Goal: Task Accomplishment & Management: Manage account settings

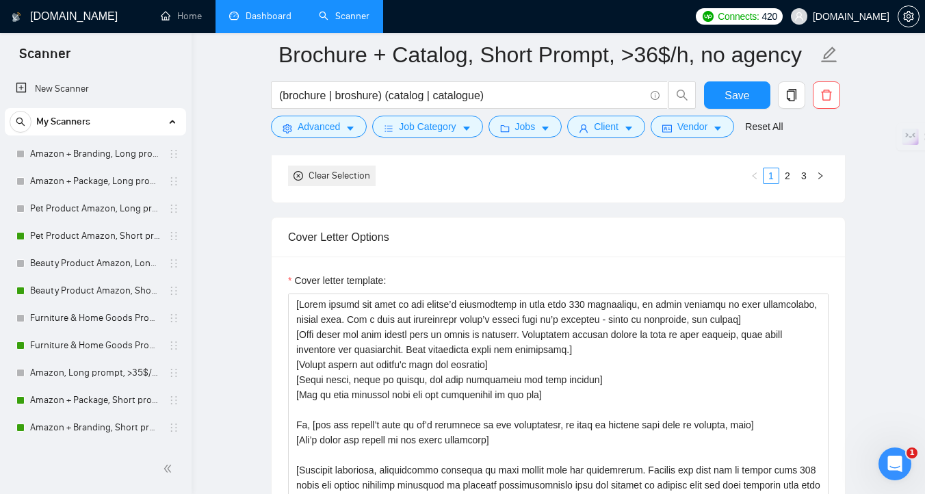
click at [282, 18] on link "Dashboard" at bounding box center [260, 16] width 62 height 12
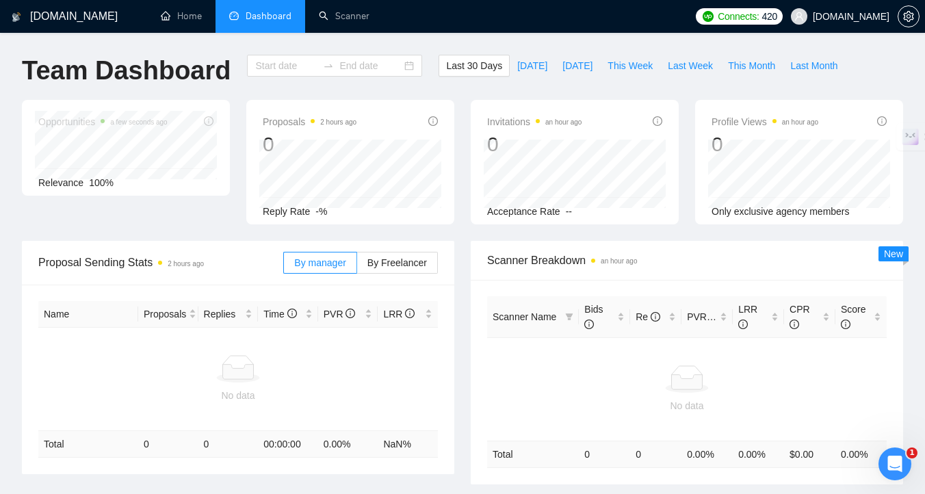
type input "2025-08-09"
type input "2025-09-08"
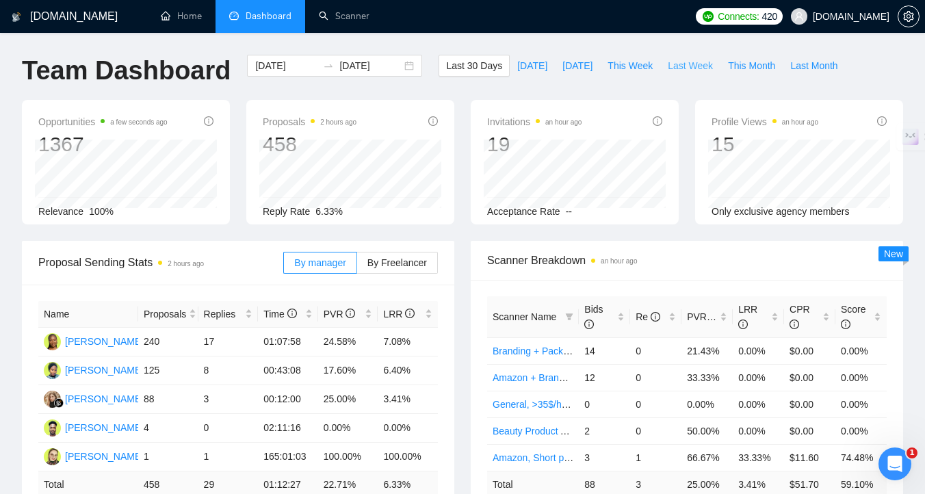
click at [693, 66] on span "Last Week" at bounding box center [690, 65] width 45 height 15
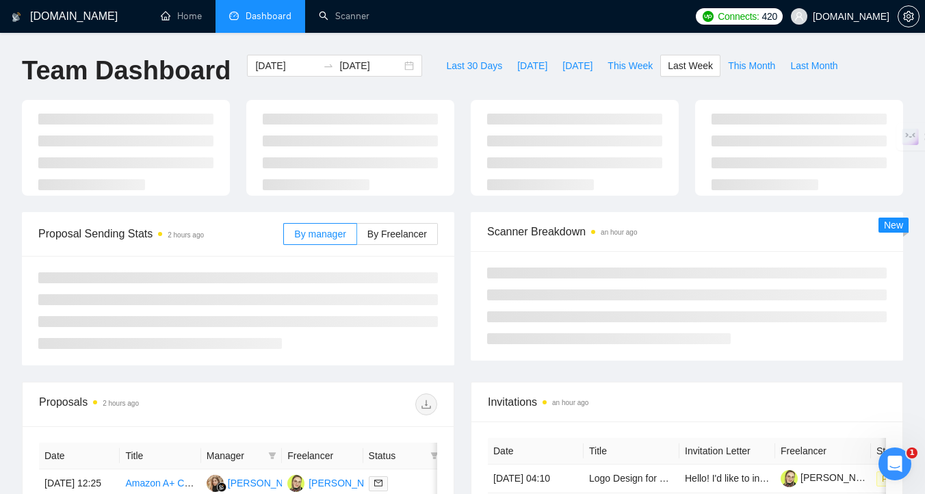
type input "2025-09-01"
type input "2025-09-07"
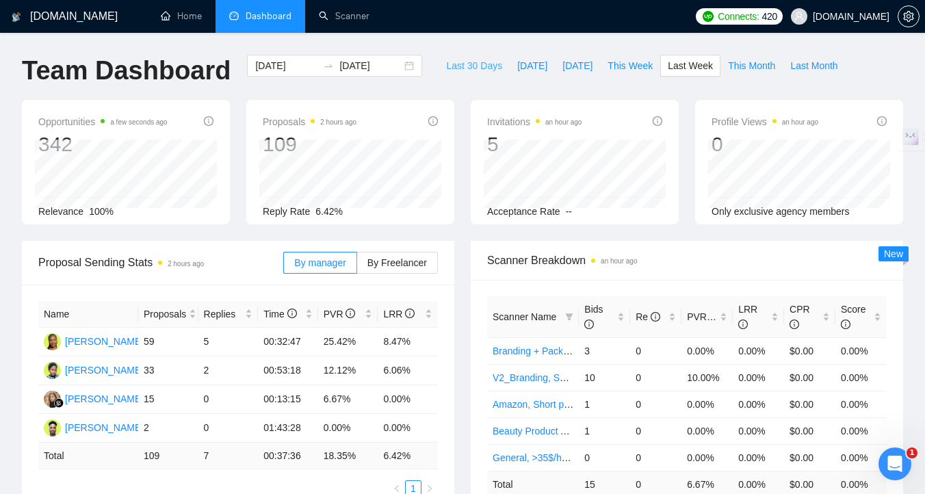
click at [461, 64] on span "Last 30 Days" at bounding box center [474, 65] width 56 height 15
type input "2025-08-09"
type input "2025-09-08"
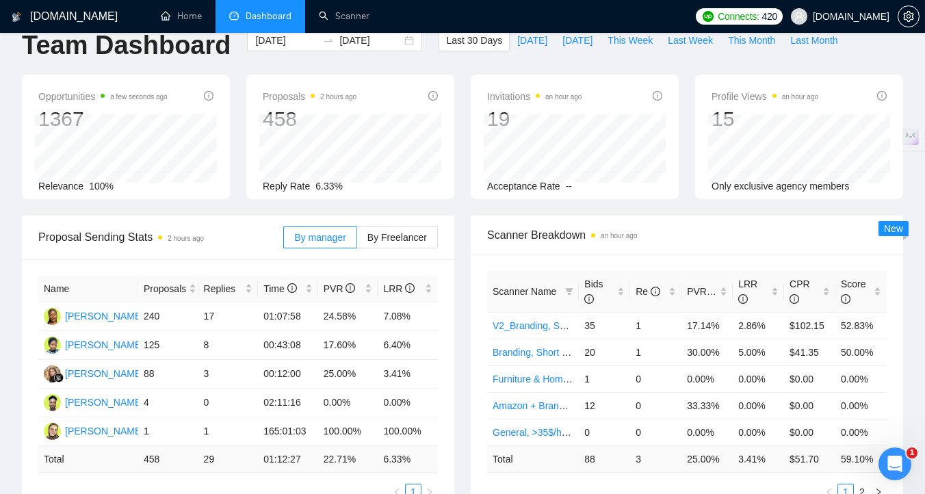
scroll to position [27, 0]
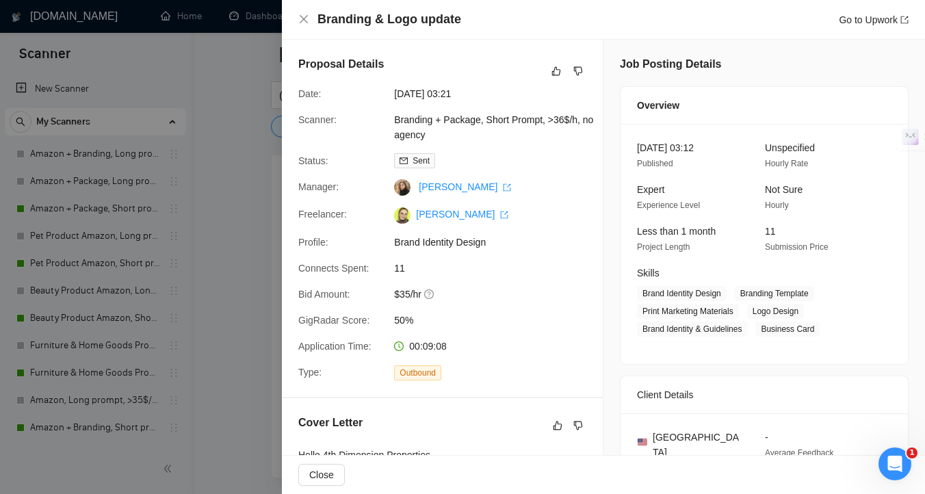
scroll to position [445, 0]
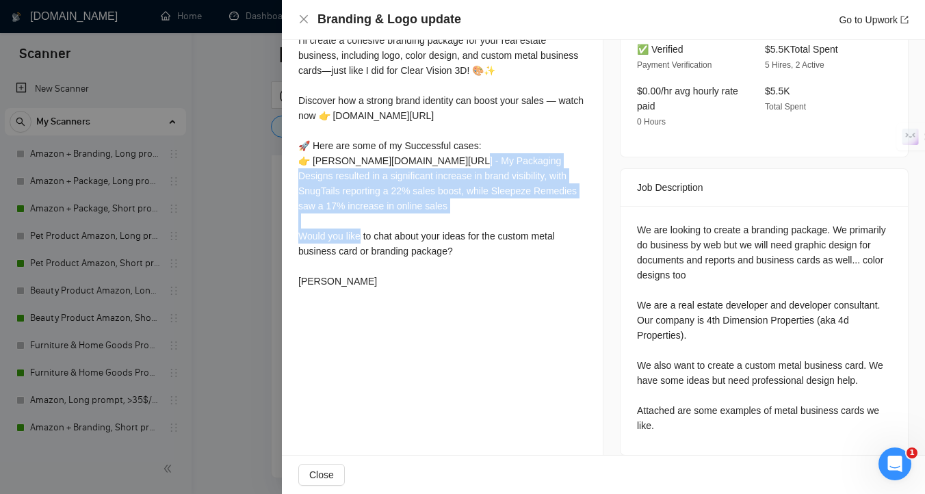
click at [239, 167] on div at bounding box center [462, 247] width 925 height 494
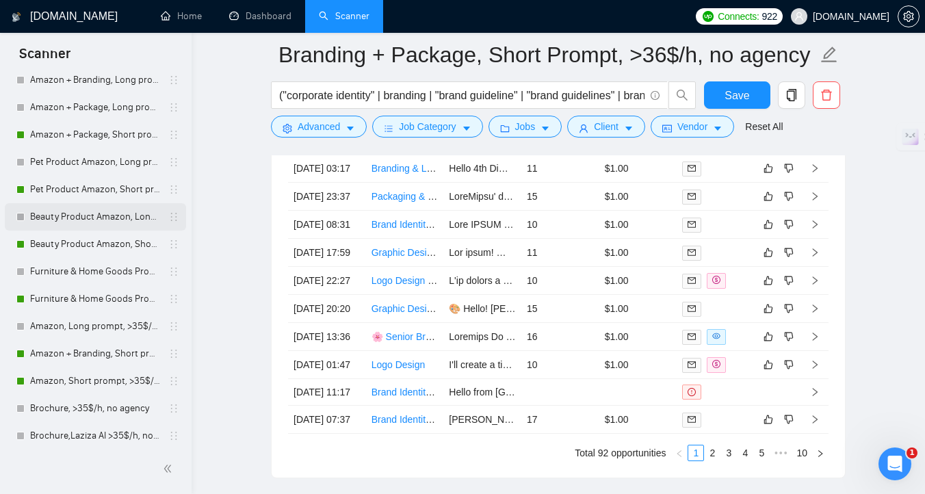
scroll to position [92, 0]
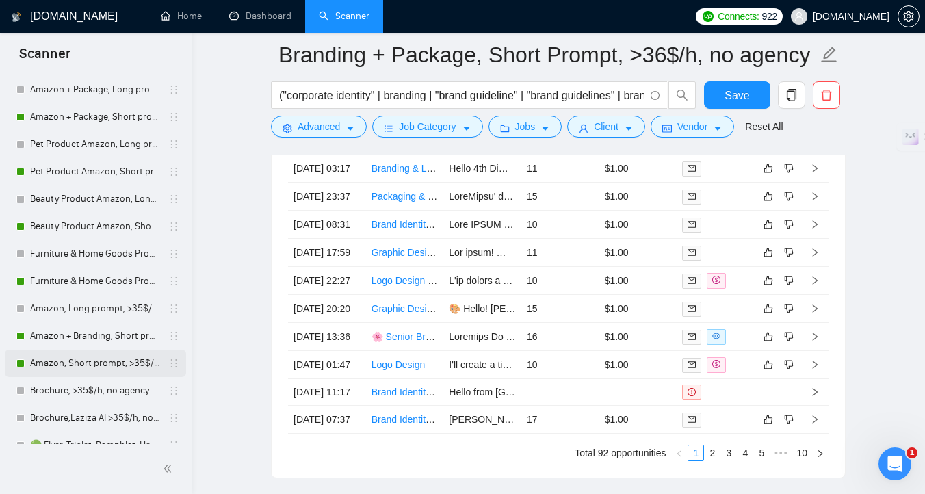
click at [82, 367] on link "Amazon, Short prompt, >35$/h, no agency" at bounding box center [95, 363] width 130 height 27
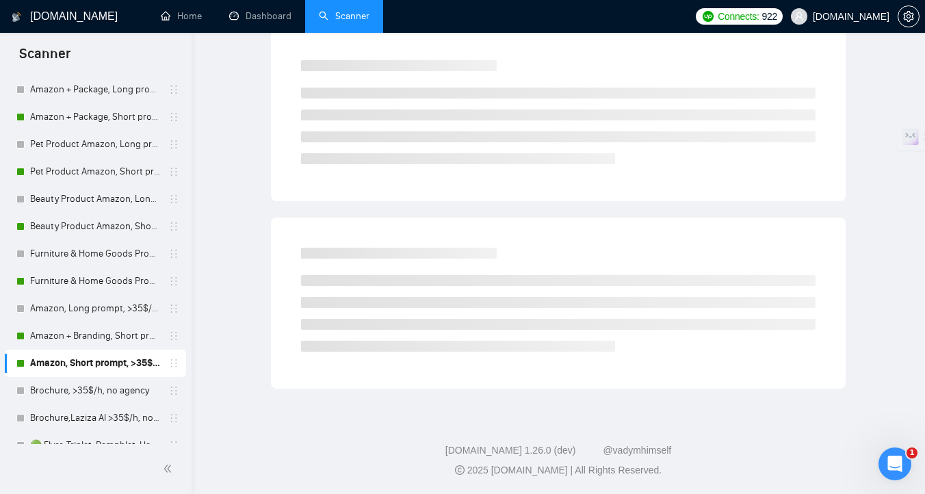
scroll to position [5, 0]
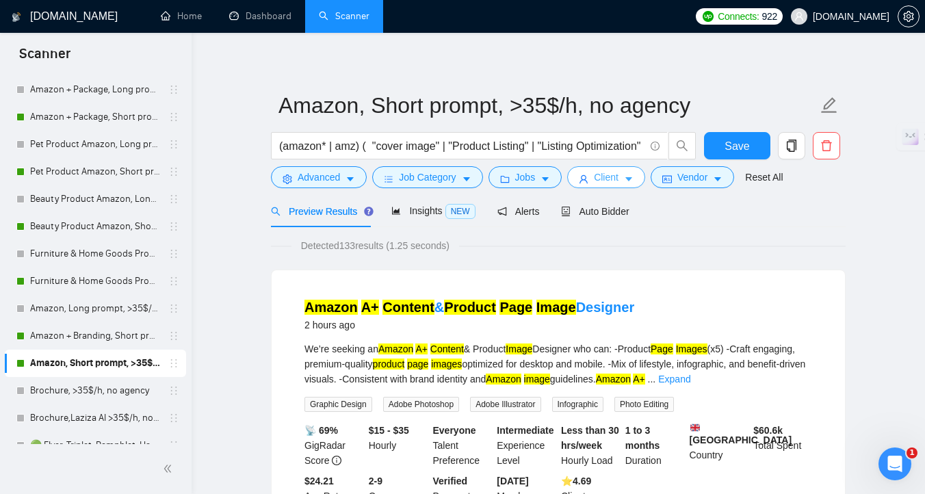
click at [588, 183] on icon "user" at bounding box center [584, 179] width 10 height 10
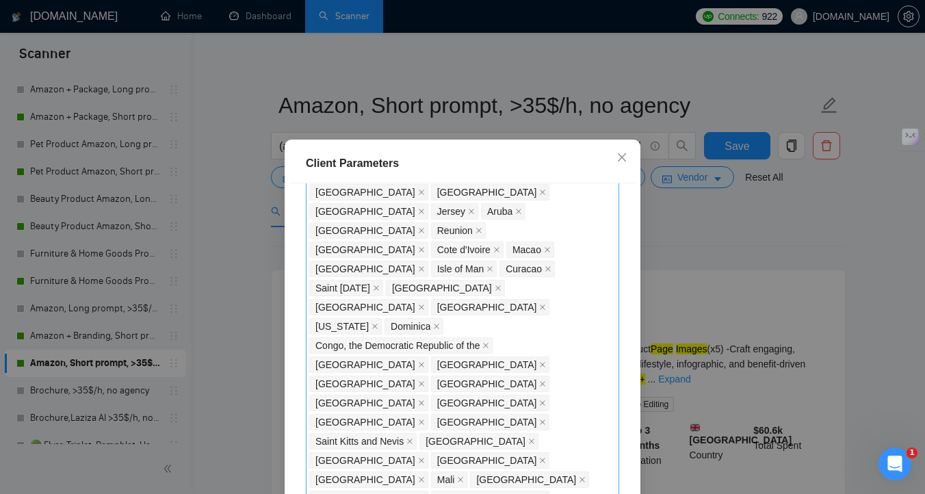
scroll to position [918, 0]
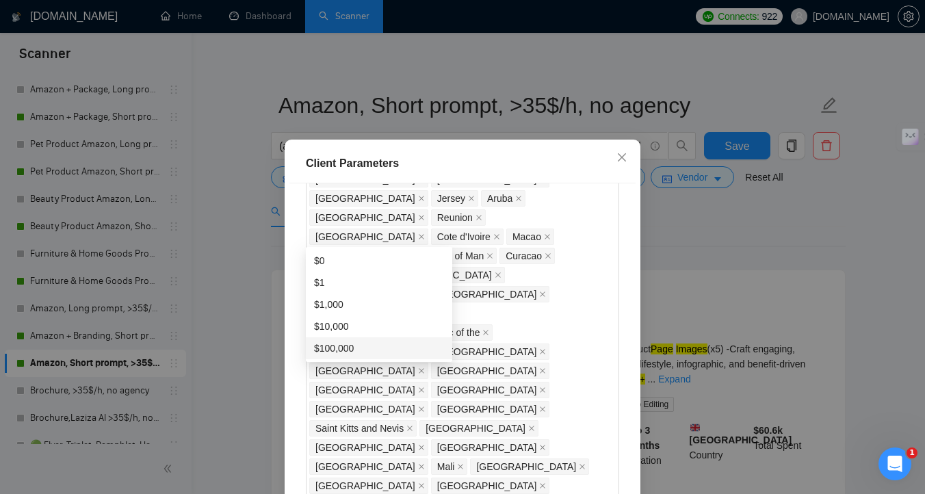
click at [508, 342] on div "Client Location Include Client Countries Select Exclude Client Countries [GEOGR…" at bounding box center [462, 356] width 346 height 346
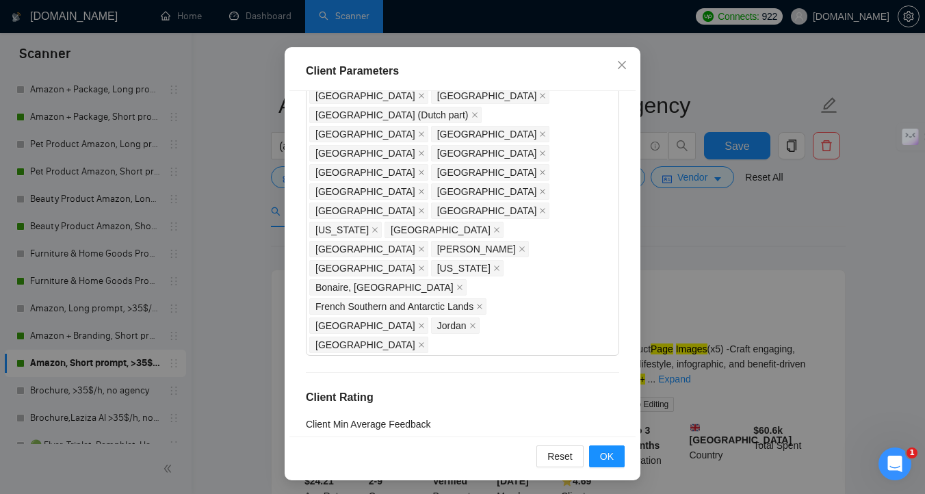
scroll to position [95, 0]
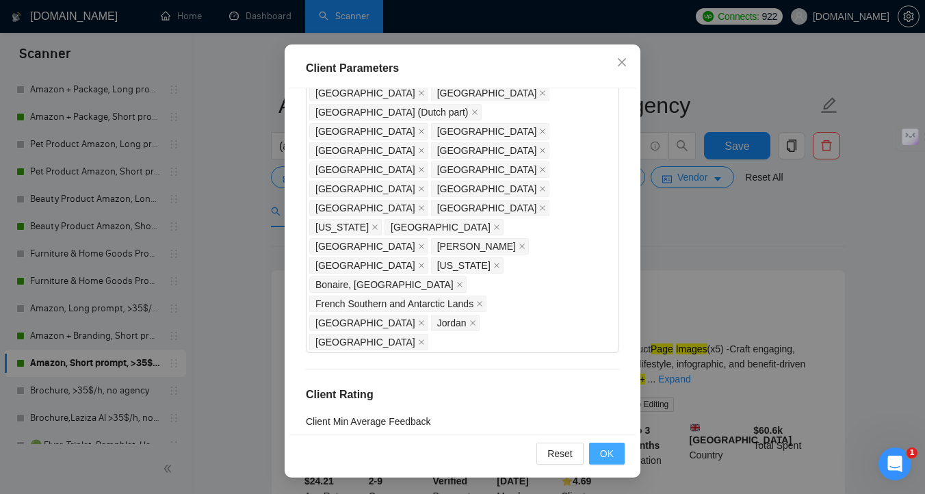
click at [614, 458] on button "OK" at bounding box center [607, 454] width 36 height 22
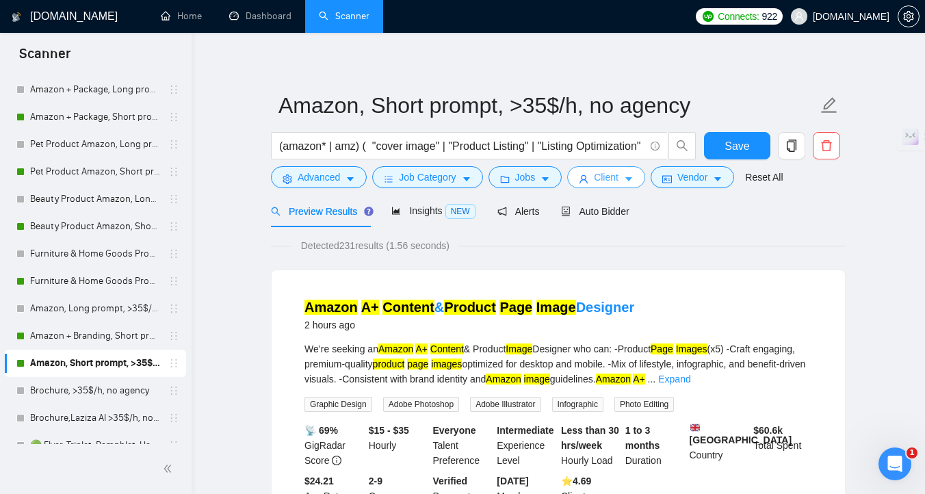
scroll to position [0, 0]
click at [740, 154] on div "Reset all filters" at bounding box center [771, 151] width 74 height 23
click at [719, 144] on button "Save" at bounding box center [737, 145] width 66 height 27
click at [598, 177] on button "Client" at bounding box center [606, 177] width 78 height 22
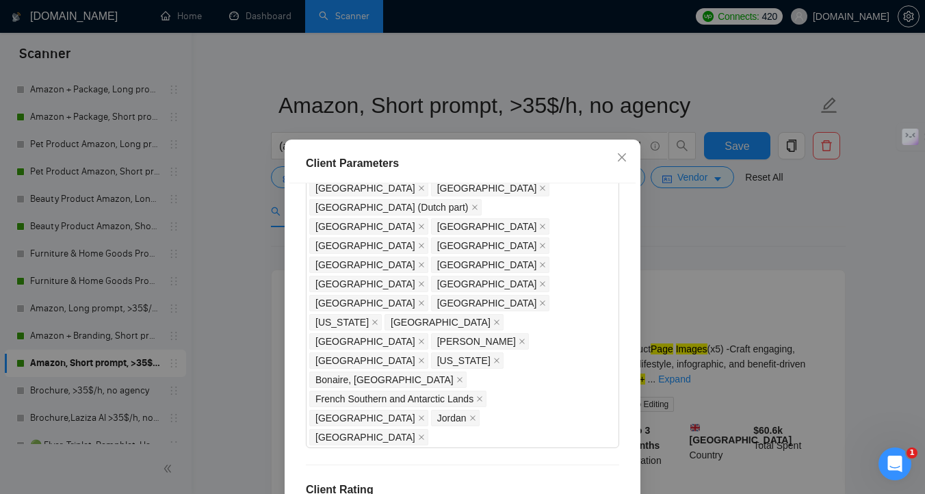
click at [577, 285] on div "Client Location Include Client Countries Select Exclude Client Countries [GEOGR…" at bounding box center [462, 356] width 346 height 346
click at [692, 258] on div "Client Parameters Client Location Include Client Countries Select Exclude Clien…" at bounding box center [462, 247] width 925 height 494
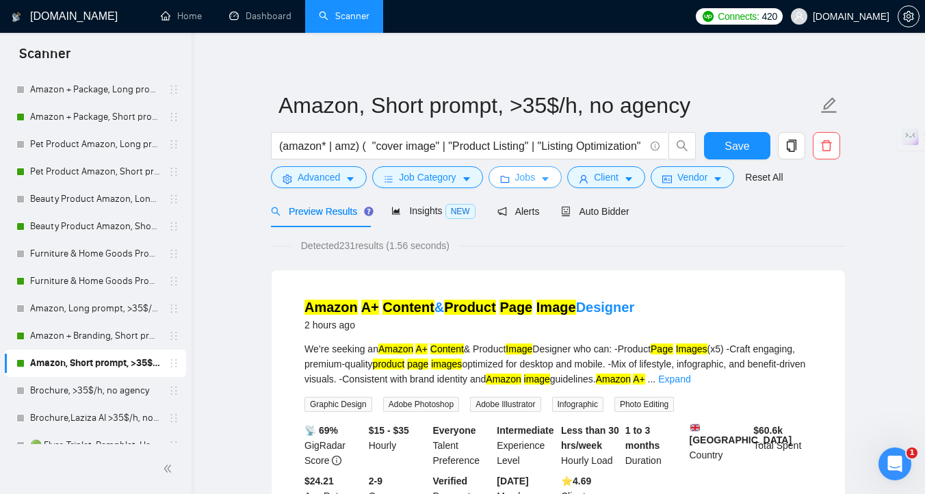
click at [529, 183] on span "Jobs" at bounding box center [525, 177] width 21 height 15
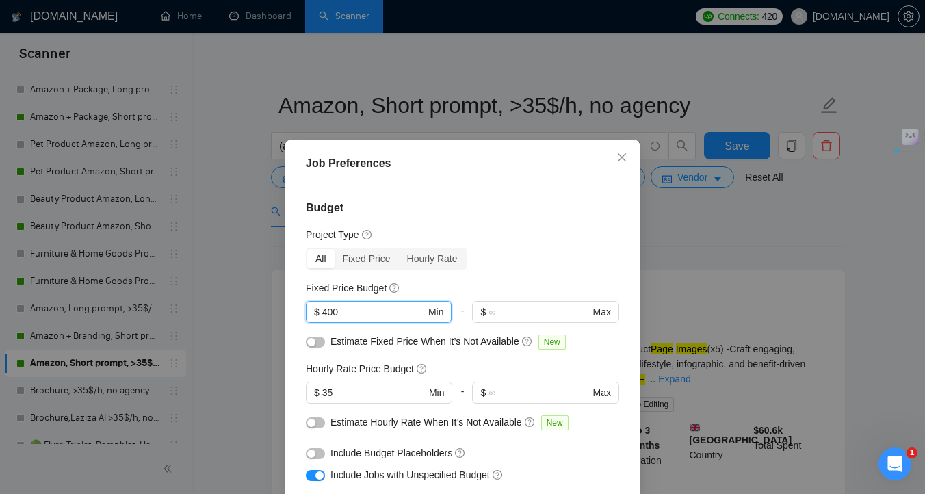
click at [322, 311] on input "400" at bounding box center [373, 312] width 103 height 15
type input "300"
click at [480, 289] on div "Fixed Price Budget" at bounding box center [462, 288] width 313 height 15
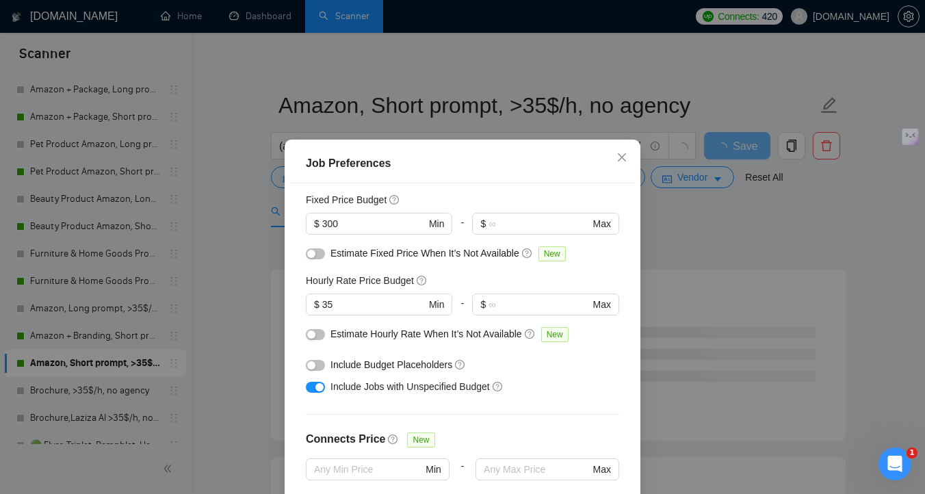
scroll to position [92, 0]
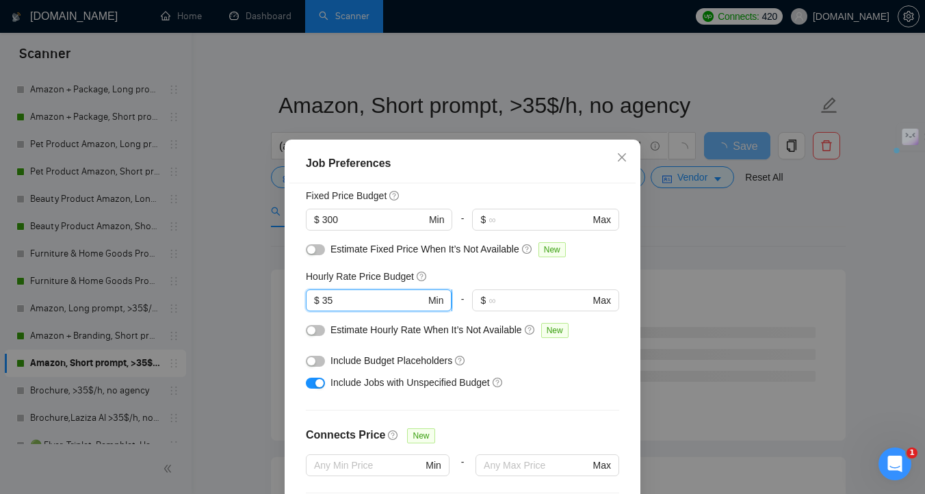
drag, startPoint x: 341, startPoint y: 302, endPoint x: 322, endPoint y: 302, distance: 19.2
click at [322, 302] on span "$ 35 Min" at bounding box center [379, 300] width 146 height 22
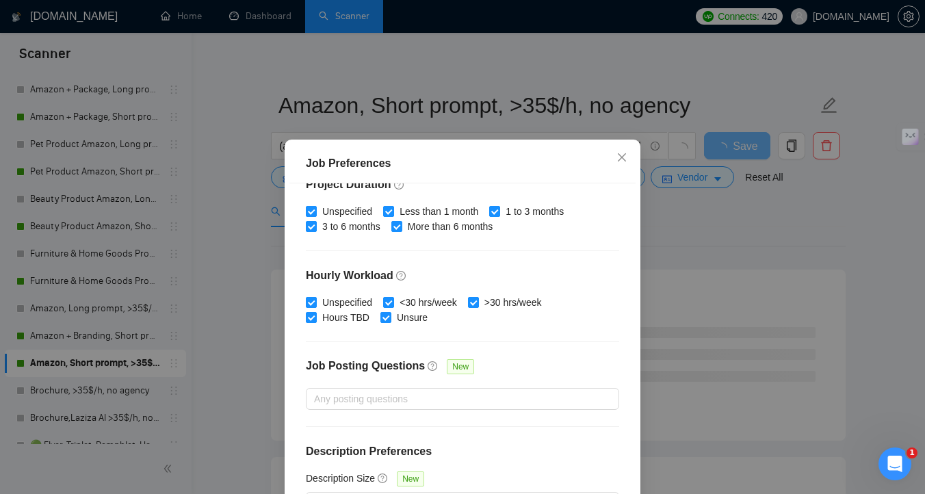
scroll to position [95, 0]
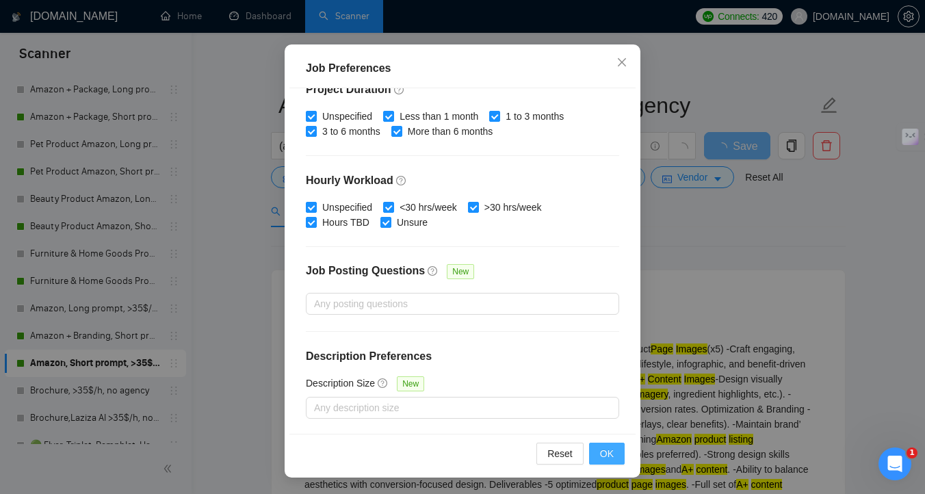
type input "25"
click at [609, 456] on span "OK" at bounding box center [607, 453] width 14 height 15
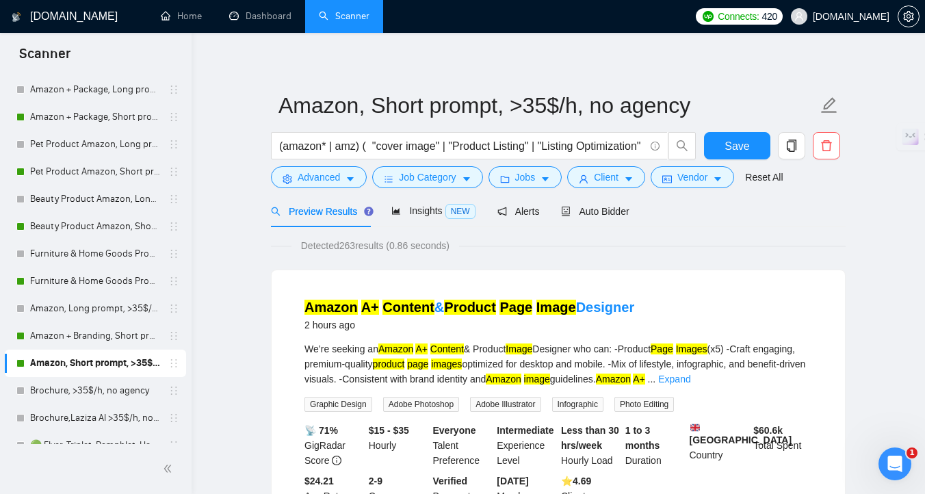
scroll to position [38, 0]
click at [705, 183] on span "Vendor" at bounding box center [692, 177] width 30 height 15
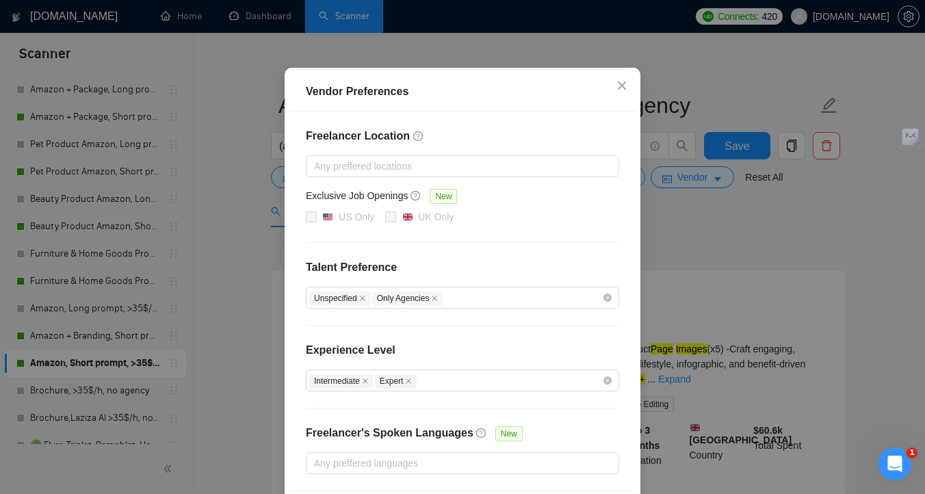
scroll to position [139, 0]
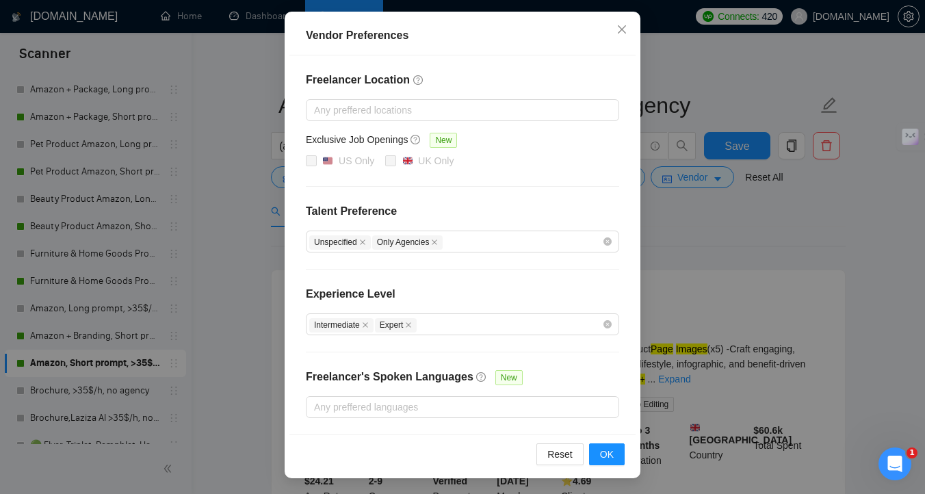
click at [679, 311] on div "Vendor Preferences Freelancer Location Any preffered locations Exclusive Job Op…" at bounding box center [462, 247] width 925 height 494
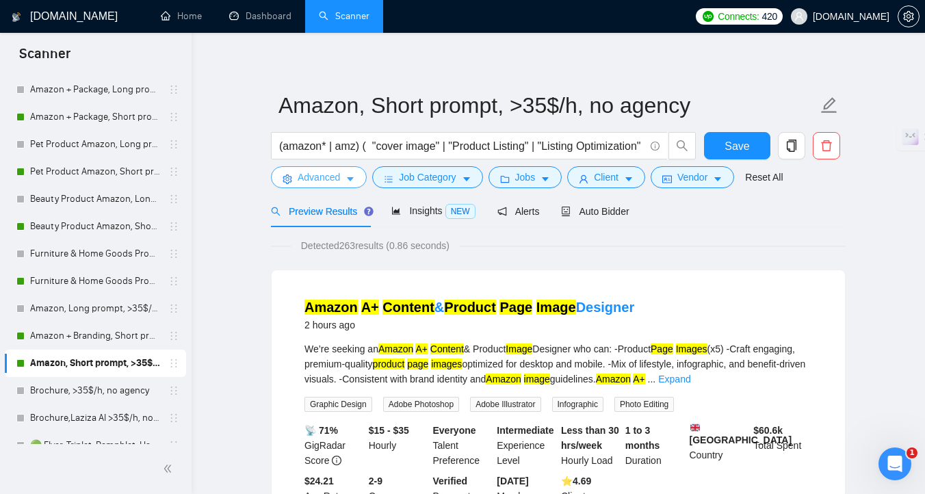
click at [340, 182] on span "Advanced" at bounding box center [319, 177] width 42 height 15
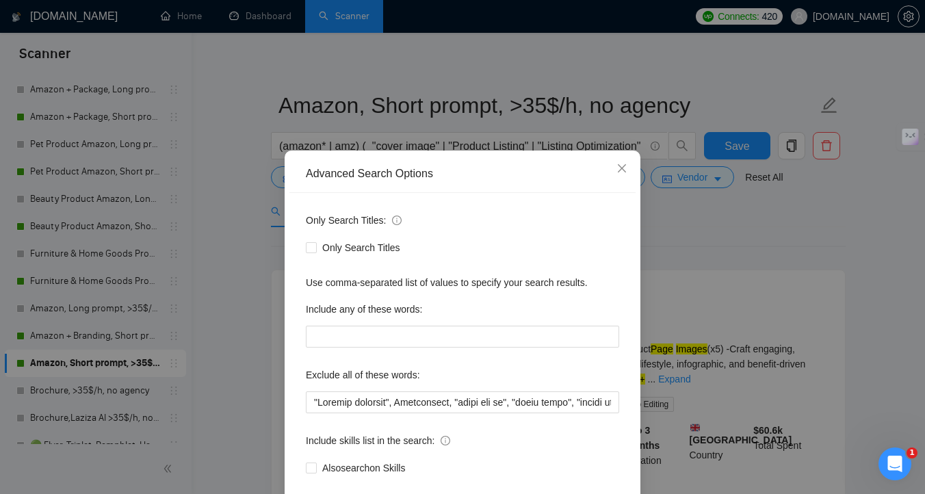
click at [643, 275] on div "Advanced Search Options Only Search Titles: Only Search Titles Use comma-separa…" at bounding box center [462, 247] width 925 height 494
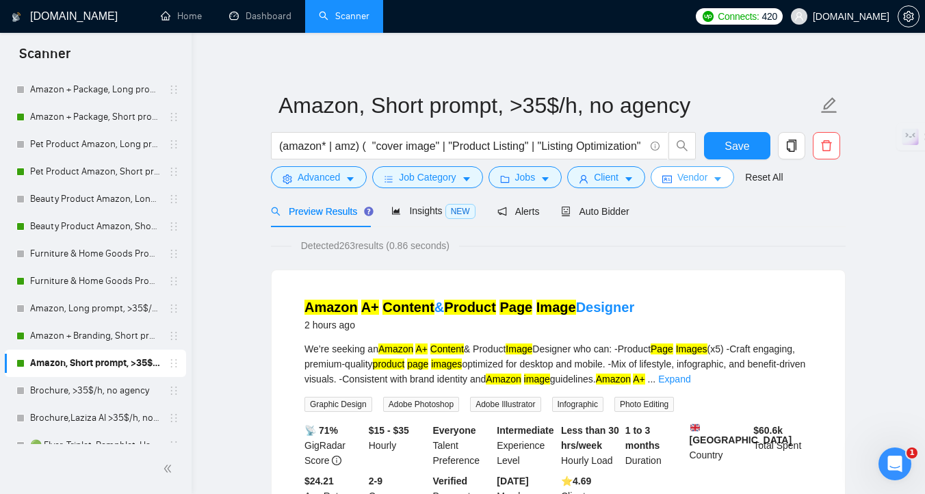
click at [679, 185] on button "Vendor" at bounding box center [692, 177] width 83 height 22
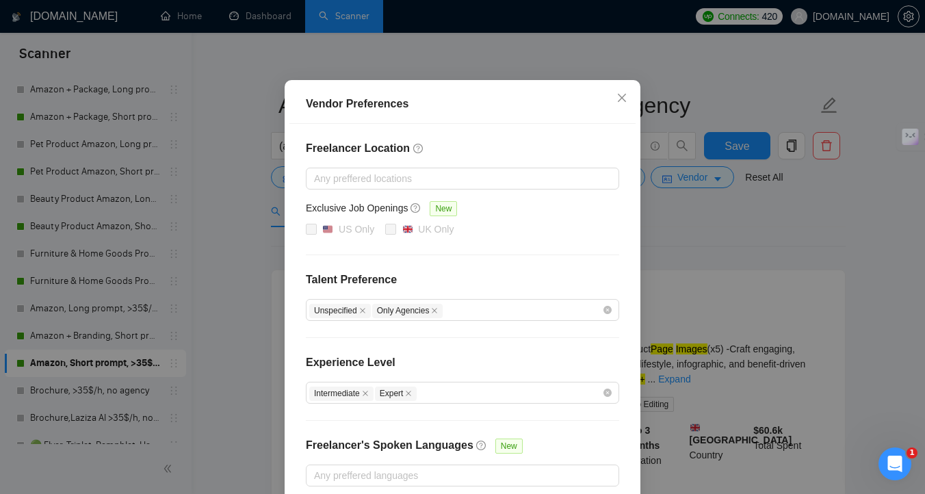
scroll to position [139, 0]
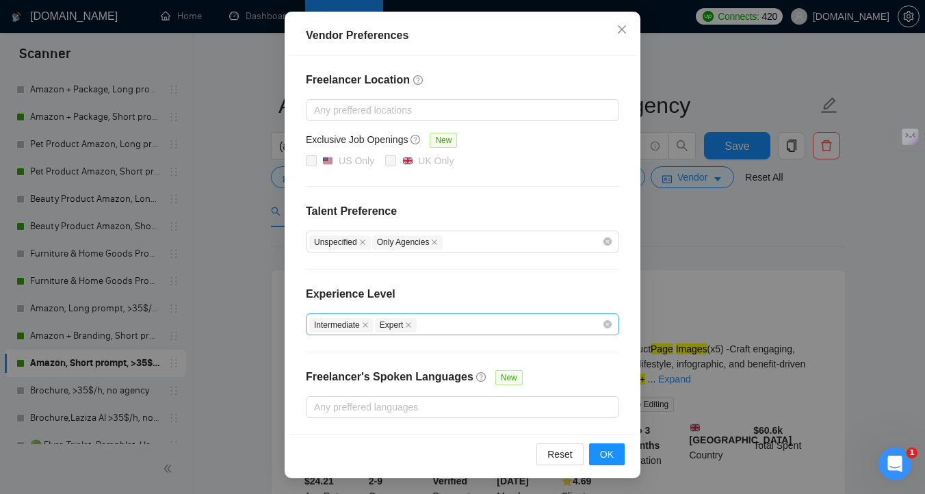
click at [493, 330] on div "Intermediate Expert" at bounding box center [455, 324] width 293 height 16
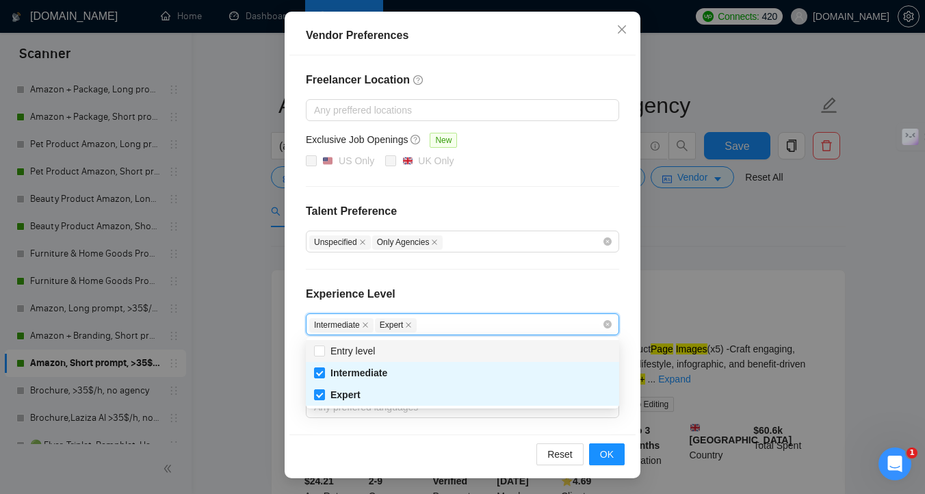
click at [514, 298] on div "Experience Level" at bounding box center [462, 299] width 313 height 27
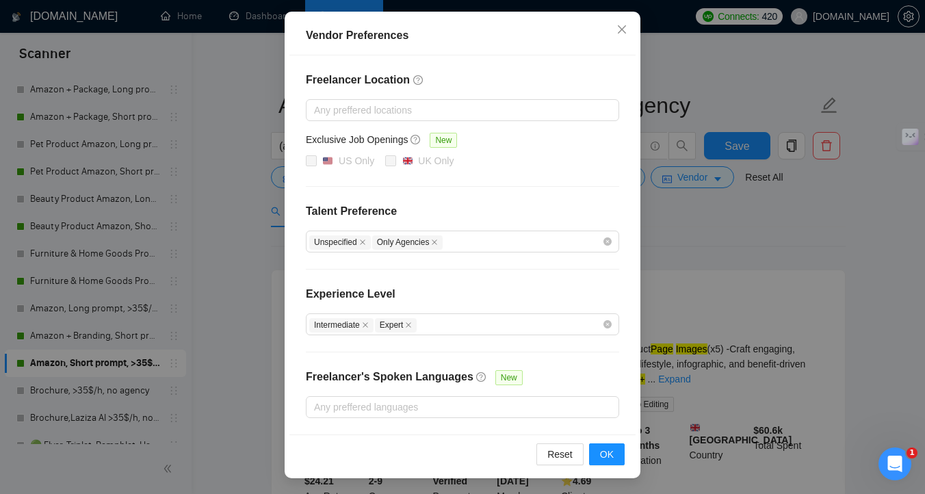
click at [760, 252] on div "Vendor Preferences Freelancer Location Any preffered locations Exclusive Job Op…" at bounding box center [462, 247] width 925 height 494
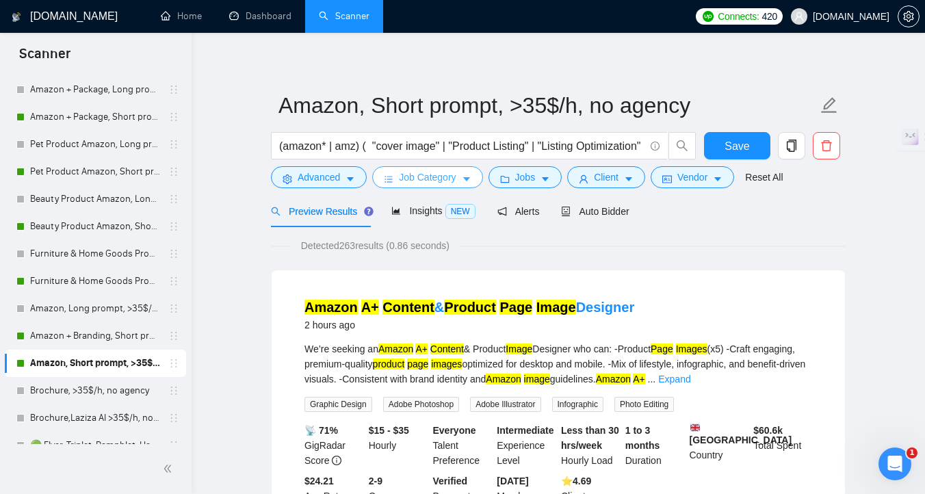
click at [421, 179] on span "Job Category" at bounding box center [427, 177] width 57 height 15
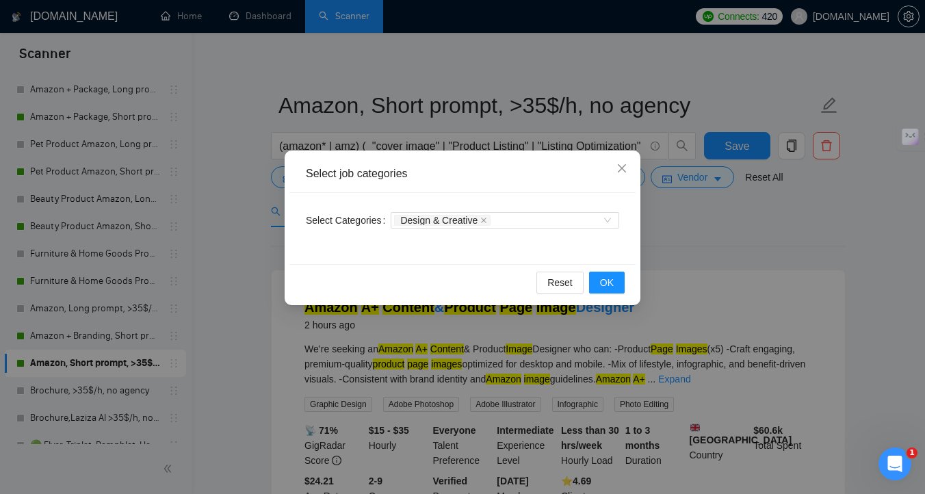
click at [254, 268] on div "Select job categories Select Categories Design & Creative Reset OK" at bounding box center [462, 247] width 925 height 494
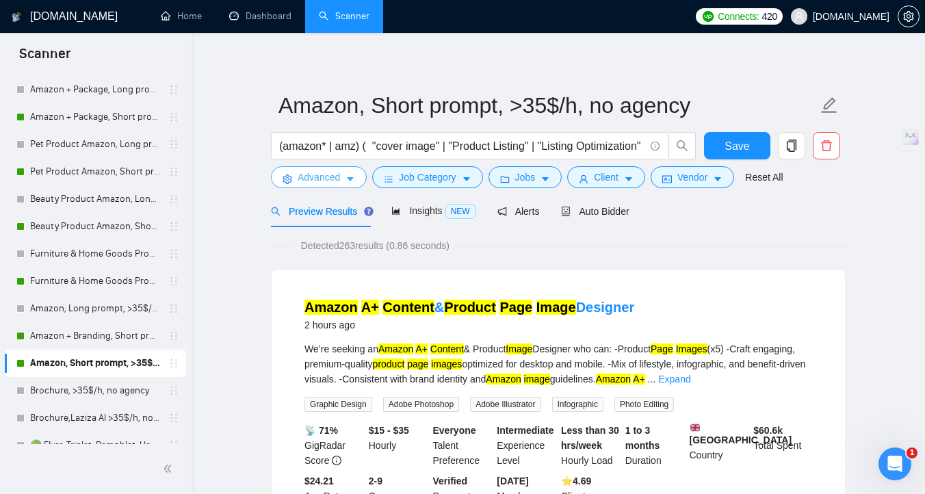
click at [331, 178] on span "Advanced" at bounding box center [319, 177] width 42 height 15
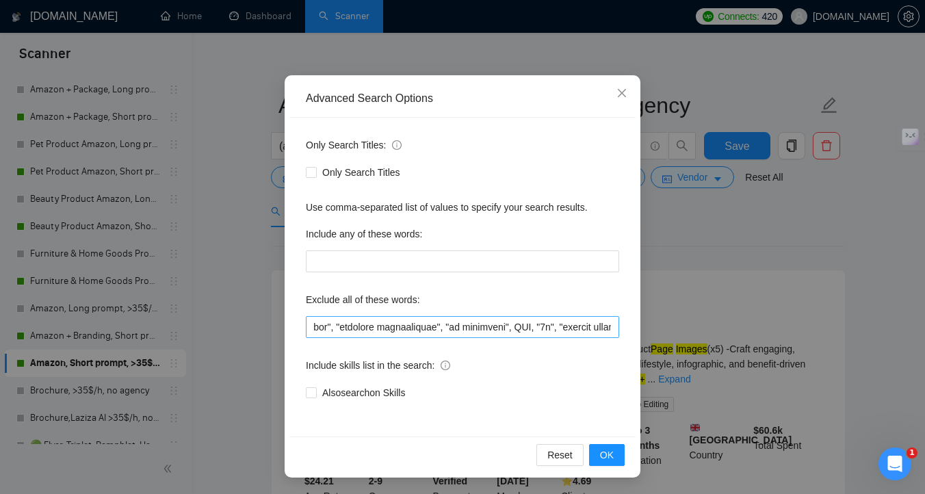
scroll to position [0, 331]
click at [604, 454] on span "OK" at bounding box center [607, 455] width 14 height 15
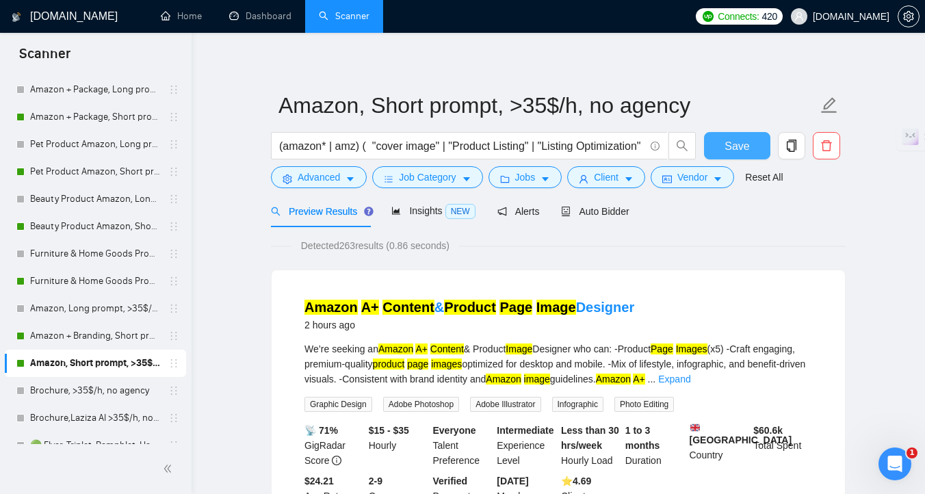
click at [720, 141] on button "Save" at bounding box center [737, 145] width 66 height 27
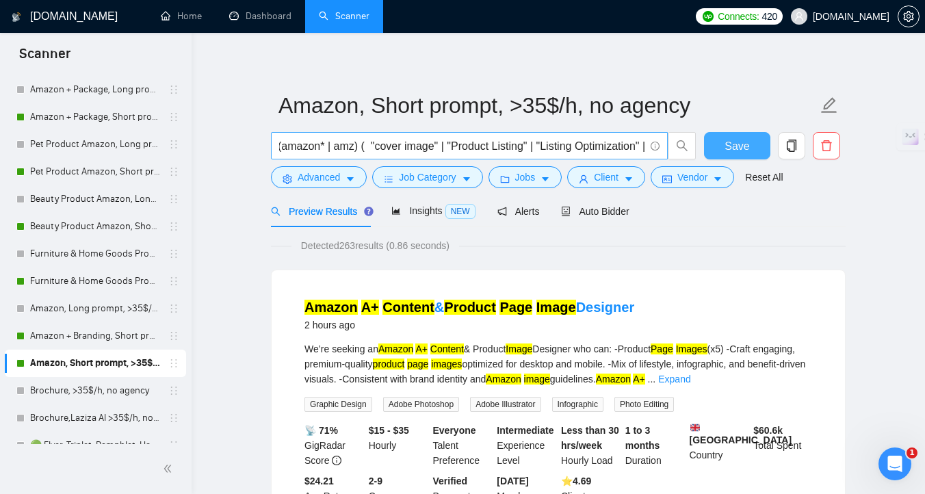
scroll to position [0, 0]
click at [374, 145] on input "(amazon* | amz) ( "cover image" | "Product Listing" | "Listing Optimization" | …" at bounding box center [461, 146] width 365 height 17
type input "(amazon* | amz) ( "cover image" | "Product Listing" | "Listing Optimization" | …"
click at [339, 177] on span "Advanced" at bounding box center [319, 177] width 42 height 15
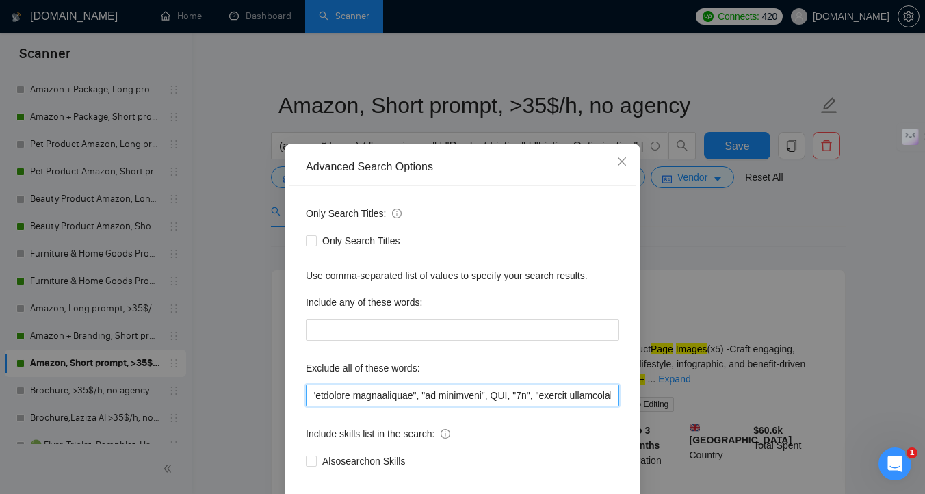
click at [370, 405] on input "text" at bounding box center [462, 396] width 313 height 22
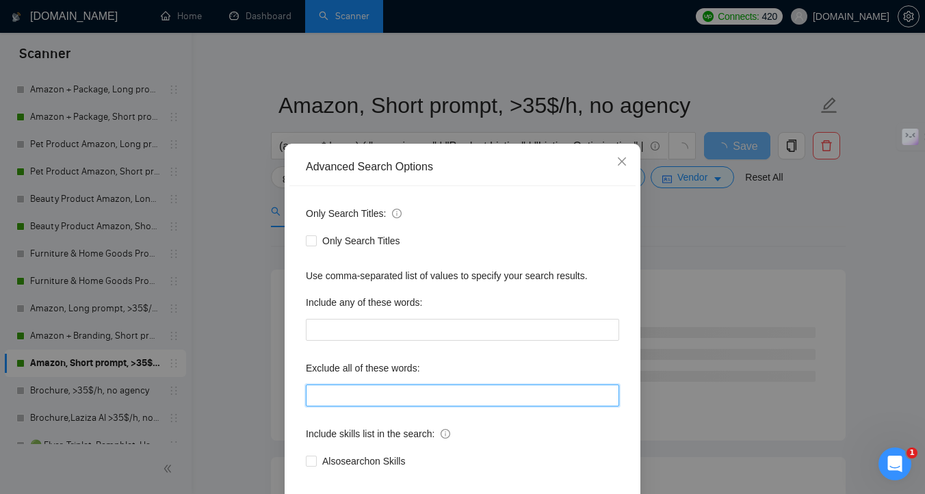
paste input ""Loremip dolorsit", Ametconsect, "adipi eli se", "doeiu tempo", "incidi utlabor…"
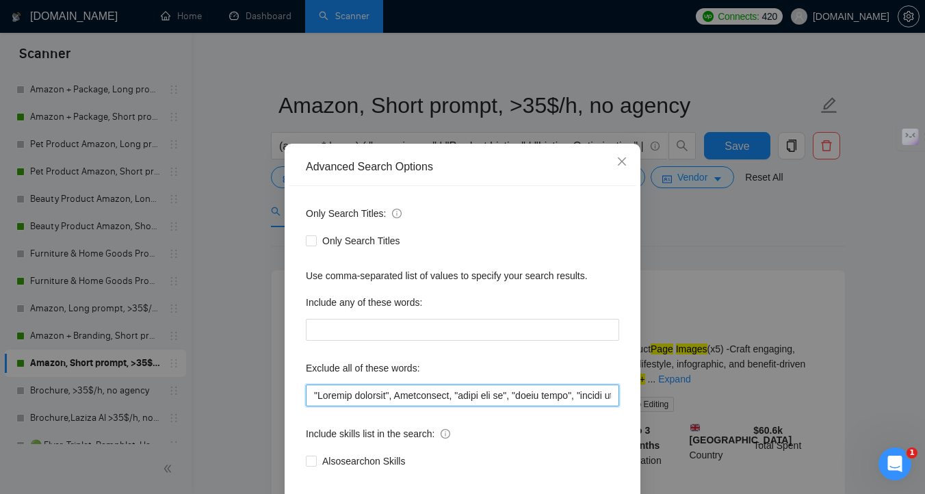
click at [373, 401] on input "text" at bounding box center [462, 396] width 313 height 22
paste input "arabic, "fluent in arabic", "denim design", "[DATE]", "Storefront Camera", "Sto…"
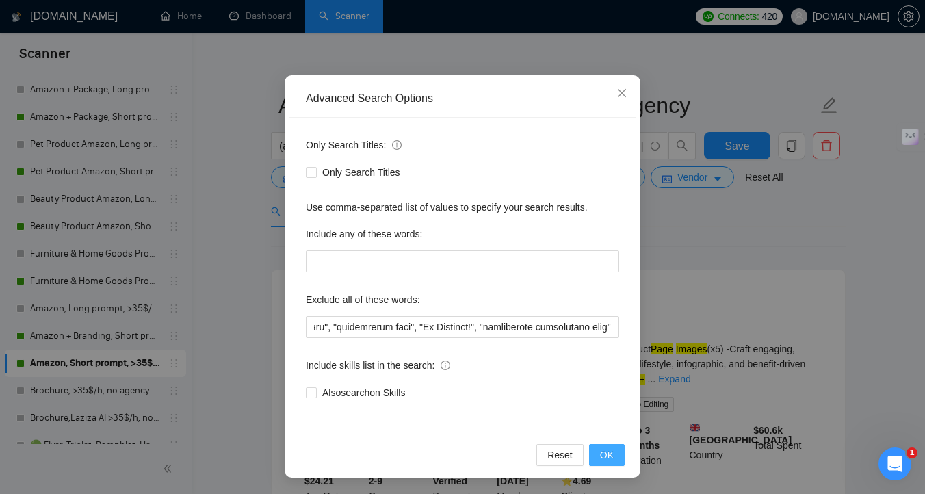
click at [610, 455] on span "OK" at bounding box center [607, 455] width 14 height 15
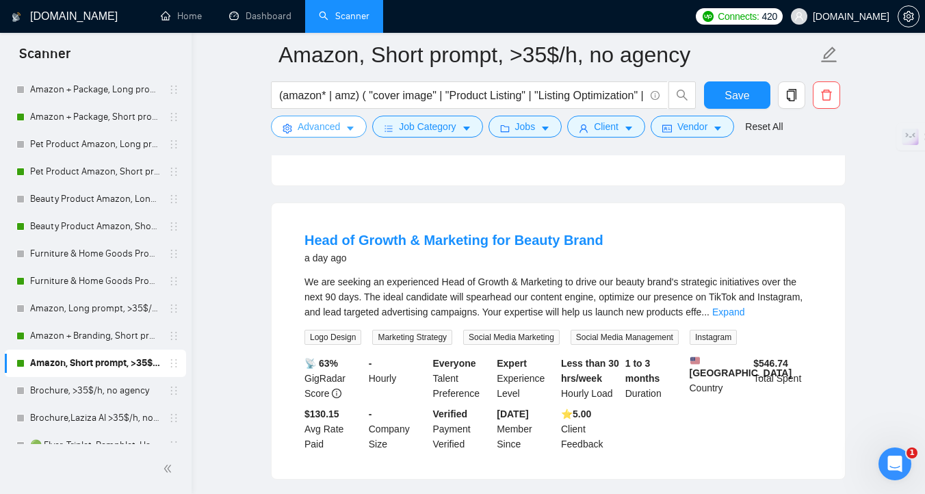
scroll to position [378, 0]
click at [744, 317] on link "Expand" at bounding box center [728, 311] width 32 height 11
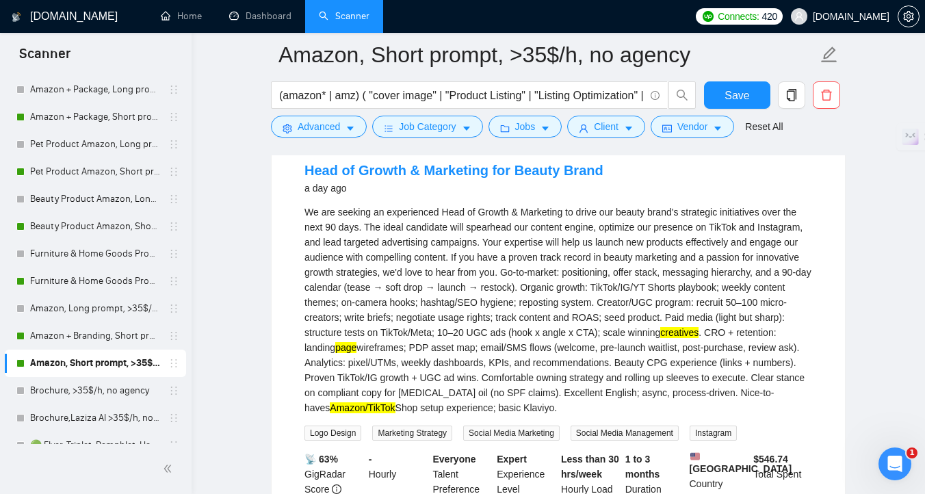
scroll to position [448, 0]
drag, startPoint x: 730, startPoint y: 416, endPoint x: 705, endPoint y: 417, distance: 25.3
click at [705, 415] on div "We are seeking an experienced Head of Growth & Marketing to drive our beauty br…" at bounding box center [559, 309] width 508 height 211
copy div "setup"
click at [303, 127] on span "Advanced" at bounding box center [319, 126] width 42 height 15
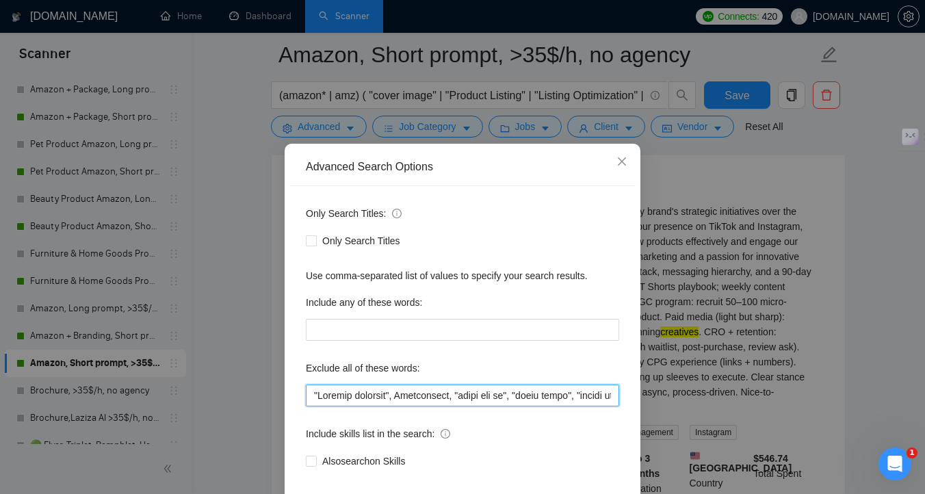
click at [315, 402] on input "text" at bounding box center [462, 396] width 313 height 22
paste input "setup"
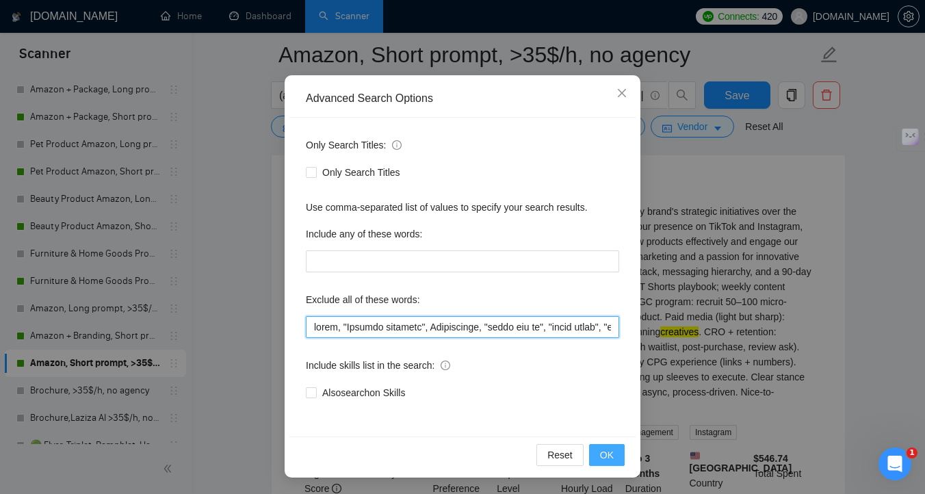
type input "lorem, "Ipsumdo sitametc", Adipiscinge, "seddo eiu te", "incid utlab", "etdolo …"
click at [614, 454] on button "OK" at bounding box center [607, 455] width 36 height 22
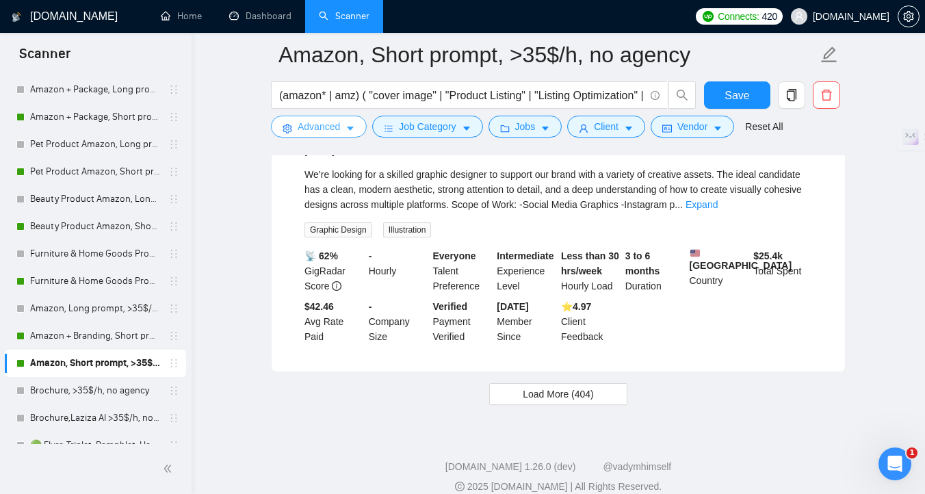
scroll to position [2843, 0]
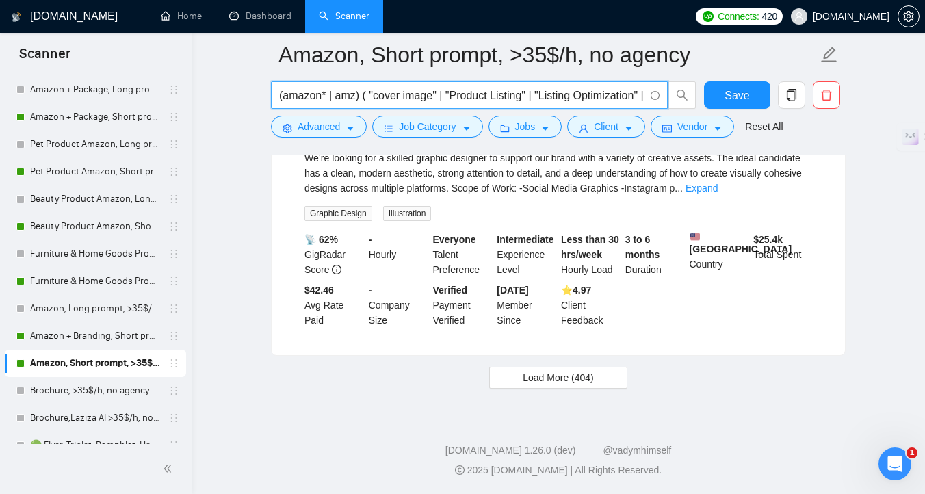
click at [372, 96] on input "(amazon* | amz) ( "cover image" | "Product Listing" | "Listing Optimization" | …" at bounding box center [461, 95] width 365 height 17
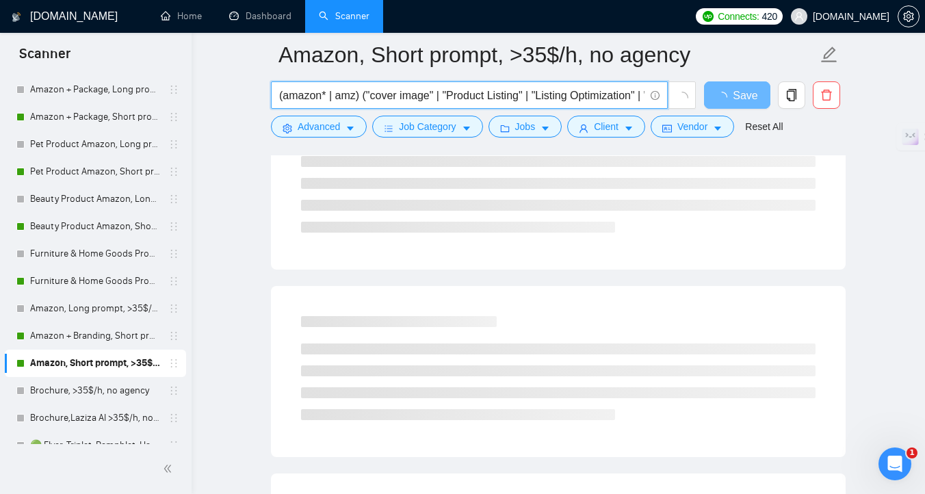
scroll to position [0, 0]
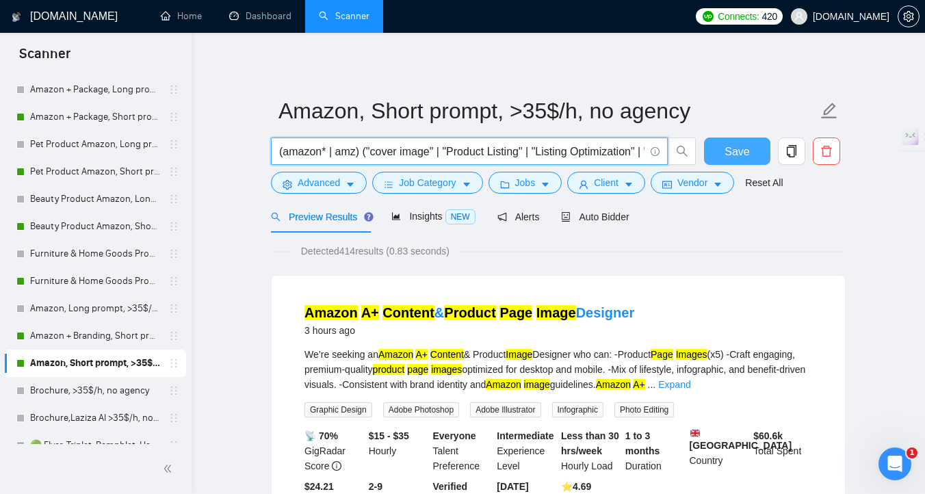
type input "(amazon* | amz) ("cover image" | "Product Listing" | "Listing Optimization" | "…"
click at [746, 159] on span "Save" at bounding box center [737, 151] width 25 height 17
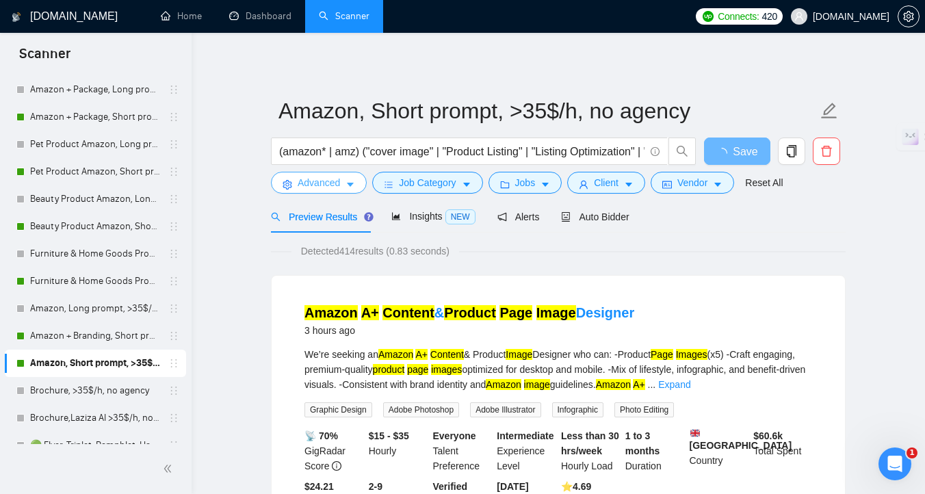
click at [320, 184] on span "Advanced" at bounding box center [319, 182] width 42 height 15
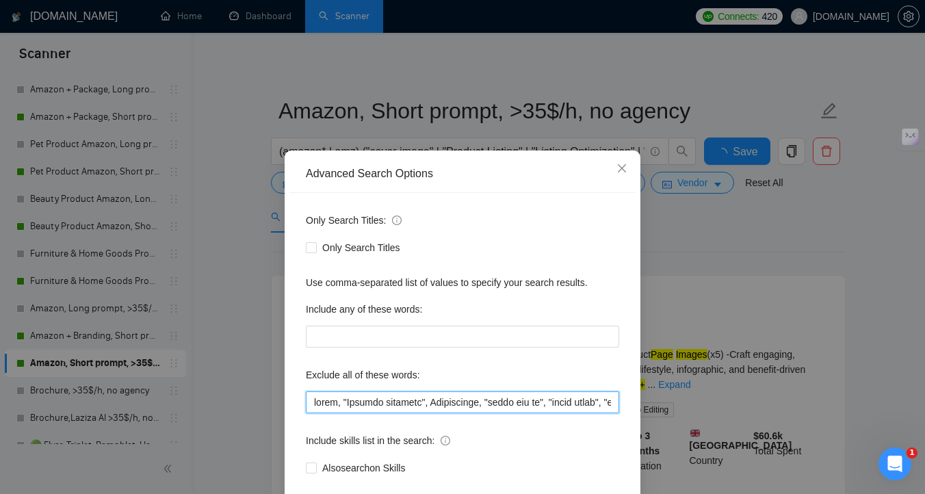
click at [409, 396] on input "text" at bounding box center [462, 402] width 313 height 22
click at [484, 111] on div "Advanced Search Options Only Search Titles: Only Search Titles Use comma-separa…" at bounding box center [462, 247] width 925 height 494
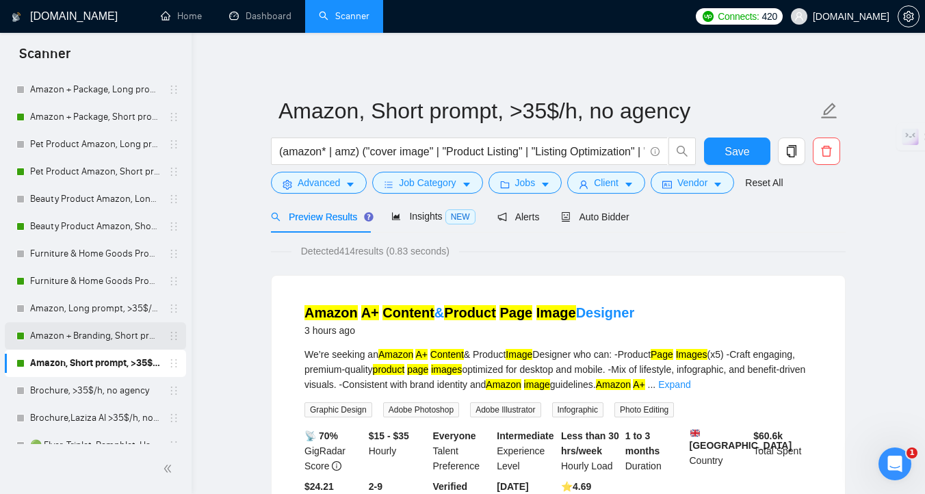
click at [92, 336] on link "Amazon + Branding, Short prompt, >35$/h, no agency" at bounding box center [95, 335] width 130 height 27
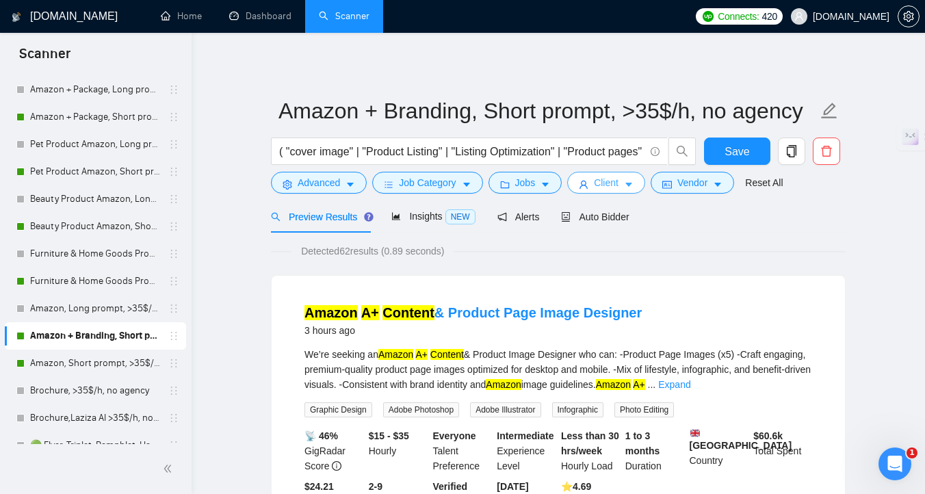
click at [599, 178] on span "Client" at bounding box center [606, 182] width 25 height 15
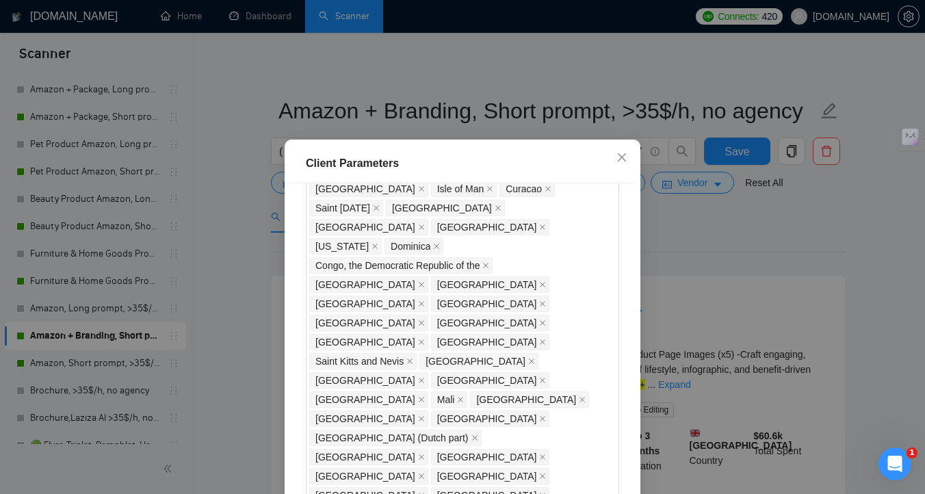
scroll to position [963, 0]
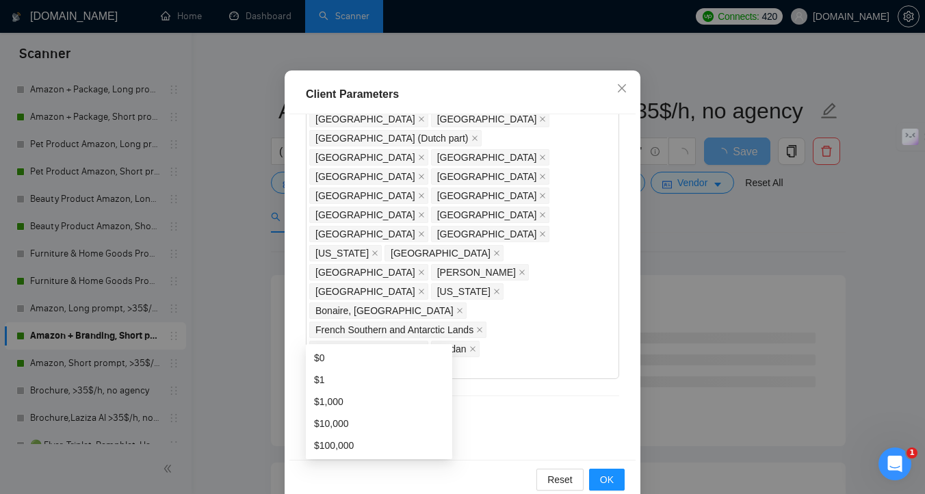
scroll to position [95, 0]
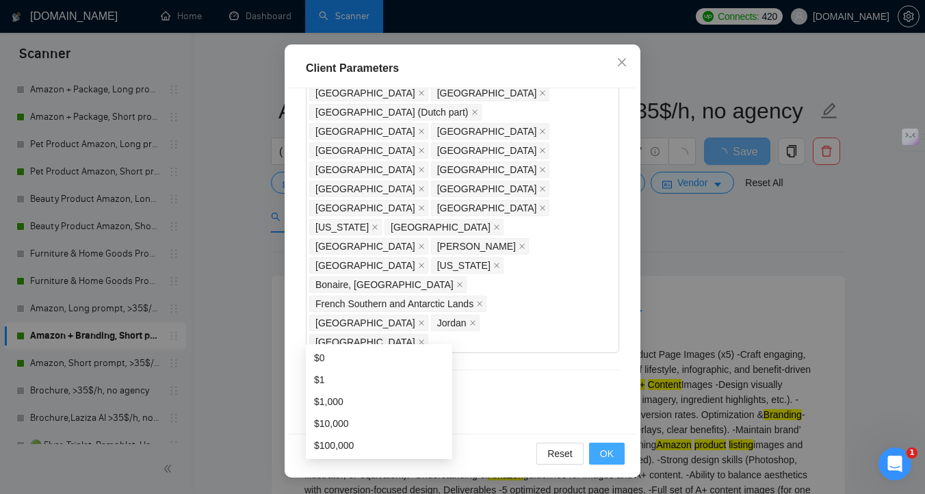
click at [614, 458] on button "OK" at bounding box center [607, 454] width 36 height 22
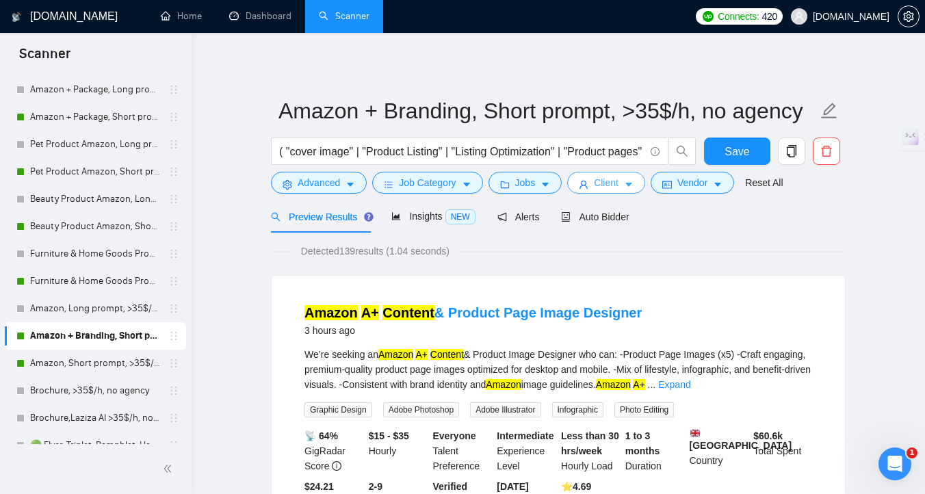
scroll to position [0, 0]
click at [686, 177] on span "Vendor" at bounding box center [692, 182] width 30 height 15
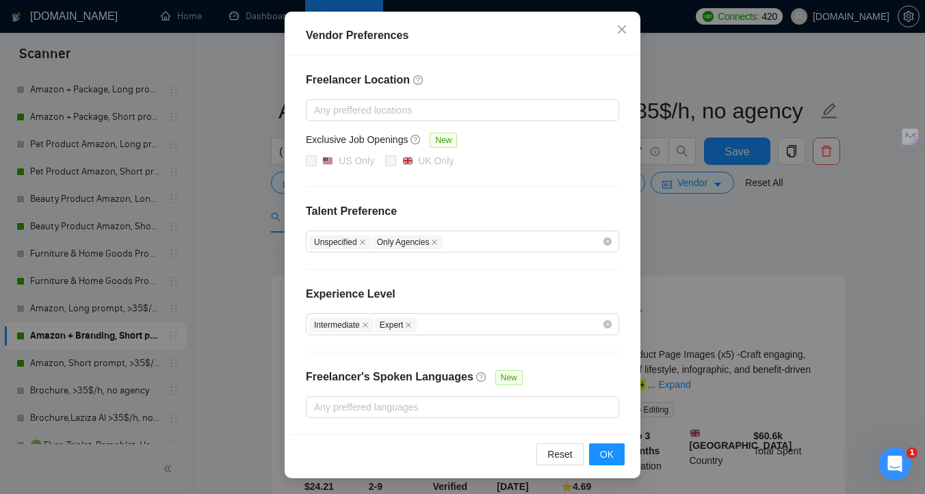
click at [705, 274] on div "Vendor Preferences Freelancer Location Any preffered locations Exclusive Job Op…" at bounding box center [462, 247] width 925 height 494
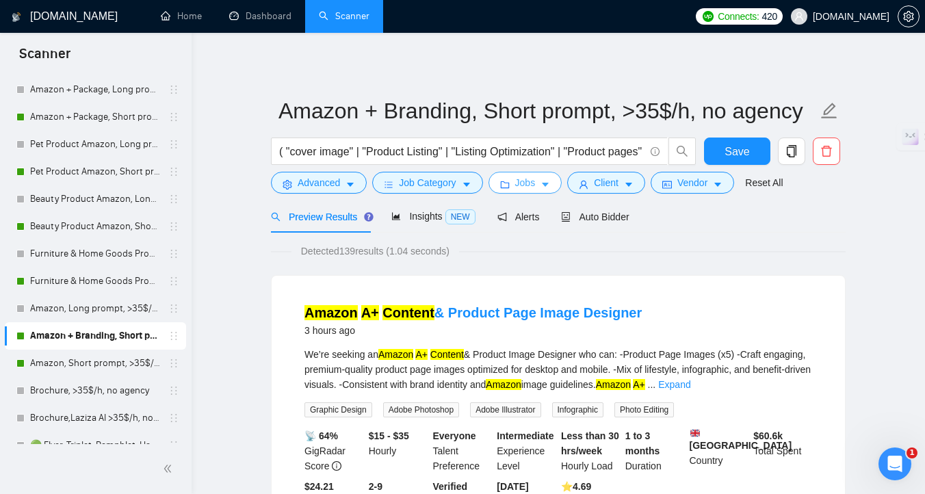
click at [545, 179] on button "Jobs" at bounding box center [526, 183] width 74 height 22
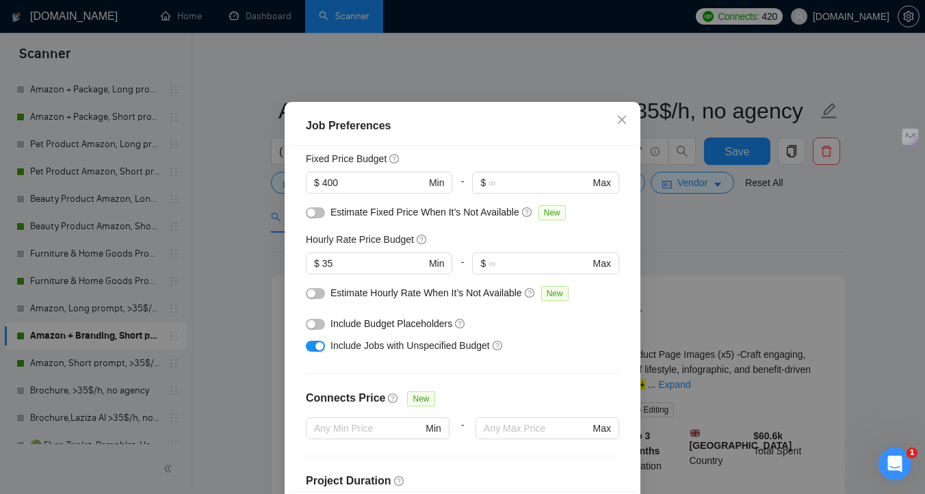
scroll to position [0, 0]
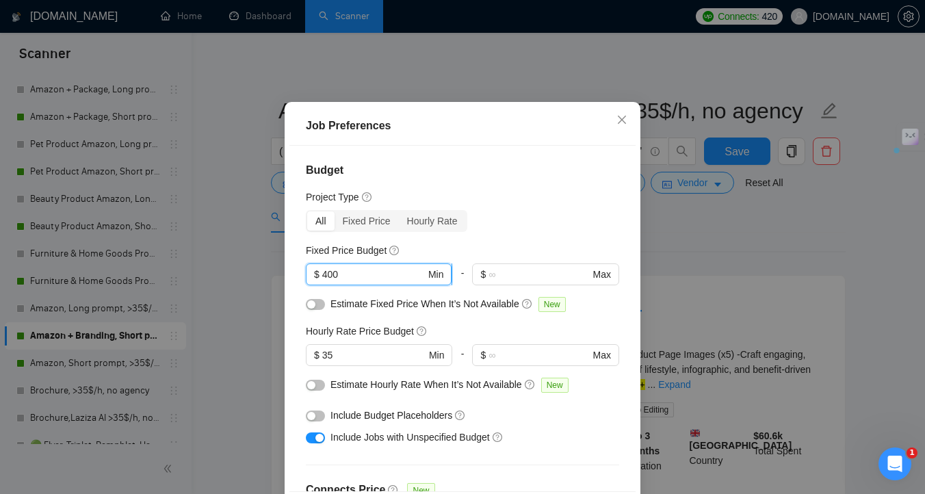
drag, startPoint x: 333, startPoint y: 311, endPoint x: 320, endPoint y: 311, distance: 12.3
click at [320, 285] on span "$ 400 Min" at bounding box center [379, 274] width 146 height 22
type input "250"
drag, startPoint x: 344, startPoint y: 396, endPoint x: 324, endPoint y: 394, distance: 20.6
click at [324, 363] on input "35" at bounding box center [373, 355] width 103 height 15
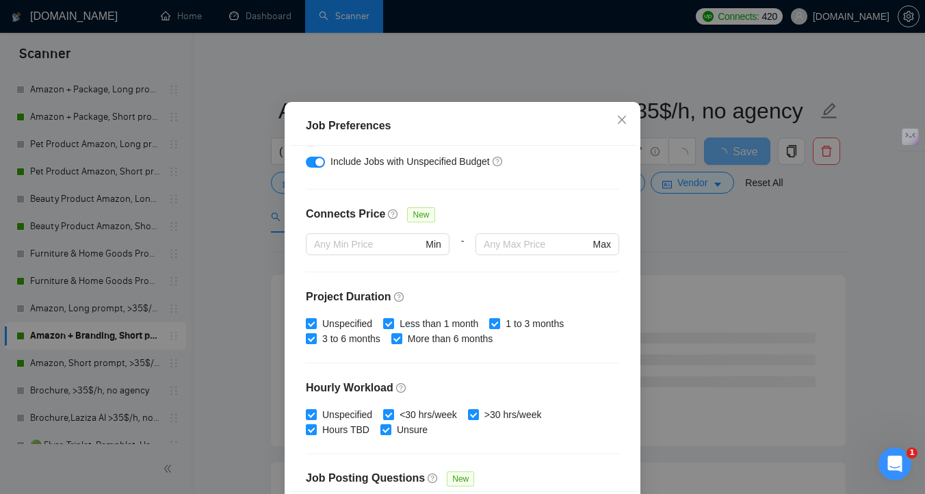
scroll to position [426, 0]
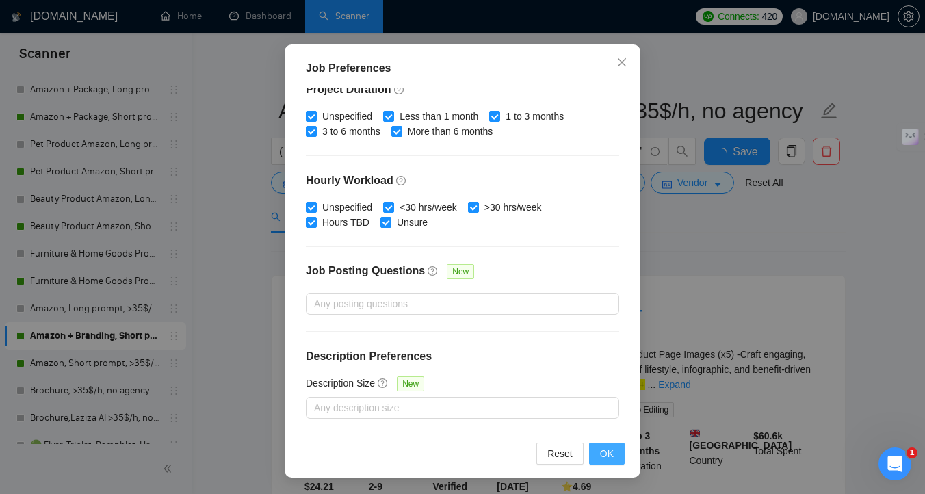
type input "25"
click at [609, 452] on span "OK" at bounding box center [607, 453] width 14 height 15
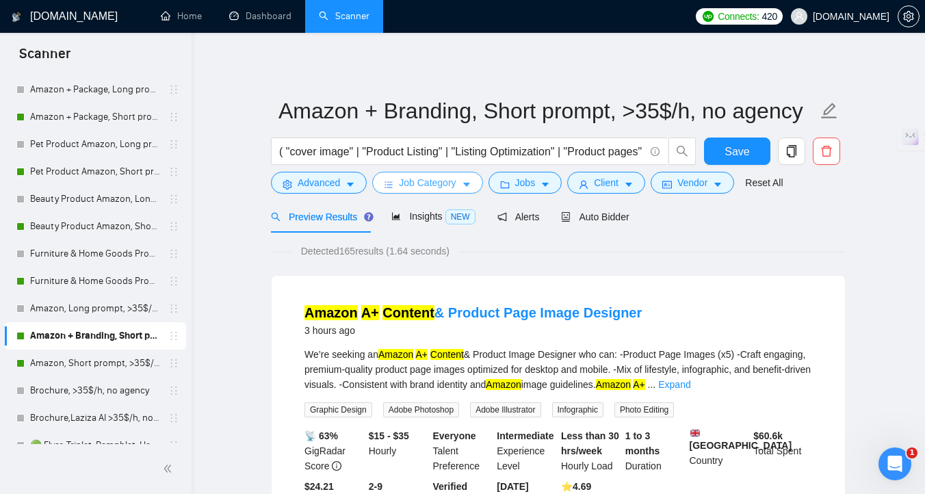
click at [467, 180] on icon "caret-down" at bounding box center [467, 185] width 10 height 10
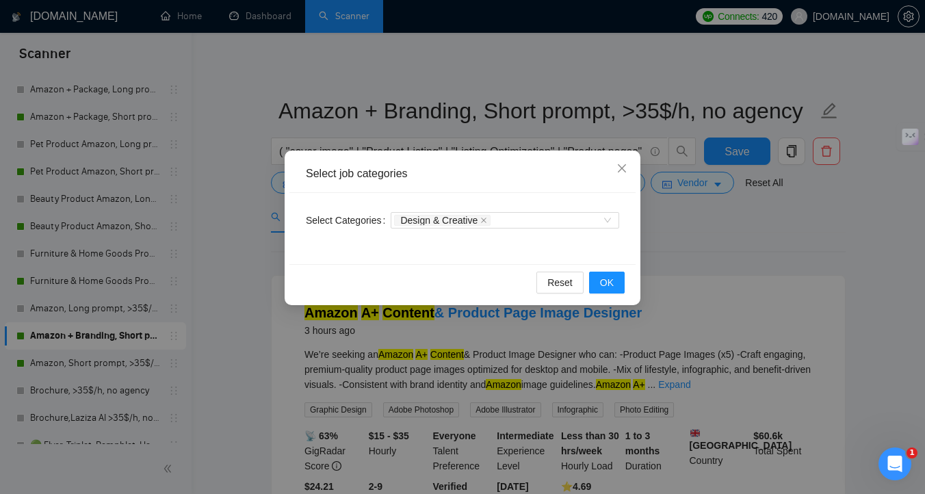
click at [167, 324] on div "Select job categories Select Categories Design & Creative Reset OK" at bounding box center [462, 247] width 925 height 494
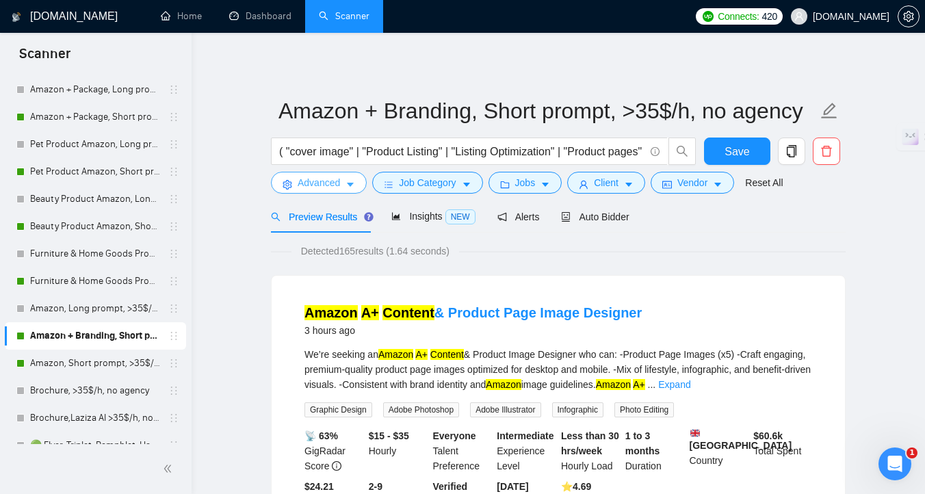
click at [309, 182] on span "Advanced" at bounding box center [319, 182] width 42 height 15
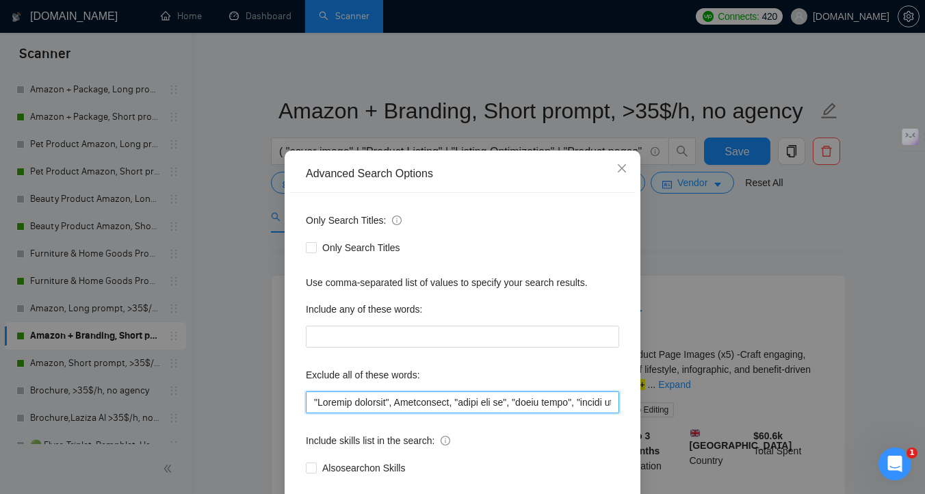
click at [398, 405] on input "text" at bounding box center [462, 402] width 313 height 22
click at [313, 407] on input "text" at bounding box center [462, 402] width 313 height 22
paste input "(lorem*), "I-dolor", (Sitame*), CON, adipi, "Elitsed doeiusmo", Temporincid, "u…"
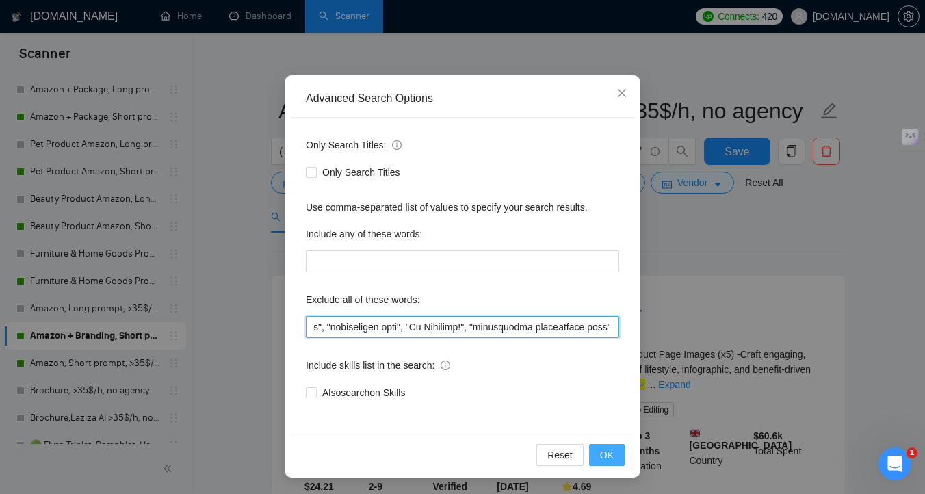
type input "(lorem*), "I-dolor", (Sitame*), CON, adipi, "Elitsed doeiusmo", Temporincid, "u…"
click at [599, 458] on button "OK" at bounding box center [607, 455] width 36 height 22
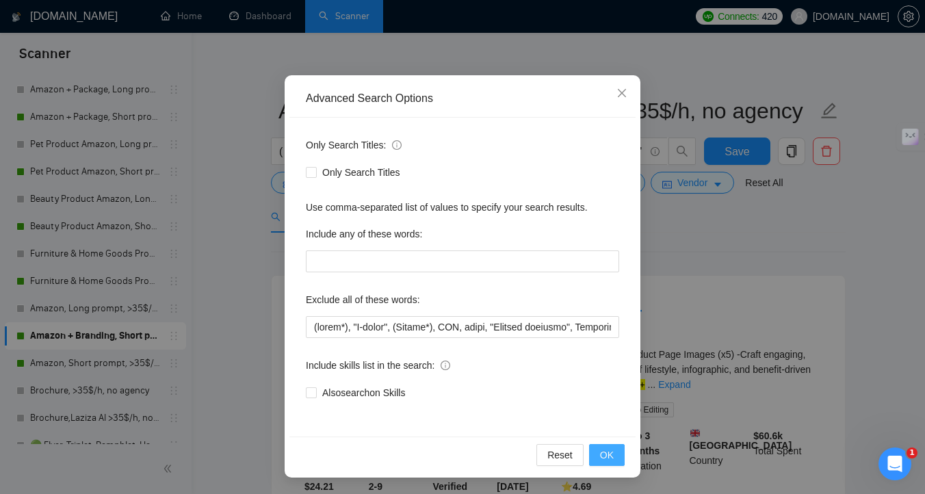
scroll to position [7, 0]
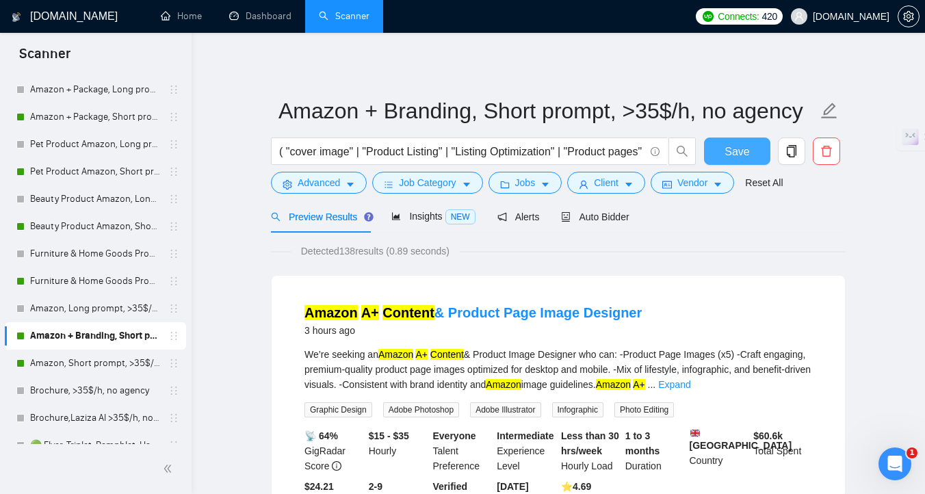
click at [740, 151] on span "Save" at bounding box center [737, 151] width 25 height 17
click at [101, 366] on link "Amazon, Short prompt, >35$/h, no agency" at bounding box center [95, 363] width 130 height 27
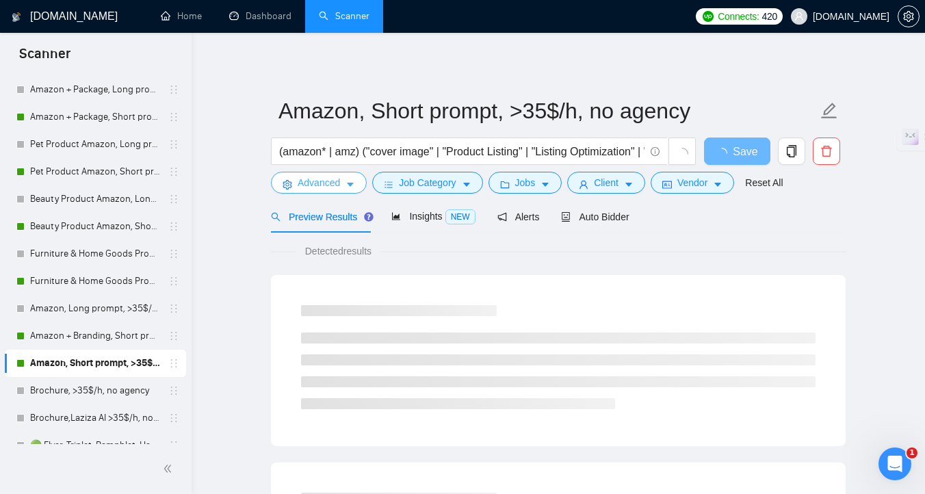
click at [296, 184] on button "Advanced" at bounding box center [319, 183] width 96 height 22
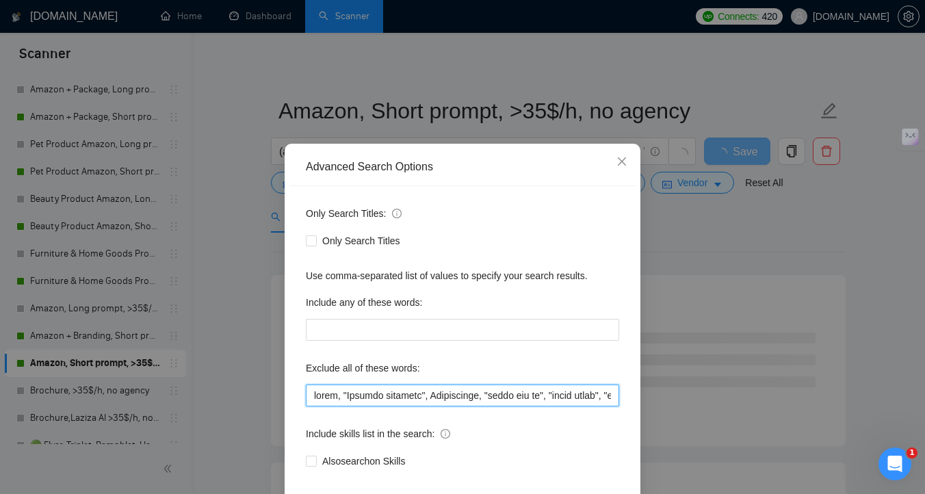
click at [409, 402] on input "text" at bounding box center [462, 396] width 313 height 22
paste input "(lorem*), "I-dolor", (Sitame*), CON, adipi, "Elitsed doeiusmo", Temporincid, "u…"
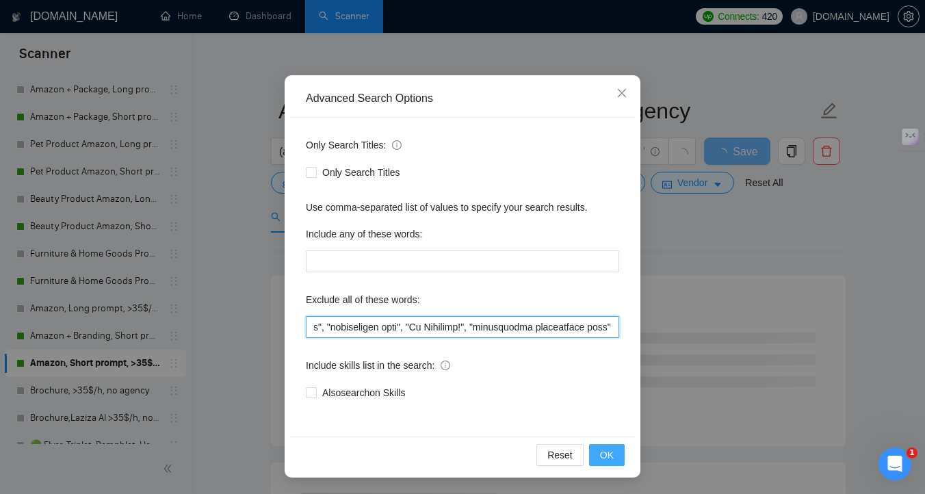
type input "(lorem*), "I-dolor", (Sitame*), CON, adipi, "Elitsed doeiusmo", Temporincid, "u…"
click at [619, 452] on button "OK" at bounding box center [607, 455] width 36 height 22
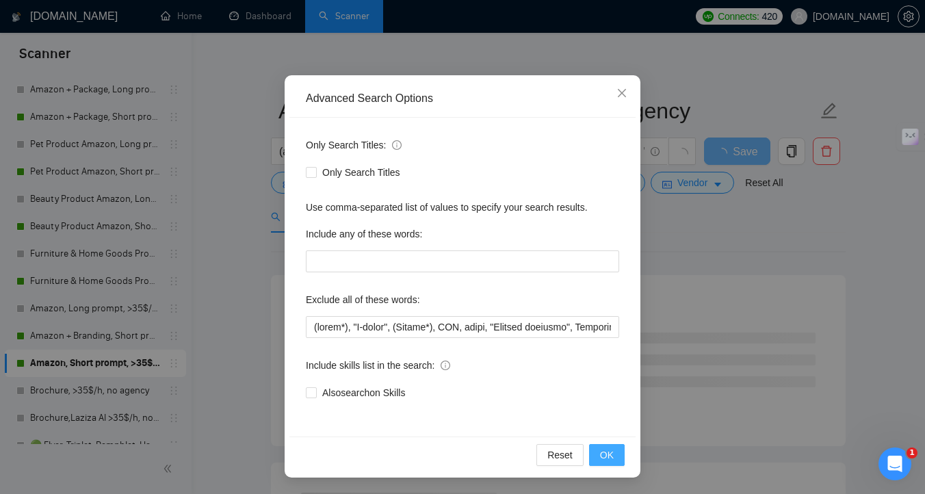
scroll to position [7, 0]
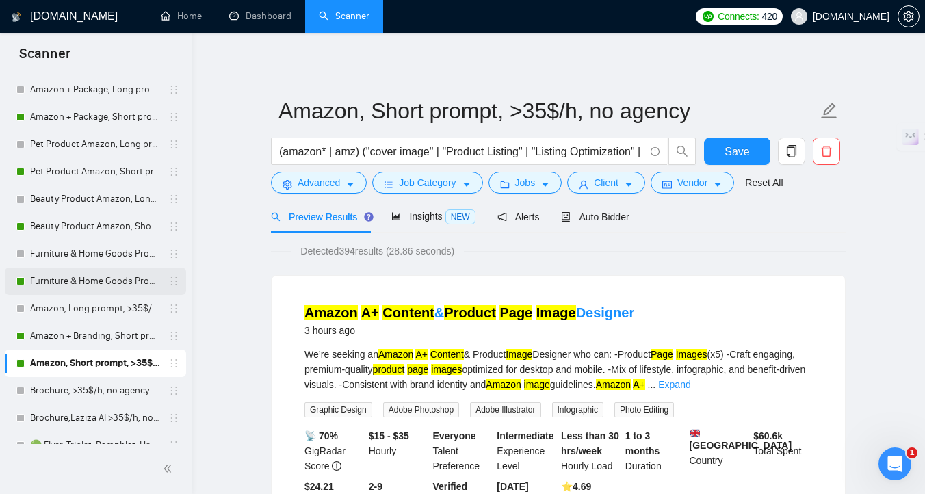
click at [89, 277] on link "Furniture & Home Goods Product Amazon, Short prompt, >35$/h, no agency" at bounding box center [95, 281] width 130 height 27
click at [736, 153] on span "Save" at bounding box center [737, 151] width 25 height 17
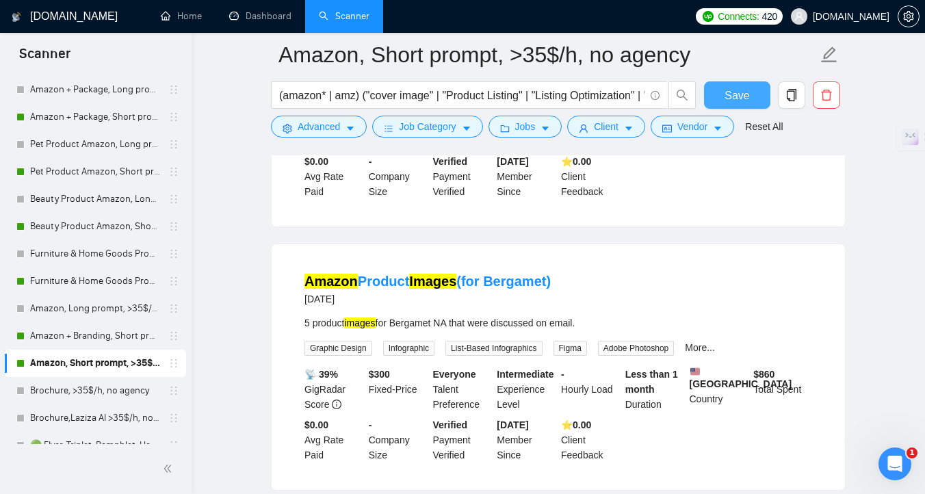
scroll to position [1512, 0]
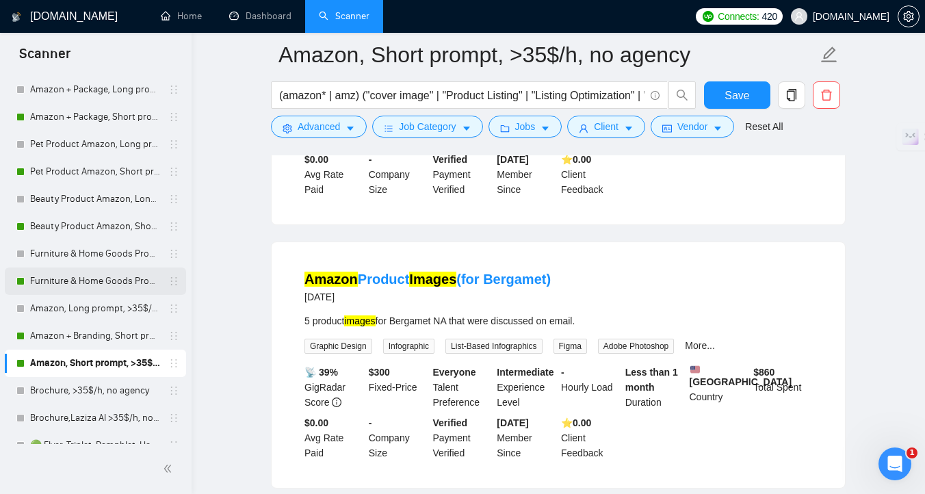
click at [81, 285] on link "Furniture & Home Goods Product Amazon, Short prompt, >35$/h, no agency" at bounding box center [95, 281] width 130 height 27
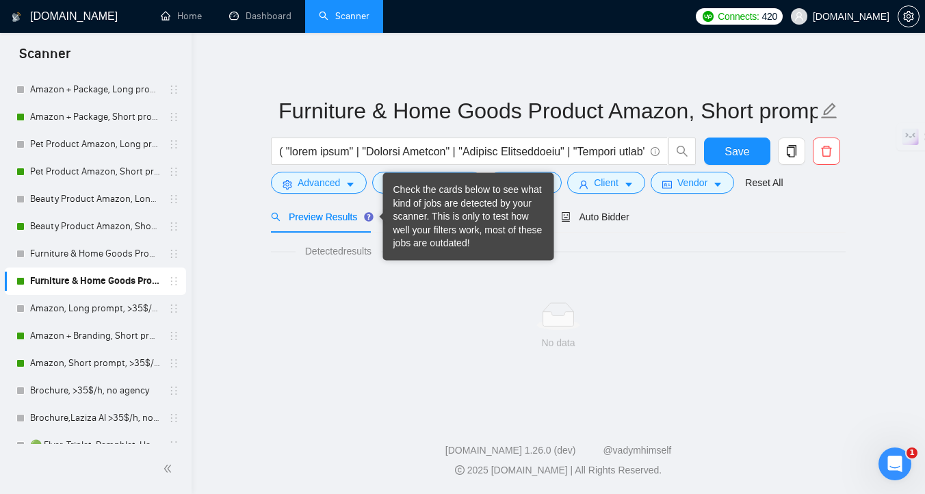
click at [339, 220] on span "Preview Results" at bounding box center [320, 216] width 99 height 11
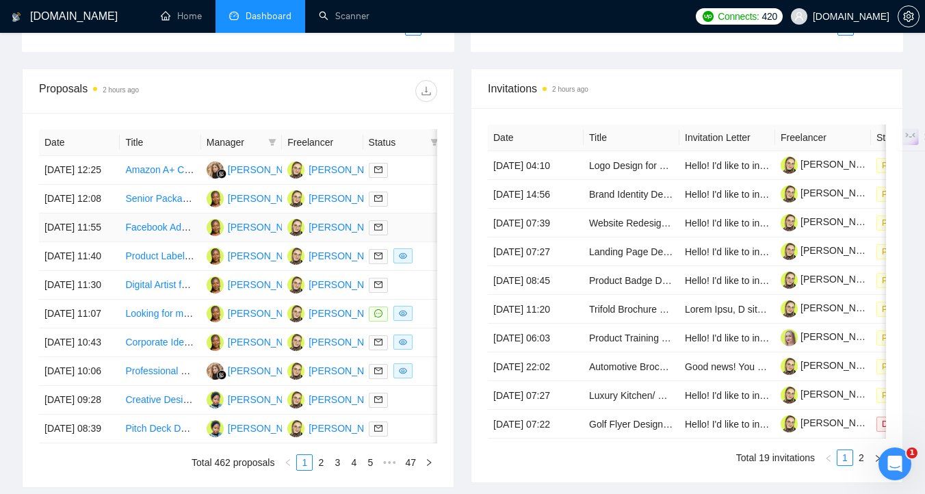
scroll to position [500, 0]
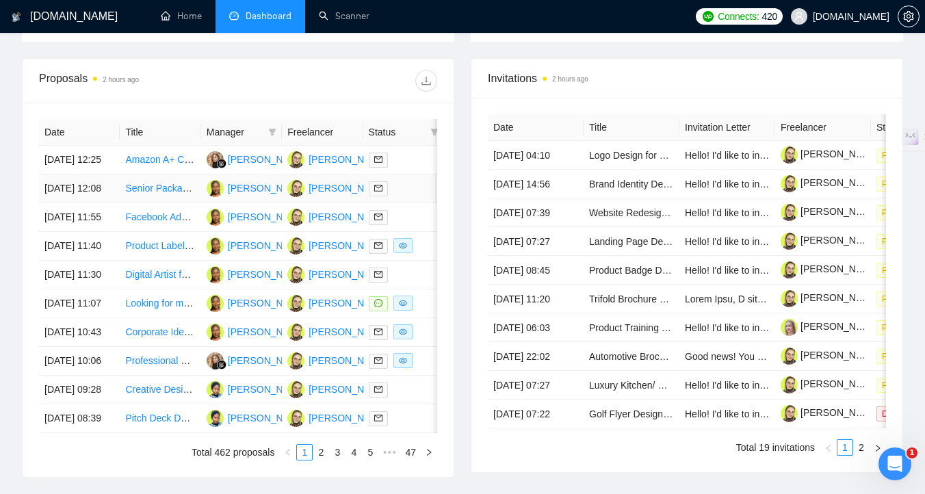
click at [407, 196] on div at bounding box center [404, 189] width 70 height 16
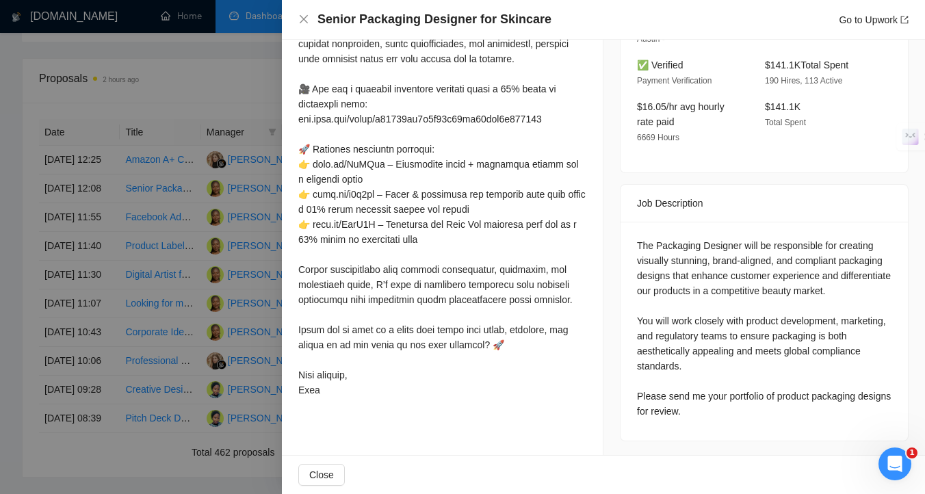
scroll to position [394, 0]
click at [227, 295] on div at bounding box center [462, 247] width 925 height 494
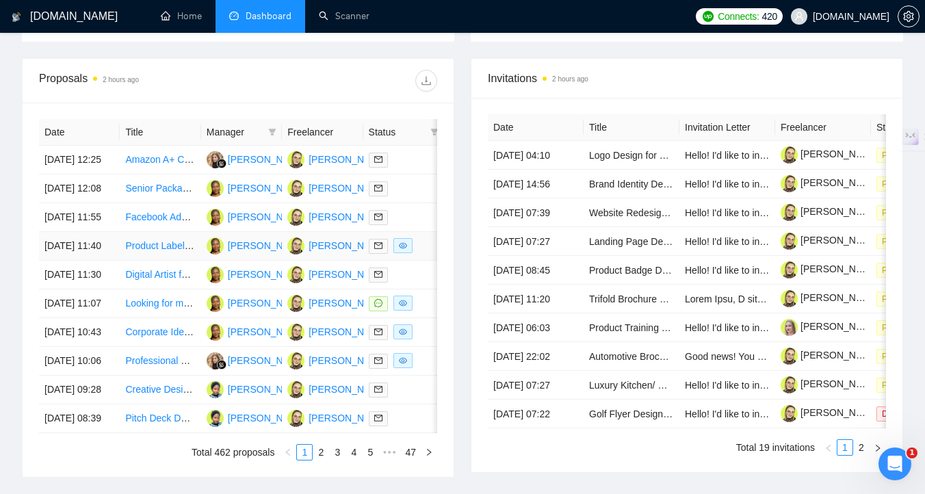
click at [424, 254] on div at bounding box center [404, 246] width 70 height 16
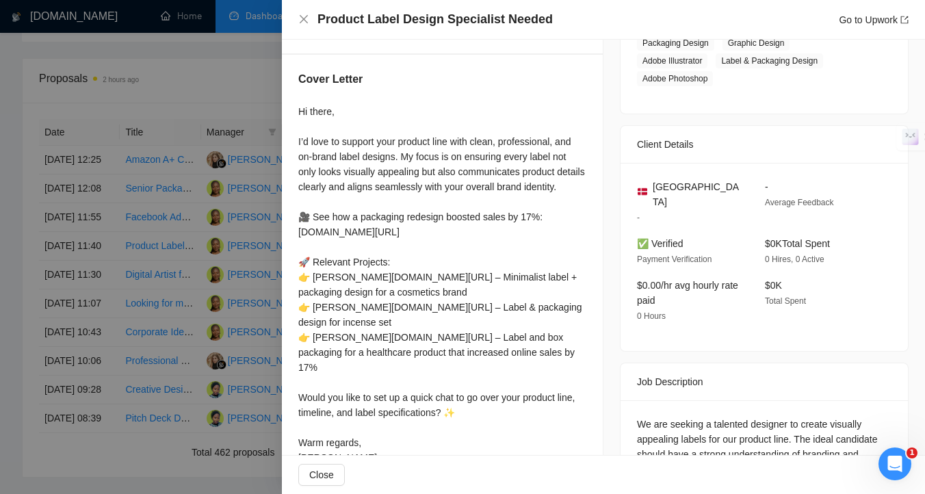
scroll to position [283, 0]
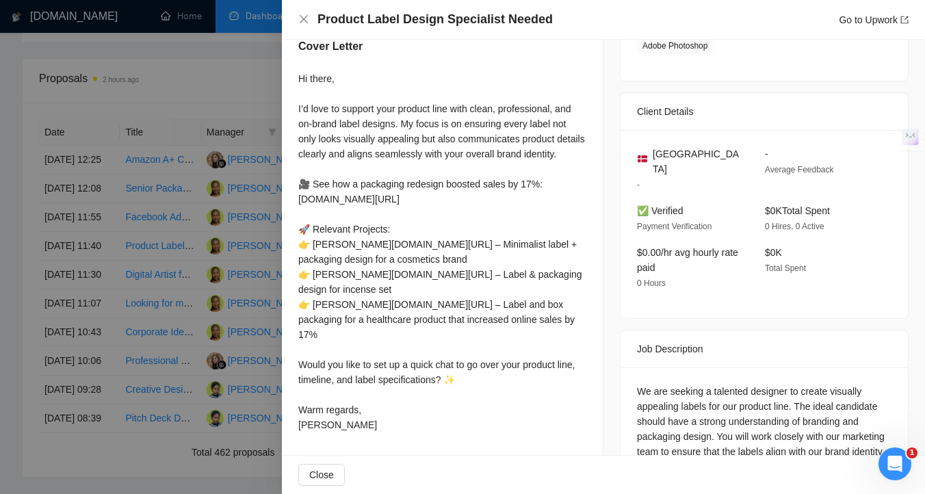
click at [217, 277] on div at bounding box center [462, 247] width 925 height 494
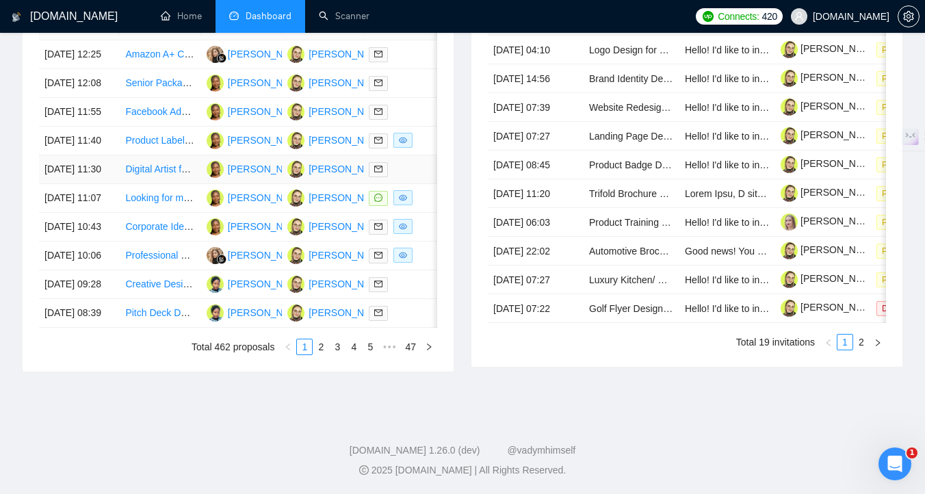
scroll to position [615, 0]
click at [405, 184] on td at bounding box center [403, 169] width 81 height 29
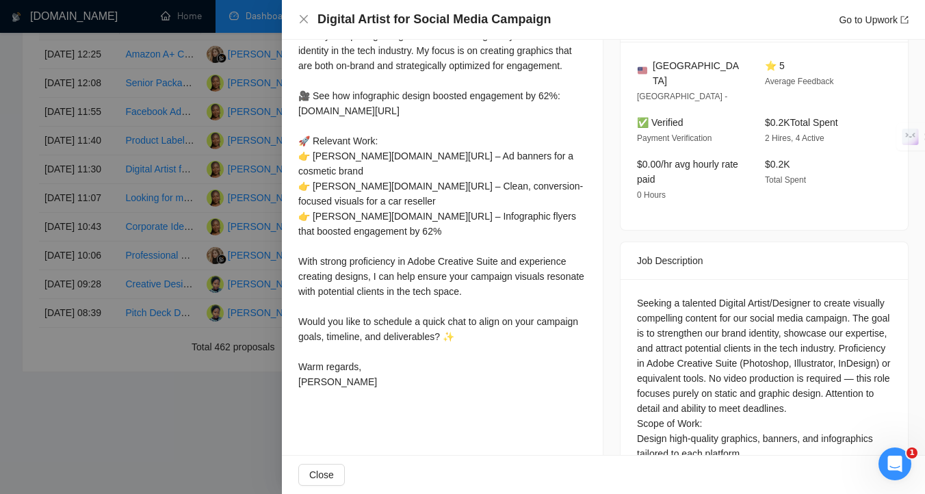
scroll to position [445, 0]
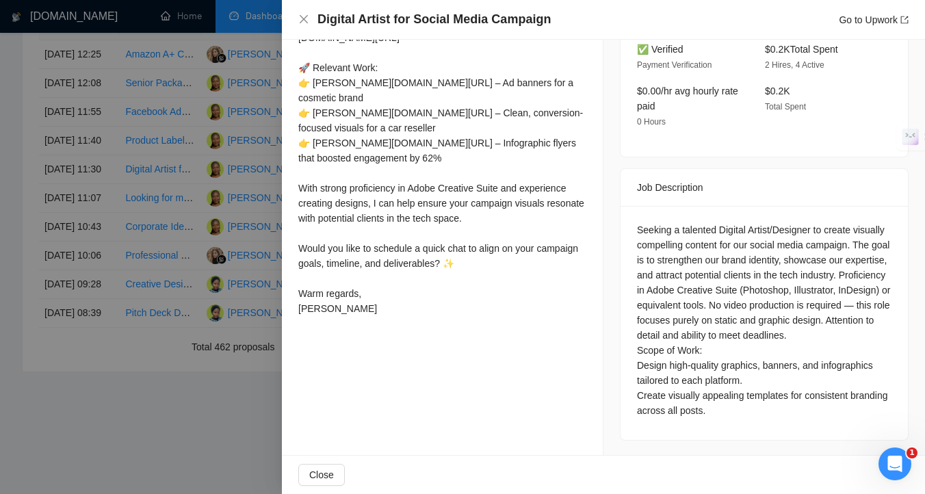
click at [250, 287] on div at bounding box center [462, 247] width 925 height 494
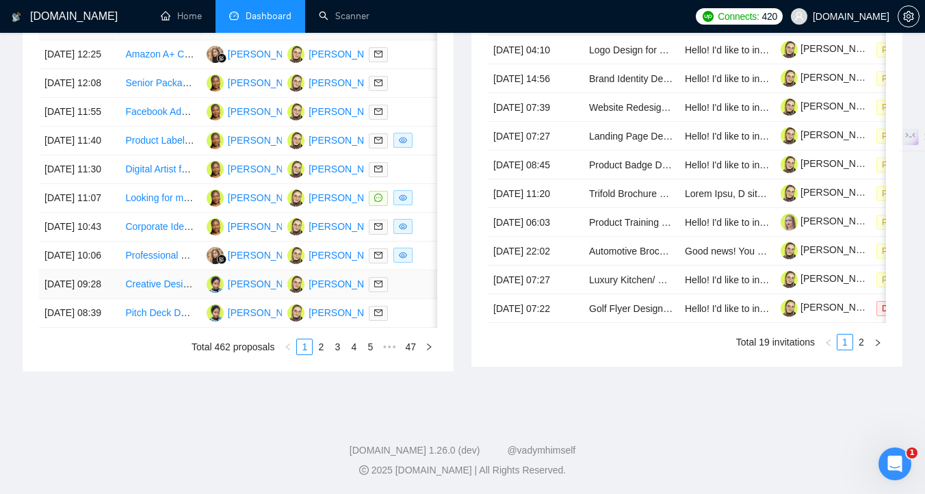
click at [406, 292] on div at bounding box center [404, 284] width 70 height 16
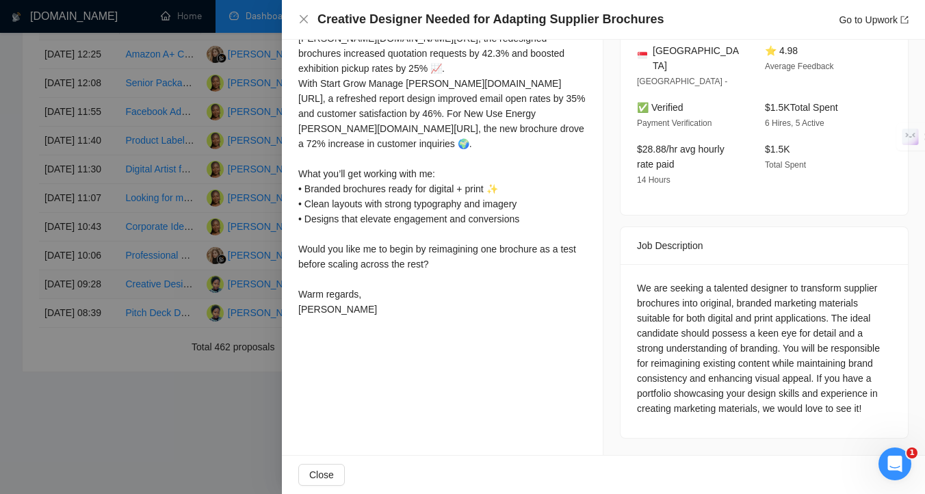
scroll to position [352, 0]
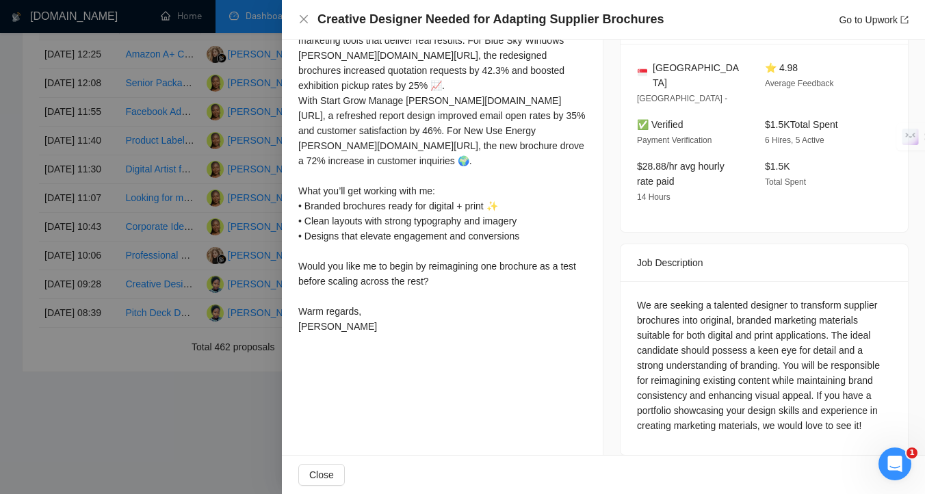
click at [246, 332] on div at bounding box center [462, 247] width 925 height 494
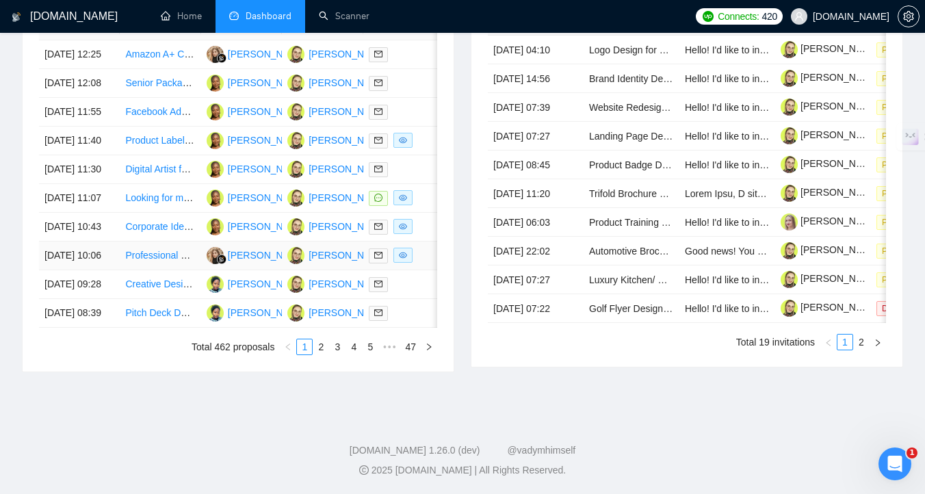
scroll to position [712, 0]
click at [419, 328] on td at bounding box center [403, 313] width 81 height 29
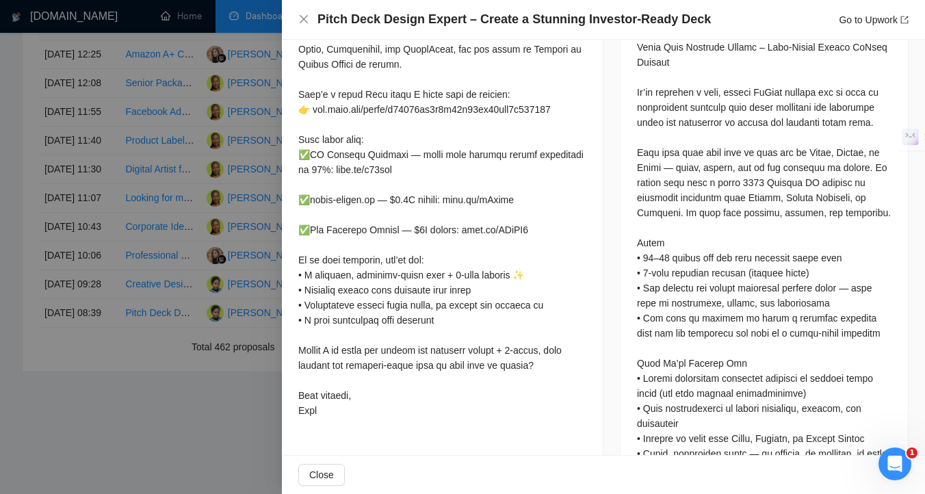
scroll to position [666, 0]
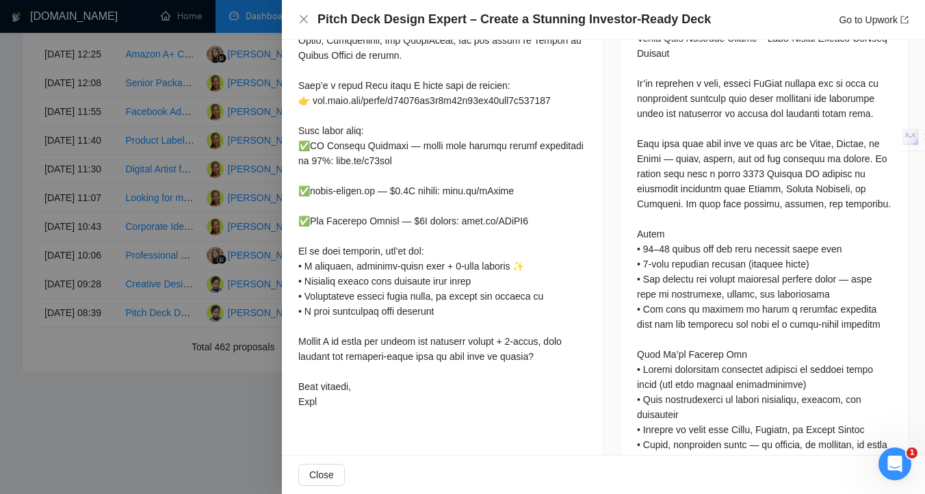
click at [219, 252] on div at bounding box center [462, 247] width 925 height 494
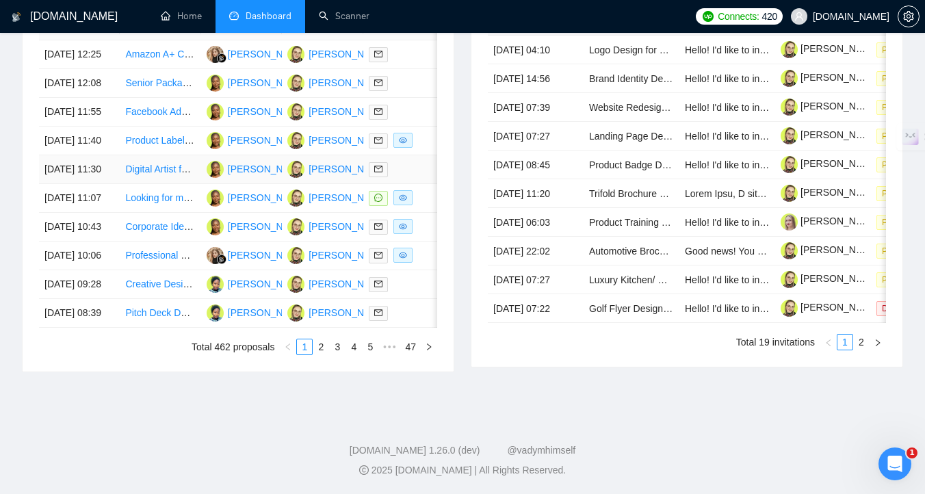
click at [424, 161] on div at bounding box center [404, 169] width 70 height 16
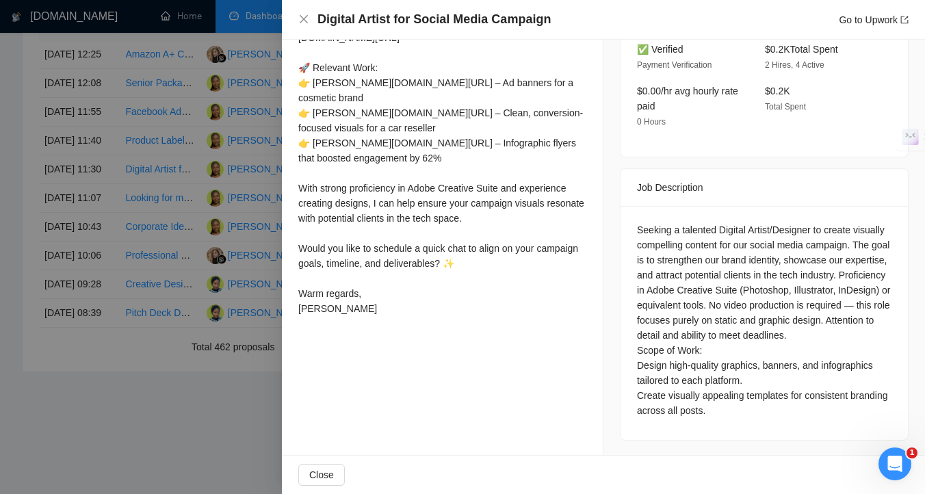
click at [191, 367] on div at bounding box center [462, 247] width 925 height 494
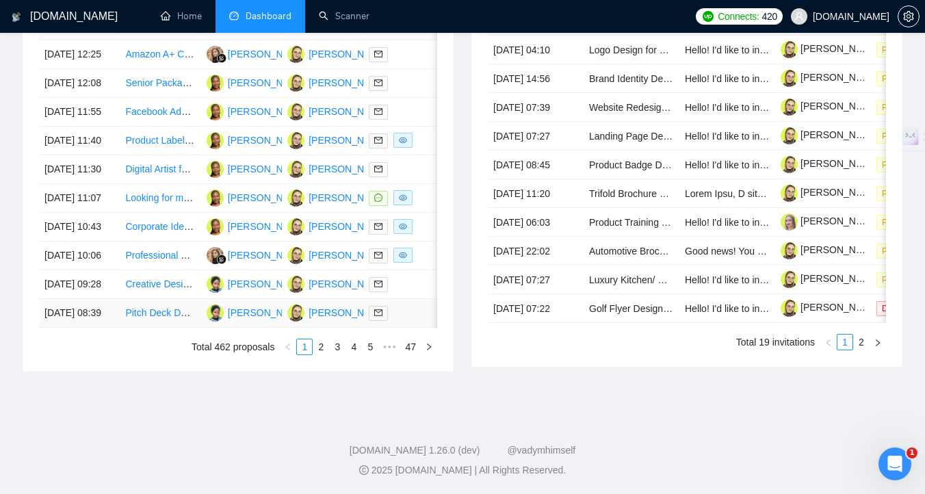
click at [413, 321] on div at bounding box center [404, 313] width 70 height 16
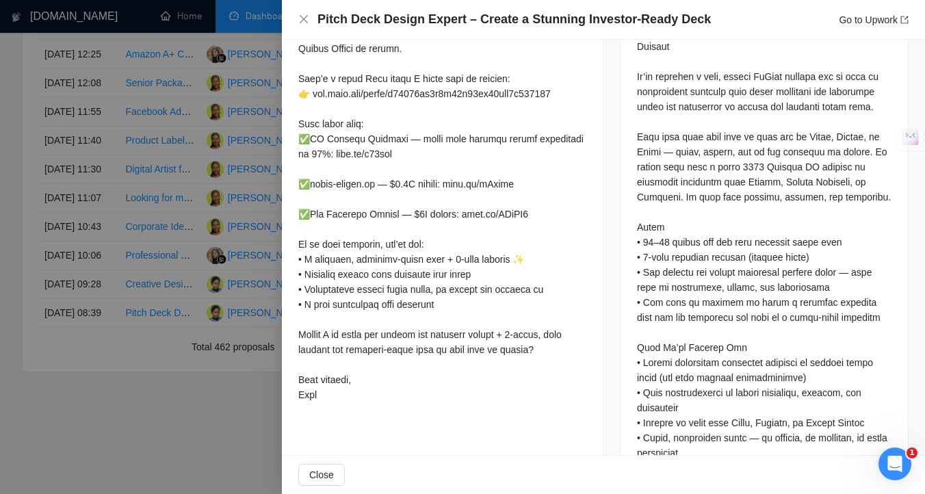
scroll to position [690, 0]
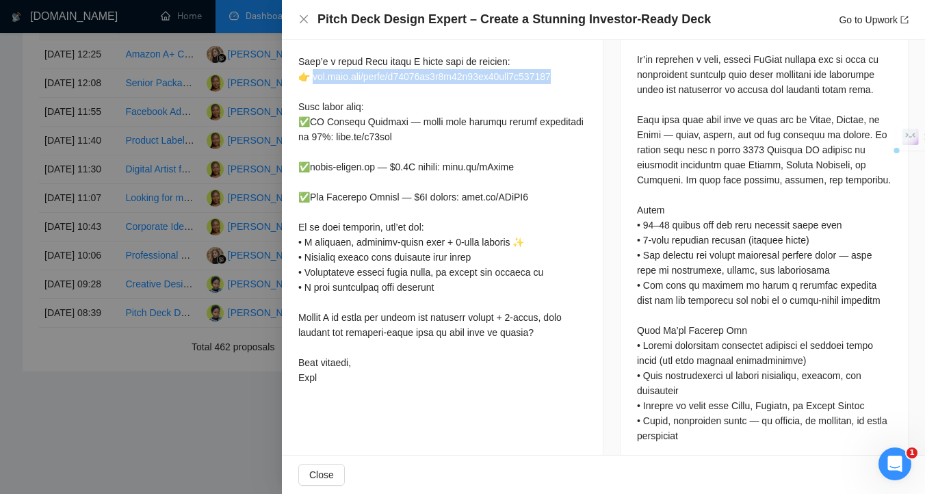
drag, startPoint x: 296, startPoint y: 77, endPoint x: 588, endPoint y: 77, distance: 292.2
click at [588, 77] on div "Describe your recent experience with similar projects I’ve recently designed in…" at bounding box center [442, 11] width 321 height 792
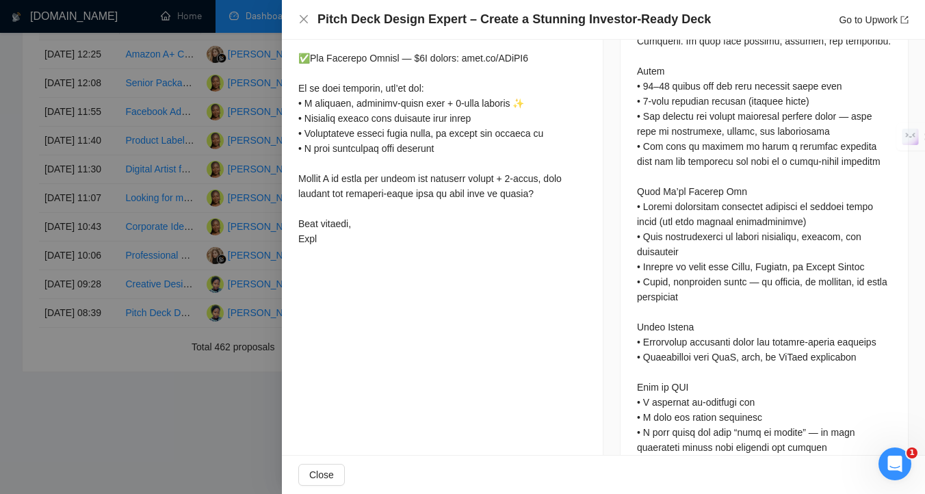
scroll to position [832, 0]
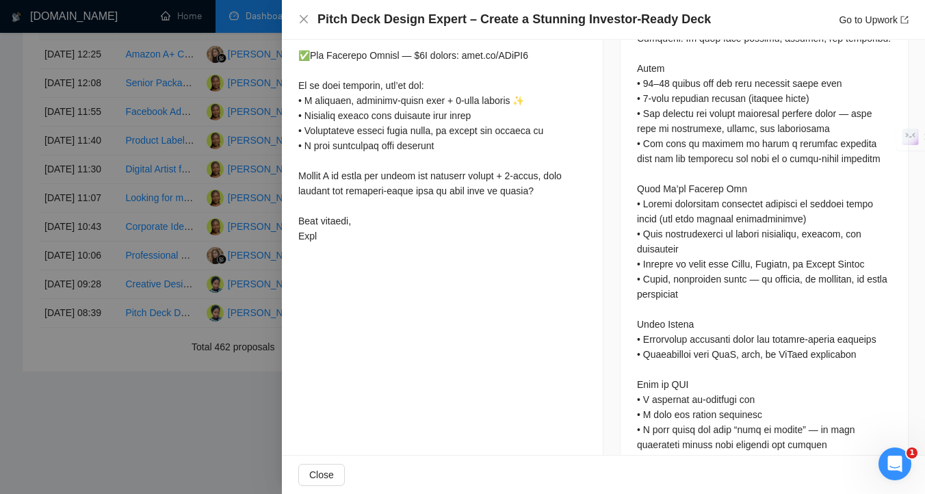
click at [196, 315] on div at bounding box center [462, 247] width 925 height 494
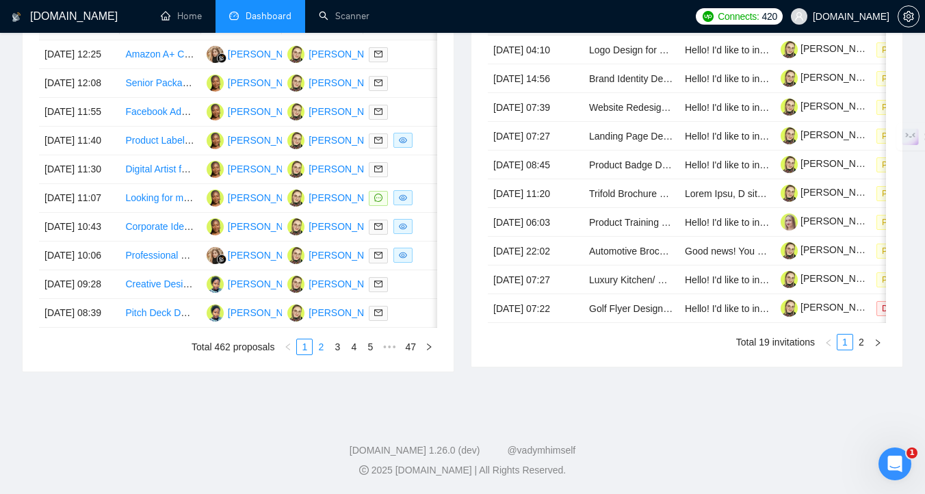
click at [322, 354] on link "2" at bounding box center [320, 346] width 15 height 15
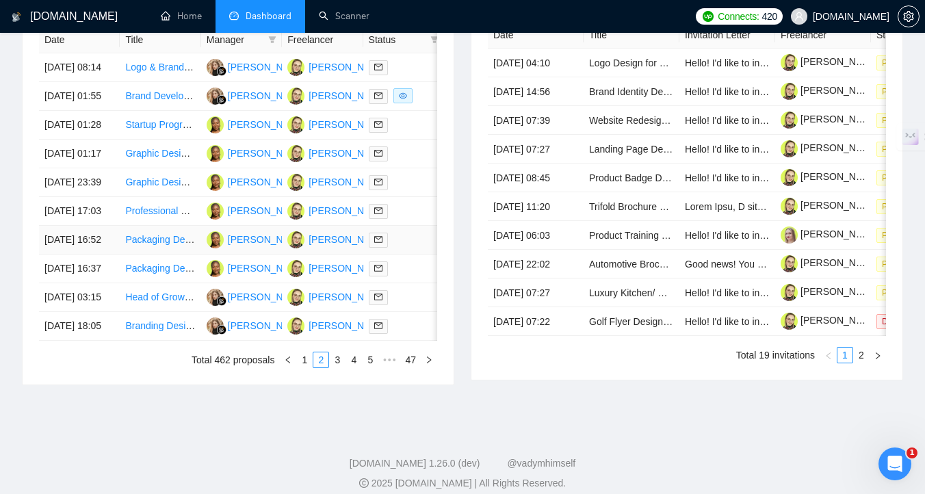
scroll to position [580, 0]
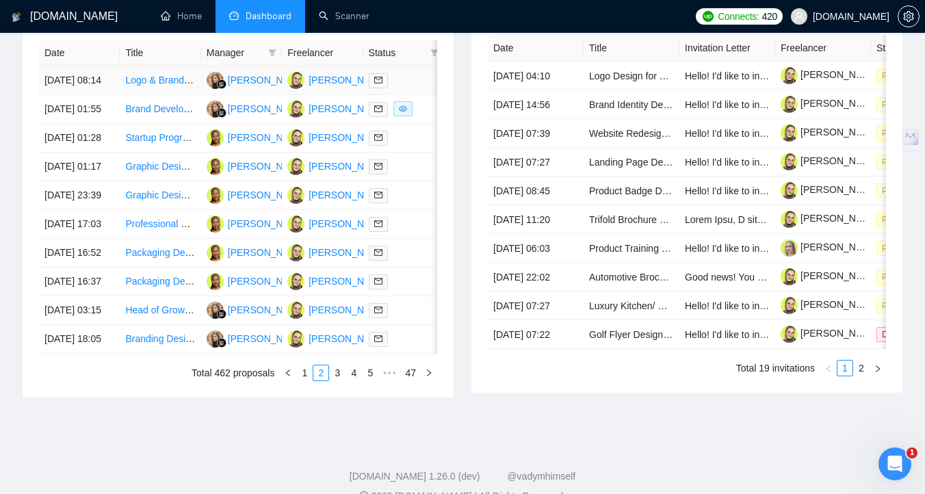
click at [417, 88] on div at bounding box center [404, 81] width 70 height 16
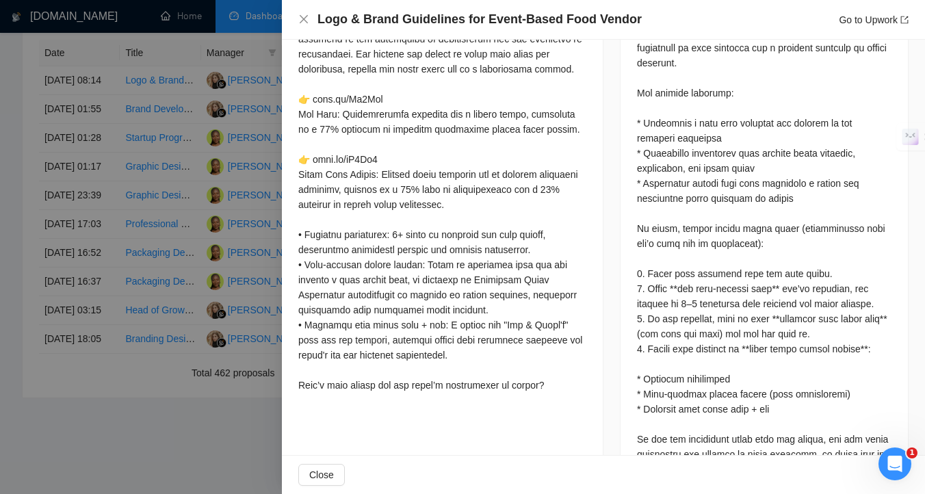
scroll to position [674, 0]
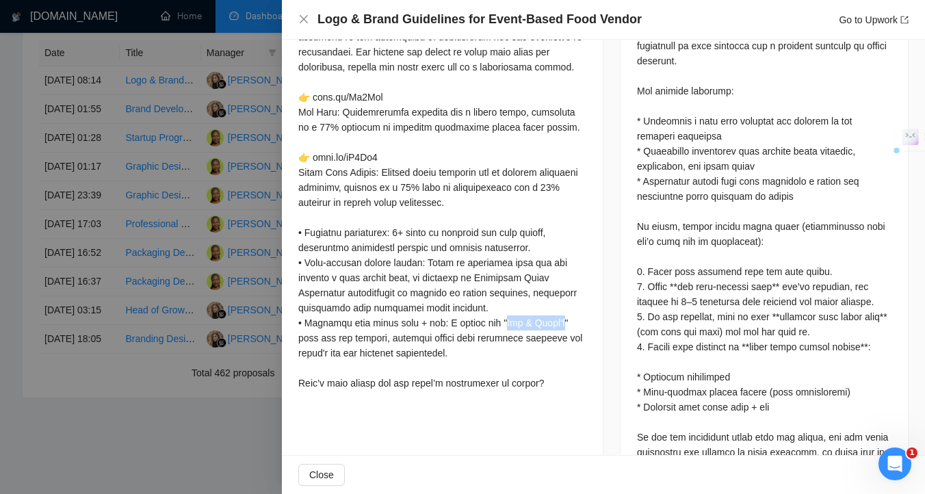
drag, startPoint x: 508, startPoint y: 339, endPoint x: 565, endPoint y: 334, distance: 56.3
click at [565, 334] on div at bounding box center [442, 82] width 288 height 617
copy div "Jerry's" log"
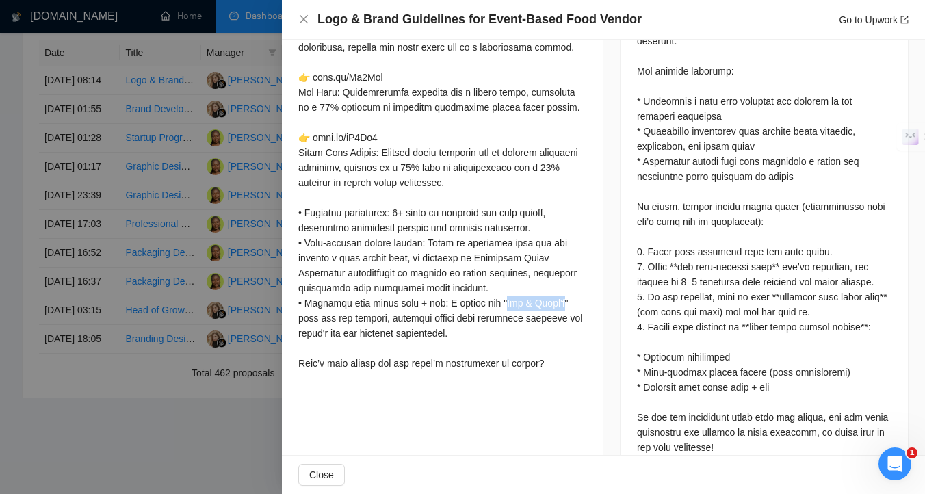
scroll to position [716, 0]
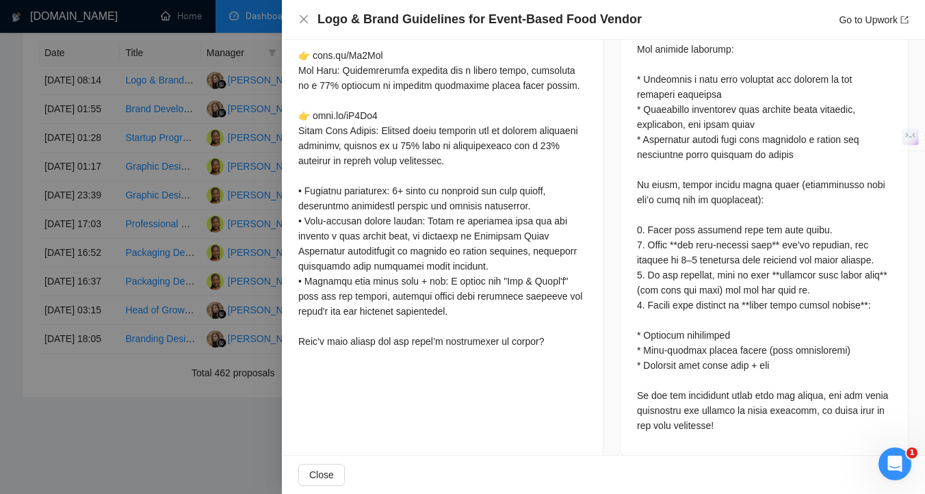
click at [191, 259] on div at bounding box center [462, 247] width 925 height 494
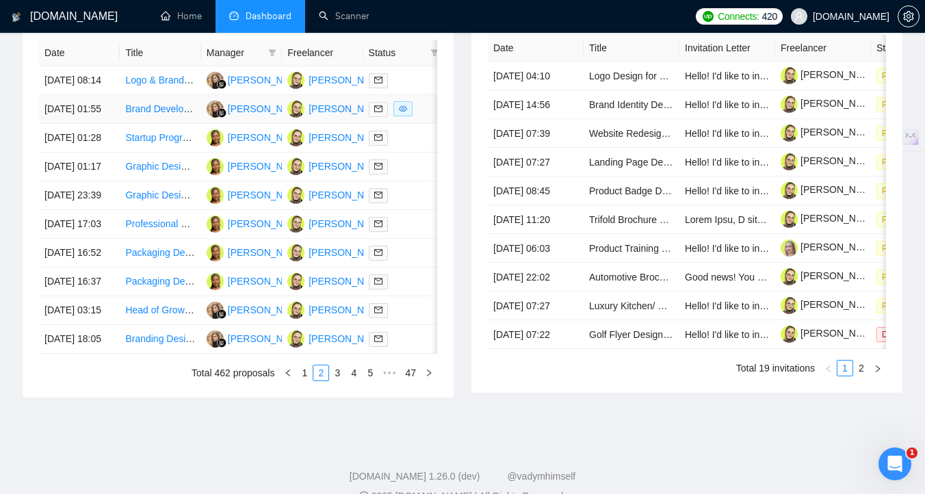
click at [420, 117] on div at bounding box center [404, 109] width 70 height 16
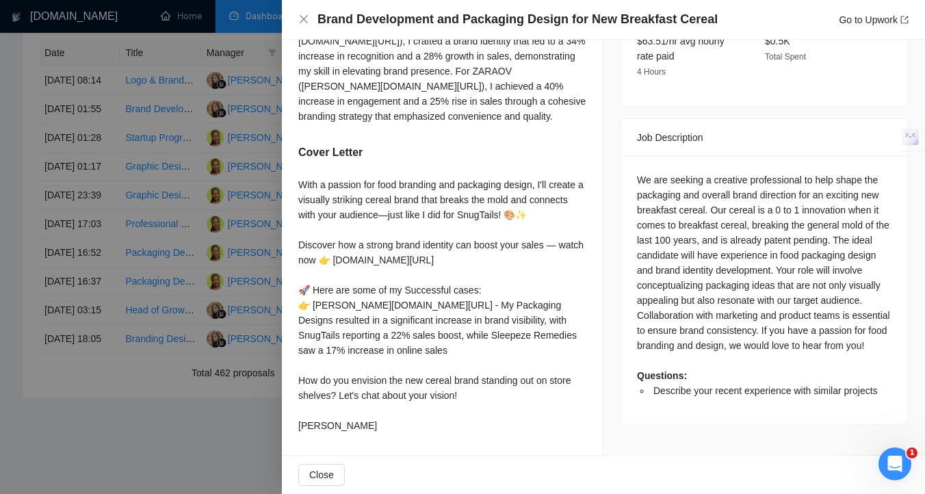
scroll to position [505, 0]
click at [261, 265] on div at bounding box center [462, 247] width 925 height 494
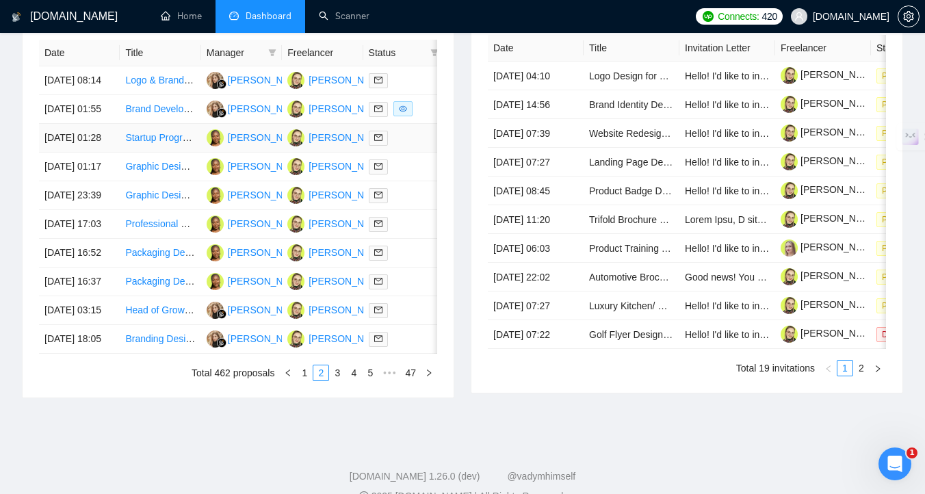
click at [407, 153] on td at bounding box center [403, 138] width 81 height 29
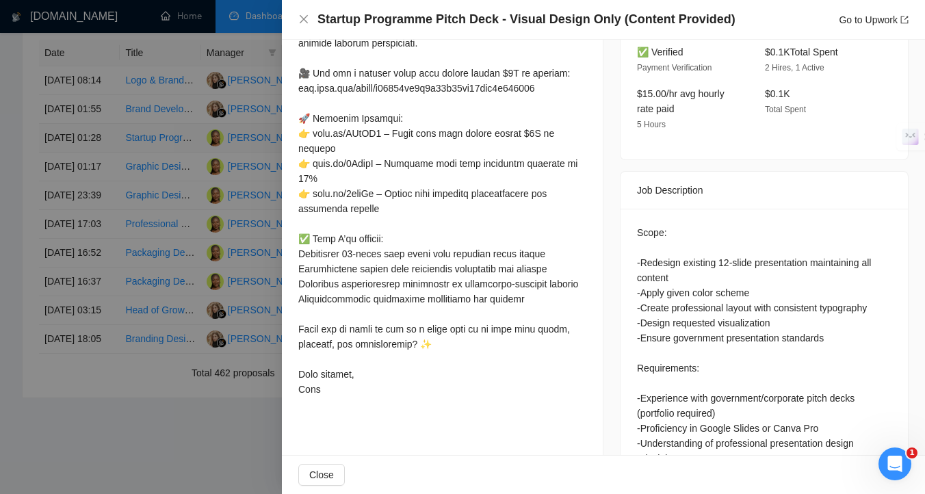
scroll to position [424, 0]
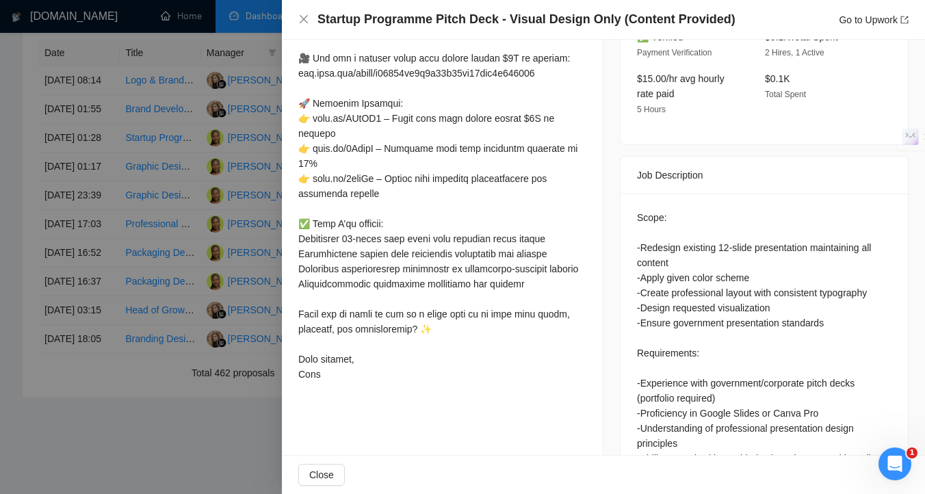
click at [222, 308] on div at bounding box center [462, 247] width 925 height 494
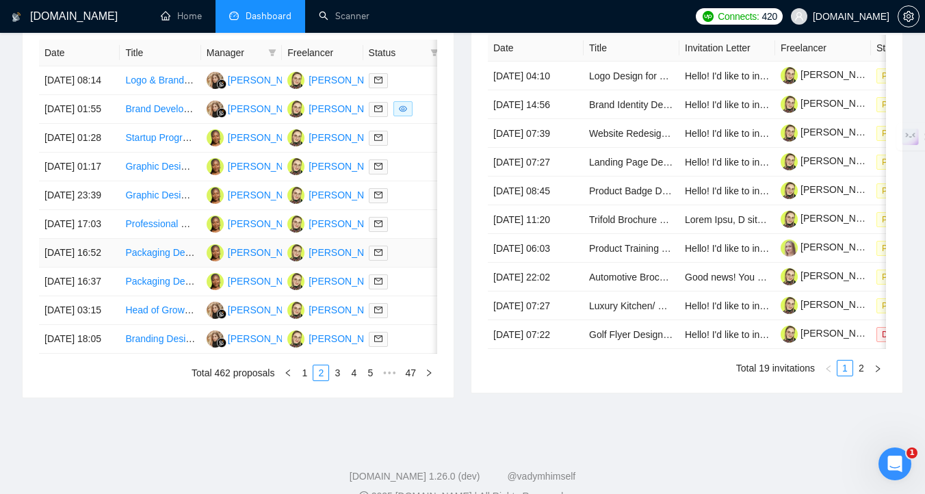
click at [403, 261] on div at bounding box center [404, 253] width 70 height 16
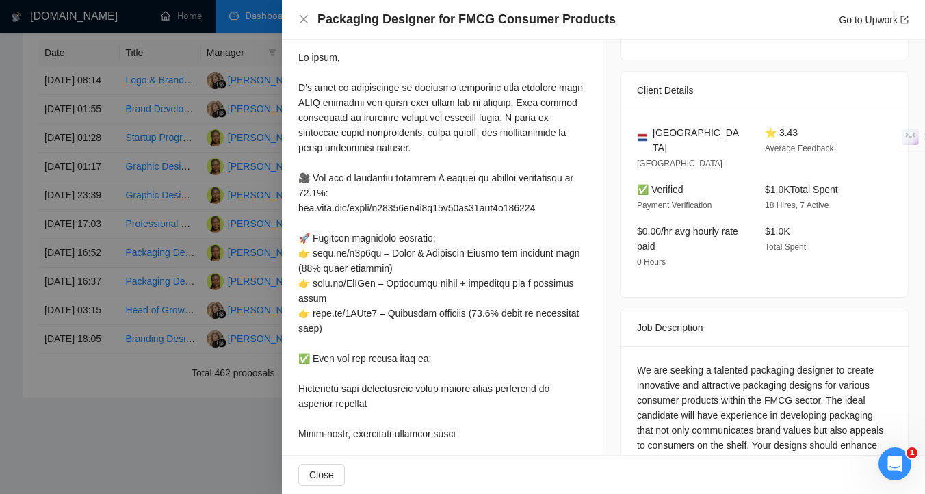
scroll to position [291, 0]
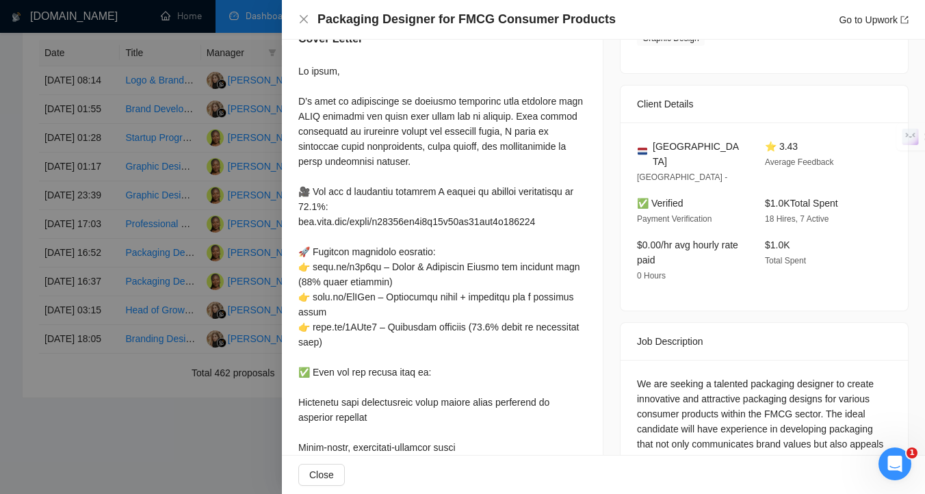
click at [215, 335] on div at bounding box center [462, 247] width 925 height 494
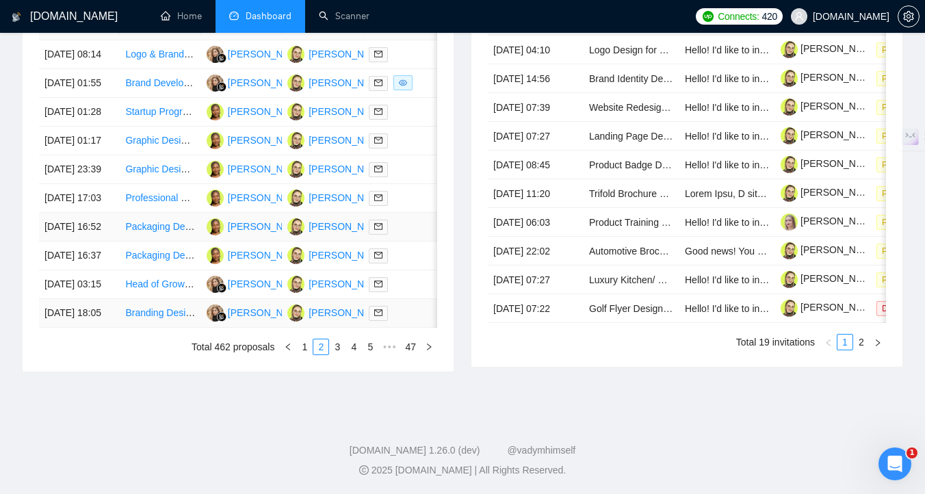
scroll to position [703, 0]
click at [402, 292] on div at bounding box center [404, 284] width 70 height 16
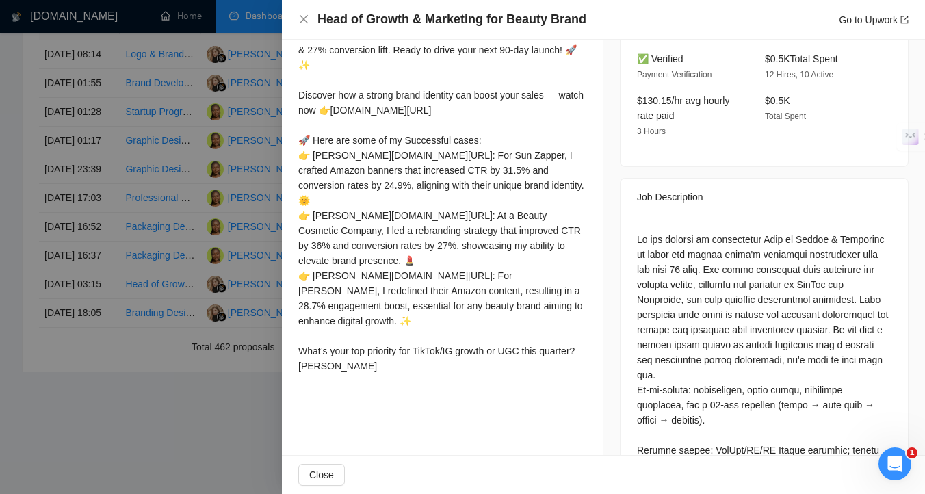
scroll to position [522, 0]
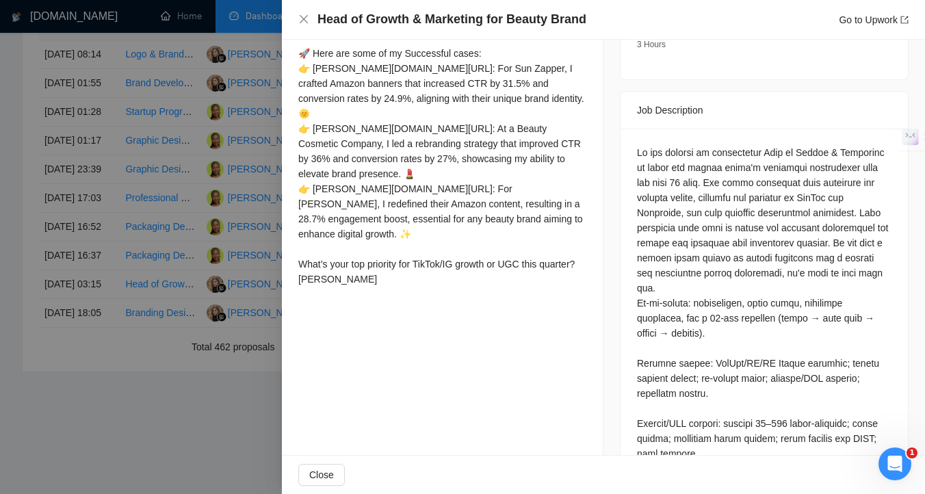
click at [199, 337] on div at bounding box center [462, 247] width 925 height 494
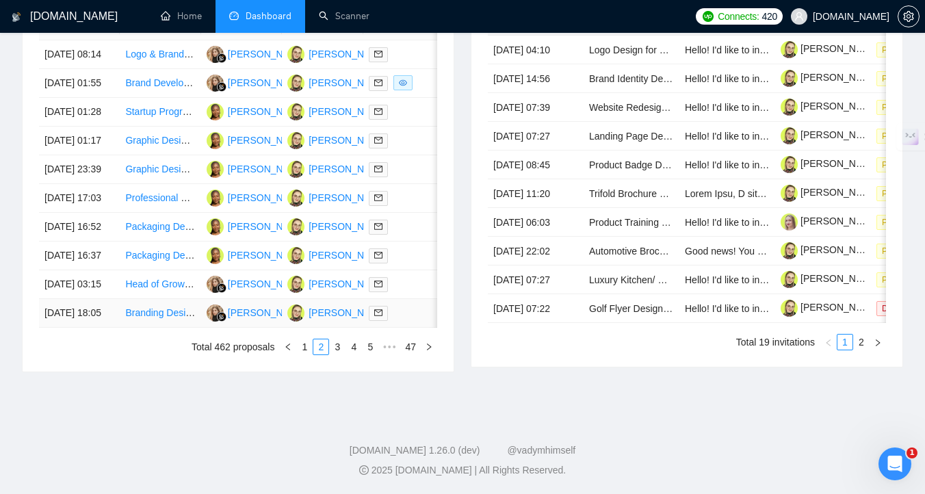
click at [416, 321] on div at bounding box center [404, 313] width 70 height 16
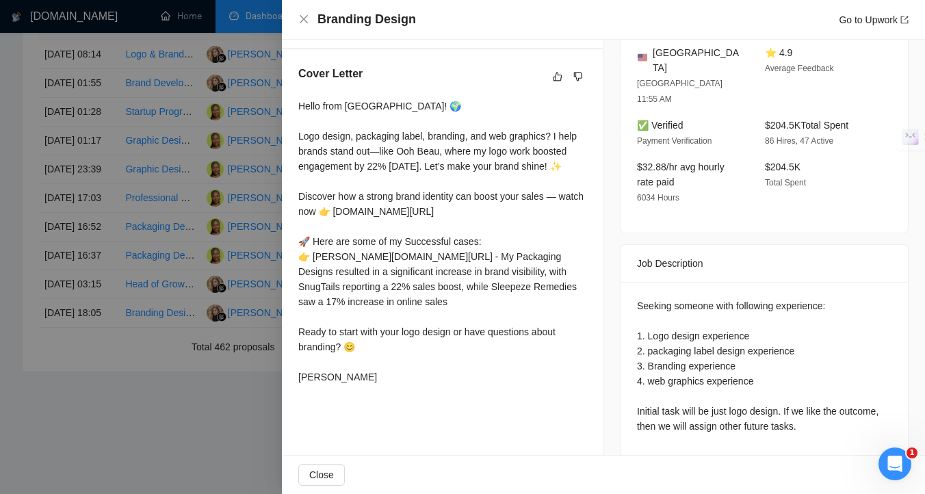
click at [211, 308] on div at bounding box center [462, 247] width 925 height 494
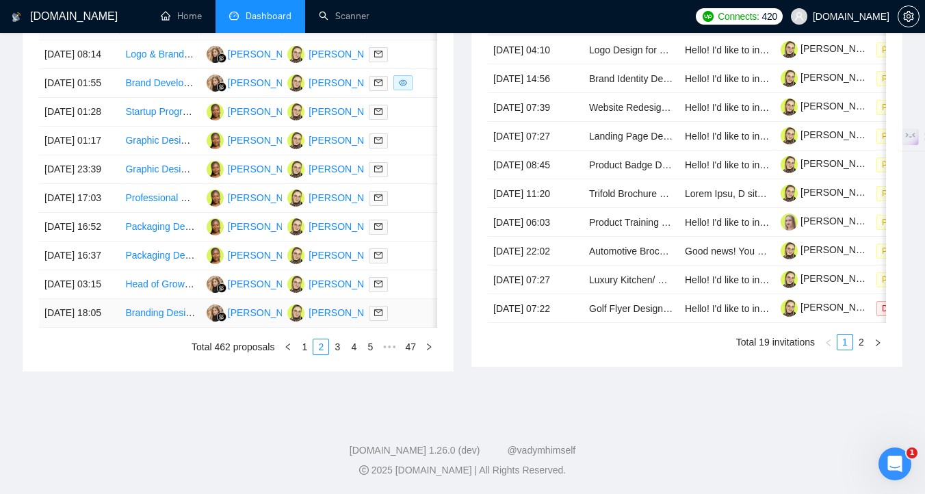
click at [424, 321] on div at bounding box center [404, 313] width 70 height 16
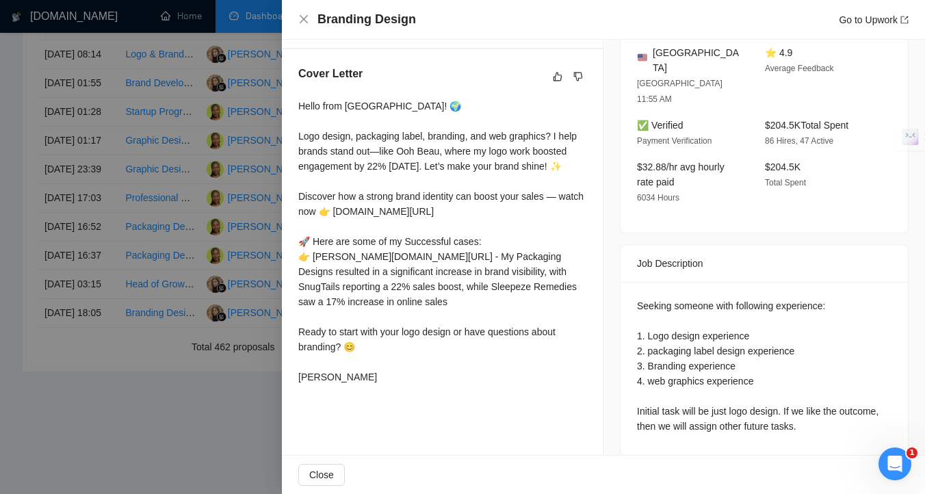
click at [246, 312] on div at bounding box center [462, 247] width 925 height 494
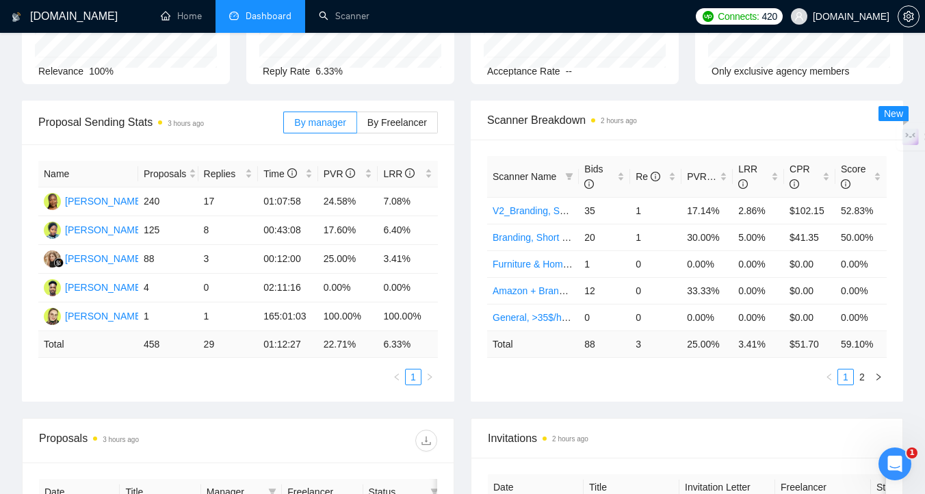
scroll to position [116, 0]
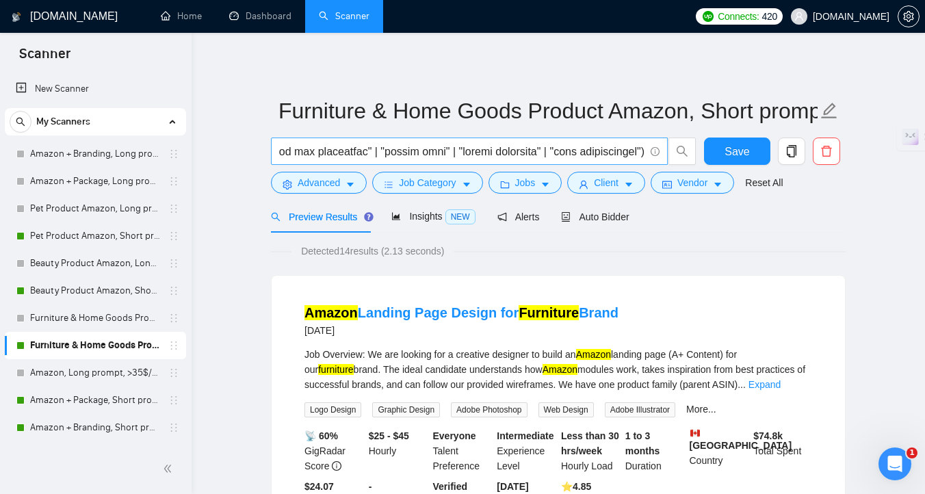
scroll to position [0, 5872]
click at [643, 151] on input "text" at bounding box center [461, 151] width 365 height 17
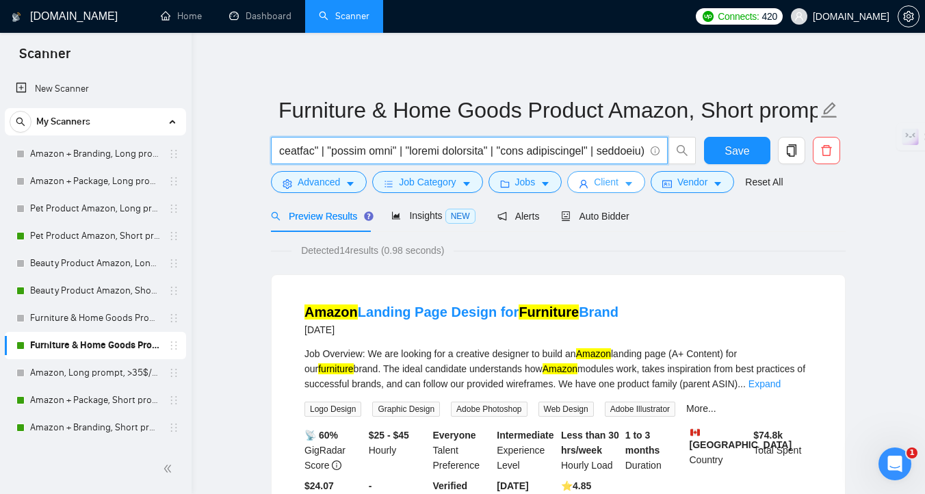
type input "( "cover image" | "Product Listing" | "Listing Optimization" | "Product pages" …"
click at [617, 191] on button "Client" at bounding box center [606, 182] width 78 height 22
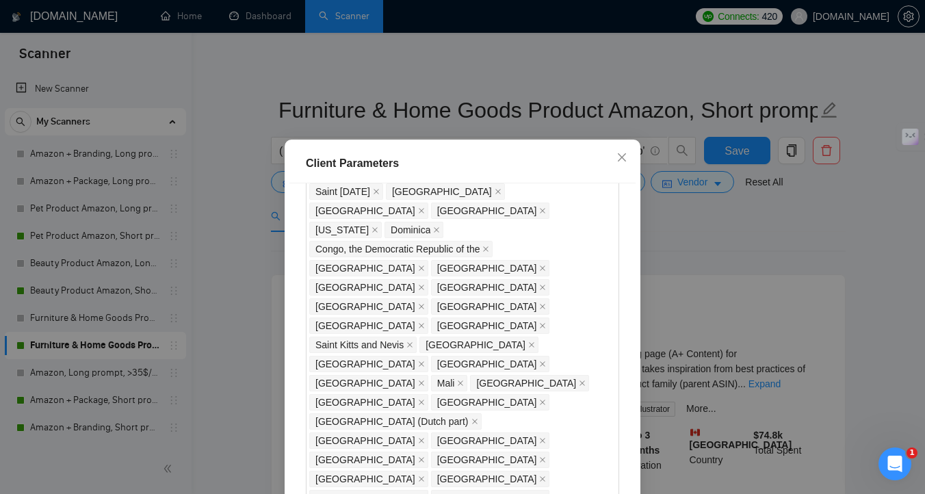
scroll to position [989, 0]
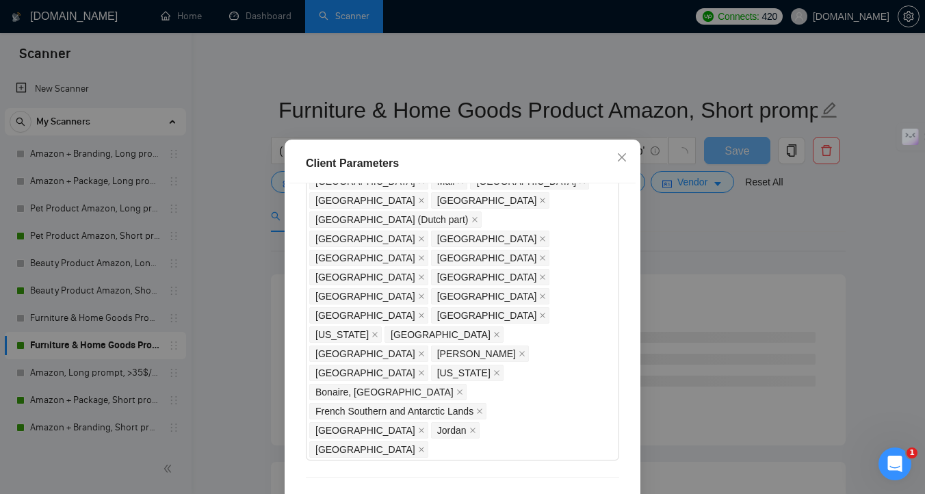
scroll to position [1216, 0]
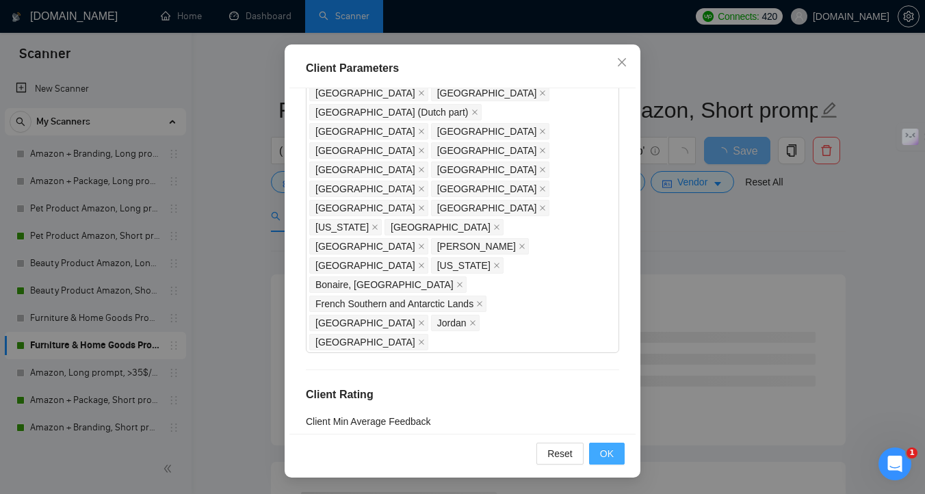
click at [601, 446] on span "OK" at bounding box center [607, 453] width 14 height 15
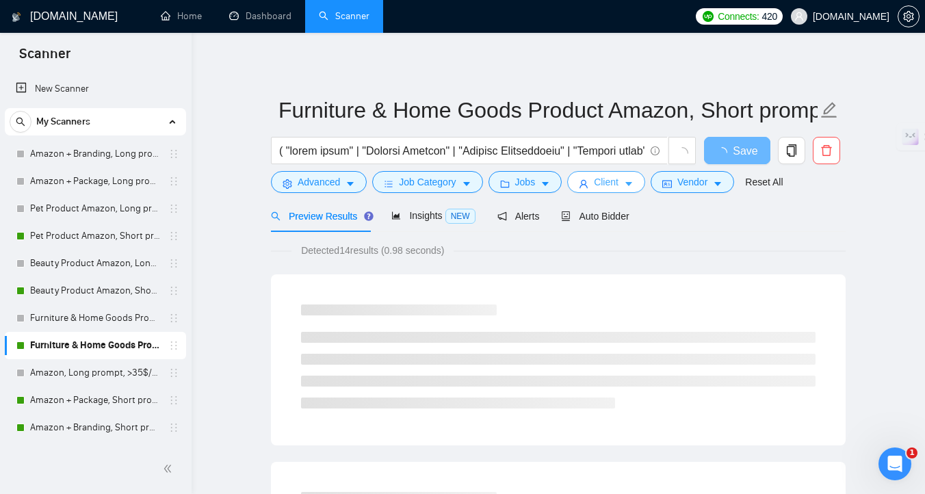
scroll to position [0, 0]
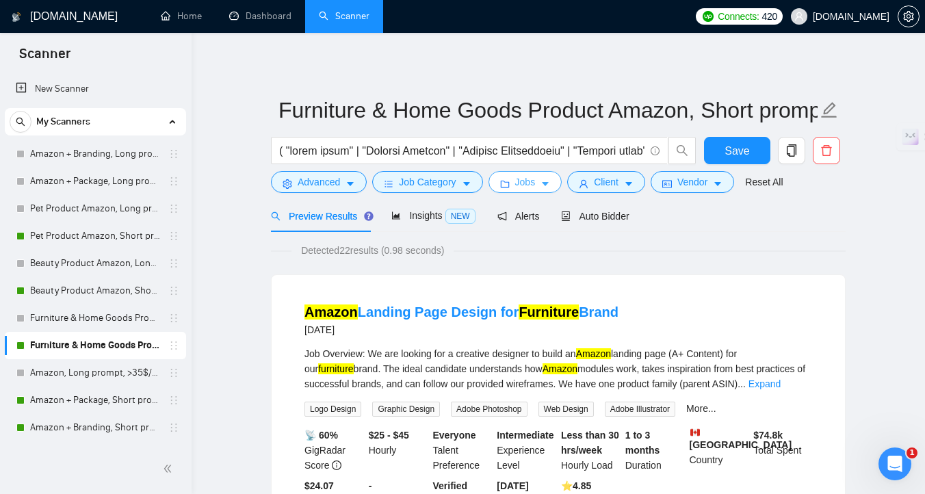
click at [541, 186] on button "Jobs" at bounding box center [526, 182] width 74 height 22
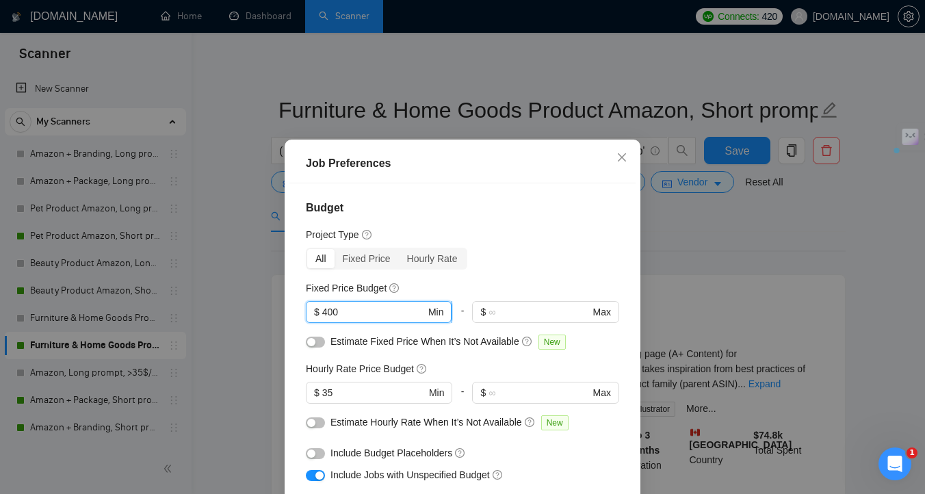
drag, startPoint x: 335, startPoint y: 311, endPoint x: 324, endPoint y: 311, distance: 10.9
click at [324, 311] on input "400" at bounding box center [373, 312] width 103 height 15
type input "250"
click at [328, 393] on input "35" at bounding box center [373, 392] width 103 height 15
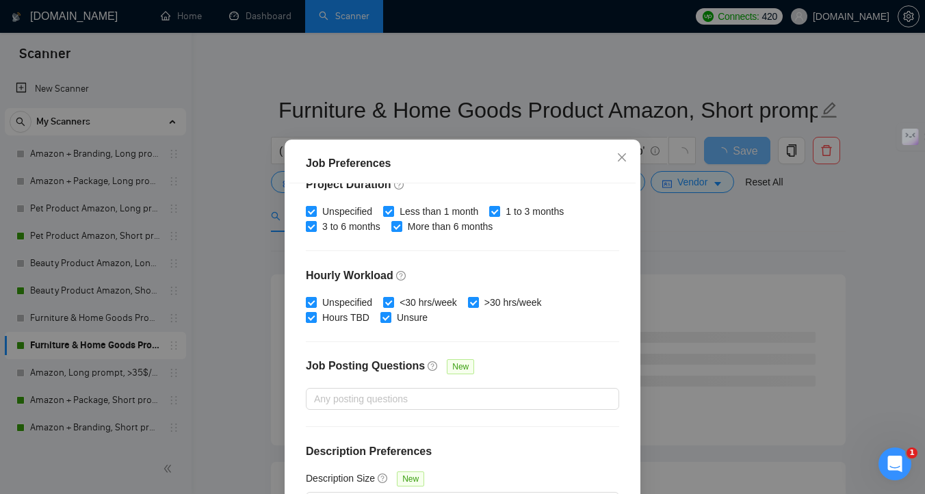
scroll to position [95, 0]
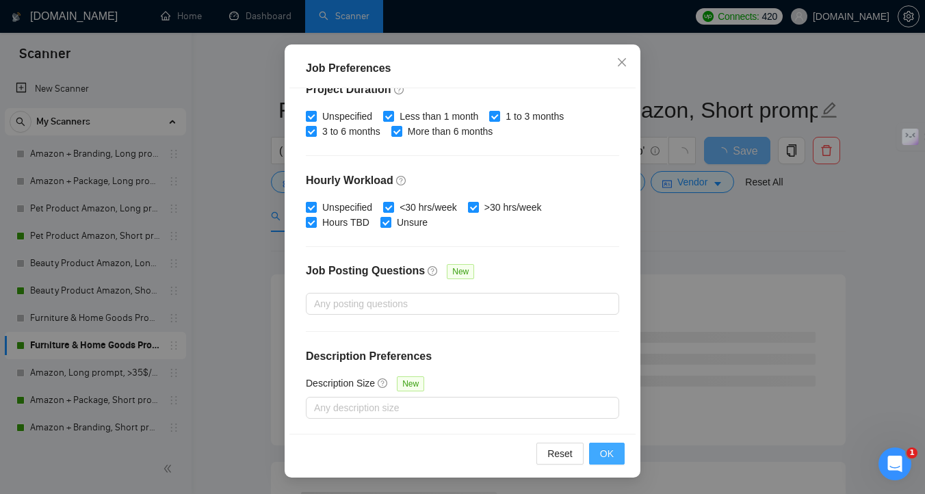
type input "25"
click at [608, 451] on span "OK" at bounding box center [607, 453] width 14 height 15
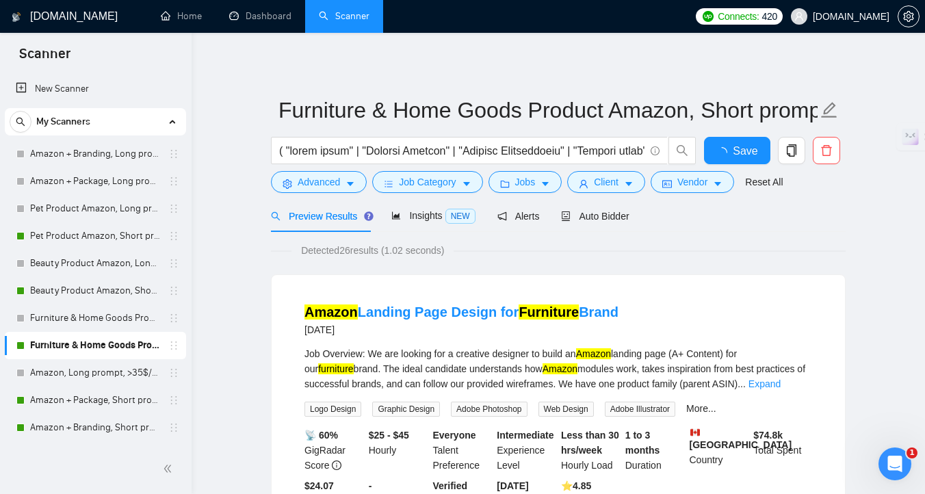
scroll to position [38, 0]
click at [335, 185] on span "Advanced" at bounding box center [319, 181] width 42 height 15
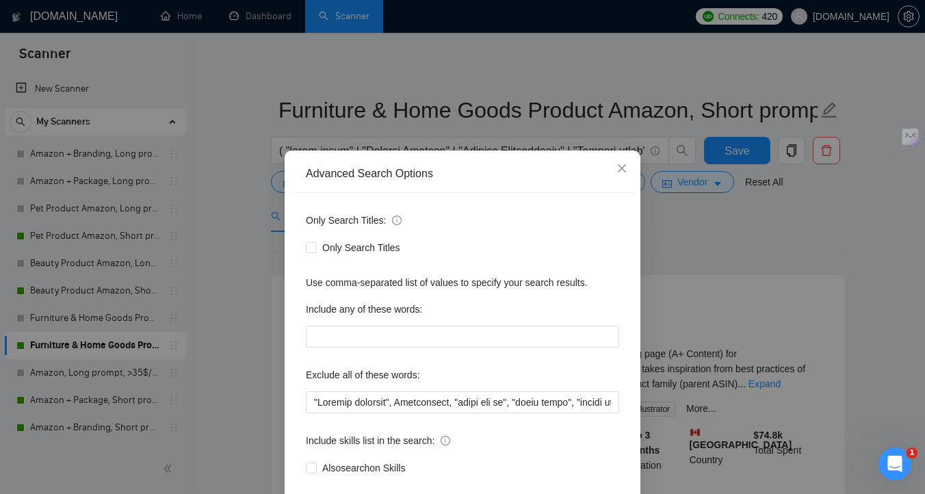
scroll to position [75, 0]
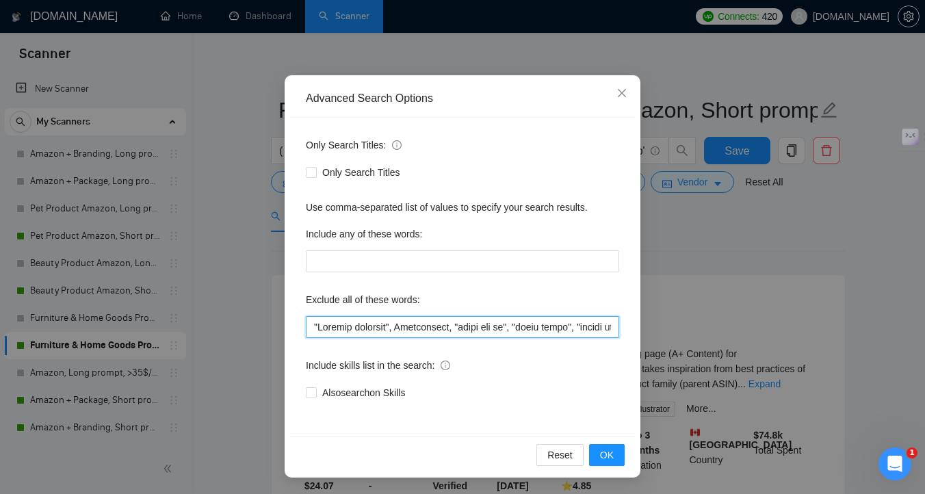
click at [440, 326] on input "text" at bounding box center [462, 327] width 313 height 22
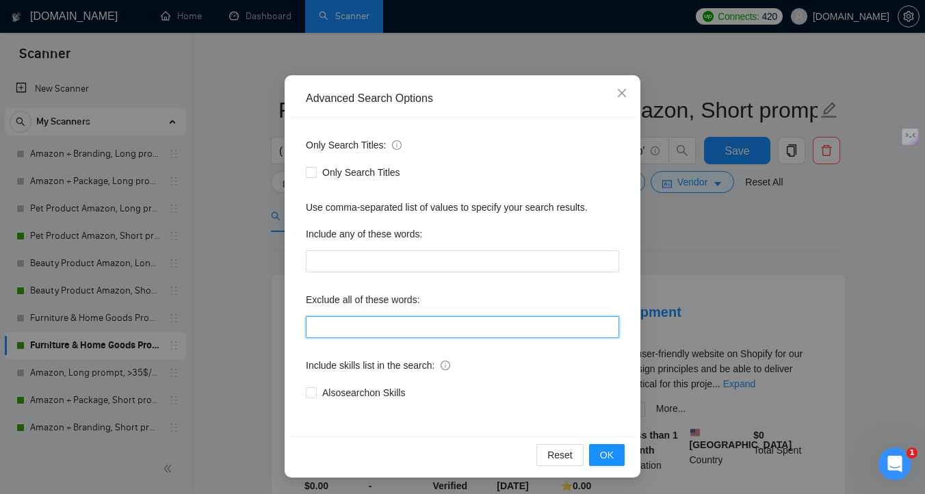
paste input ""3d", CAD, "strong Marketing skills", ASMR, baby, ui, development, web, fashion…"
type input ""3d", CAD, "strong Marketing skills", ASMR, baby, ui, development, web, fashion…"
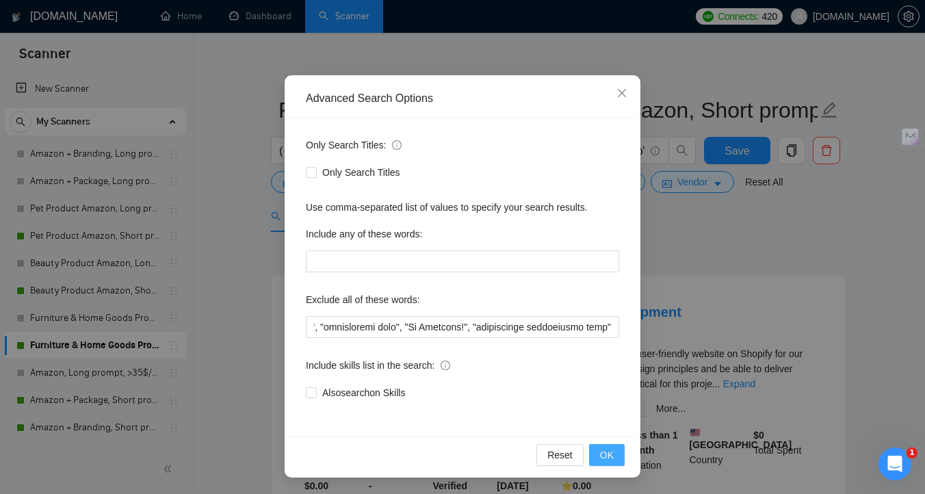
click at [610, 451] on span "OK" at bounding box center [607, 455] width 14 height 15
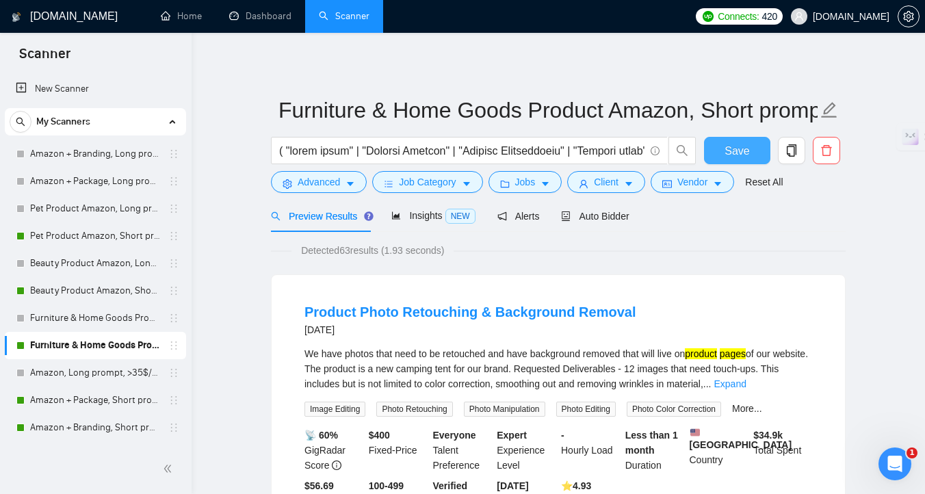
click at [716, 153] on button "Save" at bounding box center [737, 150] width 66 height 27
click at [116, 296] on link "Beauty Product Amazon, Short prompt, >35$/h, no agency" at bounding box center [95, 290] width 130 height 27
click at [77, 296] on link "Beauty Product Amazon, Short prompt, >35$/h, no agency" at bounding box center [95, 290] width 130 height 27
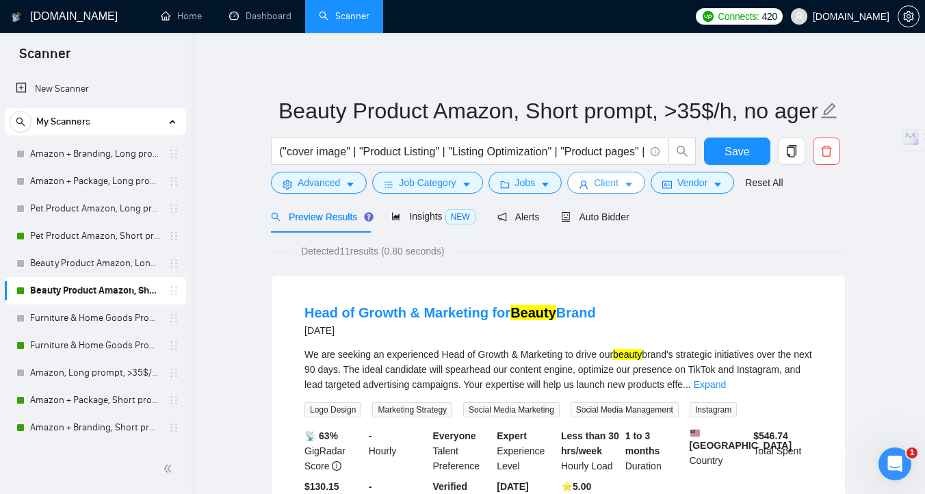
click at [599, 185] on span "Client" at bounding box center [606, 182] width 25 height 15
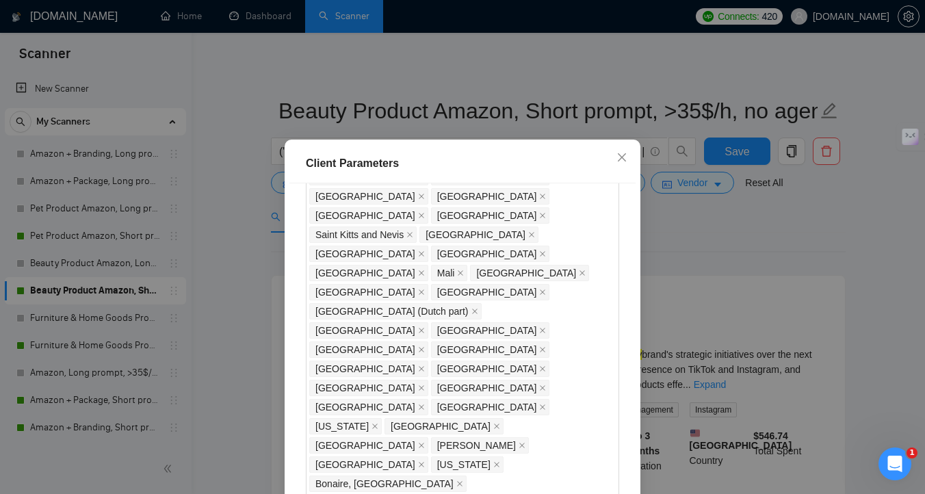
scroll to position [1007, 0]
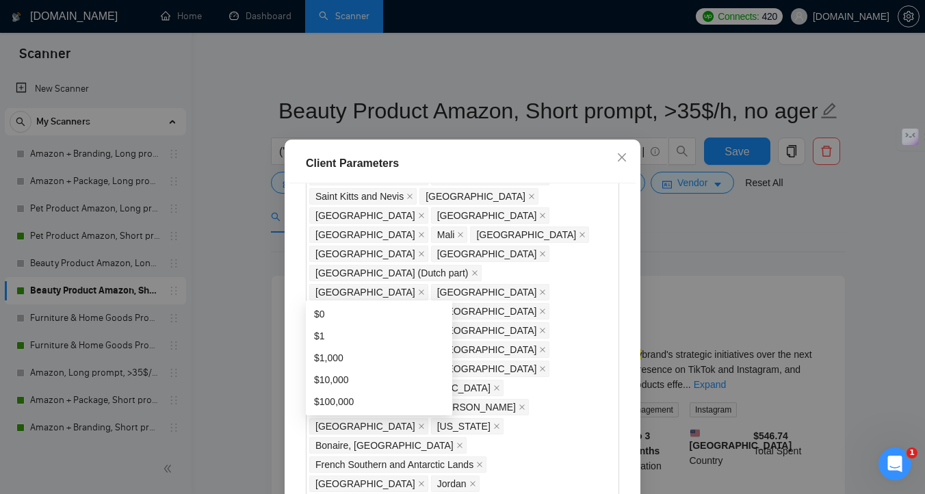
scroll to position [1216, 0]
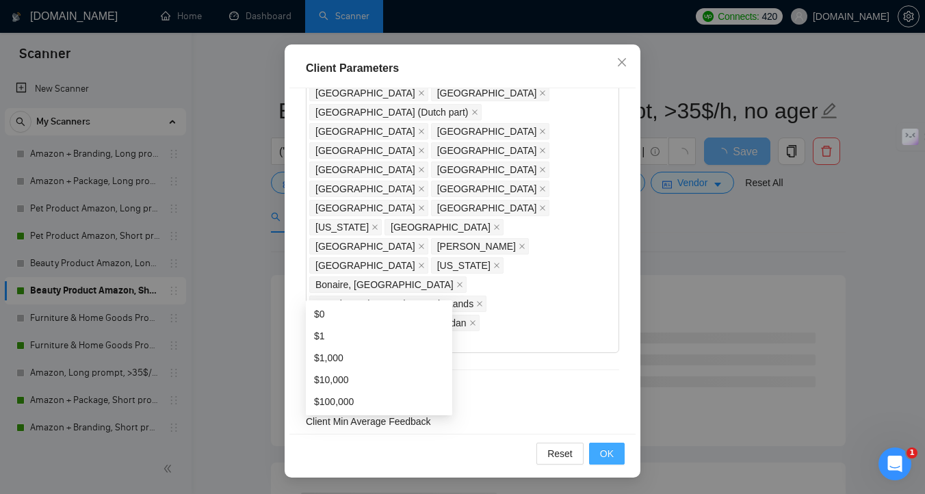
click at [616, 450] on button "OK" at bounding box center [607, 454] width 36 height 22
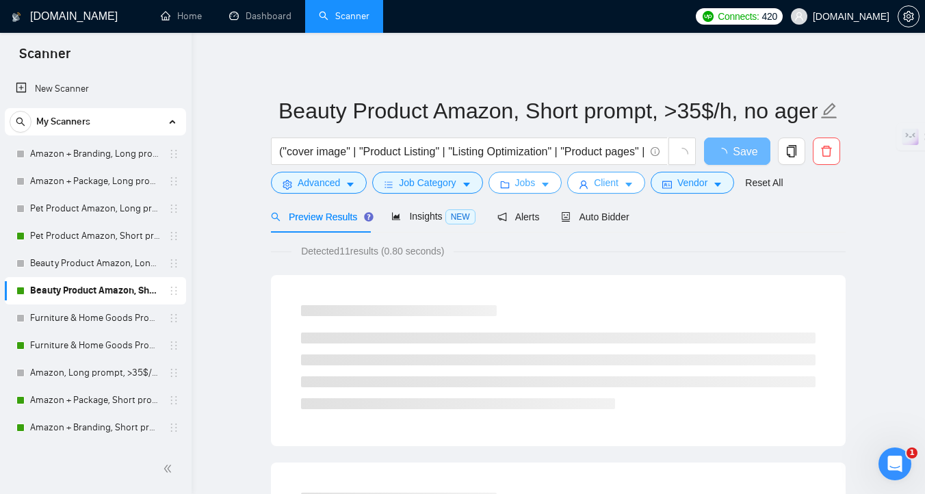
scroll to position [0, 0]
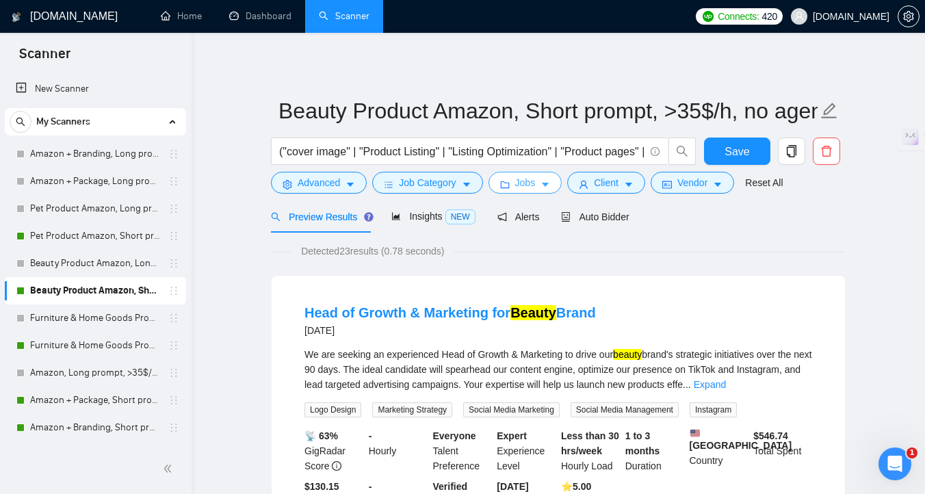
click at [528, 183] on span "Jobs" at bounding box center [525, 182] width 21 height 15
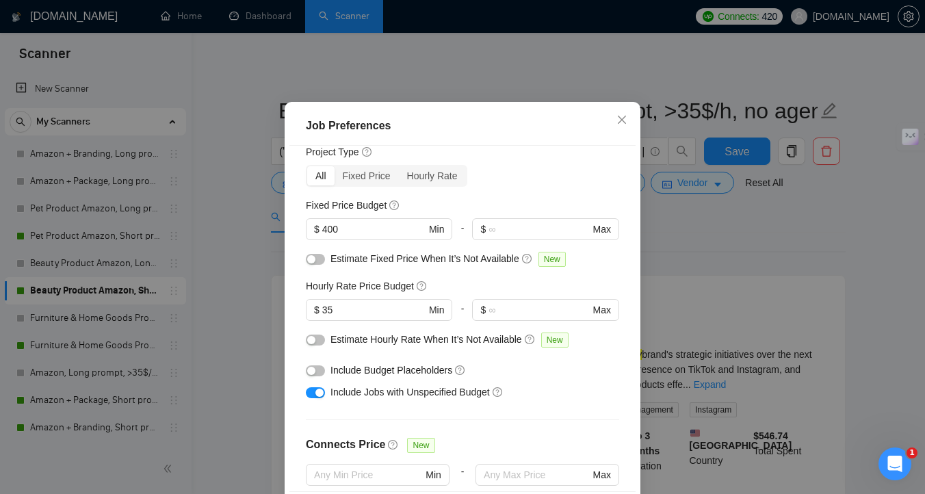
scroll to position [31, 0]
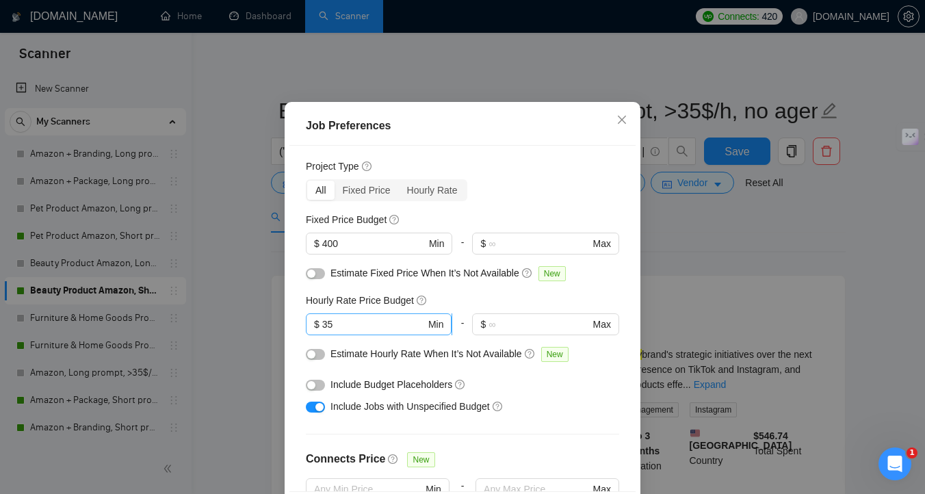
click at [326, 332] on input "35" at bounding box center [373, 324] width 103 height 15
type input "25"
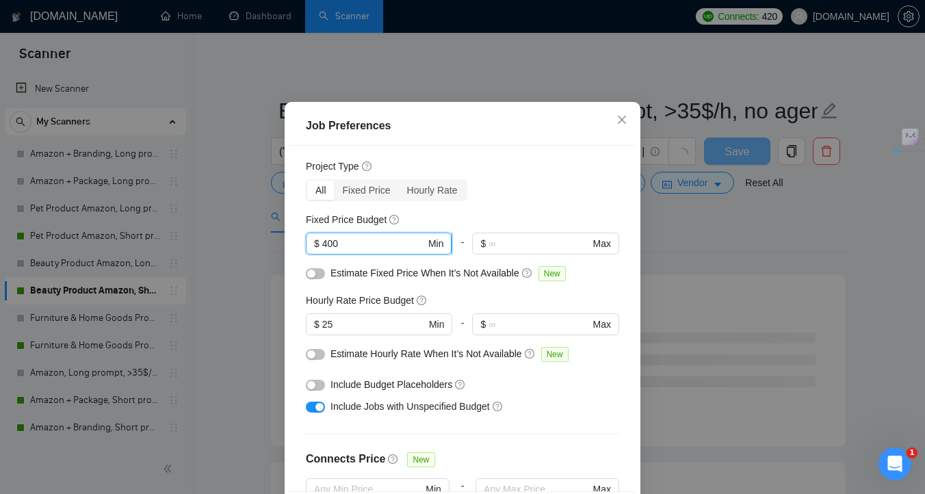
drag, startPoint x: 333, startPoint y: 281, endPoint x: 322, endPoint y: 281, distance: 10.9
click at [322, 255] on span "$ 400 Min" at bounding box center [379, 244] width 146 height 22
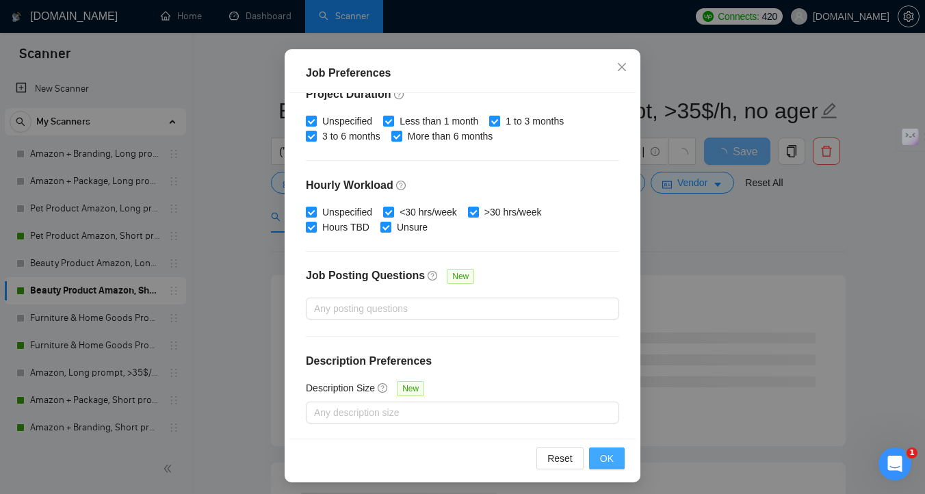
scroll to position [95, 0]
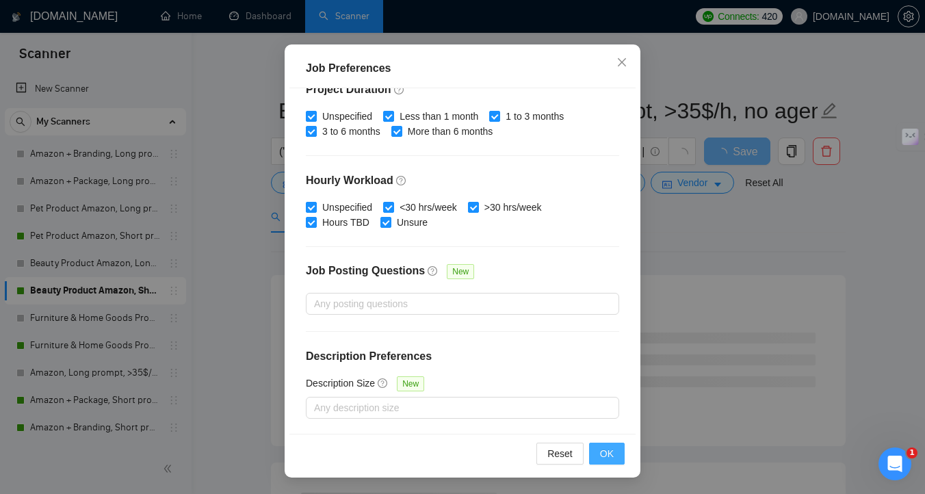
type input "250"
click at [614, 451] on button "OK" at bounding box center [607, 454] width 36 height 22
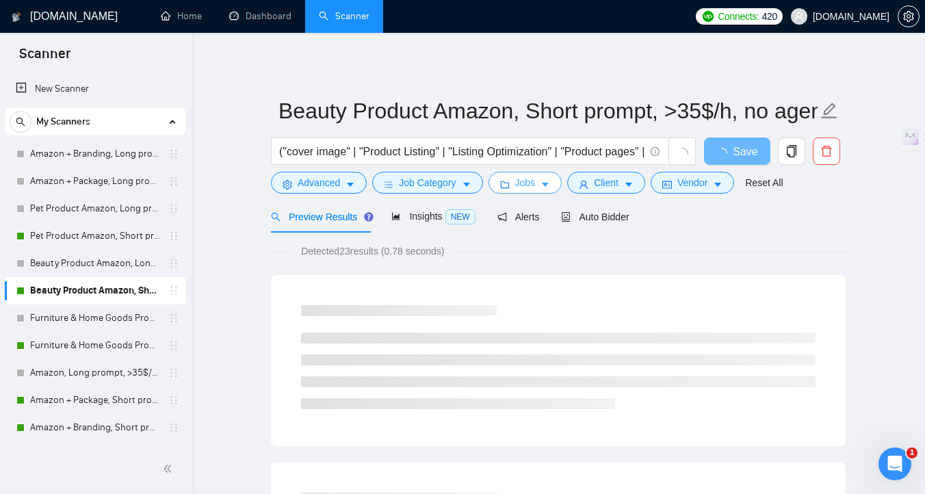
scroll to position [0, 0]
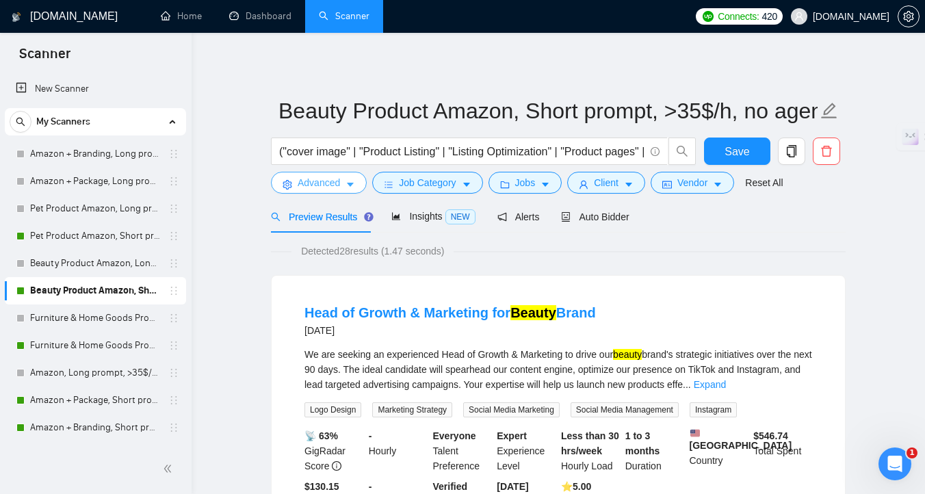
click at [354, 189] on icon "caret-down" at bounding box center [351, 185] width 10 height 10
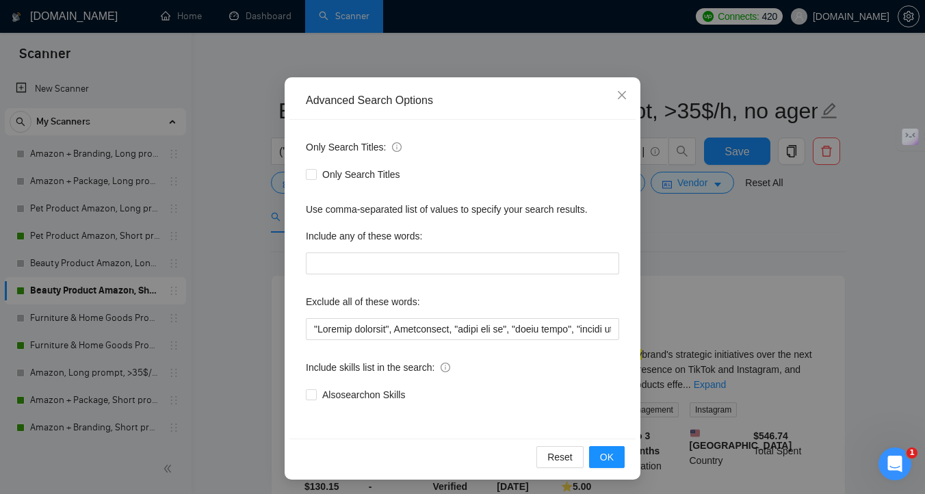
scroll to position [75, 0]
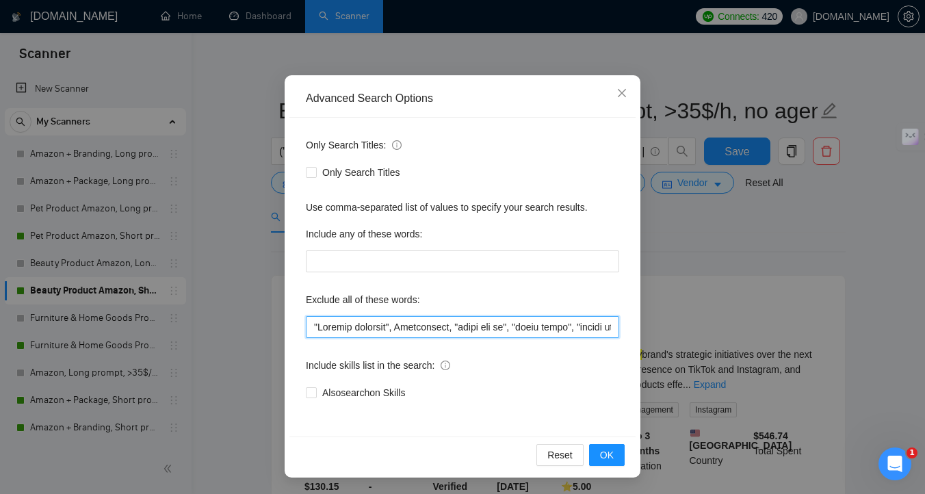
click at [399, 331] on input "text" at bounding box center [462, 327] width 313 height 22
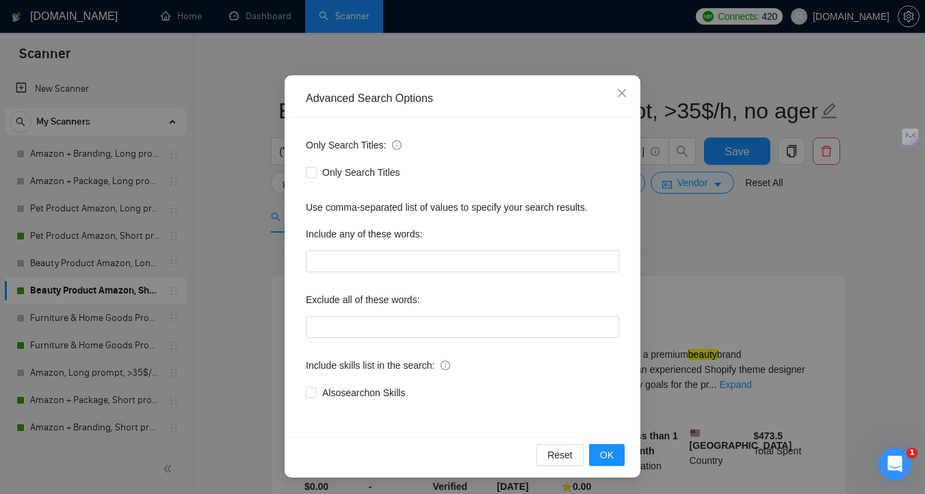
click at [285, 300] on div "Advanced Search Options Only Search Titles: Only Search Titles Use comma-separa…" at bounding box center [463, 276] width 356 height 402
click at [567, 456] on span "Reset" at bounding box center [559, 455] width 25 height 15
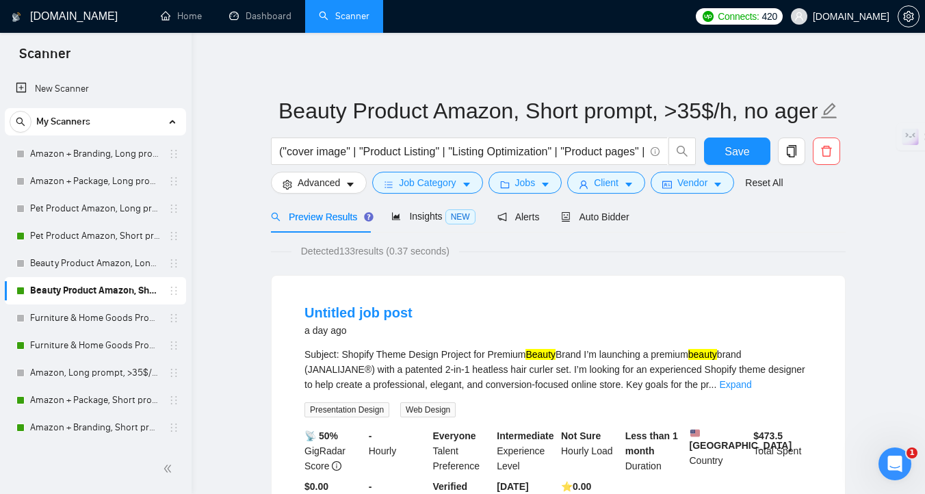
scroll to position [7, 0]
click at [729, 155] on span "Save" at bounding box center [737, 151] width 25 height 17
click at [92, 347] on link "Furniture & Home Goods Product Amazon, Short prompt, >35$/h, no agency" at bounding box center [95, 345] width 130 height 27
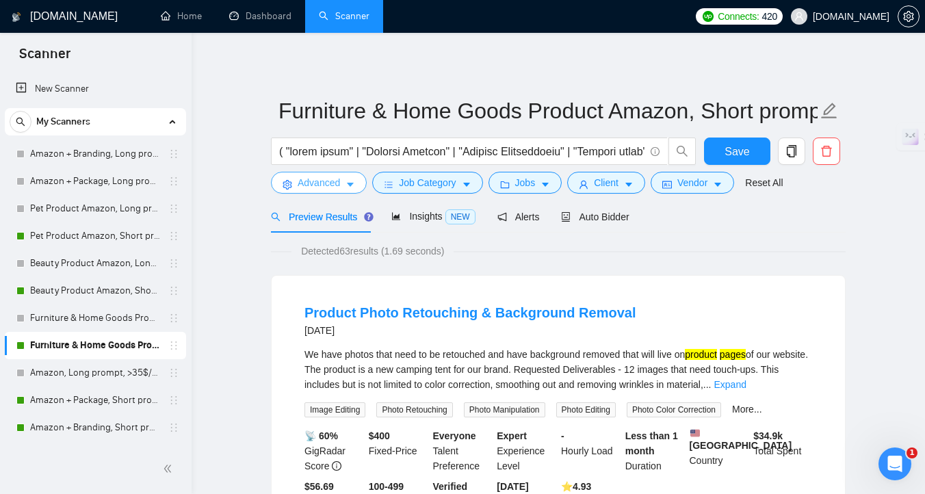
click at [309, 185] on span "Advanced" at bounding box center [319, 182] width 42 height 15
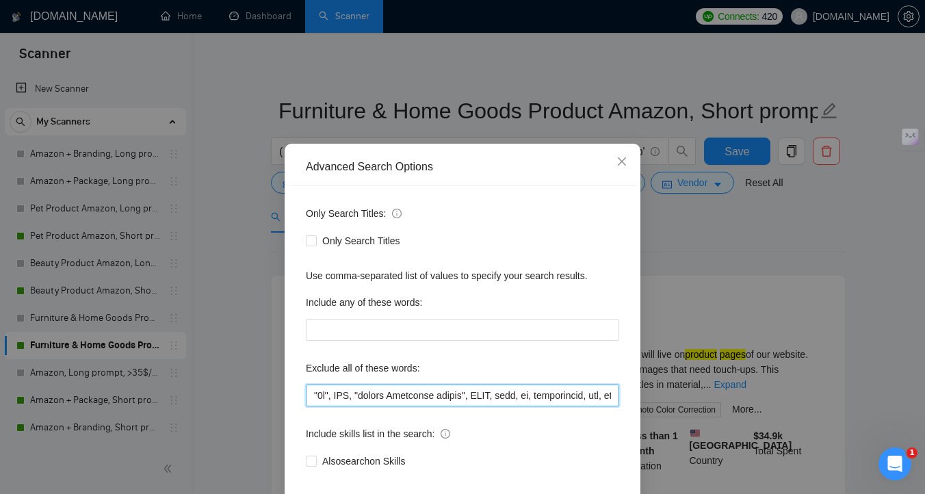
click at [419, 401] on input "text" at bounding box center [462, 396] width 313 height 22
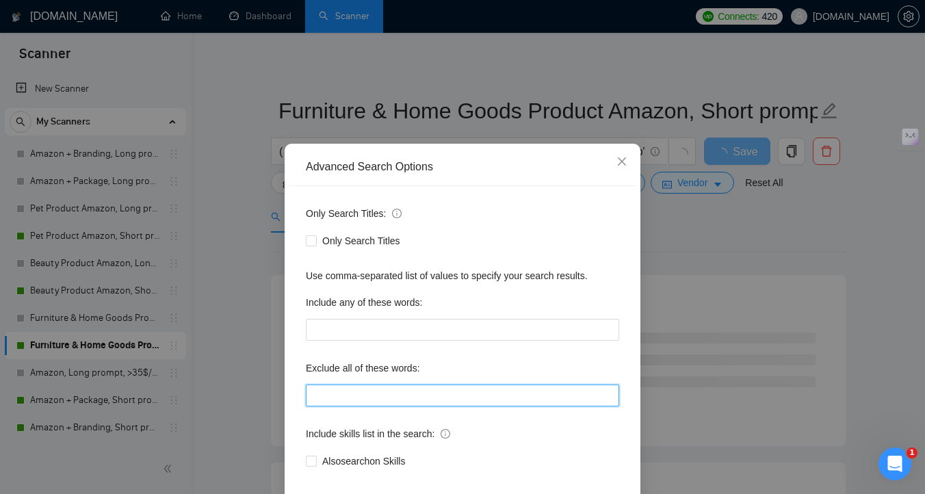
paste input ""3d", CAD, "strong Marketing skills", ASMR, baby, ui, development, web, fashion…"
type input ""3d", CAD, "strong Marketing skills", ASMR, baby, ui, development, web, fashion…"
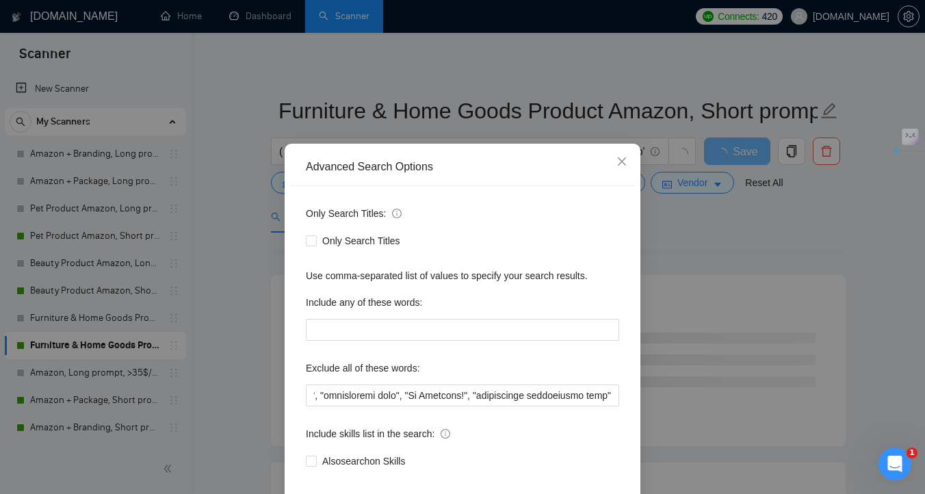
click at [255, 306] on div "Advanced Search Options Only Search Titles: Only Search Titles Use comma-separa…" at bounding box center [462, 247] width 925 height 494
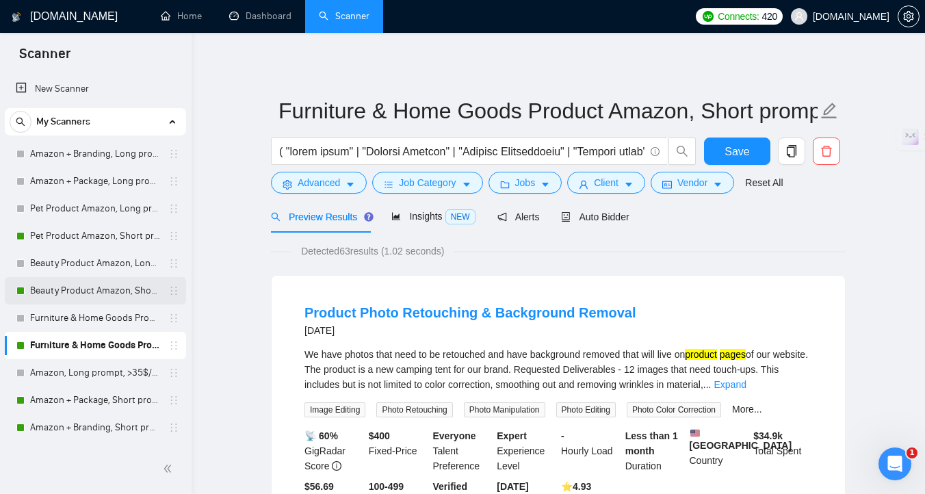
click at [87, 296] on link "Beauty Product Amazon, Short prompt, >35$/h, no agency" at bounding box center [95, 290] width 130 height 27
click at [324, 181] on span "Advanced" at bounding box center [319, 182] width 42 height 15
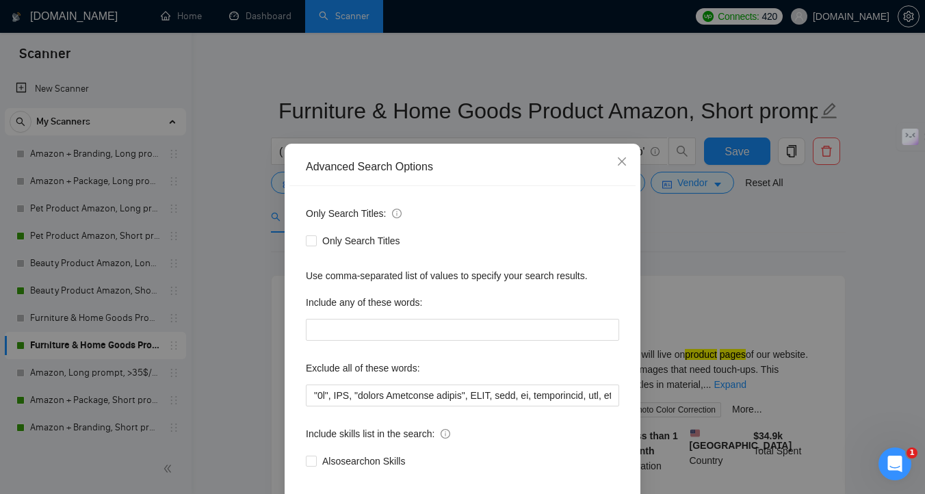
click at [250, 373] on div "Advanced Search Options Only Search Titles: Only Search Titles Use comma-separa…" at bounding box center [462, 247] width 925 height 494
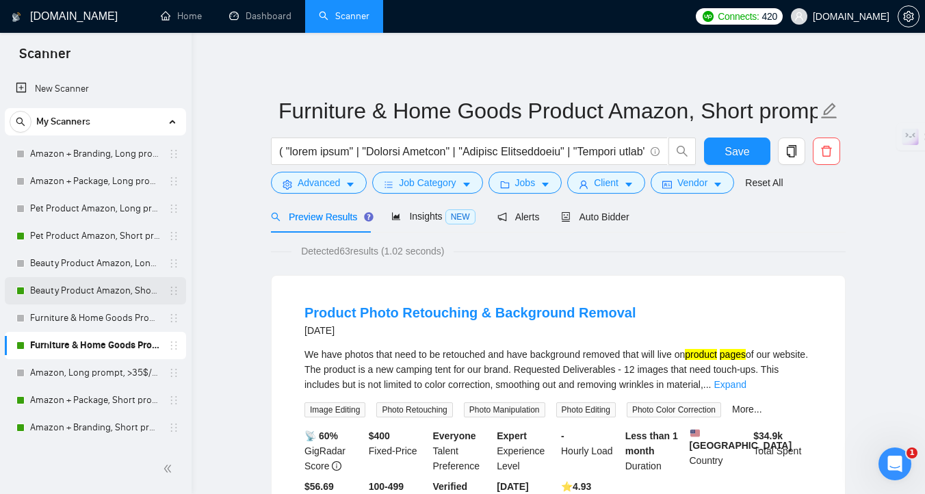
click at [62, 289] on link "Beauty Product Amazon, Short prompt, >35$/h, no agency" at bounding box center [95, 290] width 130 height 27
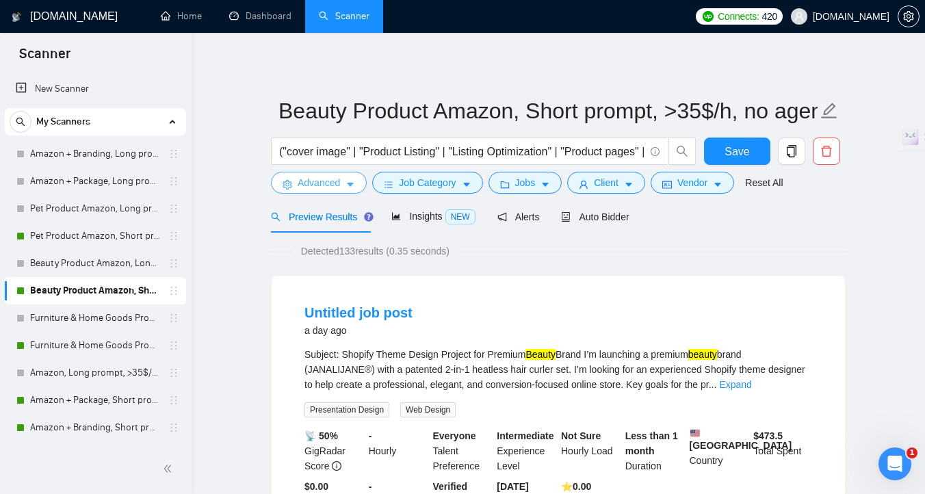
click at [313, 185] on span "Advanced" at bounding box center [319, 182] width 42 height 15
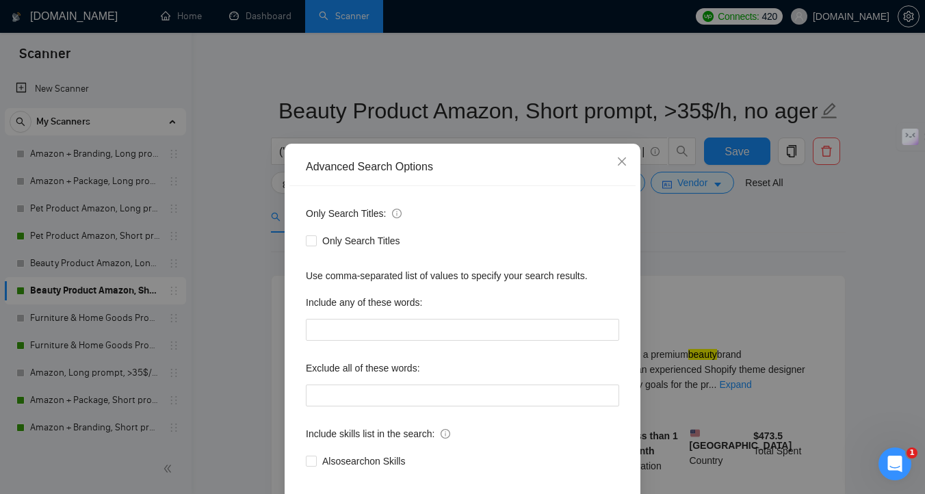
scroll to position [29, 0]
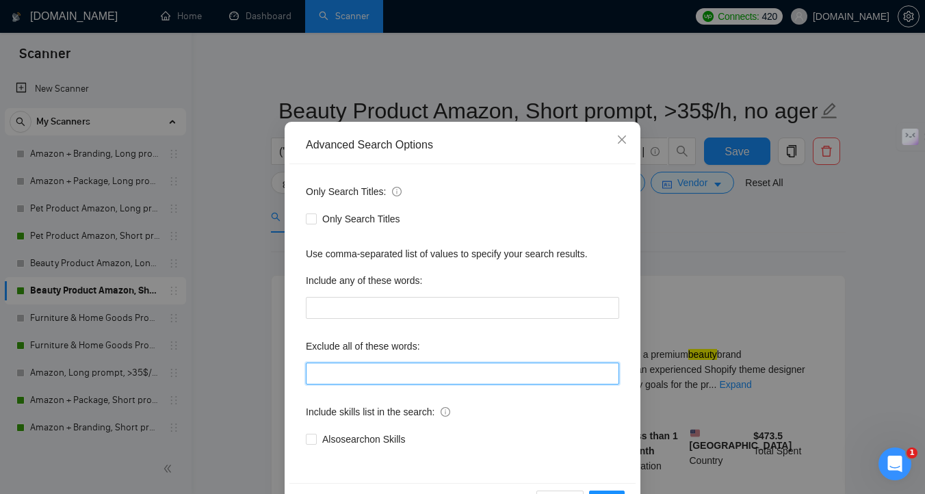
click at [357, 374] on input "text" at bounding box center [462, 374] width 313 height 22
paste input ""3d", CAD, "strong Marketing skills", ASMR, baby, ui, development, web, fashion…"
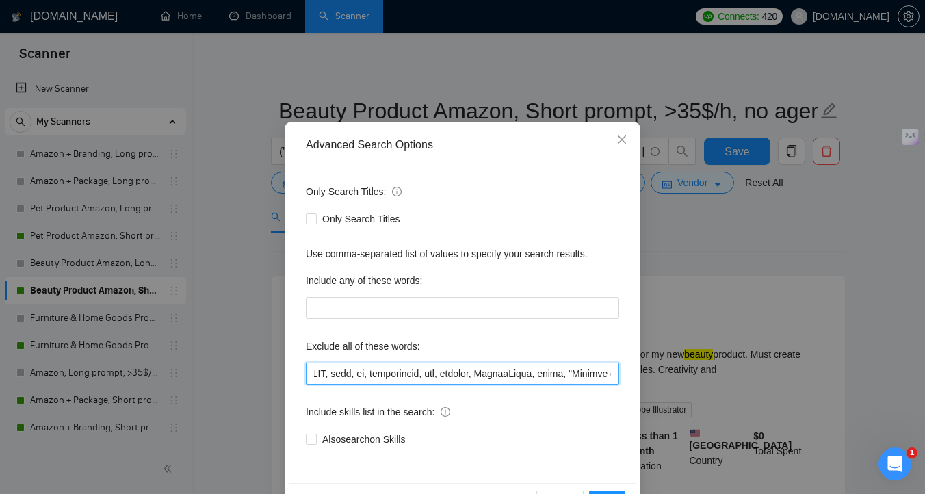
scroll to position [0, 166]
drag, startPoint x: 503, startPoint y: 374, endPoint x: 469, endPoint y: 376, distance: 34.2
click at [469, 376] on input "text" at bounding box center [462, 374] width 313 height 22
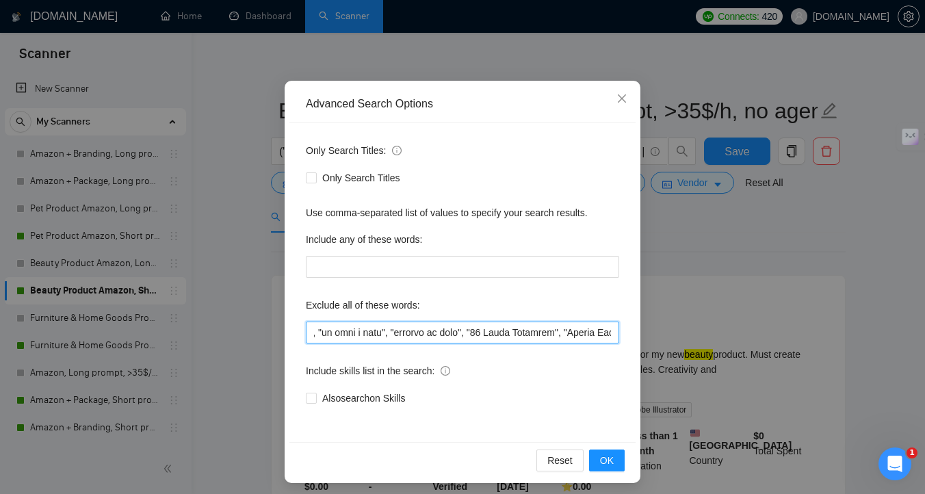
scroll to position [75, 0]
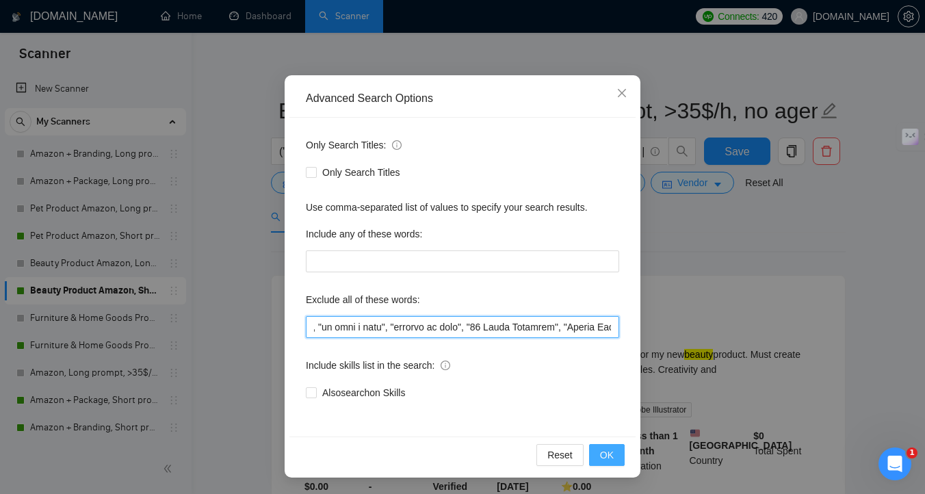
type input ""3d", CAD, "strong Marketing skills", ASMR, baby, ui, development, web, IngramS…"
click at [606, 448] on span "OK" at bounding box center [607, 455] width 14 height 15
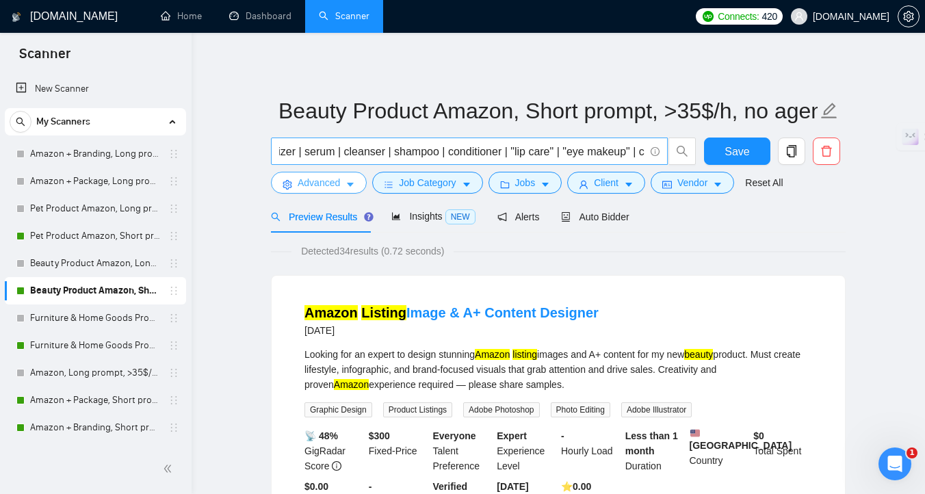
scroll to position [0, 2902]
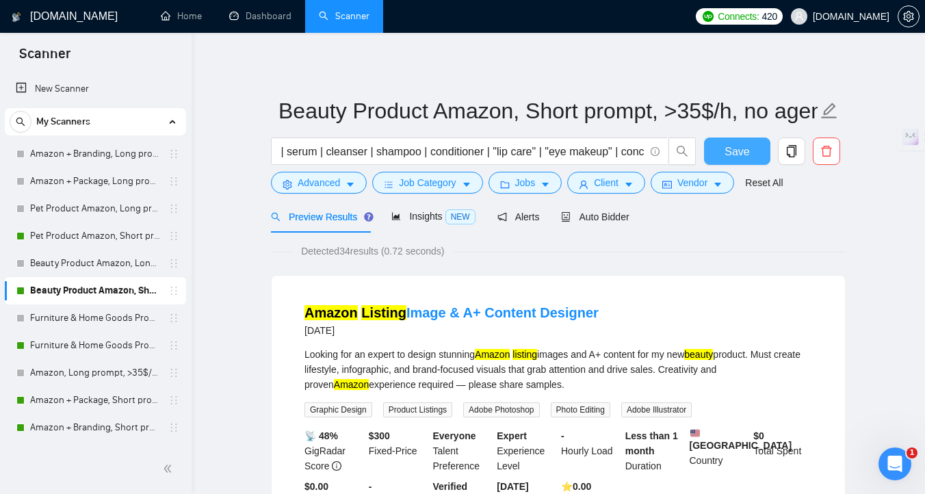
click at [740, 154] on span "Save" at bounding box center [737, 151] width 25 height 17
click at [546, 181] on icon "caret-down" at bounding box center [546, 185] width 10 height 10
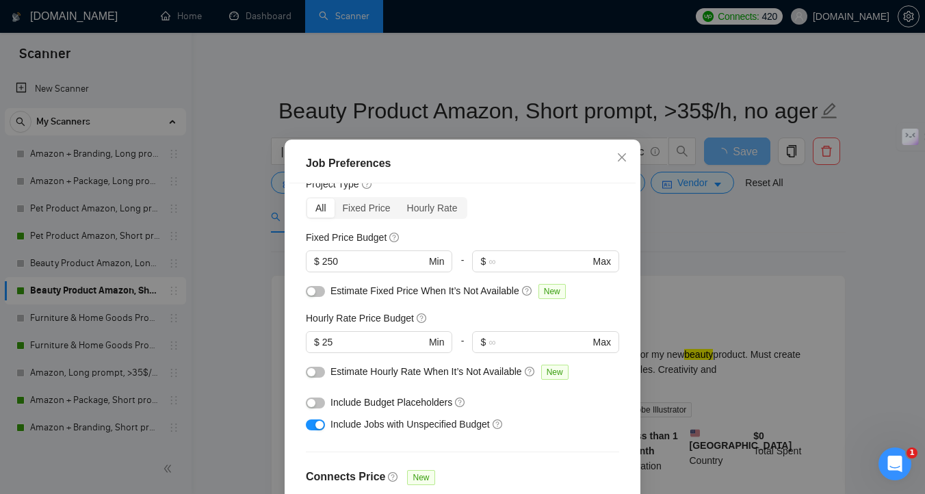
scroll to position [42, 0]
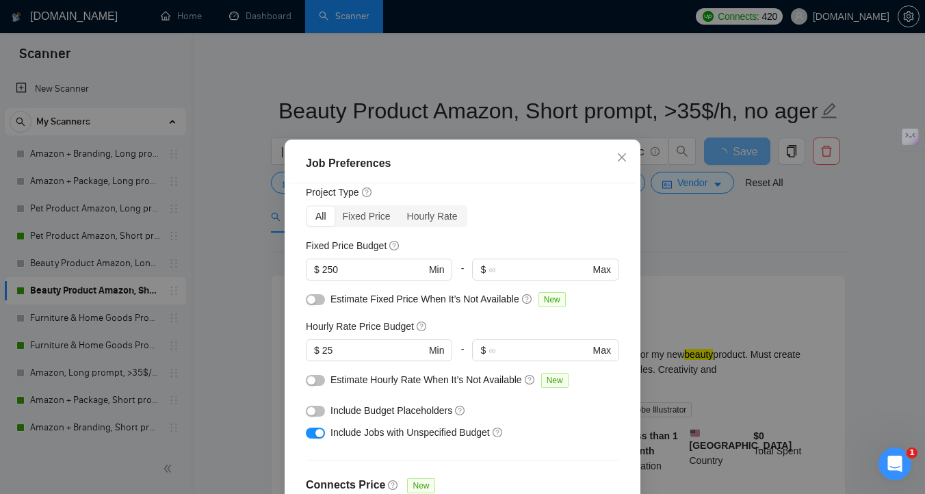
click at [703, 280] on div "Job Preferences Budget Project Type All Fixed Price Hourly Rate Fixed Price Bud…" at bounding box center [462, 247] width 925 height 494
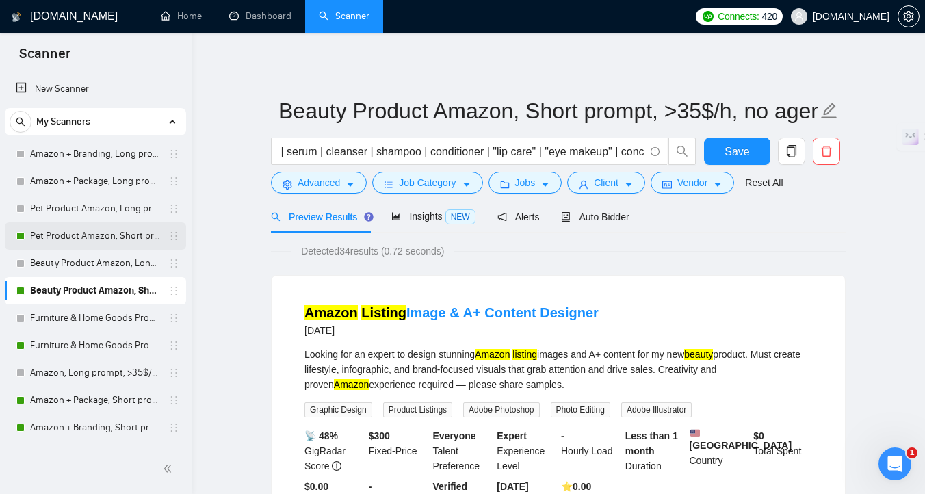
click at [60, 242] on link "Pet Product Amazon, Short prompt, >35$/h, no agency" at bounding box center [95, 235] width 130 height 27
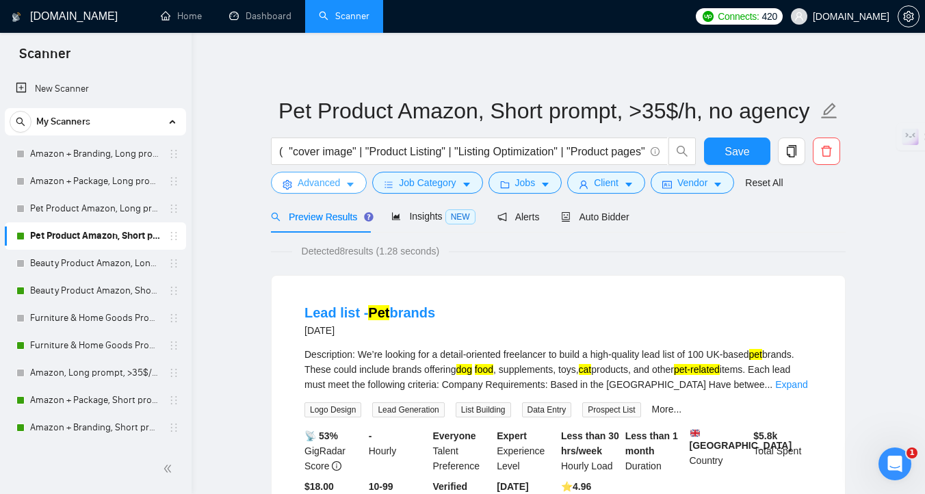
click at [317, 185] on span "Advanced" at bounding box center [319, 182] width 42 height 15
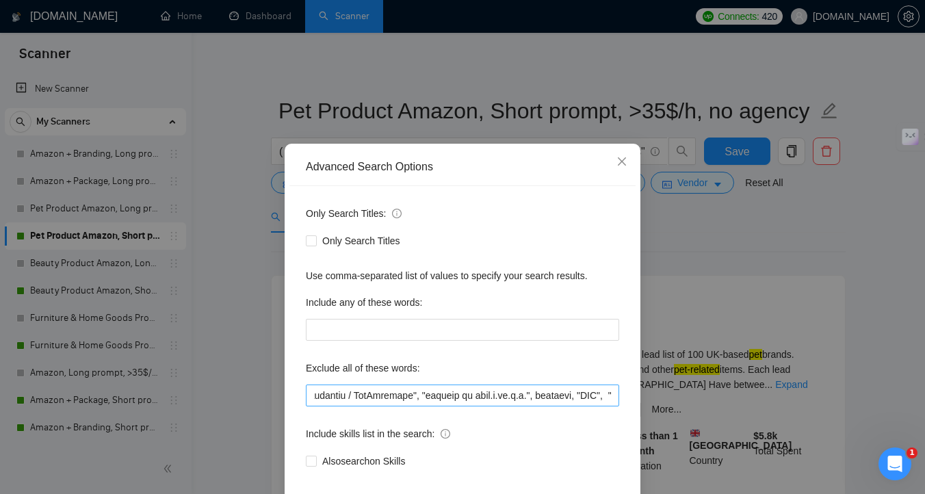
scroll to position [0, 1698]
click at [406, 406] on input "text" at bounding box center [462, 396] width 313 height 22
paste input "3d", CAD, "strong Marketing skills", ASMR, baby, ui, development, web, fashion,…"
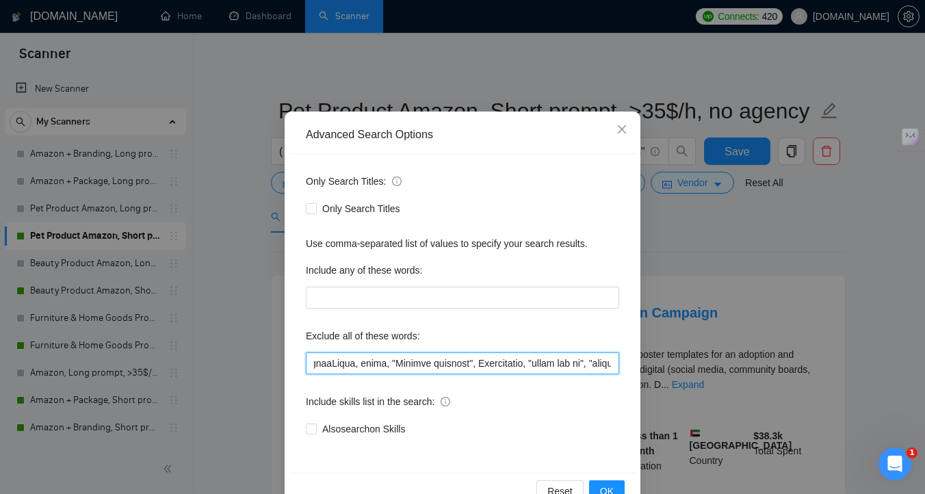
scroll to position [75, 0]
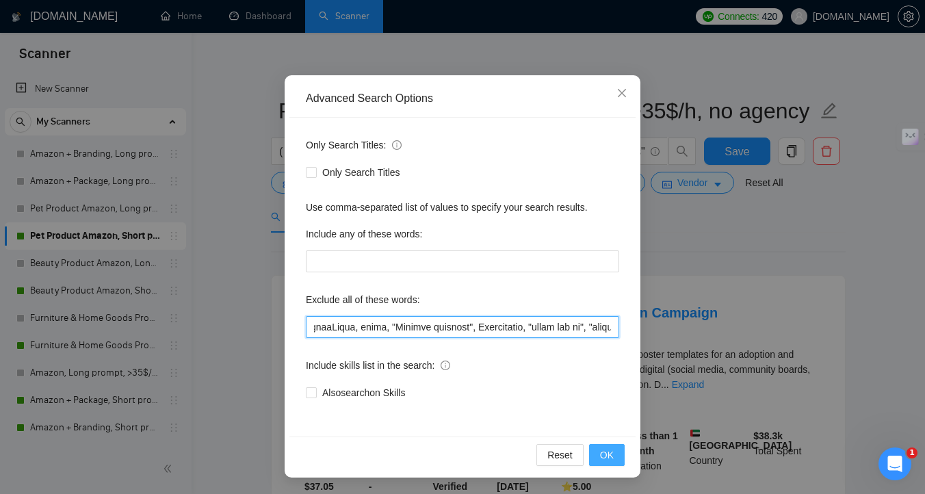
type input ""3d", CAD, "strong Marketing skills", ASMR, baby, ui, development, web, fashion…"
click at [596, 456] on button "OK" at bounding box center [607, 455] width 36 height 22
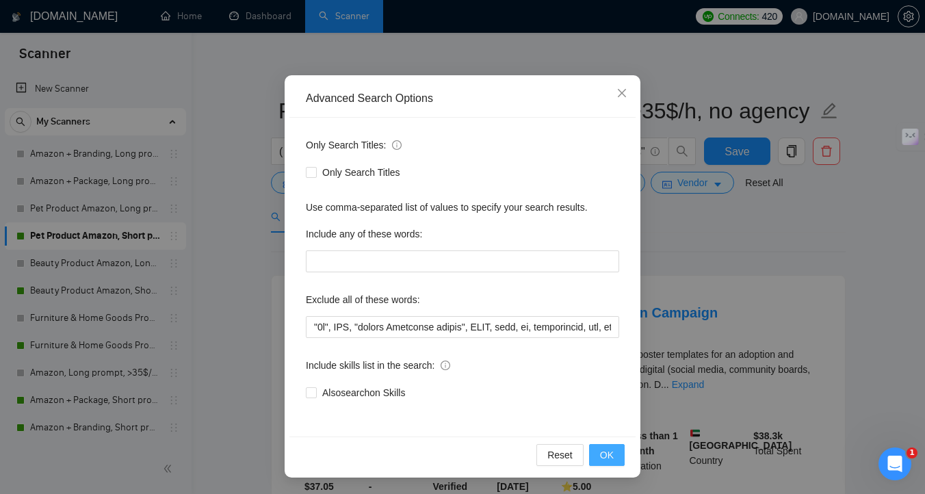
scroll to position [7, 0]
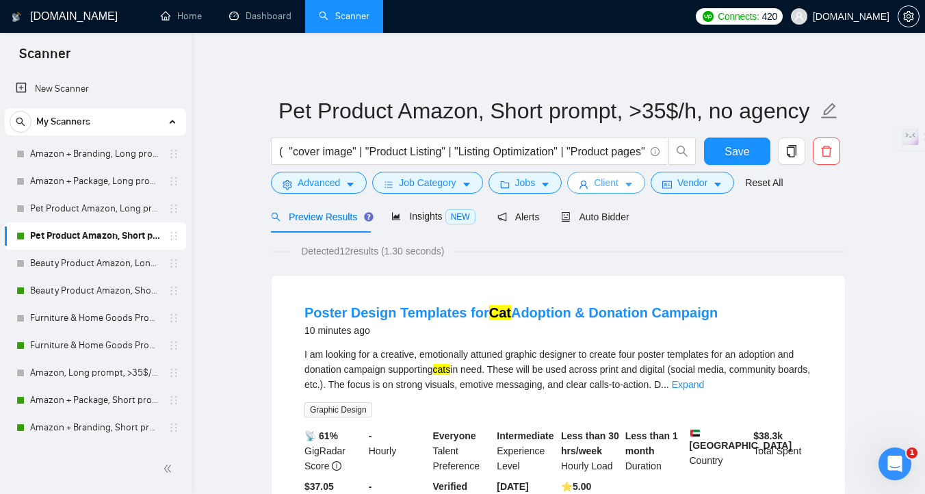
click at [625, 180] on button "Client" at bounding box center [606, 183] width 78 height 22
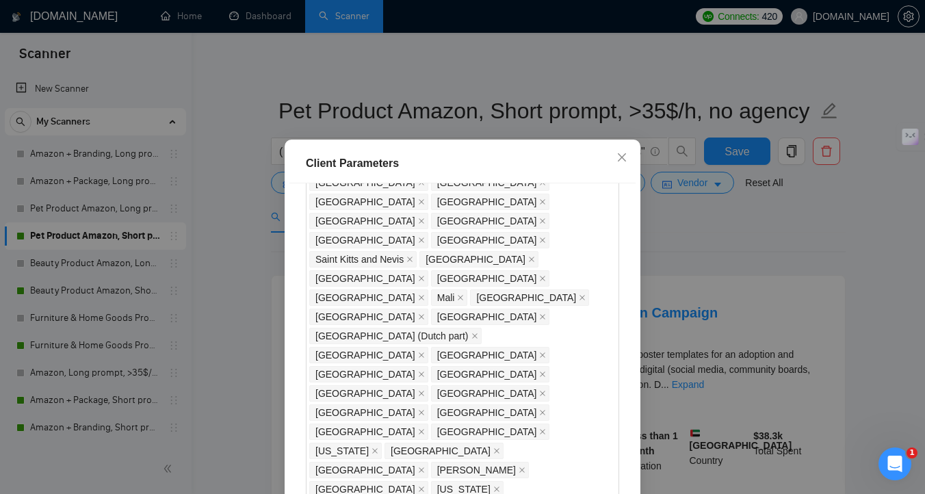
scroll to position [1018, 0]
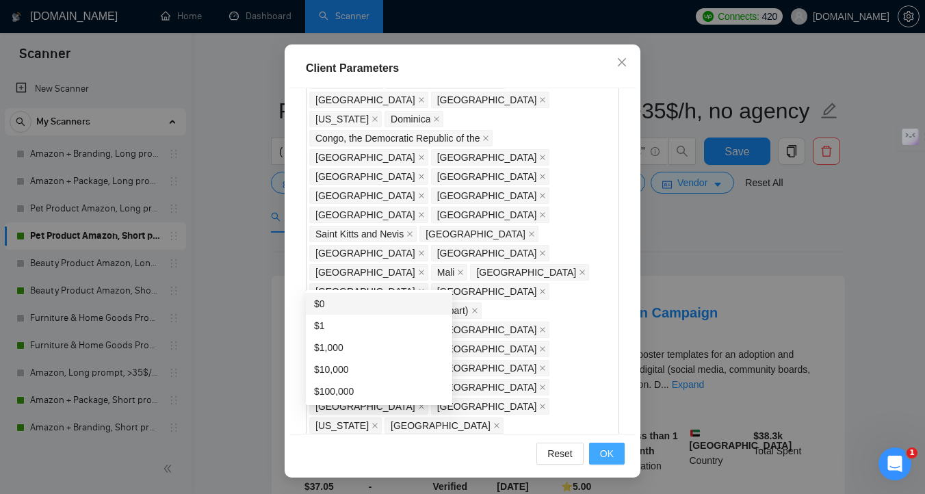
click at [617, 449] on button "OK" at bounding box center [607, 454] width 36 height 22
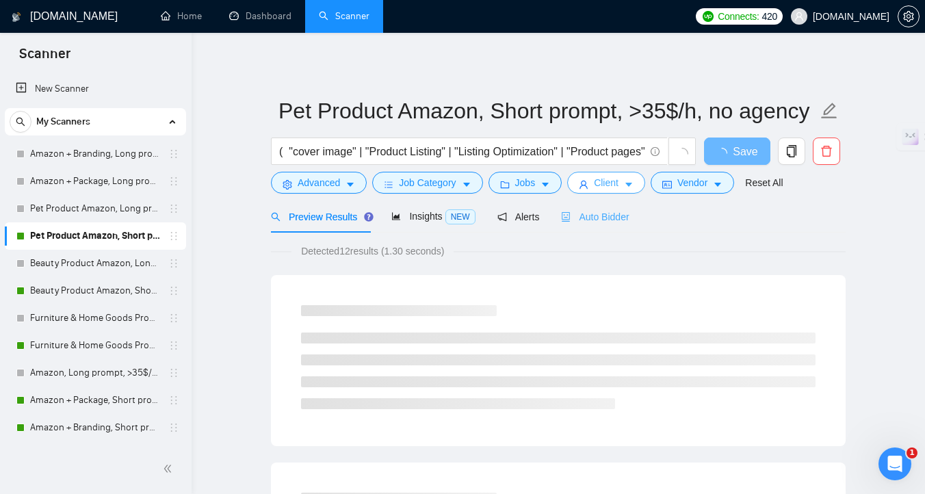
scroll to position [0, 0]
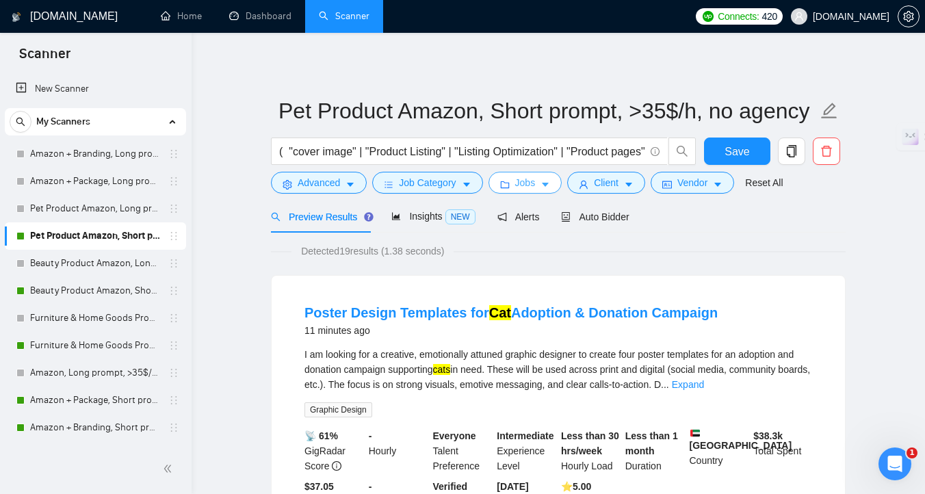
click at [527, 186] on span "Jobs" at bounding box center [525, 182] width 21 height 15
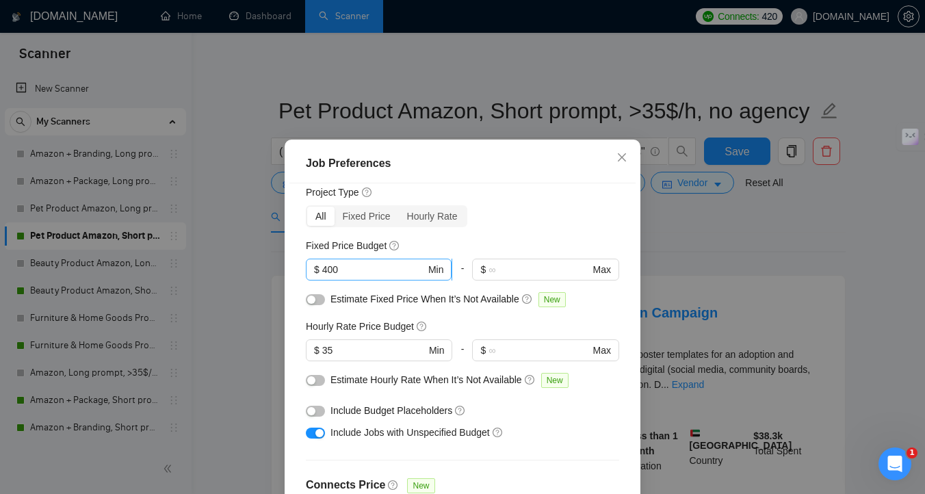
click at [333, 265] on input "400" at bounding box center [373, 269] width 103 height 15
type input "250"
click at [328, 350] on input "35" at bounding box center [373, 350] width 103 height 15
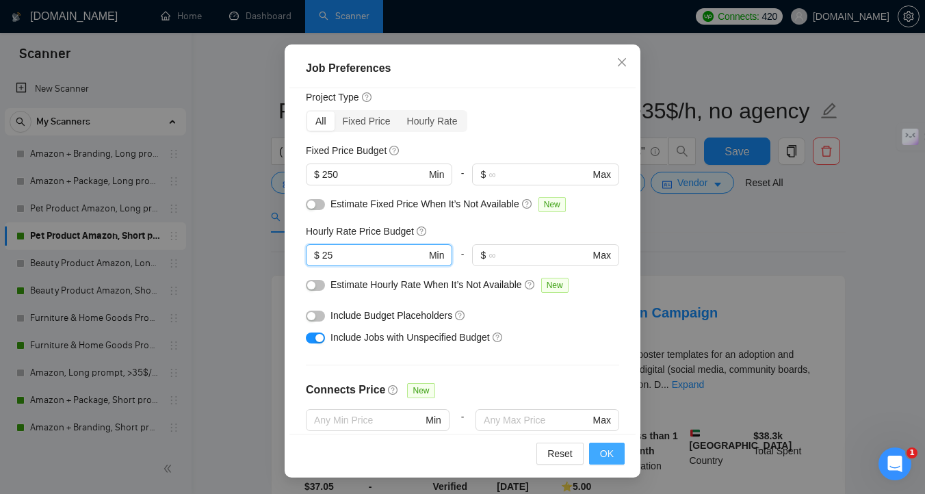
type input "25"
click at [607, 453] on span "OK" at bounding box center [607, 453] width 14 height 15
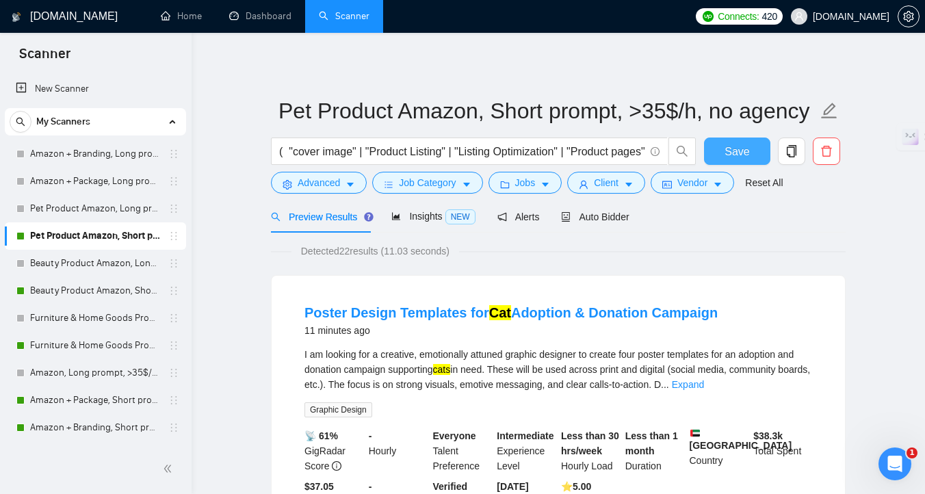
click at [716, 150] on button "Save" at bounding box center [737, 151] width 66 height 27
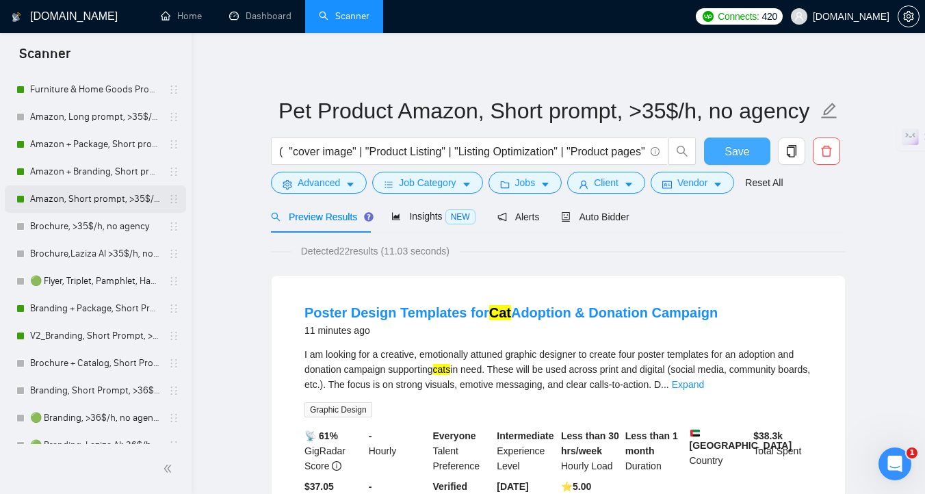
scroll to position [262, 0]
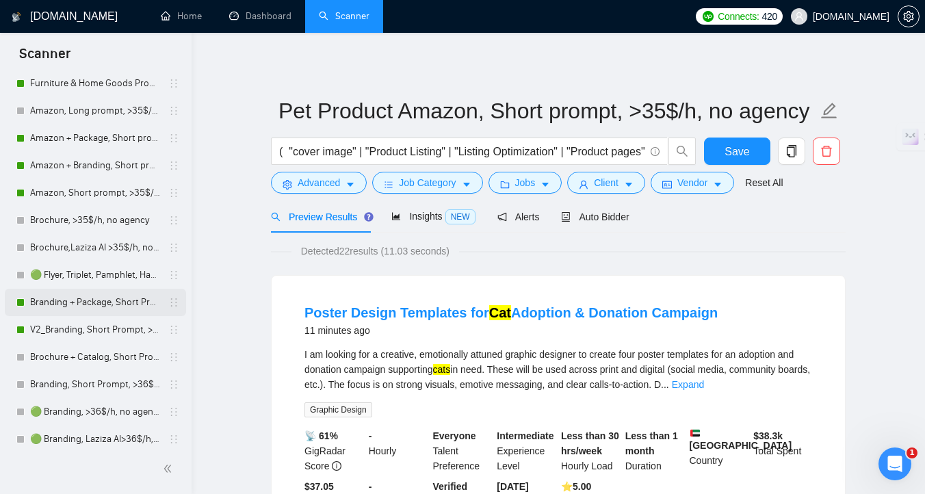
click at [73, 311] on link "Branding + Package, Short Prompt, >36$/h, no agency" at bounding box center [95, 302] width 130 height 27
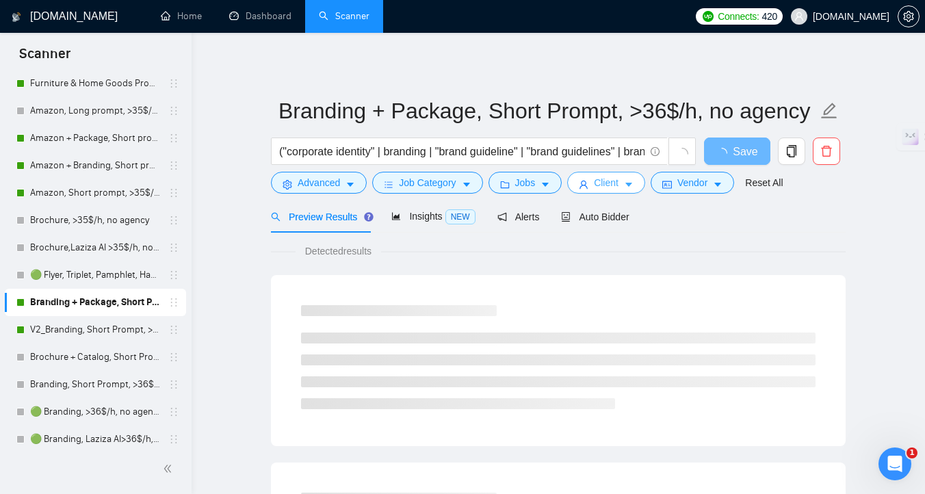
click at [594, 184] on button "Client" at bounding box center [606, 183] width 78 height 22
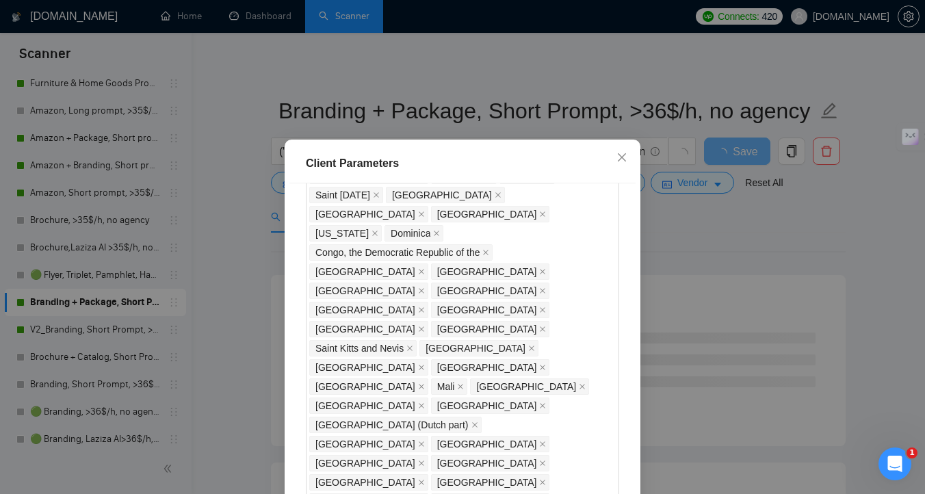
click at [710, 209] on div "Client Parameters Client Location Include Client Countries Select Exclude Clien…" at bounding box center [462, 247] width 925 height 494
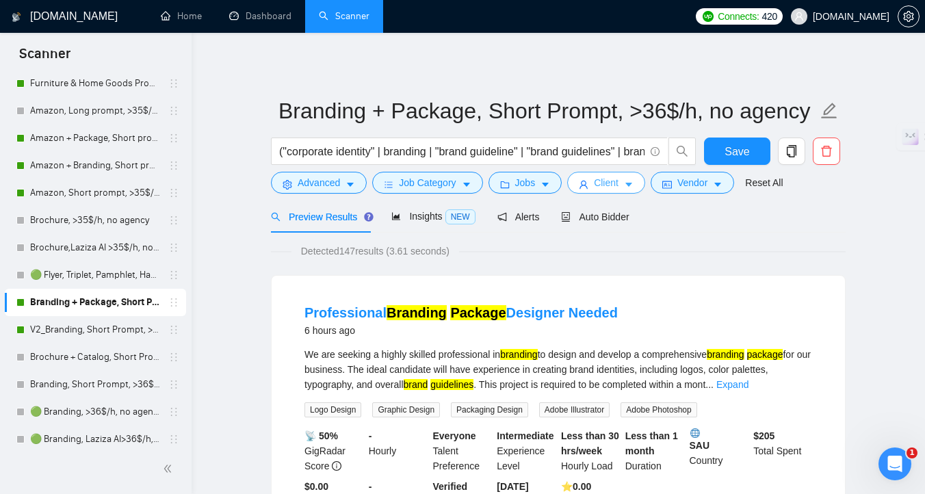
click at [619, 183] on span "Client" at bounding box center [606, 182] width 25 height 15
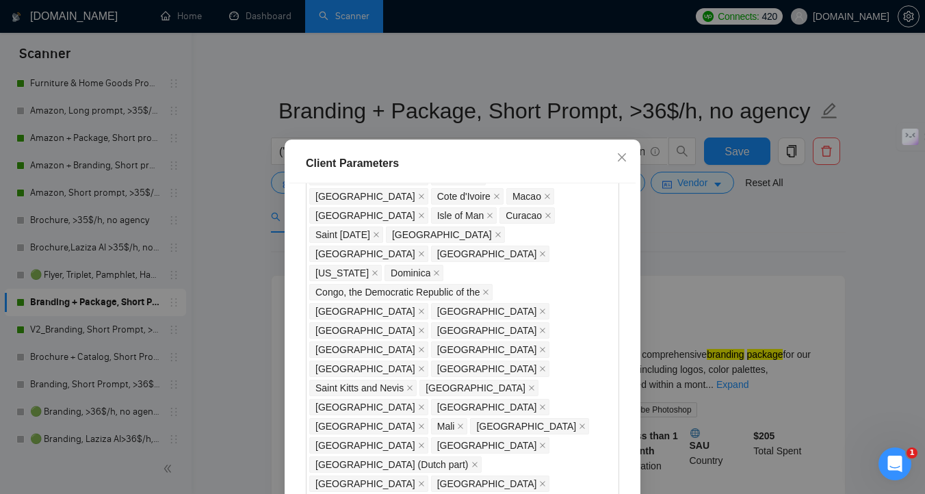
scroll to position [965, 0]
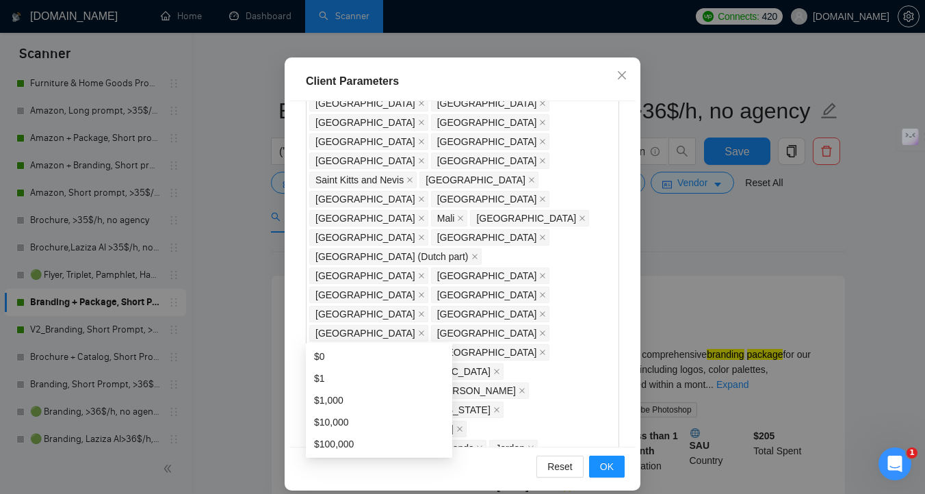
scroll to position [95, 0]
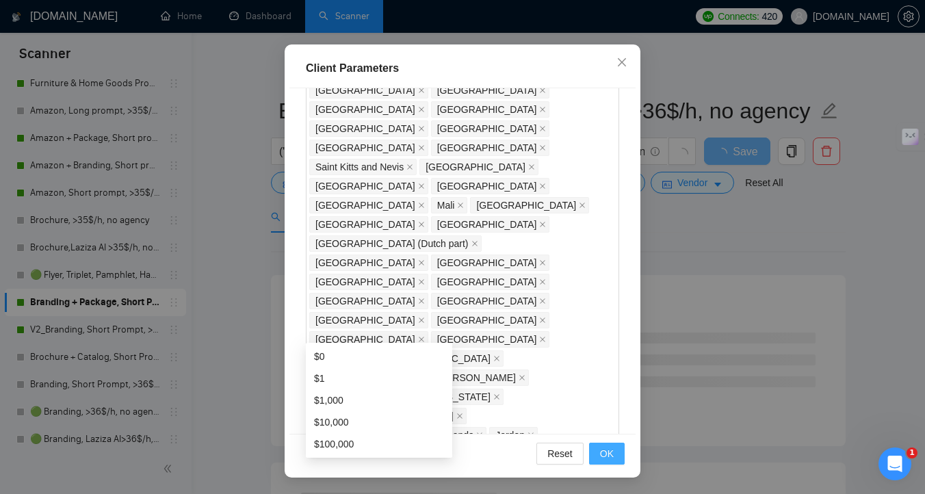
click at [612, 453] on span "OK" at bounding box center [607, 453] width 14 height 15
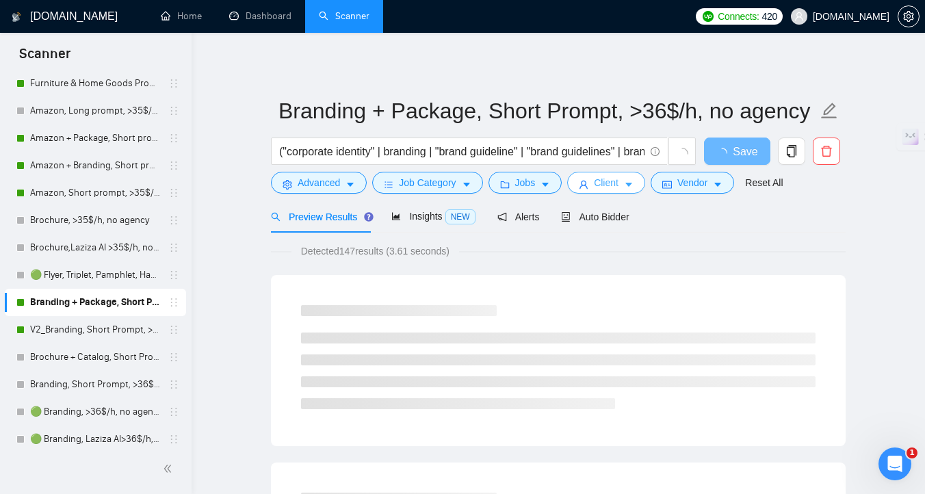
scroll to position [0, 0]
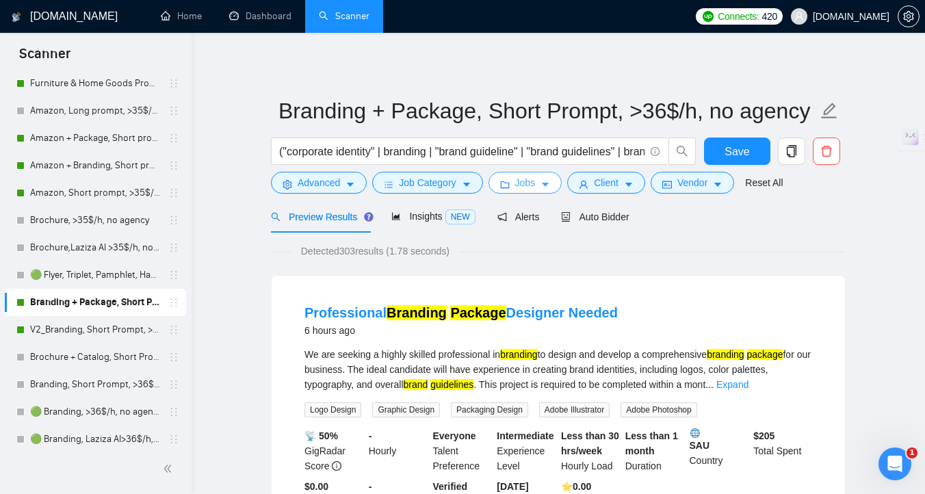
click at [541, 178] on button "Jobs" at bounding box center [526, 183] width 74 height 22
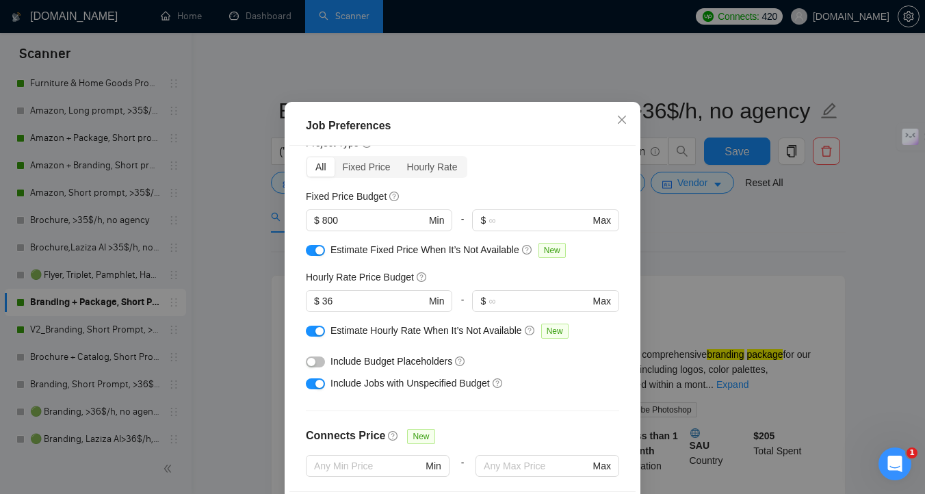
scroll to position [52, 0]
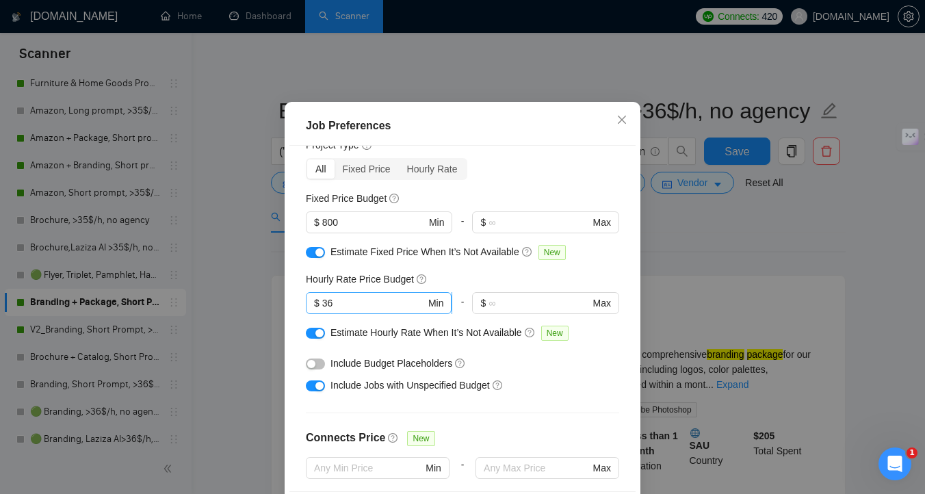
click at [328, 311] on input "36" at bounding box center [373, 303] width 103 height 15
drag, startPoint x: 337, startPoint y: 341, endPoint x: 323, endPoint y: 341, distance: 13.7
click at [323, 311] on input "36" at bounding box center [373, 303] width 103 height 15
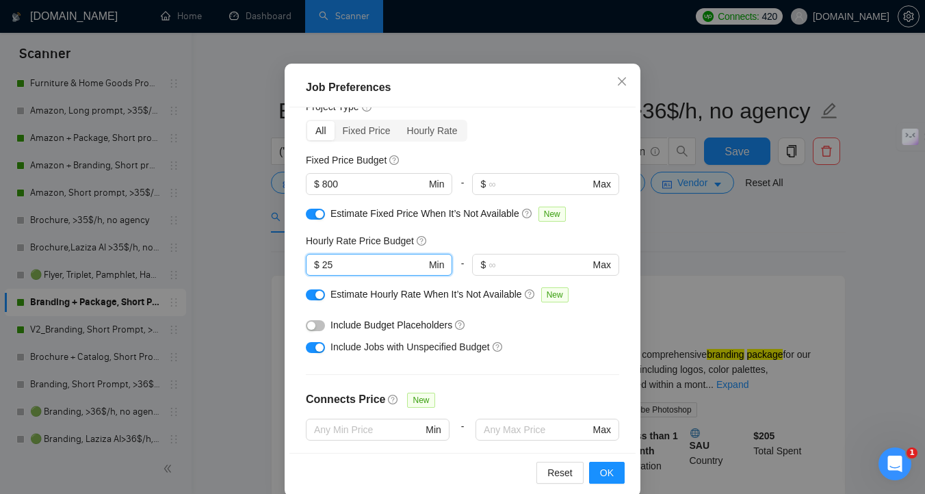
scroll to position [95, 0]
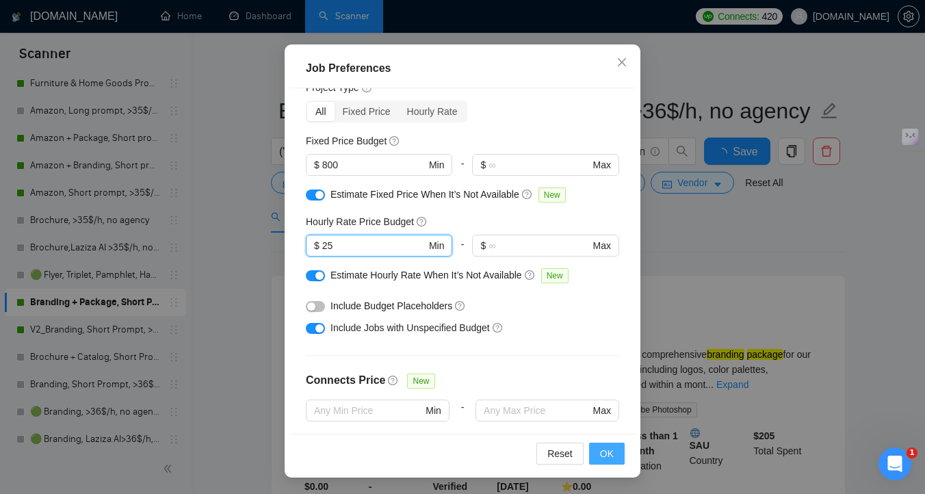
type input "25"
click at [605, 461] on span "OK" at bounding box center [607, 453] width 14 height 15
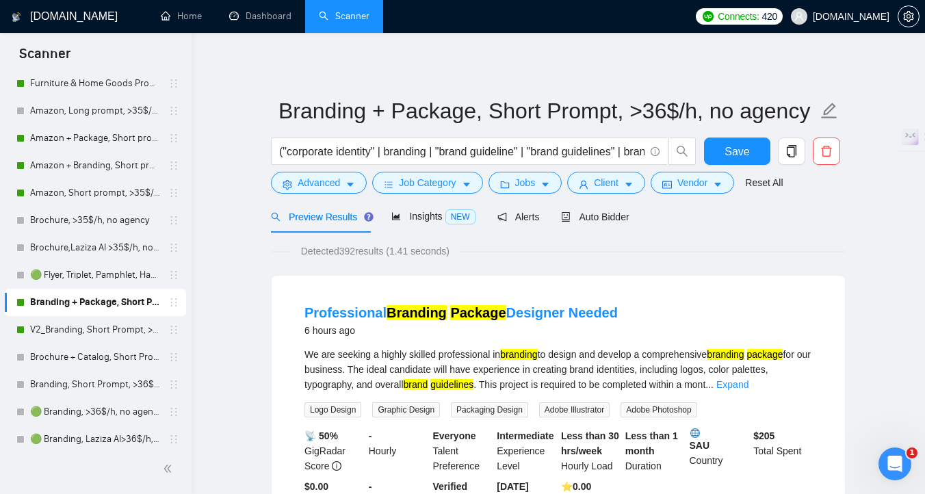
scroll to position [38, 0]
click at [428, 182] on span "Job Category" at bounding box center [427, 182] width 57 height 15
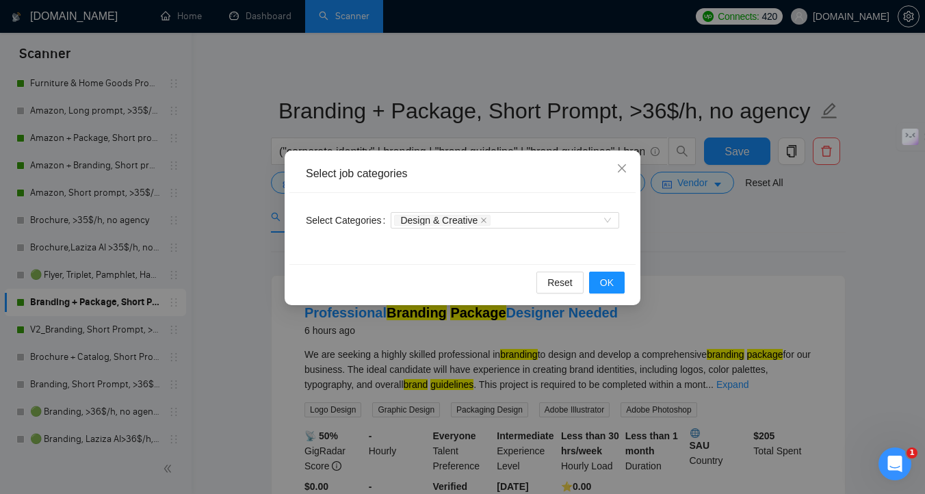
click at [712, 245] on div "Select job categories Select Categories Design & Creative Reset OK" at bounding box center [462, 247] width 925 height 494
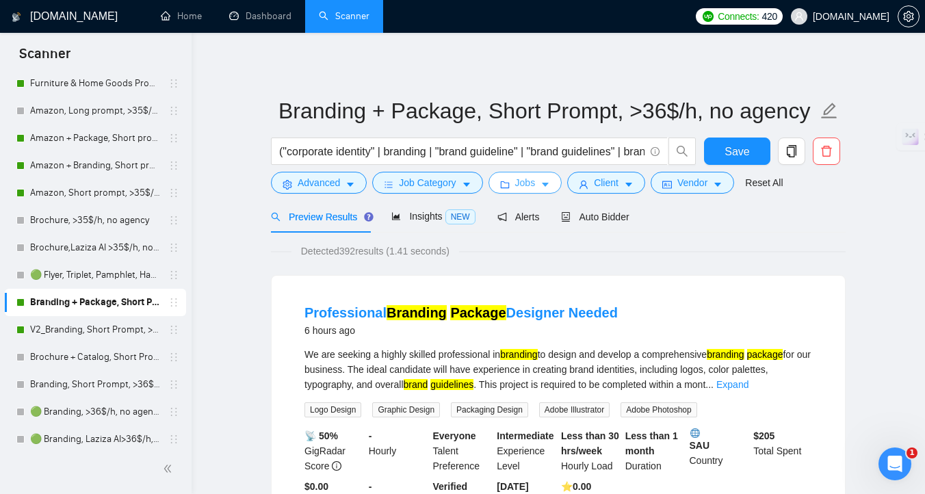
click at [544, 179] on button "Jobs" at bounding box center [526, 183] width 74 height 22
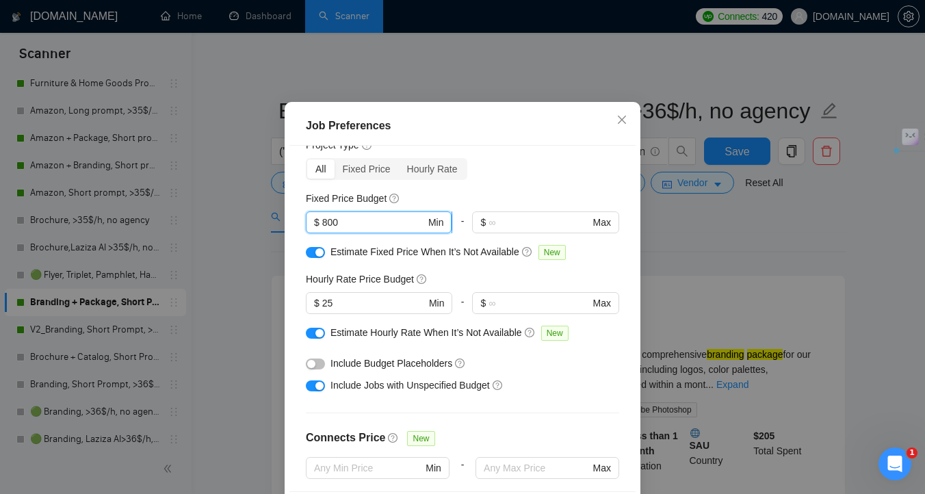
click at [326, 230] on input "800" at bounding box center [373, 222] width 103 height 15
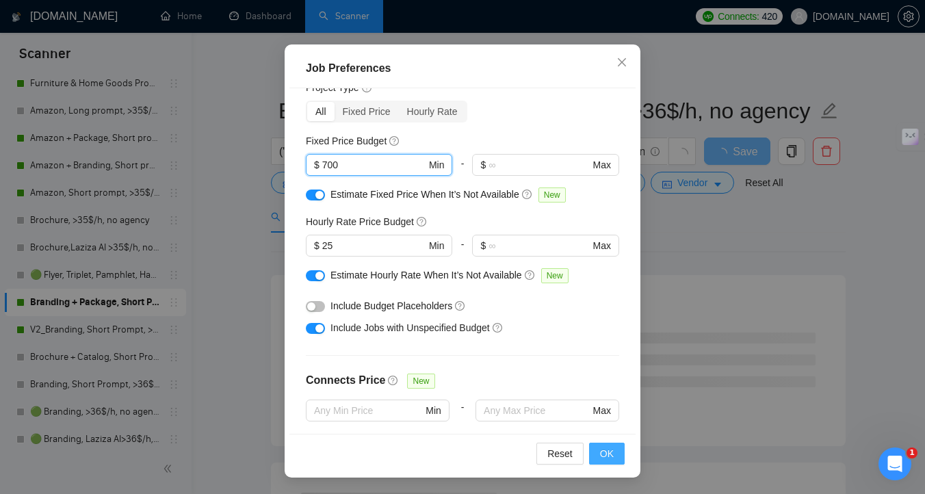
type input "700"
click at [612, 452] on span "OK" at bounding box center [607, 453] width 14 height 15
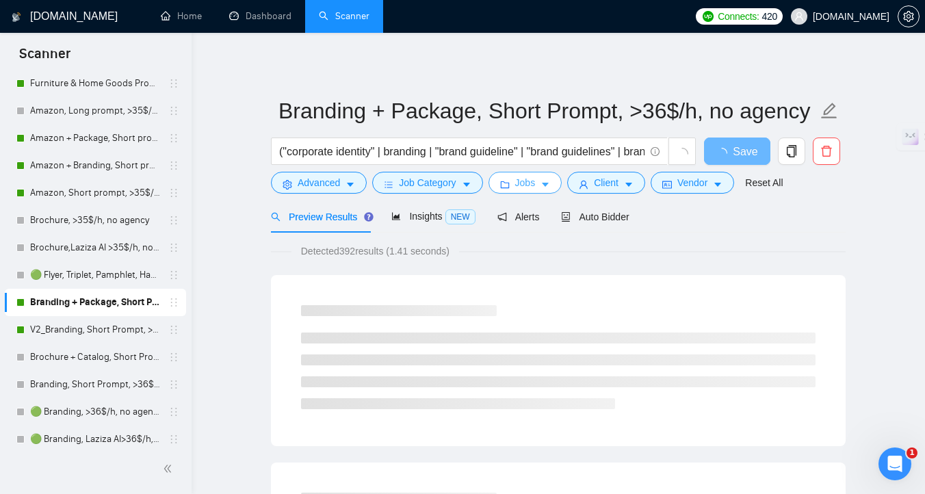
scroll to position [0, 0]
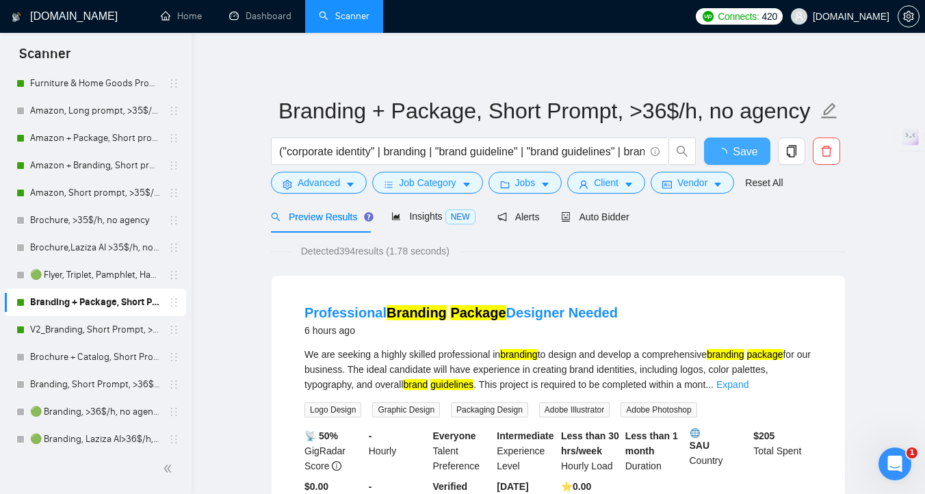
click at [733, 153] on span "Save" at bounding box center [745, 151] width 25 height 17
click at [127, 333] on link "V2_Branding, Short Prompt, >36$/h, no agency" at bounding box center [95, 329] width 130 height 27
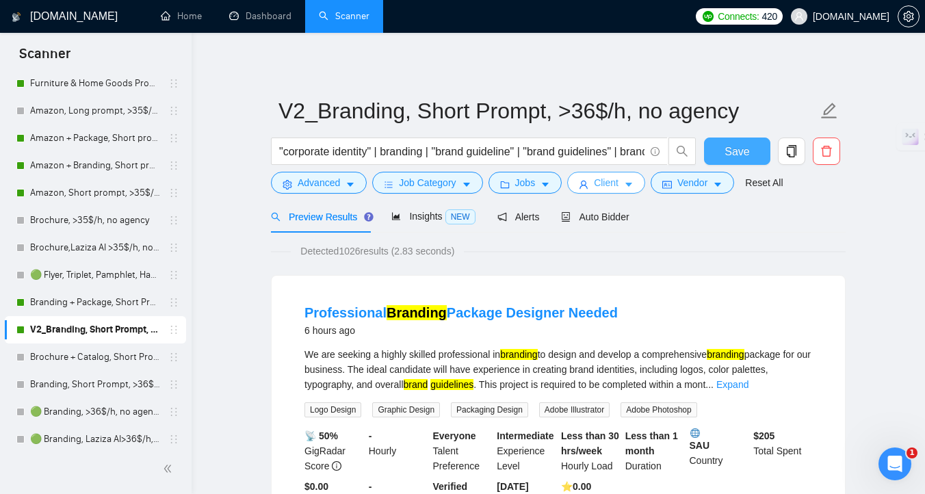
click at [619, 178] on span "Client" at bounding box center [606, 182] width 25 height 15
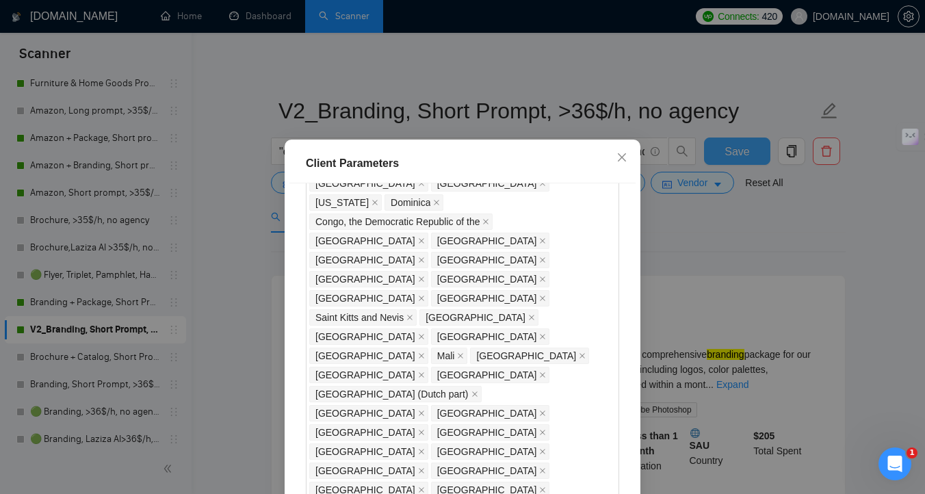
scroll to position [1006, 0]
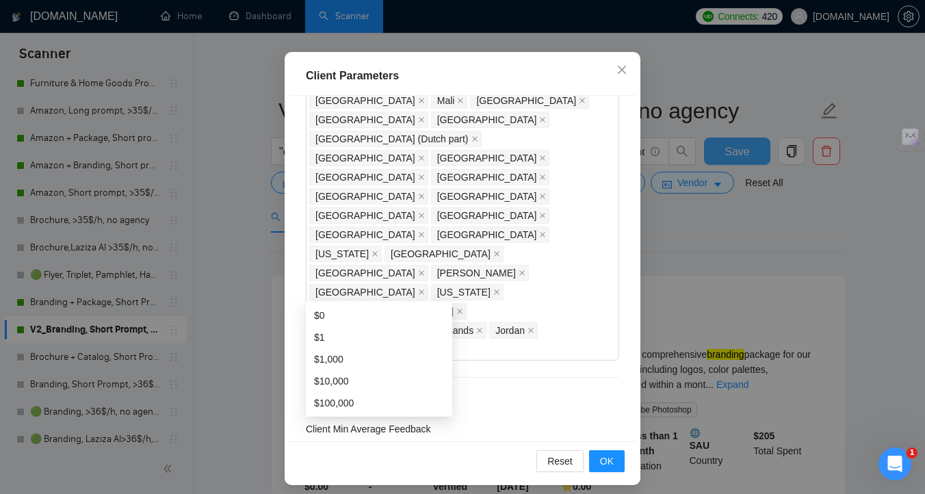
scroll to position [95, 0]
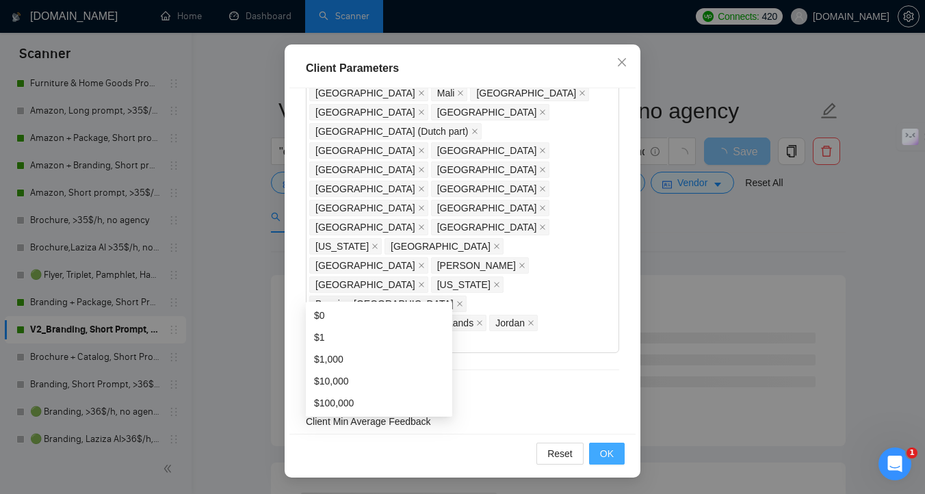
click at [604, 462] on button "OK" at bounding box center [607, 454] width 36 height 22
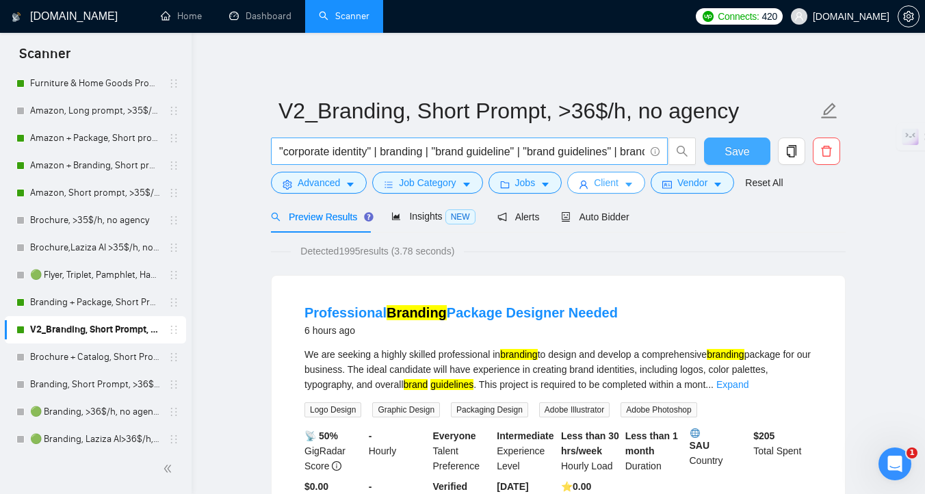
scroll to position [3, 0]
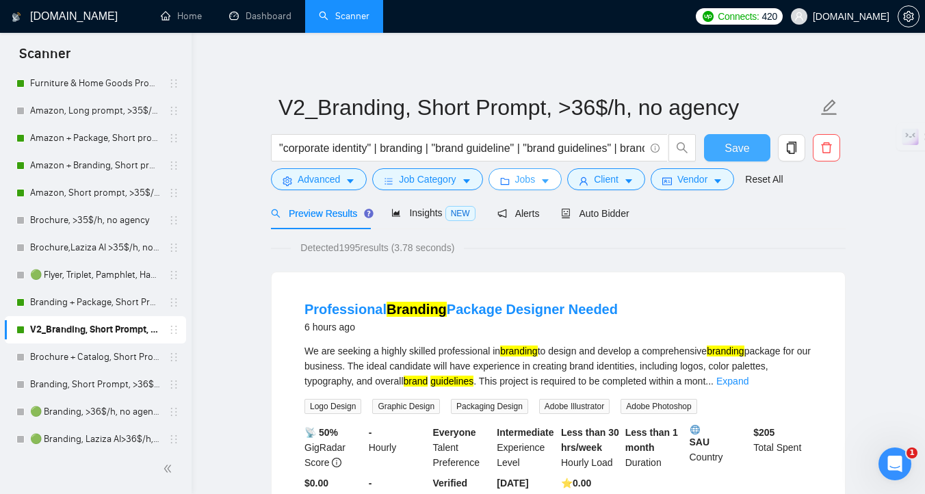
click at [543, 180] on button "Jobs" at bounding box center [526, 179] width 74 height 22
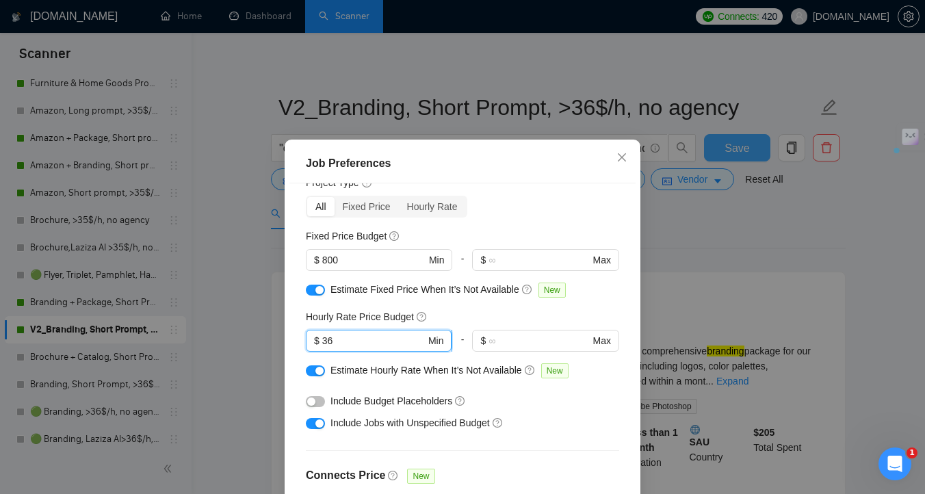
drag, startPoint x: 334, startPoint y: 341, endPoint x: 320, endPoint y: 341, distance: 14.4
click at [320, 341] on span "$ 36 Min" at bounding box center [379, 341] width 146 height 22
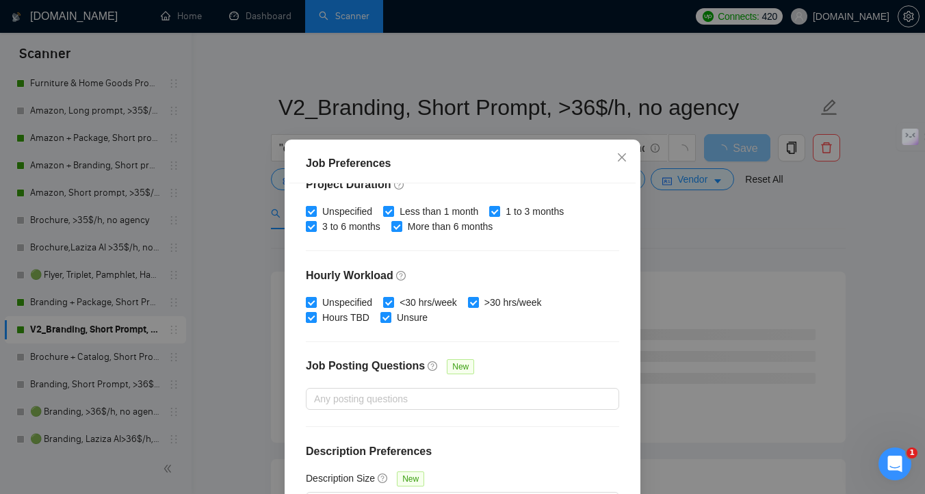
scroll to position [95, 0]
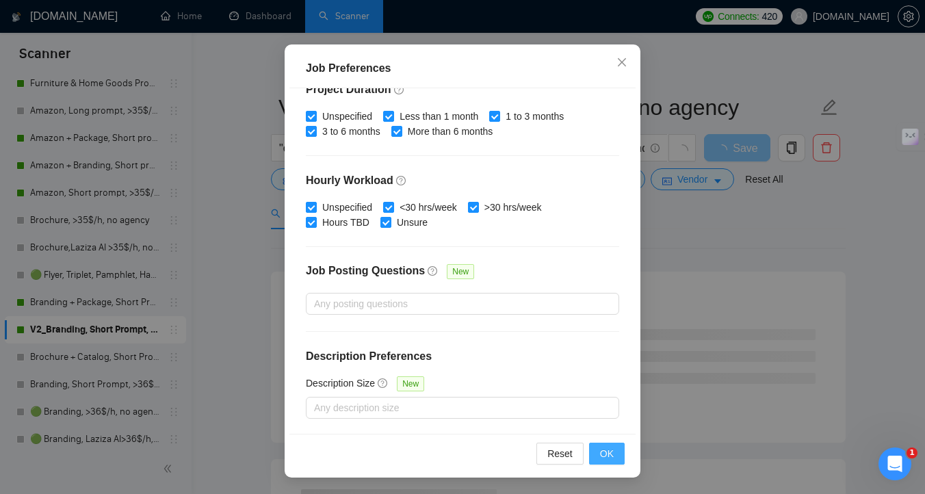
type input "26"
click at [601, 462] on button "OK" at bounding box center [607, 454] width 36 height 22
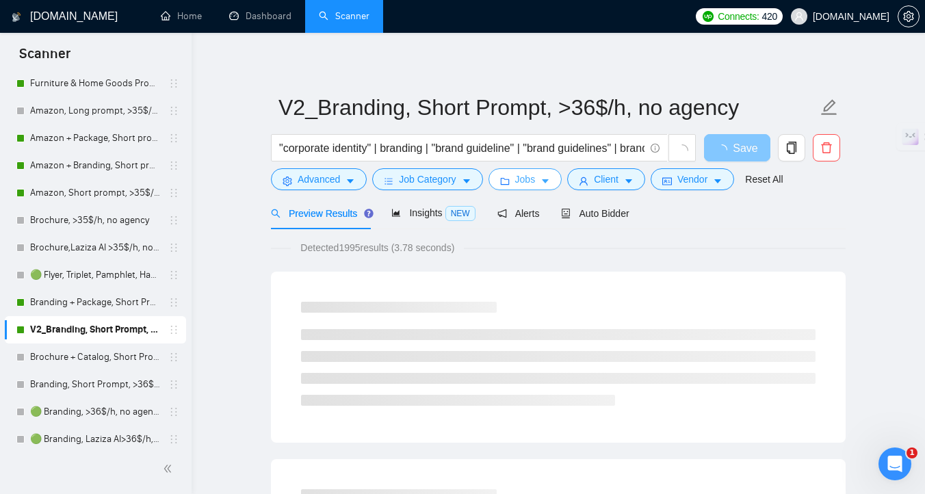
scroll to position [0, 0]
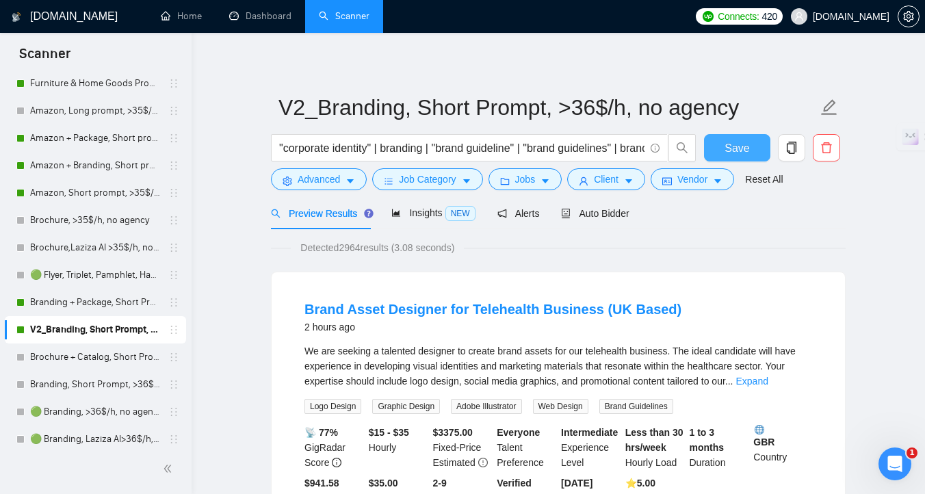
click at [714, 152] on button "Save" at bounding box center [737, 147] width 66 height 27
click at [591, 210] on span "Auto Bidder" at bounding box center [595, 213] width 68 height 11
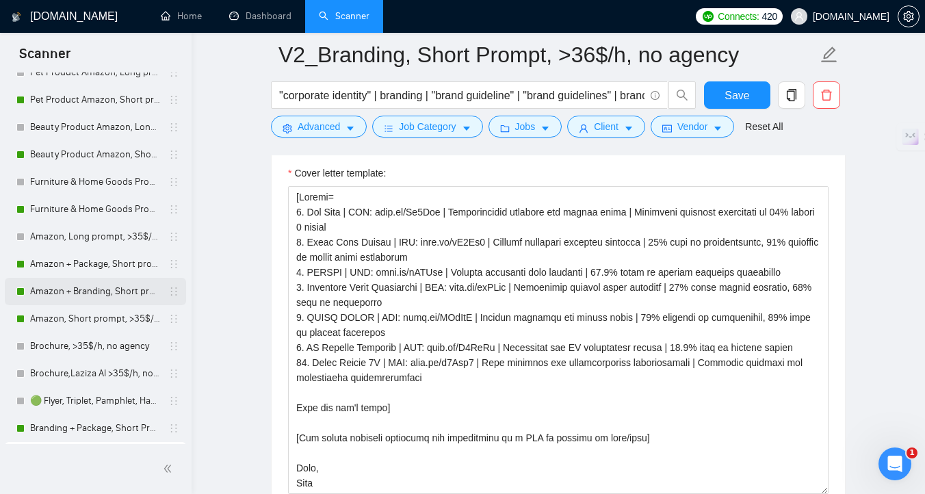
scroll to position [129, 0]
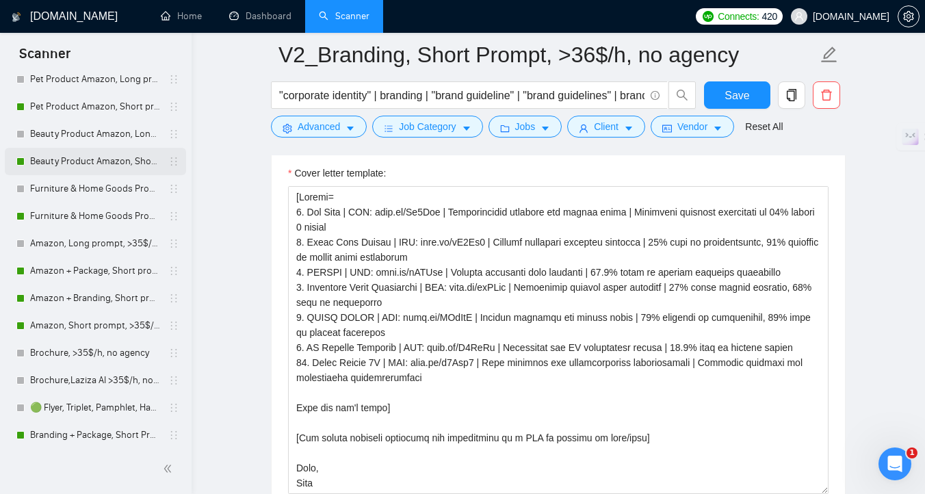
click at [75, 166] on link "Beauty Product Amazon, Short prompt, >35$/h, no agency" at bounding box center [95, 161] width 130 height 27
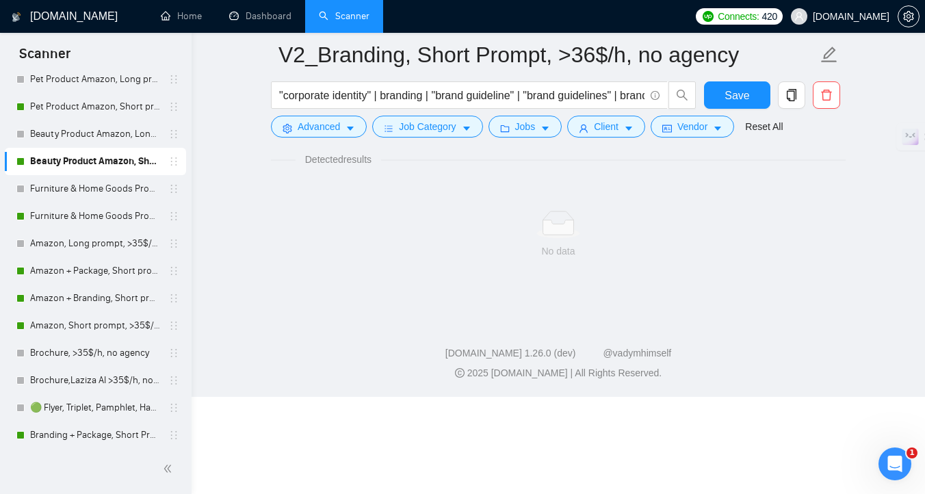
scroll to position [5, 0]
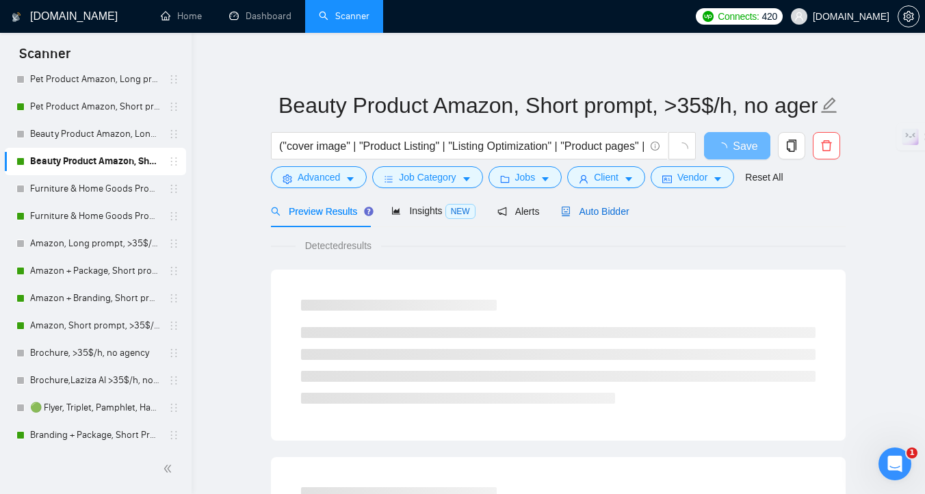
click at [579, 211] on span "Auto Bidder" at bounding box center [595, 211] width 68 height 11
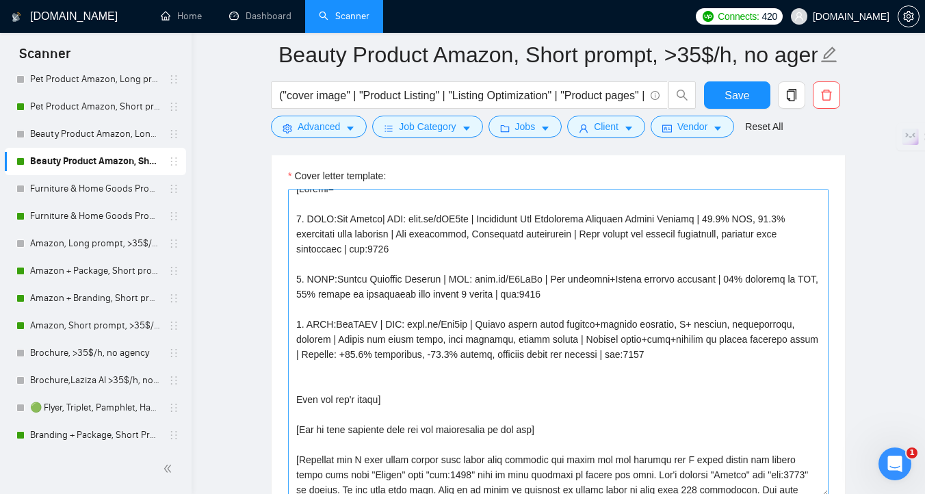
scroll to position [8, 0]
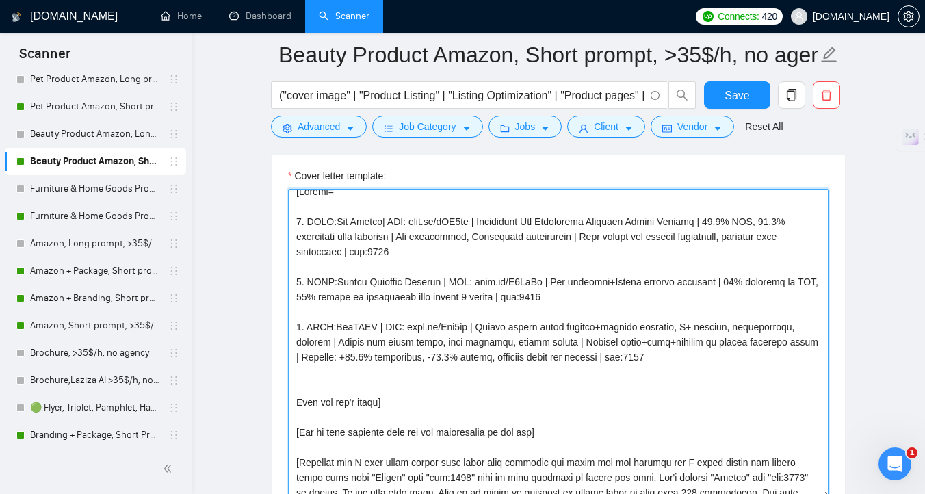
click at [677, 357] on textarea "Cover letter template:" at bounding box center [558, 343] width 541 height 308
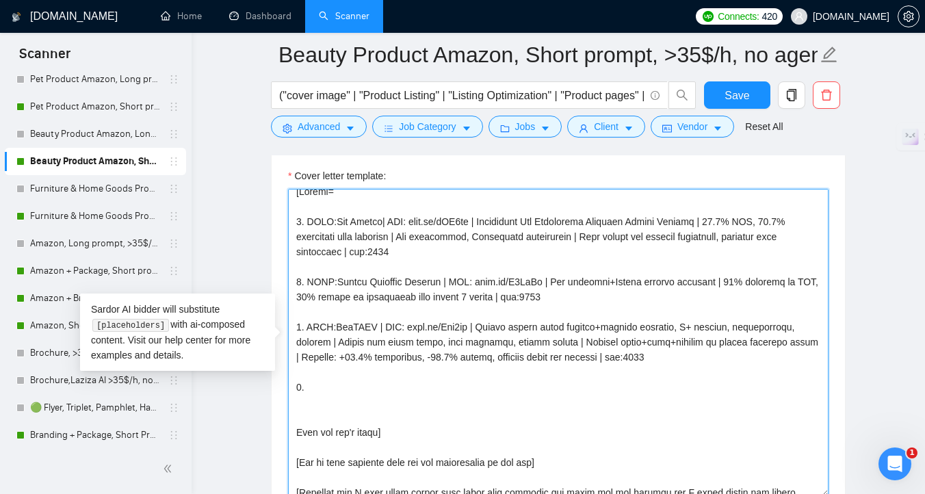
paste textarea "CLNT: RevivaNY | Amazon skincare assets | +32.8% engagement | +21.6% CTR | Prem…"
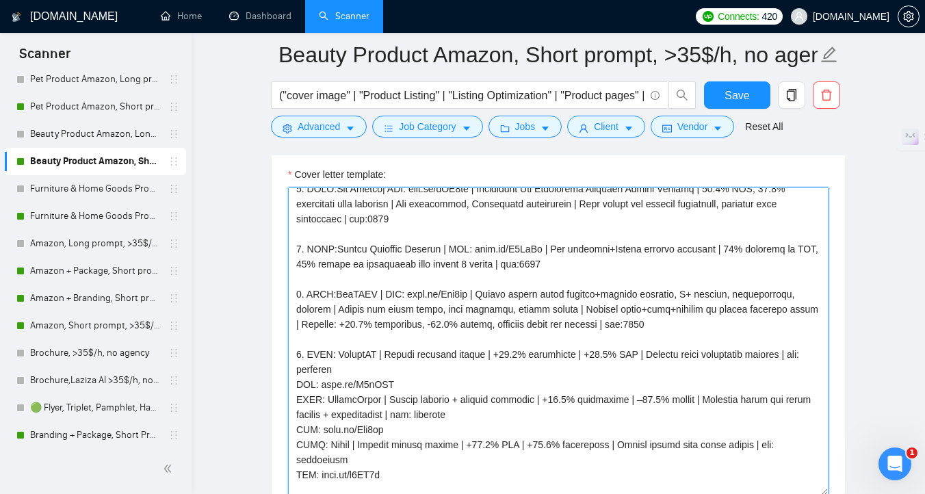
scroll to position [45, 0]
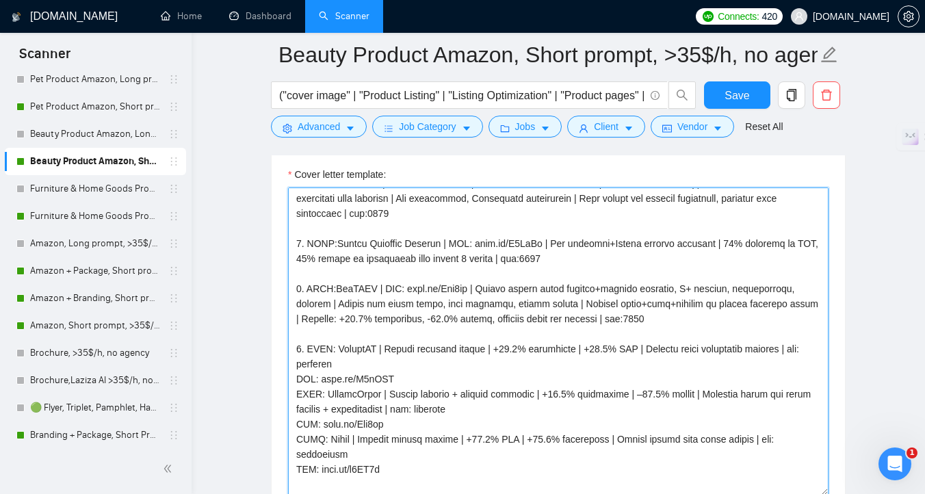
click at [401, 374] on textarea "Cover letter template:" at bounding box center [558, 341] width 541 height 308
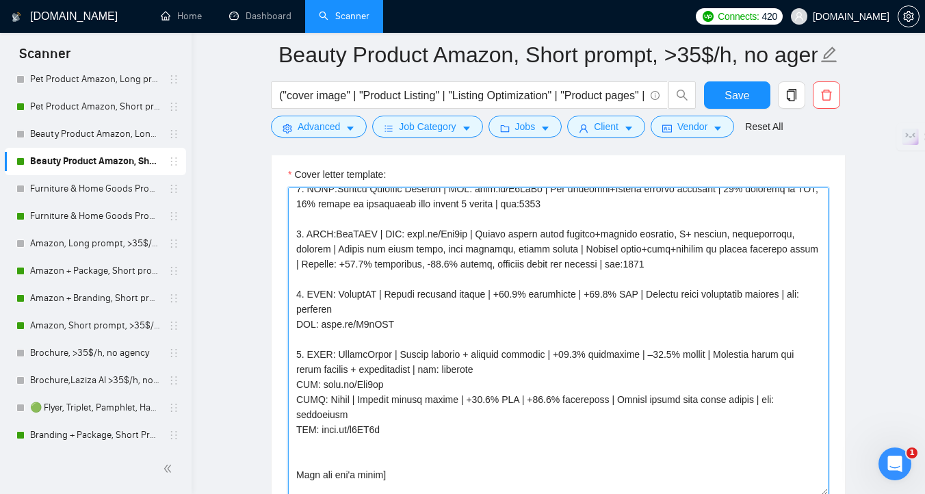
scroll to position [113, 0]
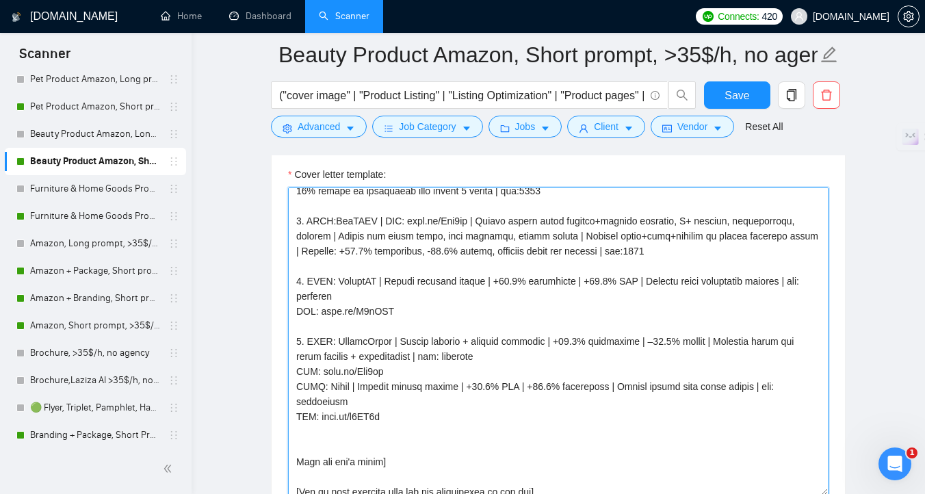
click at [397, 368] on textarea "Cover letter template:" at bounding box center [558, 341] width 541 height 308
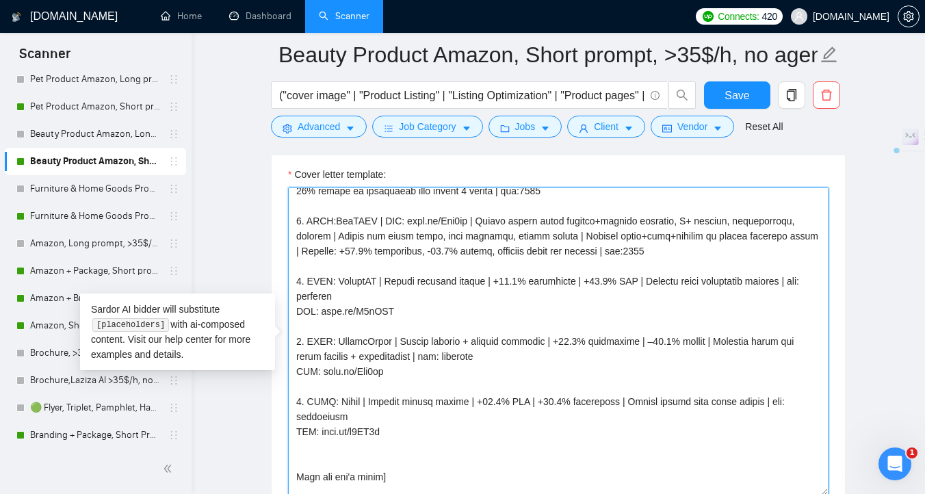
drag, startPoint x: 389, startPoint y: 367, endPoint x: 289, endPoint y: 346, distance: 102.1
click at [289, 346] on textarea "Cover letter template:" at bounding box center [558, 341] width 541 height 308
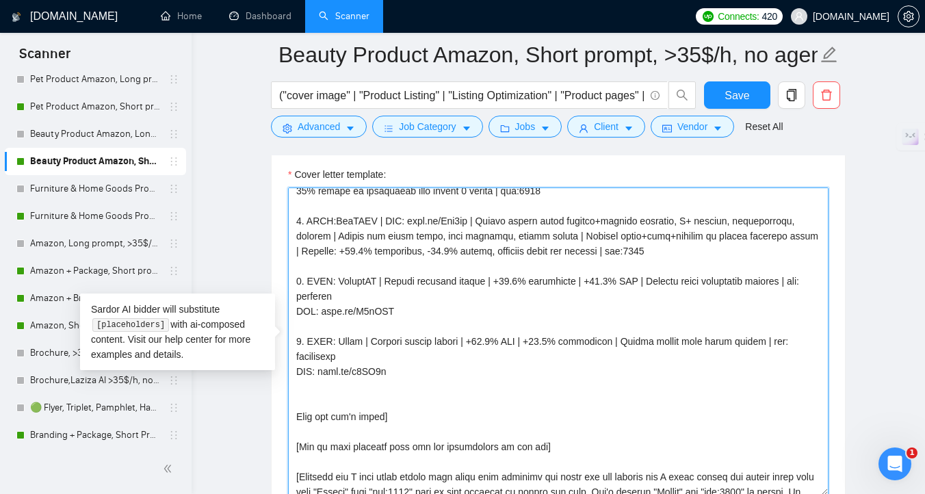
click at [300, 343] on textarea "Cover letter template:" at bounding box center [558, 341] width 541 height 308
drag, startPoint x: 677, startPoint y: 253, endPoint x: 619, endPoint y: 253, distance: 58.2
click at [619, 253] on textarea "Cover letter template:" at bounding box center [558, 341] width 541 height 308
drag, startPoint x: 399, startPoint y: 298, endPoint x: 333, endPoint y: 296, distance: 66.4
click at [333, 296] on textarea "Cover letter template:" at bounding box center [558, 341] width 541 height 308
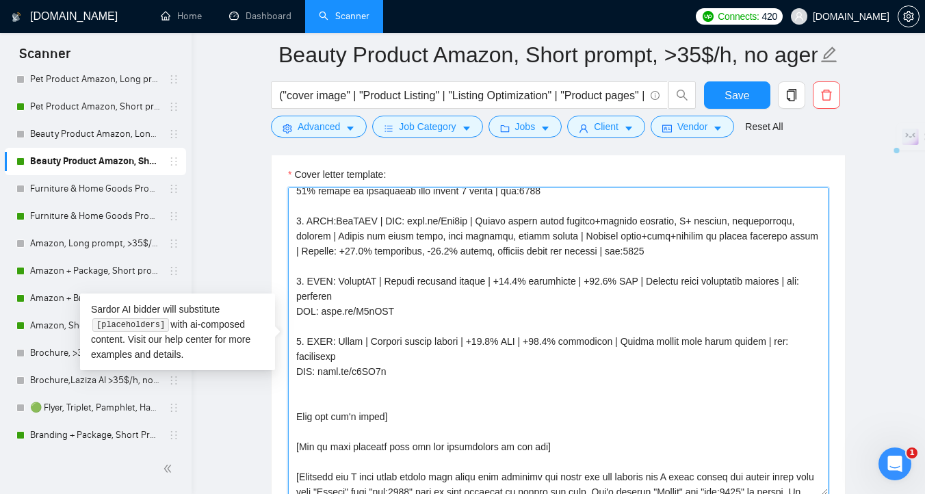
paste textarea "7748"
drag, startPoint x: 354, startPoint y: 354, endPoint x: 780, endPoint y: 343, distance: 426.4
click at [780, 343] on textarea "Cover letter template:" at bounding box center [558, 341] width 541 height 308
paste textarea "7748"
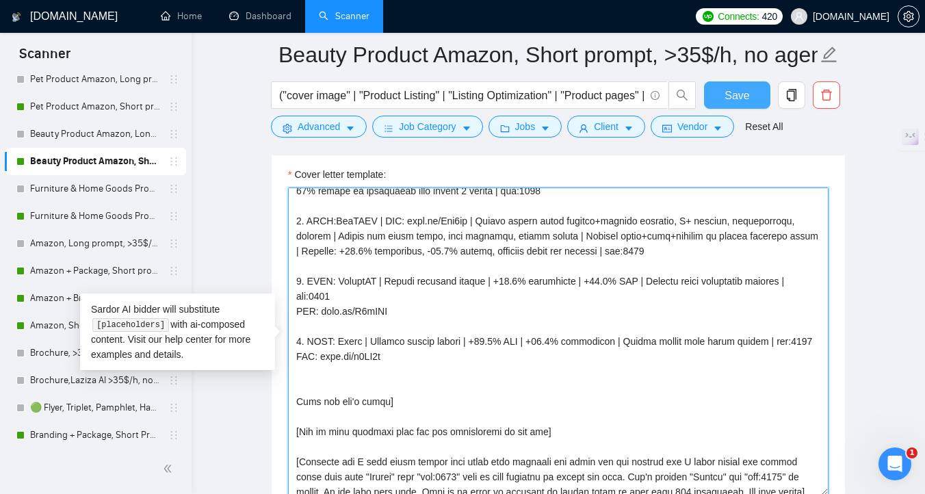
type textarea "[Folder= 1. CLNT:Sun Zapper| URL: noto.li/gWH5pw | Innovative Sun Protection Pr…"
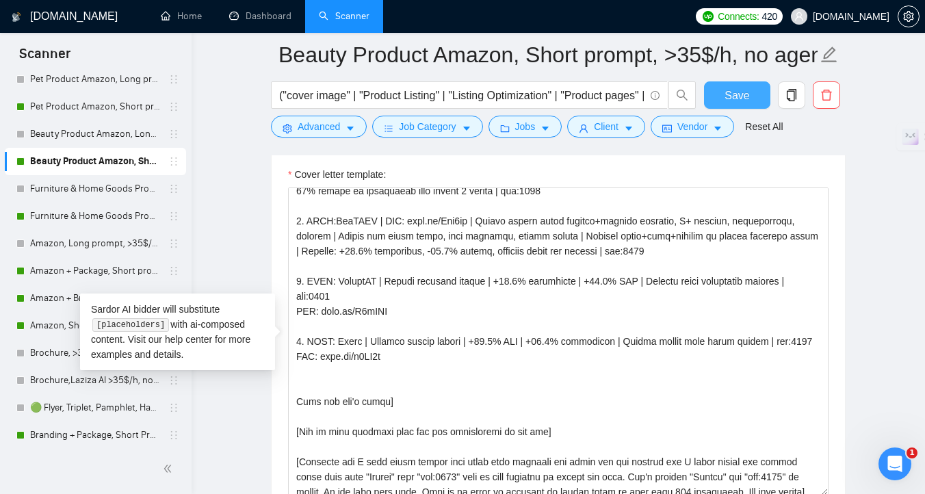
click at [755, 94] on button "Save" at bounding box center [737, 94] width 66 height 27
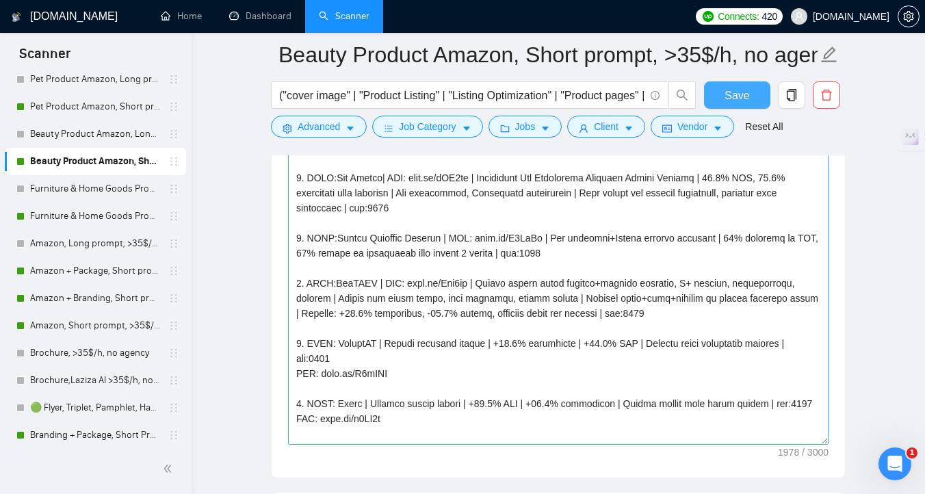
scroll to position [1686, 0]
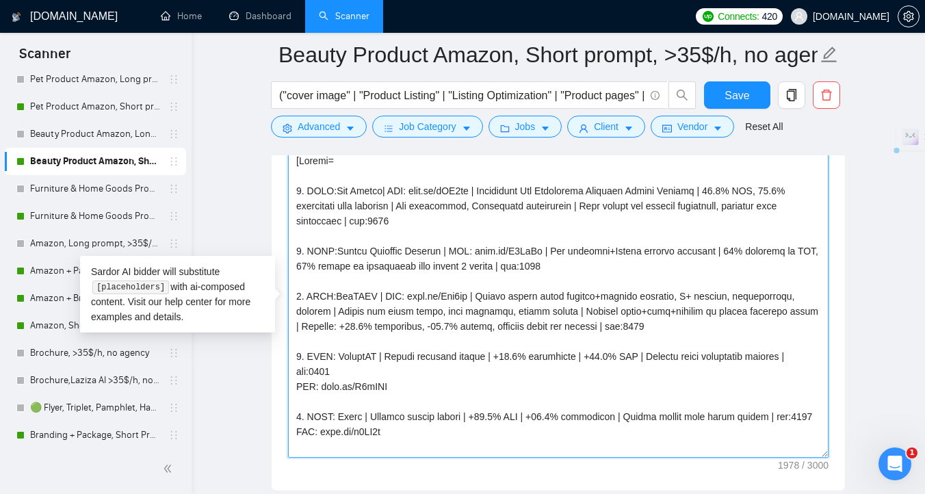
drag, startPoint x: 394, startPoint y: 385, endPoint x: 294, endPoint y: 385, distance: 99.9
click at [294, 385] on textarea "Cover letter template:" at bounding box center [558, 304] width 541 height 308
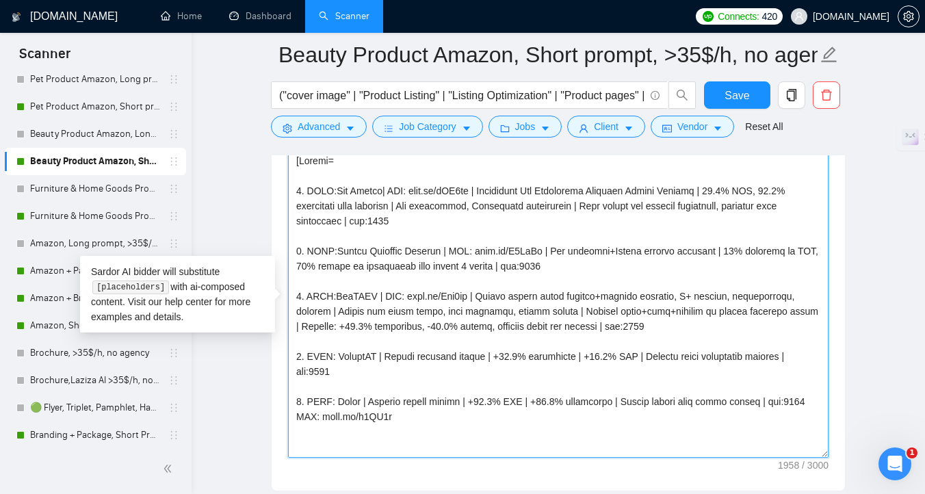
click at [502, 357] on textarea "Cover letter template:" at bounding box center [558, 304] width 541 height 308
paste textarea "URL: noto.li/B1vUYY"
drag, startPoint x: 391, startPoint y: 426, endPoint x: 289, endPoint y: 427, distance: 101.3
click at [289, 427] on textarea "Cover letter template:" at bounding box center [558, 304] width 541 height 308
click at [479, 399] on textarea "Cover letter template:" at bounding box center [558, 304] width 541 height 308
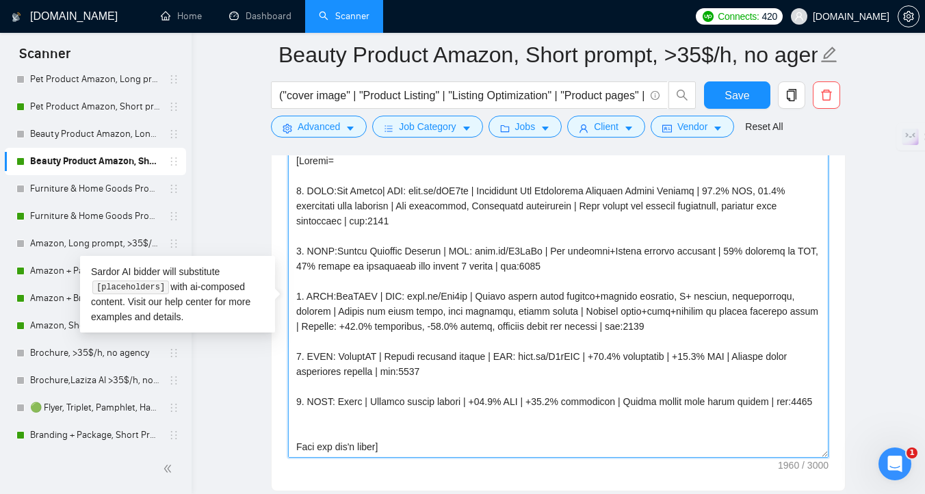
paste textarea "URL: noto.li/i3DV3m"
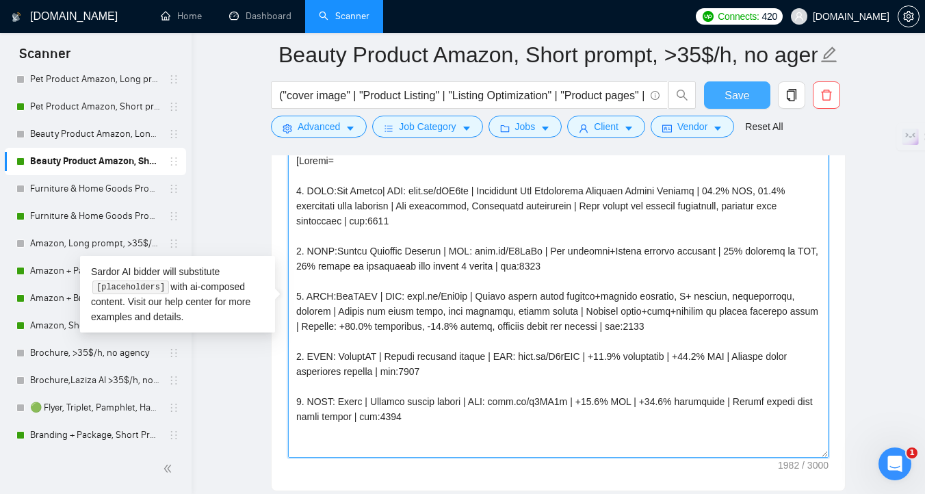
type textarea "[Folder= 1. CLNT:Sun Zapper| URL: noto.li/gWH5pw | Innovative Sun Protection Pr…"
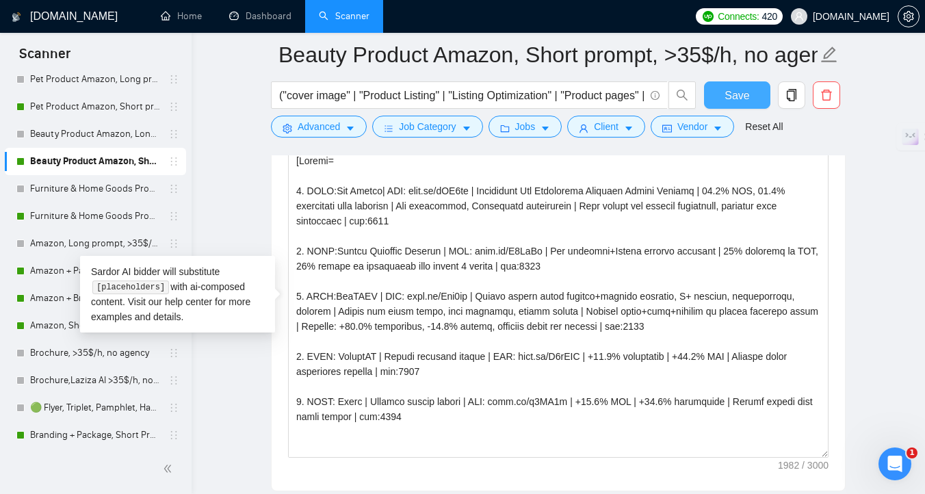
click at [747, 95] on span "Save" at bounding box center [737, 95] width 25 height 17
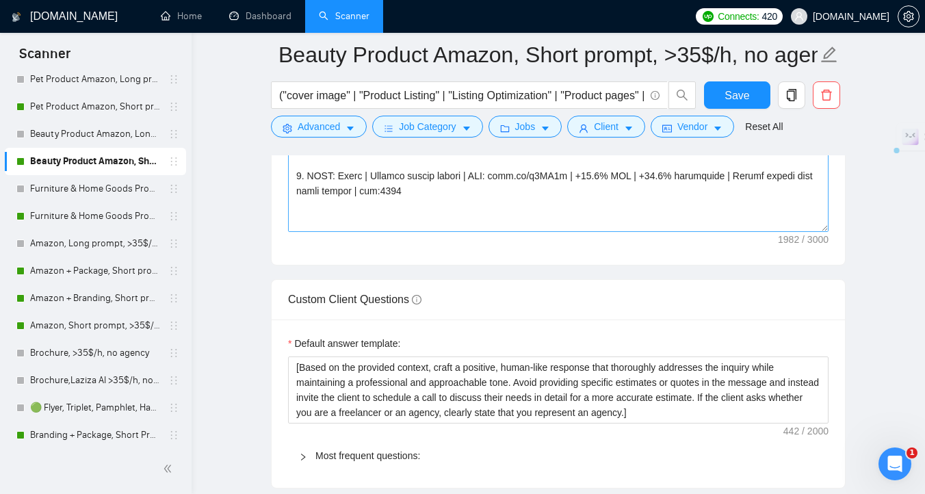
drag, startPoint x: 429, startPoint y: 417, endPoint x: 296, endPoint y: 349, distance: 149.3
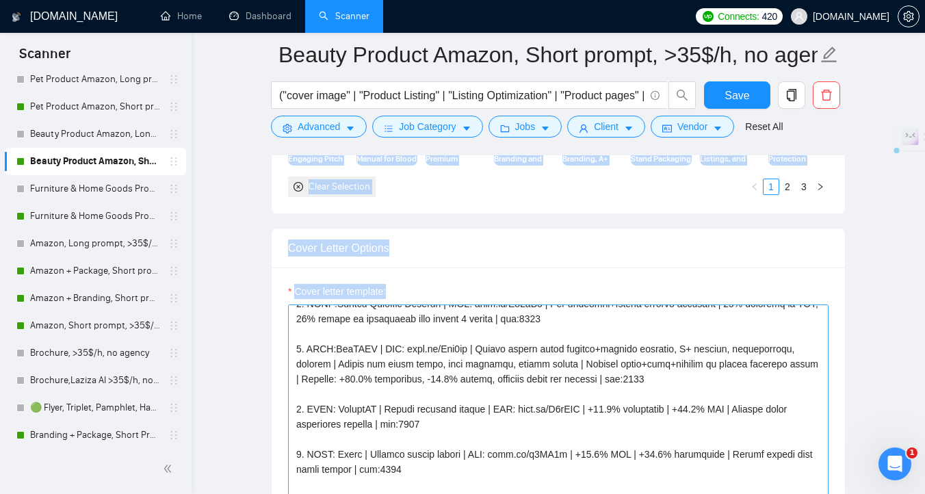
scroll to position [125, 0]
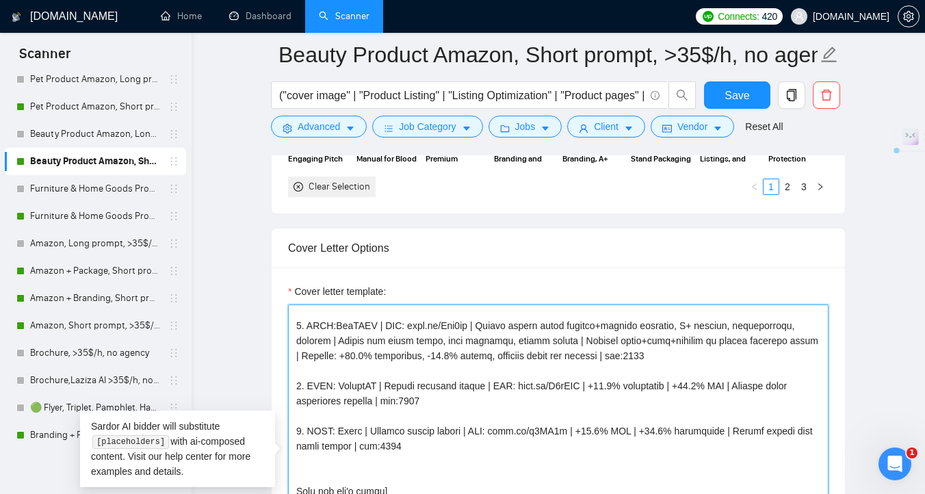
drag, startPoint x: 436, startPoint y: 442, endPoint x: 290, endPoint y: 393, distance: 153.9
click at [290, 391] on textarea "Cover letter template:" at bounding box center [558, 459] width 541 height 308
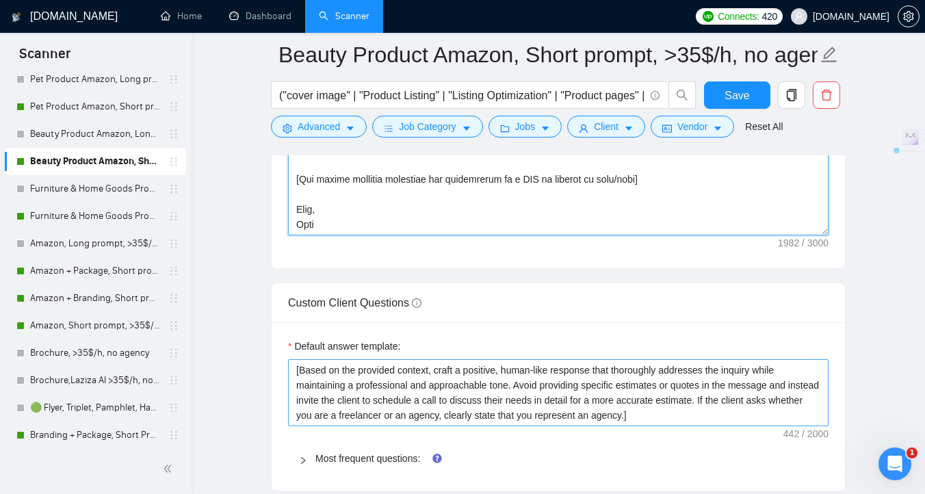
scroll to position [1955, 0]
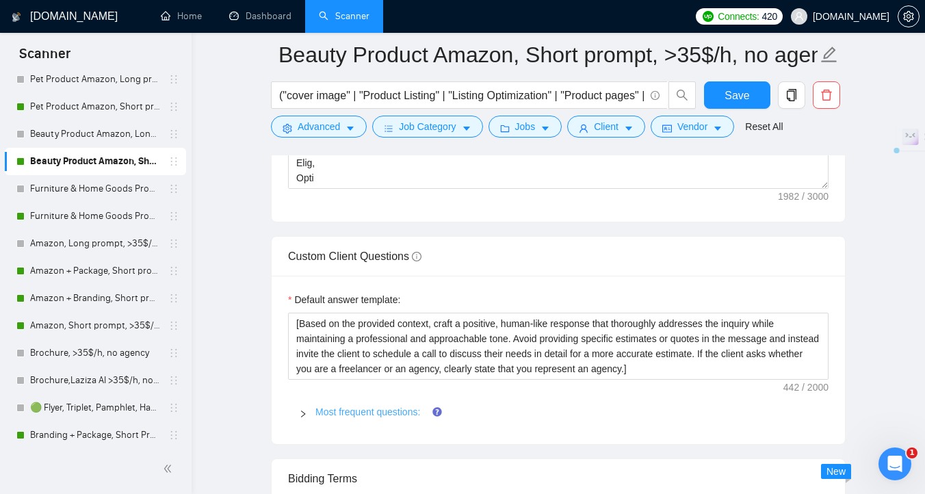
click at [334, 406] on link "Most frequent questions:" at bounding box center [367, 411] width 105 height 11
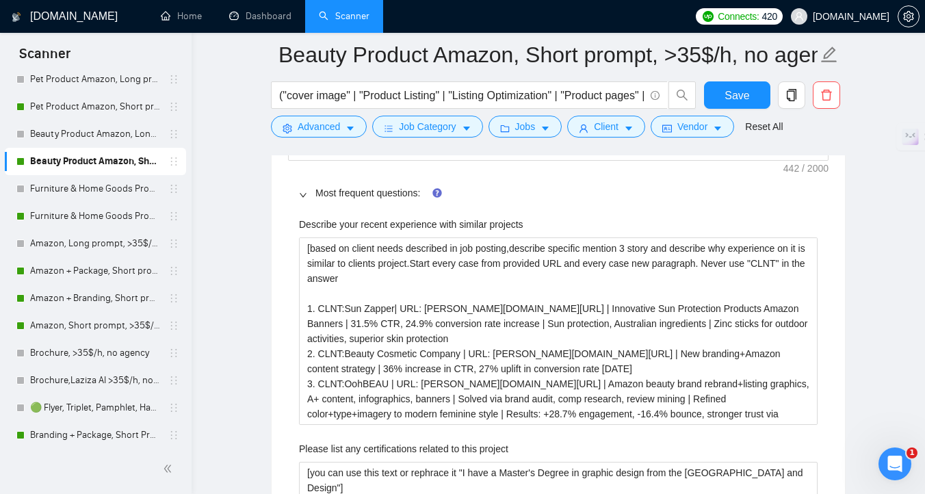
scroll to position [2235, 0]
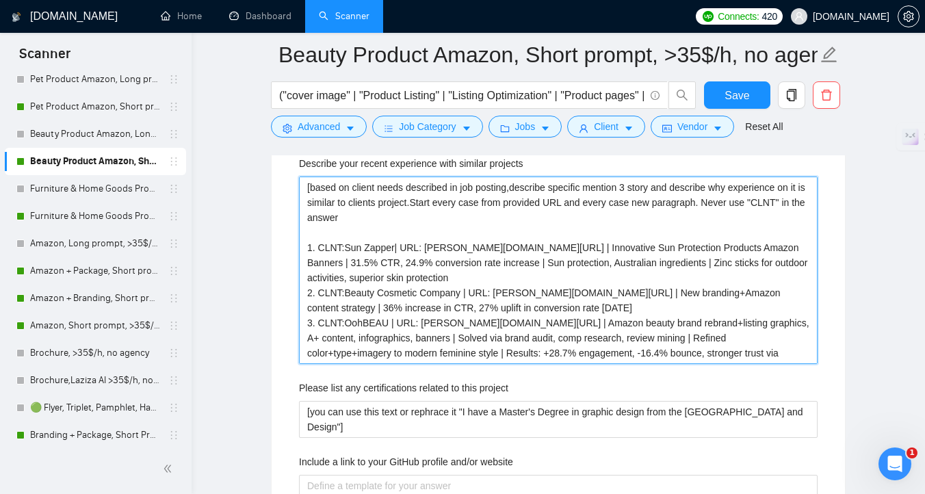
click at [736, 352] on projects "[based on client needs described in job posting,describe specific mention 3 sto…" at bounding box center [558, 270] width 519 height 187
type projects "[based on client needs described in job posting,describe specific mention 3 sto…"
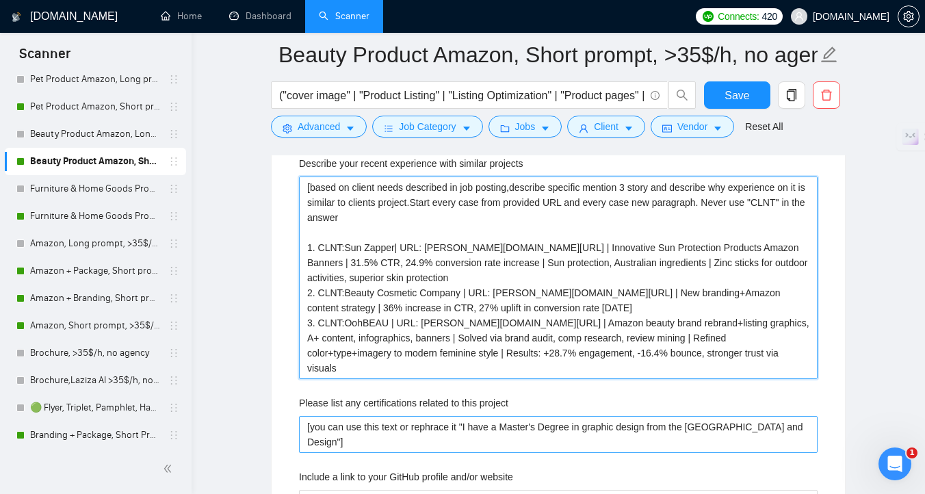
paste projects "4. CLNT: RevivaNY | Amazon skincare assets | URL: noto.li/B1vUYY | +32.8% engag…"
type projects "[based on client needs described in job posting,describe specific mention 3 sto…"
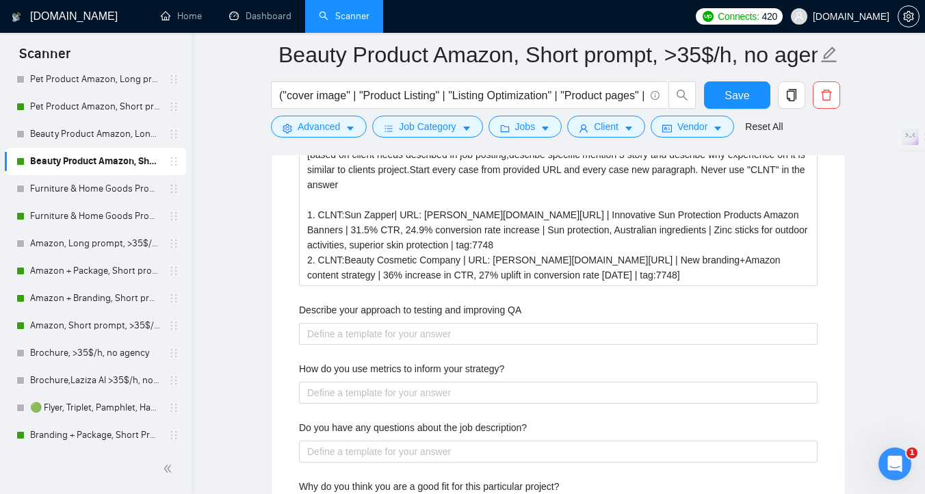
scroll to position [3471, 0]
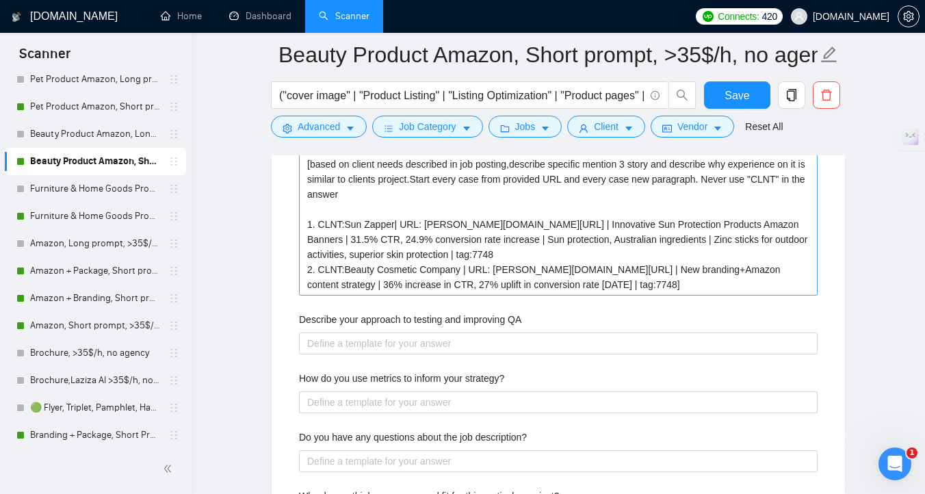
type projects "[based on client needs described in job posting,describe specific mention 3 sto…"
click at [630, 283] on why\? "[based on client needs described in job posting,describe specific mention 3 sto…" at bounding box center [558, 224] width 519 height 142
type why\? "[based on client needs described in job posting,describe specific mention 3 sto…"
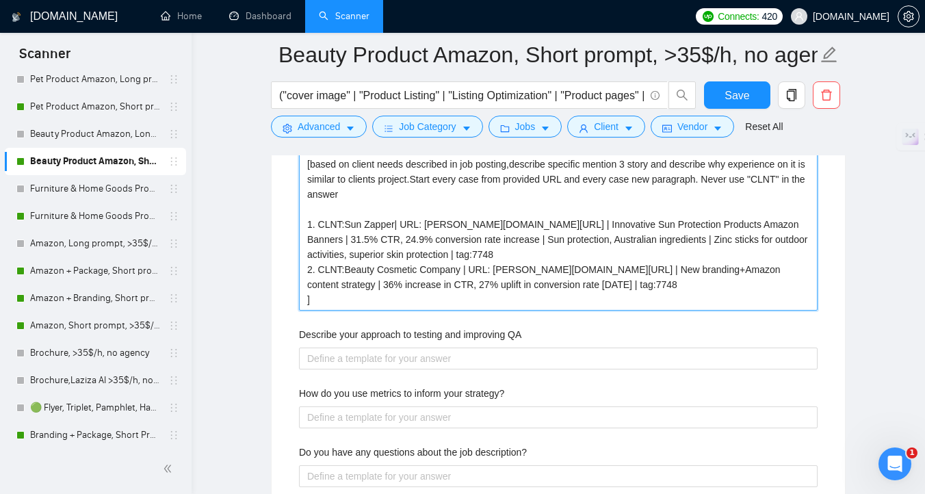
paste why\? "4. CLNT: RevivaNY | Amazon skincare assets | URL: noto.li/B1vUYY | +32.8% engag…"
type why\? "[based on client needs described in job posting,describe specific mention 3 sto…"
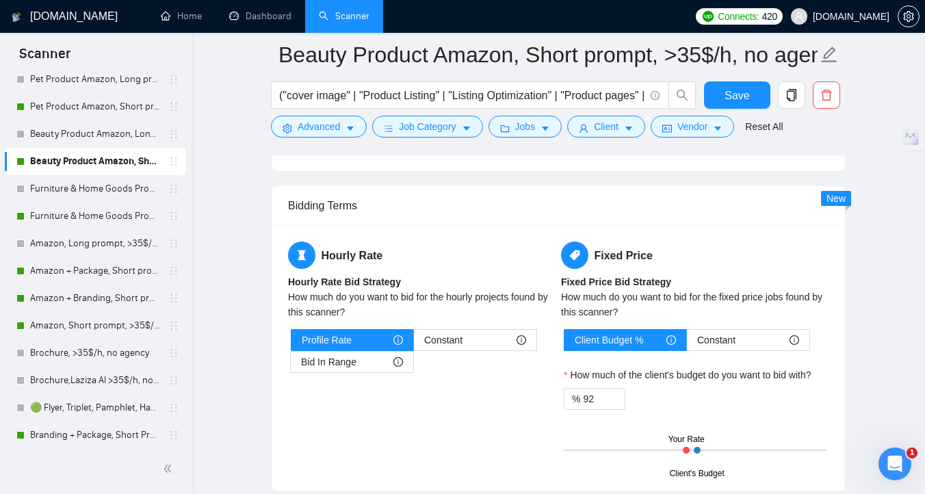
scroll to position [5023, 0]
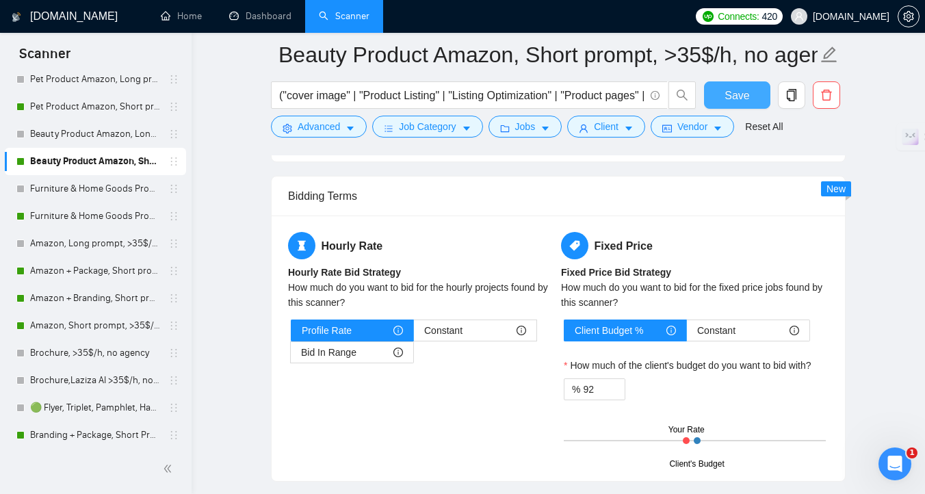
type why\? "[based on client needs described in job posting,describe specific mention 3 sto…"
click at [715, 101] on button "Save" at bounding box center [737, 94] width 66 height 27
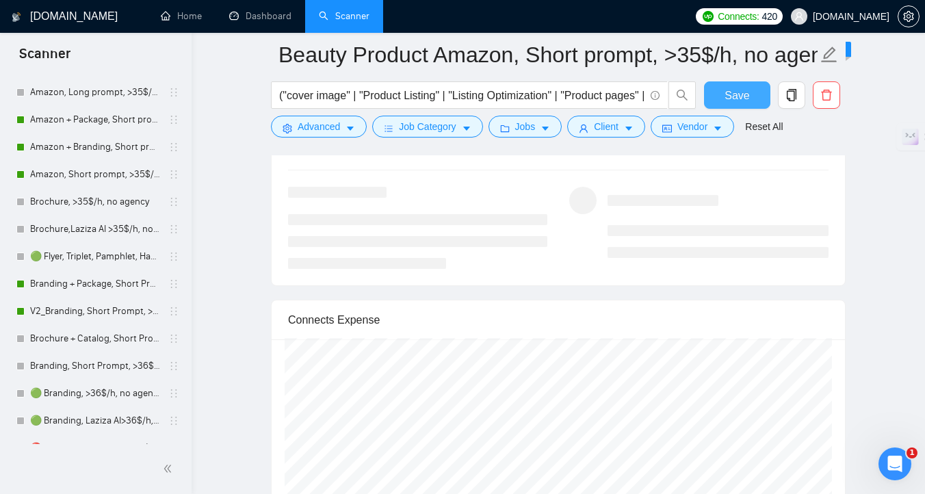
scroll to position [387, 0]
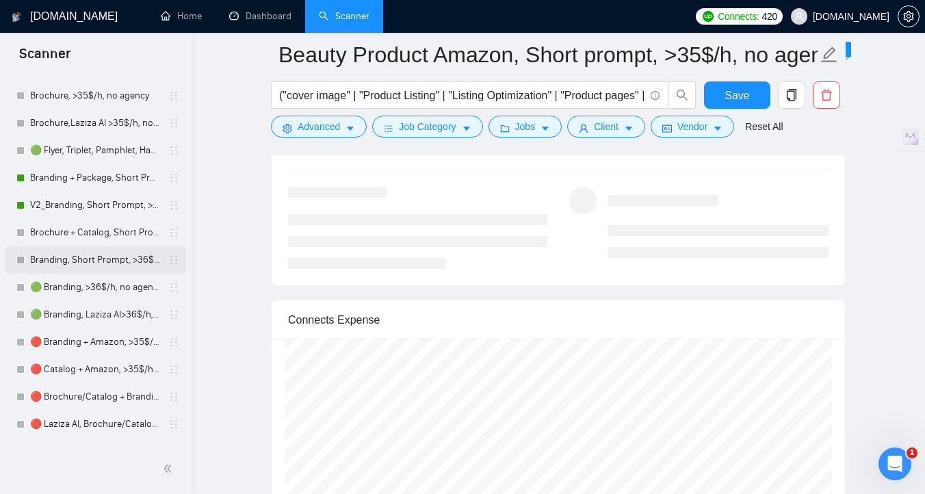
click at [112, 254] on link "Branding, Short Prompt, >36$/h, no agency" at bounding box center [95, 259] width 130 height 27
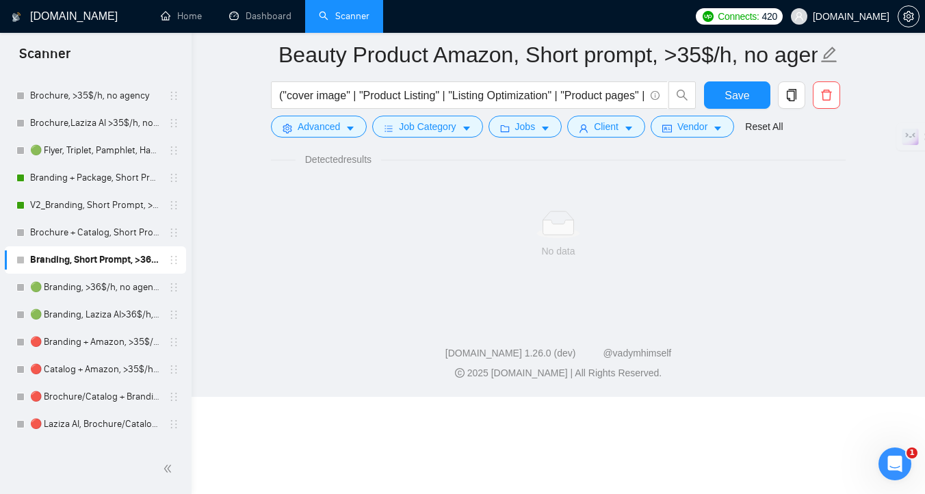
scroll to position [5, 0]
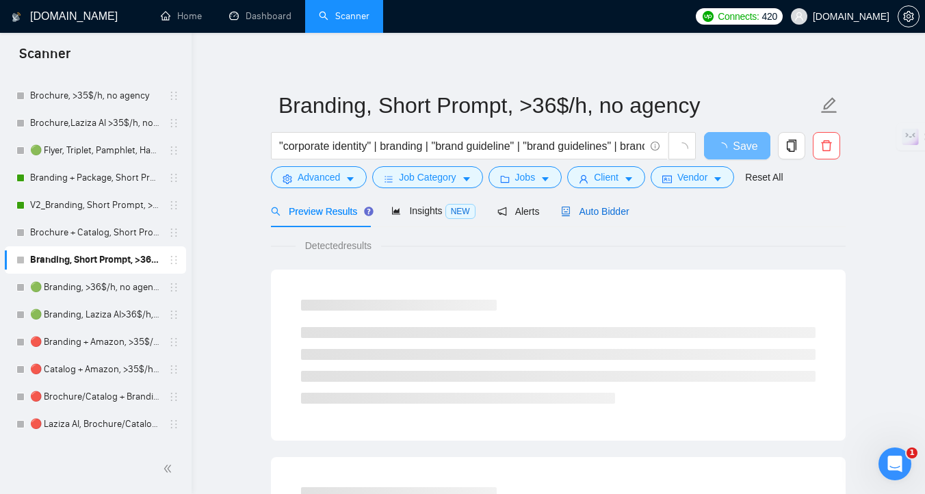
click at [617, 206] on span "Auto Bidder" at bounding box center [595, 211] width 68 height 11
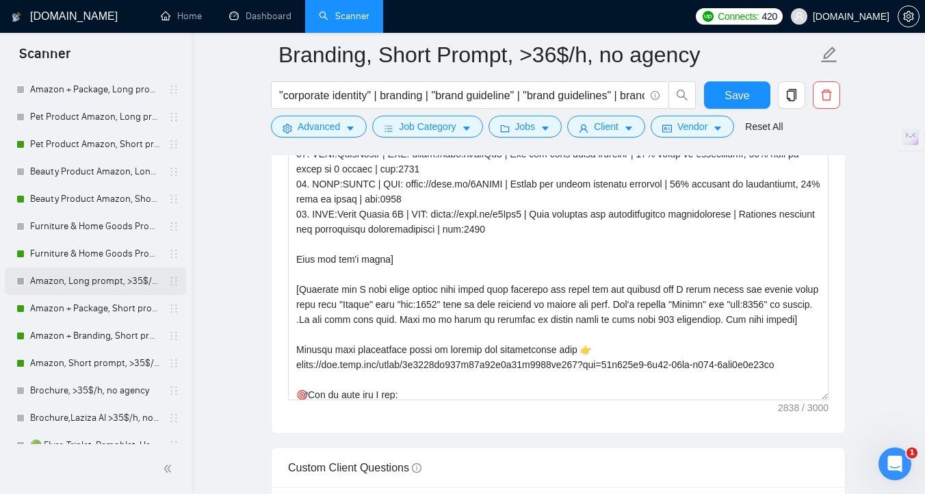
scroll to position [91, 0]
click at [74, 154] on link "Pet Product Amazon, Short prompt, >35$/h, no agency" at bounding box center [95, 144] width 130 height 27
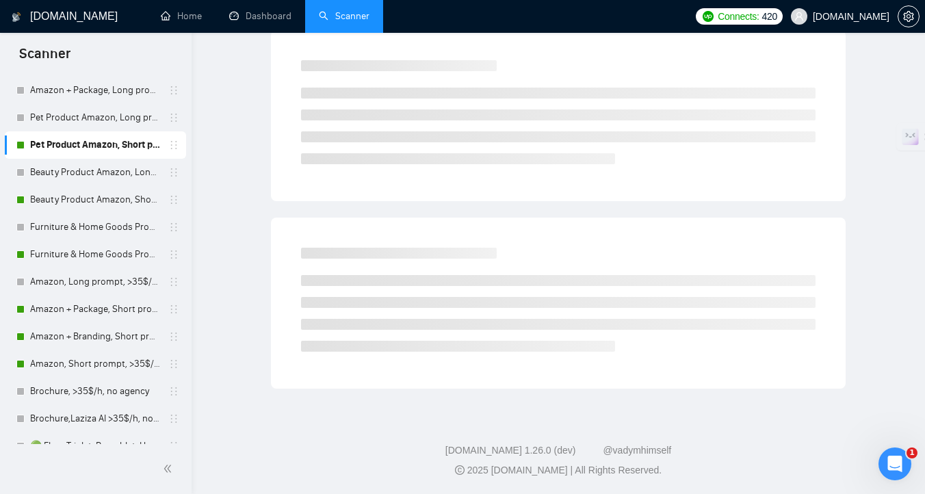
scroll to position [5, 0]
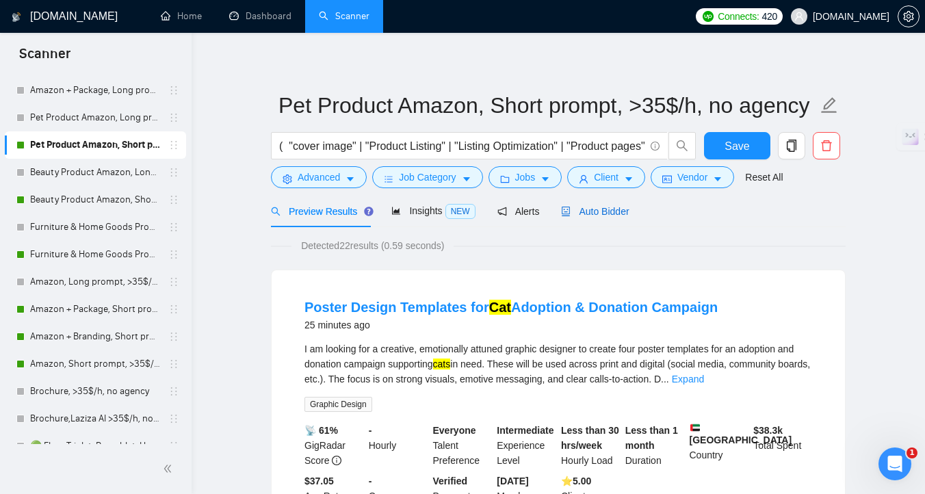
click at [584, 218] on div "Auto Bidder" at bounding box center [595, 211] width 68 height 15
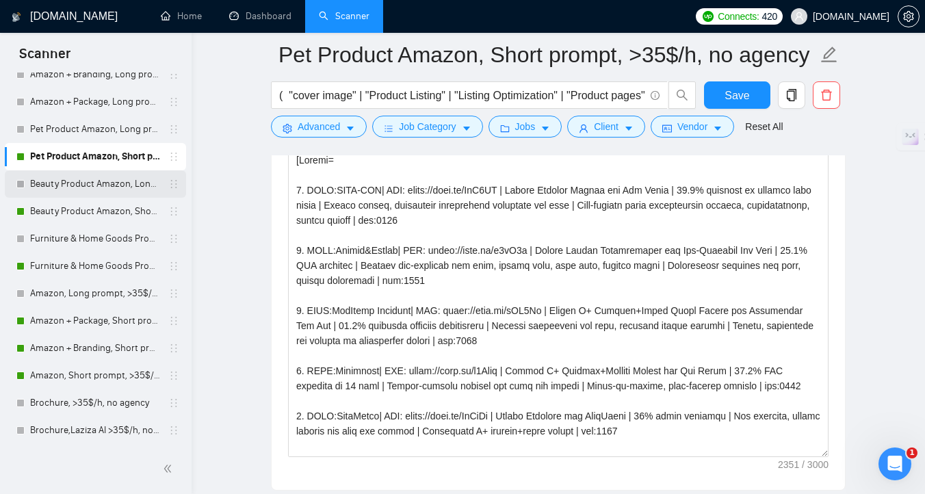
scroll to position [80, 0]
click at [99, 272] on link "Furniture & Home Goods Product Amazon, Short prompt, >35$/h, no agency" at bounding box center [95, 265] width 130 height 27
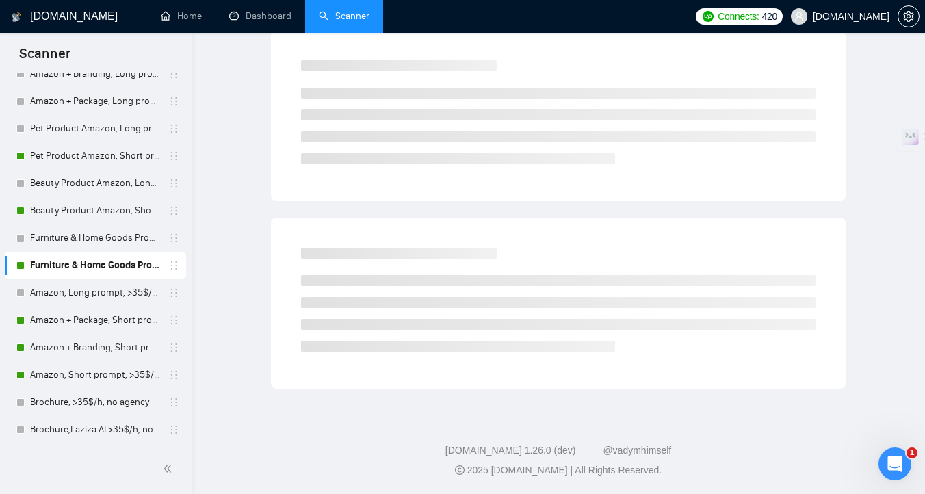
scroll to position [5, 0]
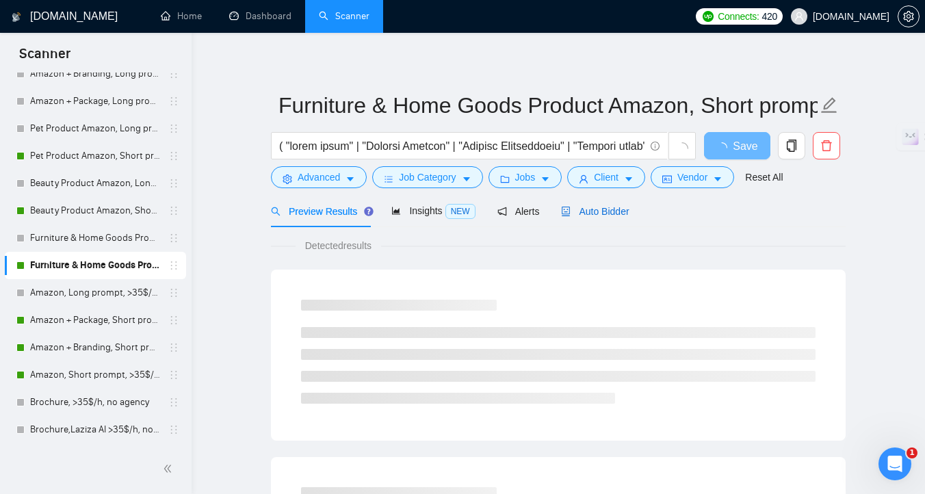
click at [617, 213] on span "Auto Bidder" at bounding box center [595, 211] width 68 height 11
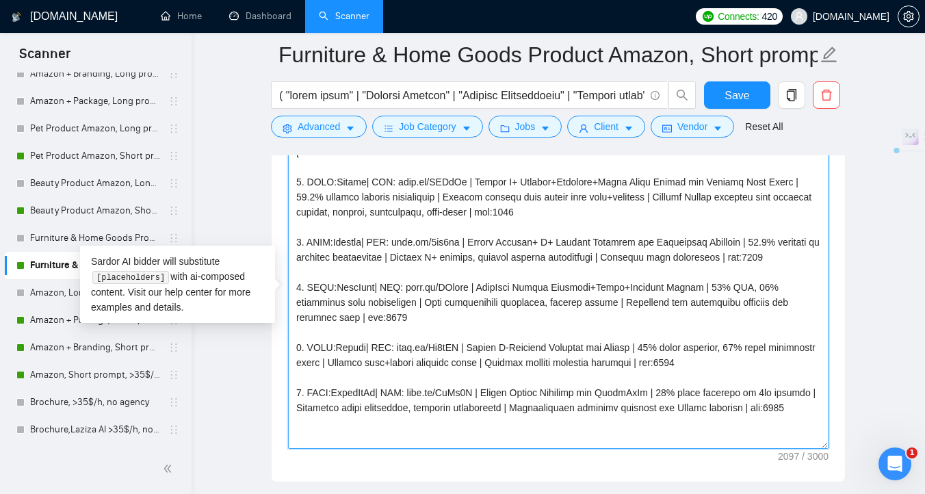
drag, startPoint x: 410, startPoint y: 313, endPoint x: 300, endPoint y: 284, distance: 113.2
click at [300, 284] on textarea "Cover letter template:" at bounding box center [558, 295] width 541 height 308
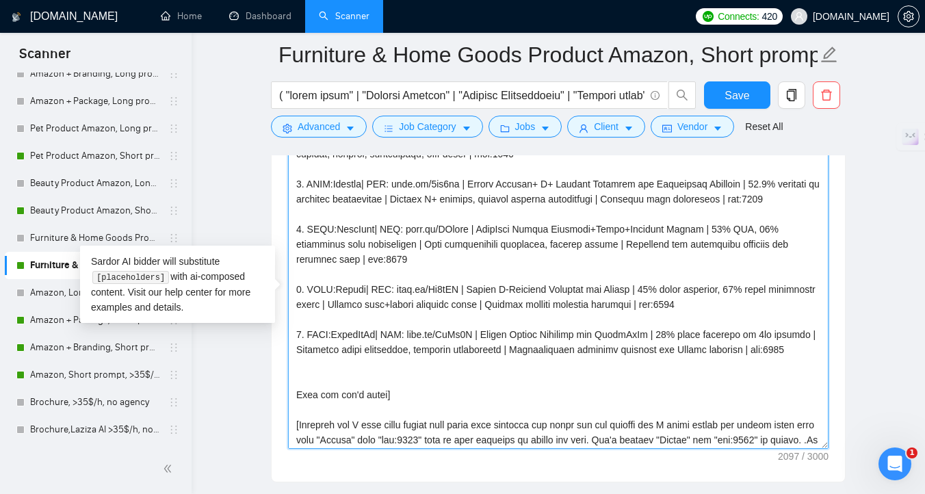
scroll to position [77, 0]
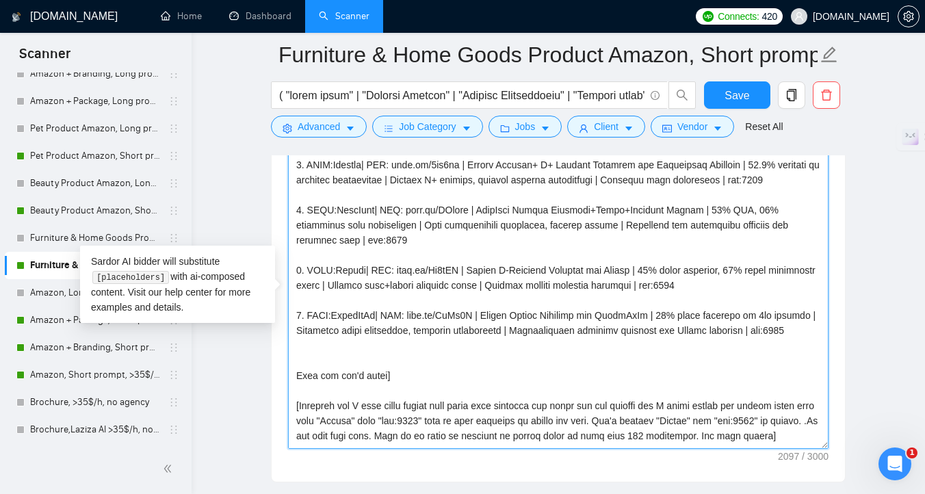
drag, startPoint x: 809, startPoint y: 329, endPoint x: 809, endPoint y: 337, distance: 8.2
click at [809, 329] on textarea "Cover letter template:" at bounding box center [558, 295] width 541 height 308
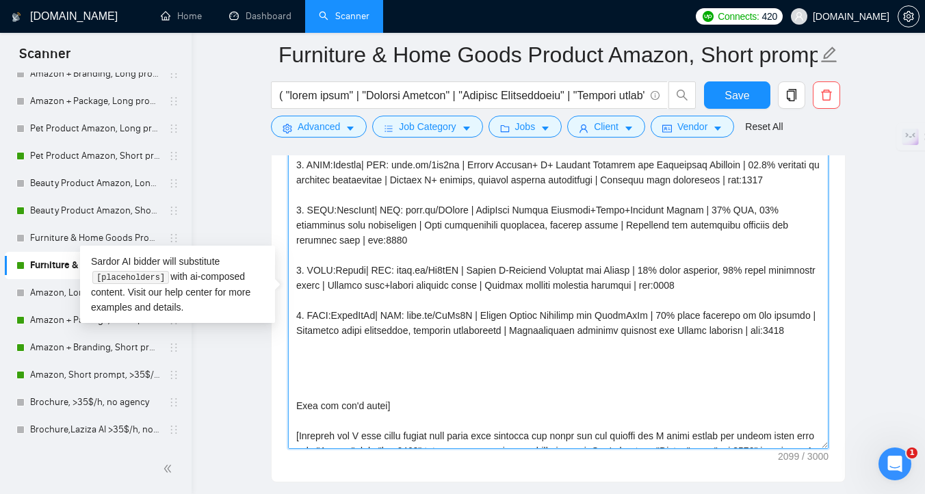
paste textarea "CLNT: PG | URL: noto.li/R68kFH | Amazon Listing Banner Design for Stainless Ste…"
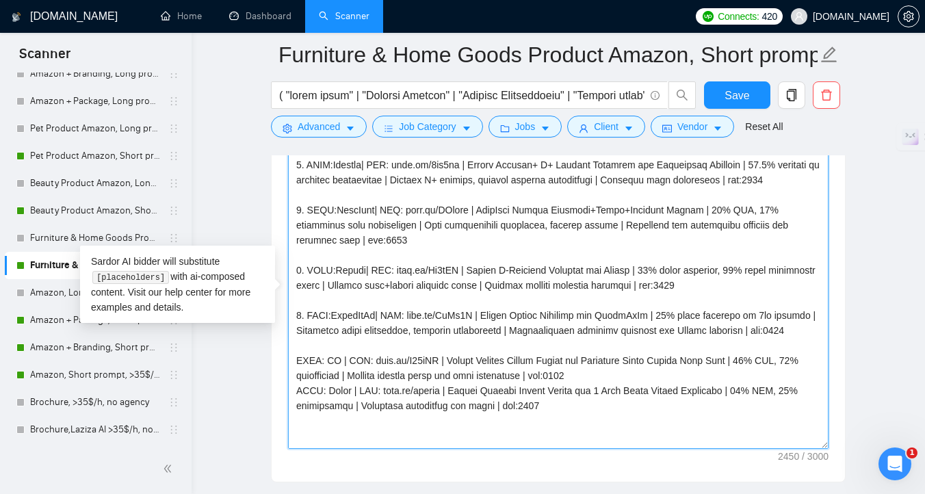
click at [298, 365] on textarea "Cover letter template:" at bounding box center [558, 295] width 541 height 308
click at [298, 389] on textarea "Cover letter template:" at bounding box center [558, 295] width 541 height 308
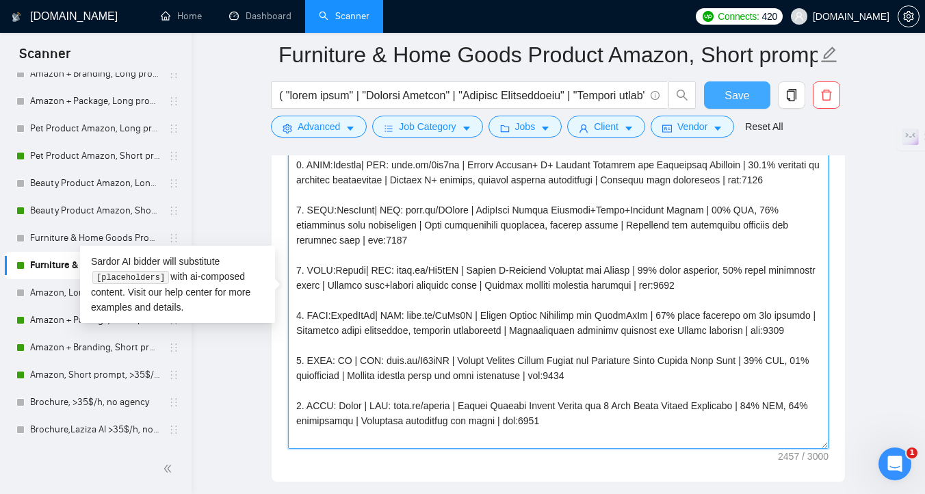
type textarea "[Folder= 1. CLNT:Lasoff| URL: noto.li/NMUmNi | Amazon A+ Content+Listings+Brand…"
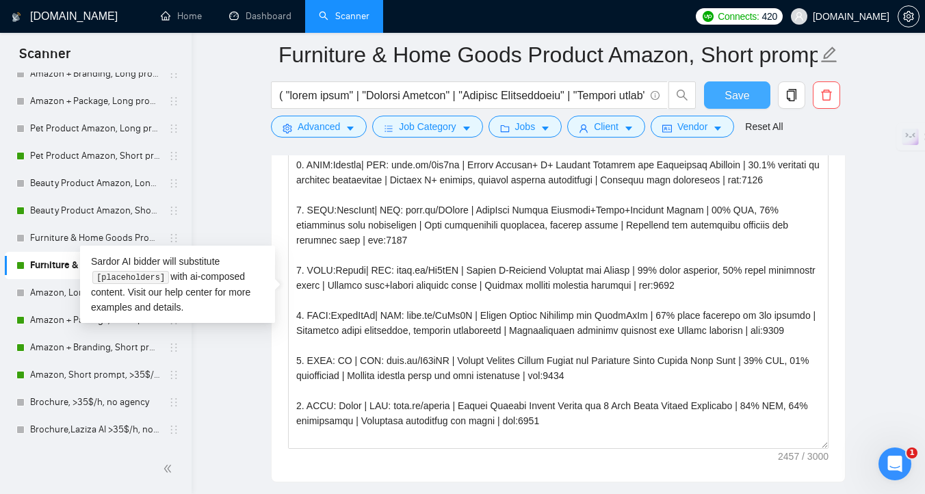
click at [722, 96] on button "Save" at bounding box center [737, 94] width 66 height 27
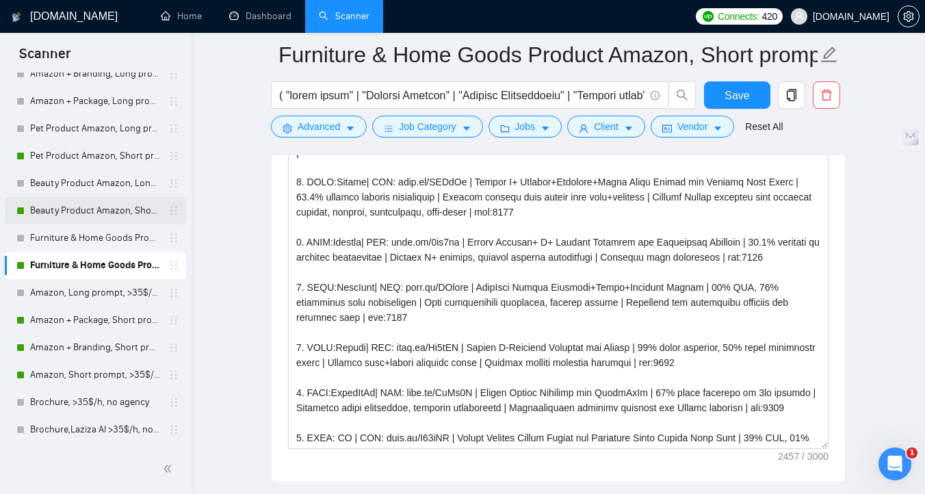
click at [97, 211] on link "Beauty Product Amazon, Short prompt, >35$/h, no agency" at bounding box center [95, 210] width 130 height 27
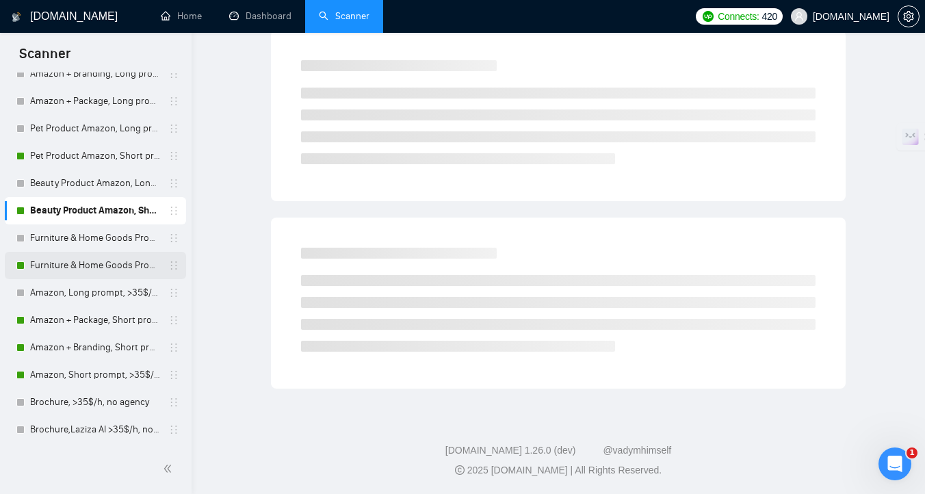
scroll to position [5, 0]
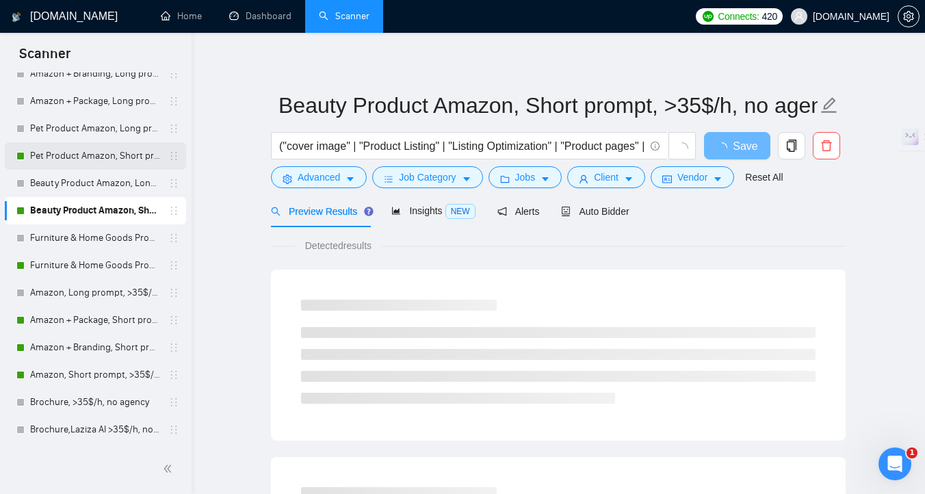
click at [90, 161] on link "Pet Product Amazon, Short prompt, >35$/h, no agency" at bounding box center [95, 155] width 130 height 27
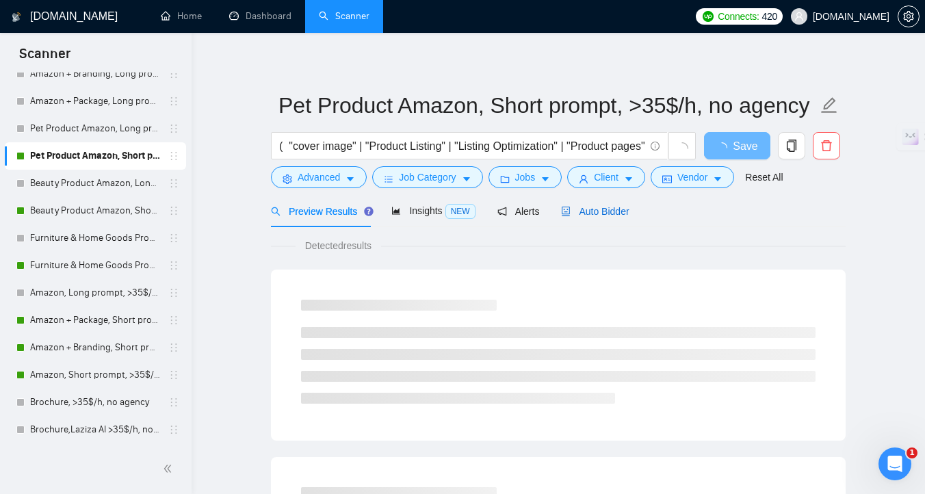
click at [600, 214] on span "Auto Bidder" at bounding box center [595, 211] width 68 height 11
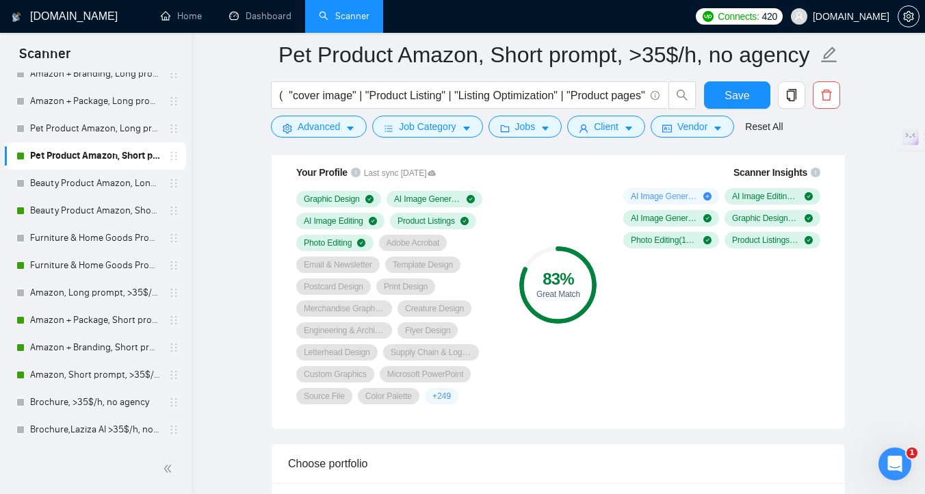
scroll to position [933, 0]
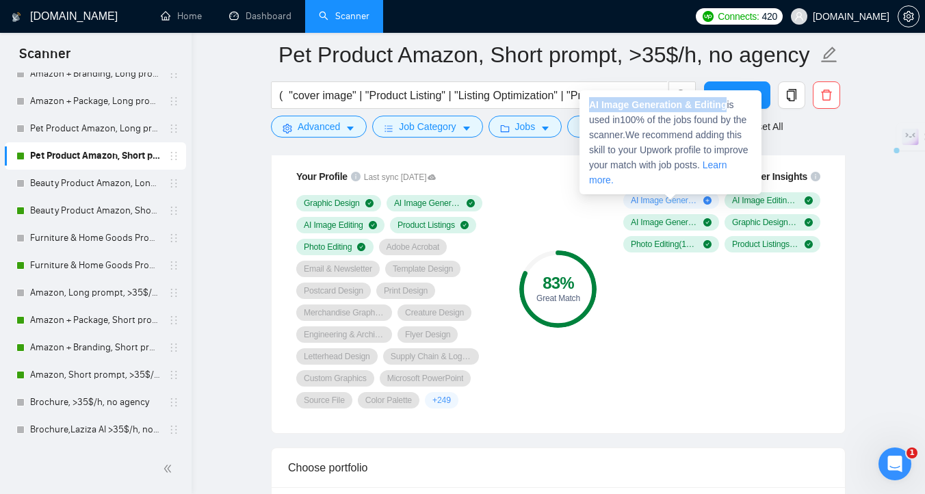
drag, startPoint x: 729, startPoint y: 107, endPoint x: 591, endPoint y: 105, distance: 137.5
click at [591, 106] on strong "AI Image Generation & Editing" at bounding box center [658, 104] width 138 height 11
copy strong "AI Image Generation & Editing"
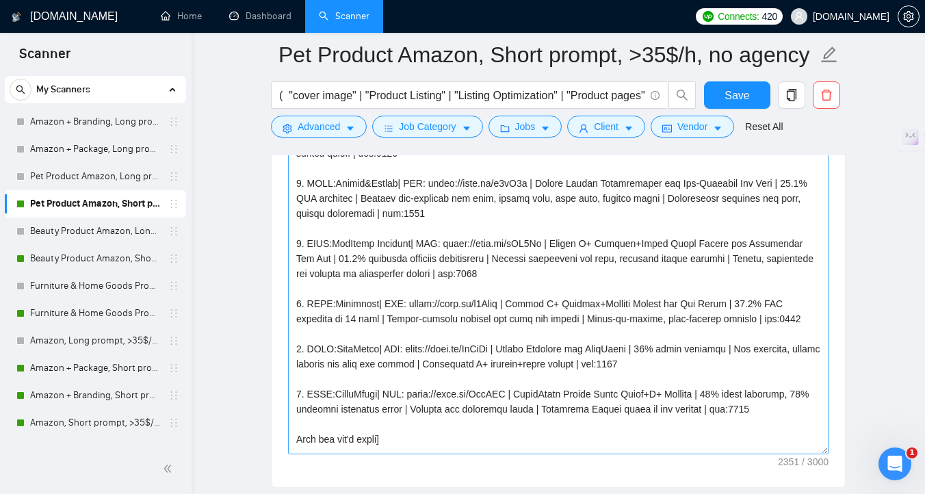
scroll to position [66, 0]
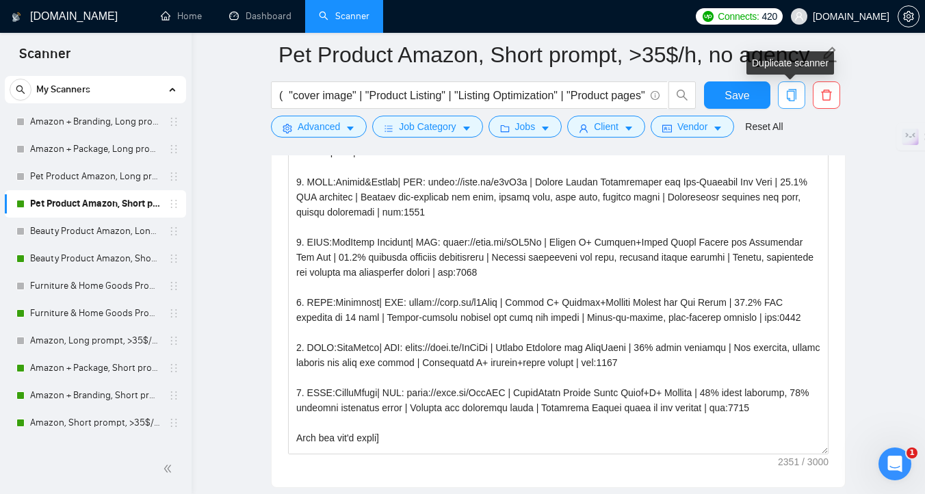
click at [798, 102] on button "button" at bounding box center [791, 94] width 27 height 27
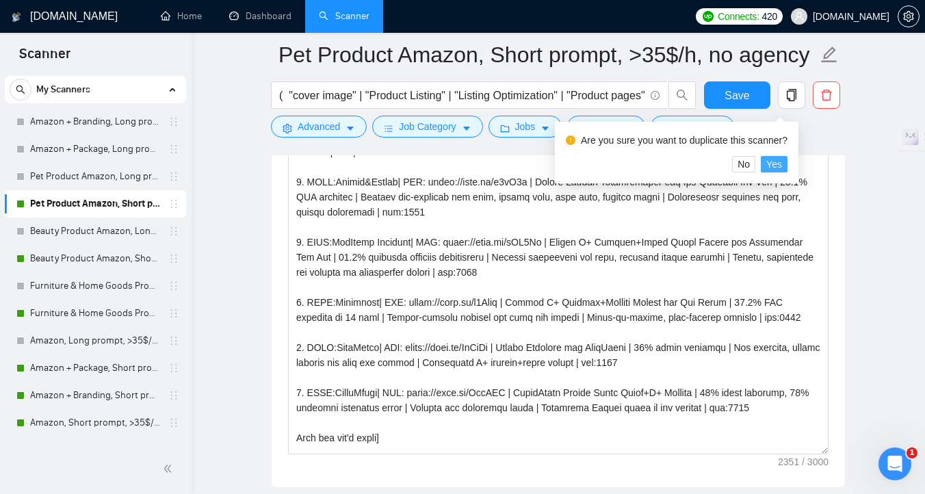
click at [778, 165] on span "Yes" at bounding box center [774, 164] width 16 height 15
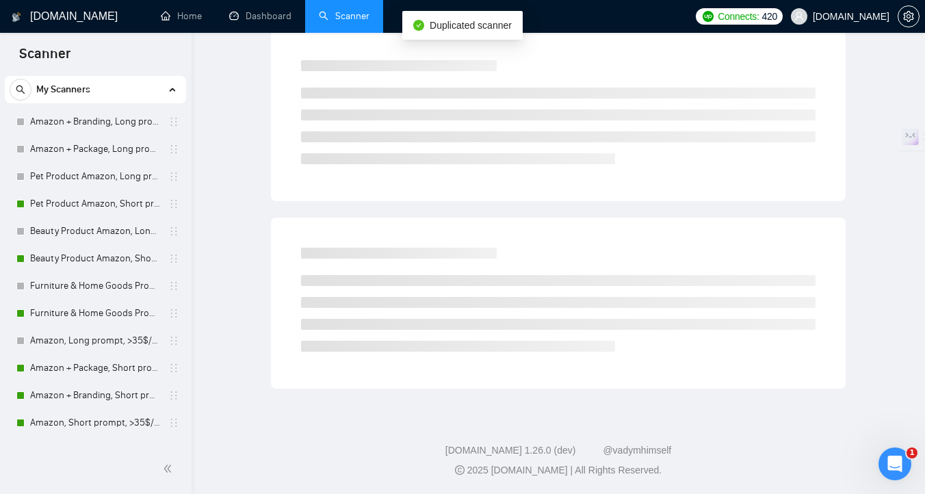
scroll to position [5, 0]
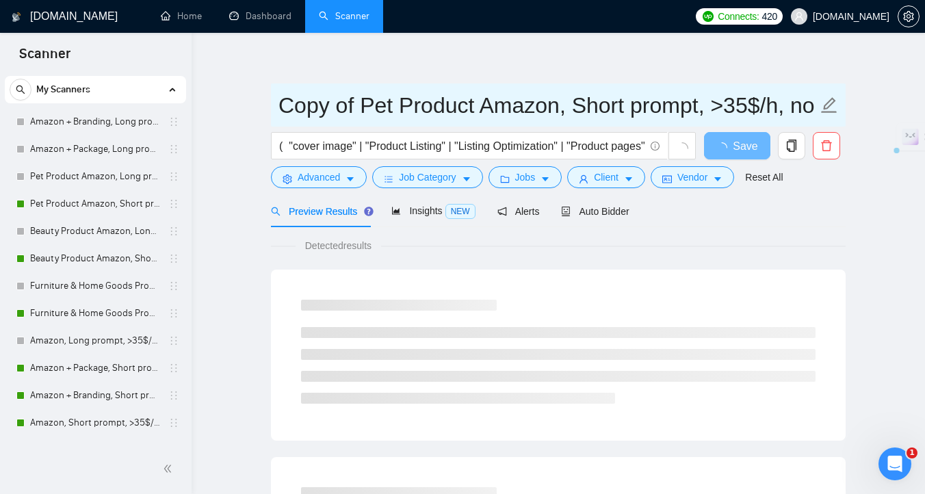
drag, startPoint x: 390, startPoint y: 103, endPoint x: 252, endPoint y: 102, distance: 138.2
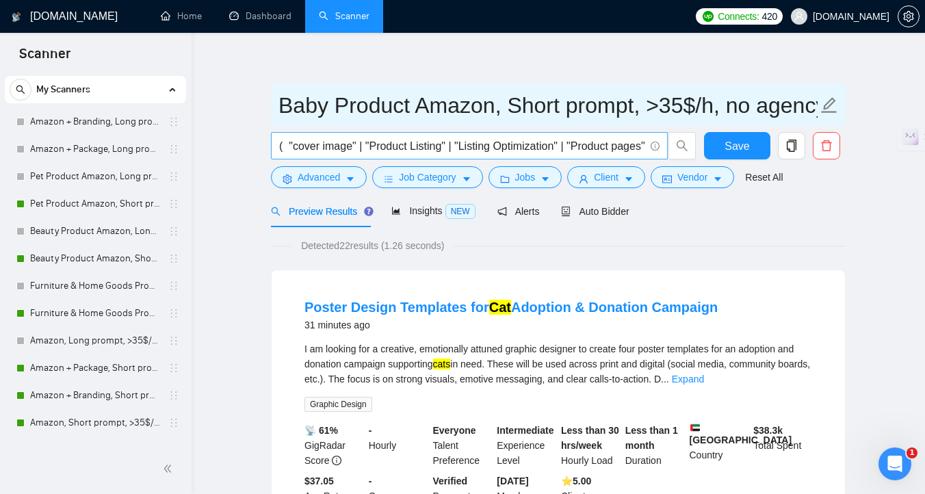
type input "Baby Product Amazon, Short prompt, >35$/h, no agency"
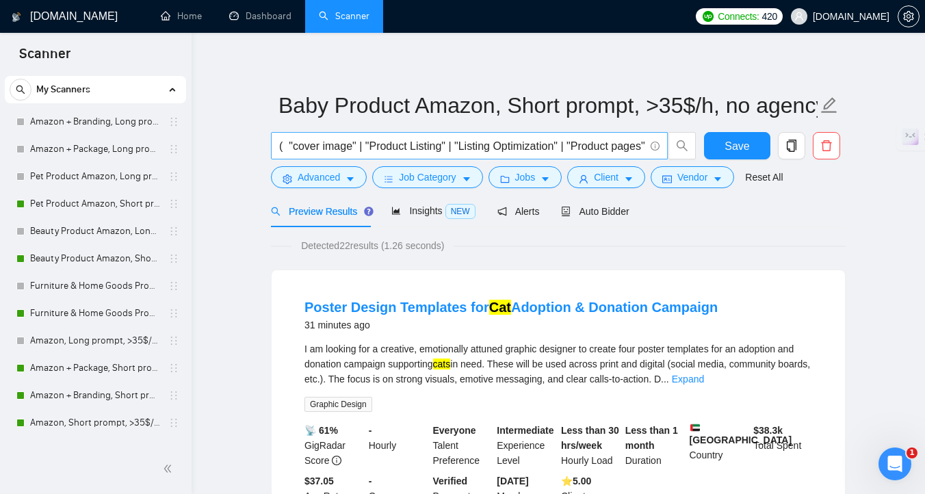
click at [292, 146] on input "( "cover image" | "Product Listing" | "Listing Optimization" | "Product pages" …" at bounding box center [461, 146] width 365 height 17
drag, startPoint x: 342, startPoint y: 147, endPoint x: 642, endPoint y: 146, distance: 299.7
click at [642, 146] on input "( "cover image" | "Product Listing" | "Listing Optimization" | "Product pages" …" at bounding box center [461, 146] width 365 height 17
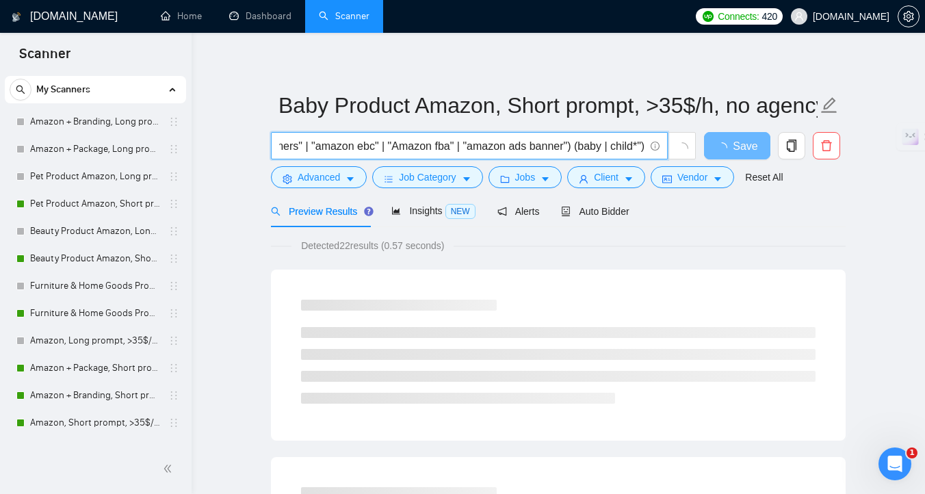
scroll to position [0, 1557]
click at [610, 146] on input "( "cover image" | "Product Listing" | "Listing Optimization" | "Product pages" …" at bounding box center [461, 146] width 365 height 17
click at [643, 146] on input "( "cover image" | "Product Listing" | "Listing Optimization" | "Product pages" …" at bounding box center [461, 146] width 365 height 17
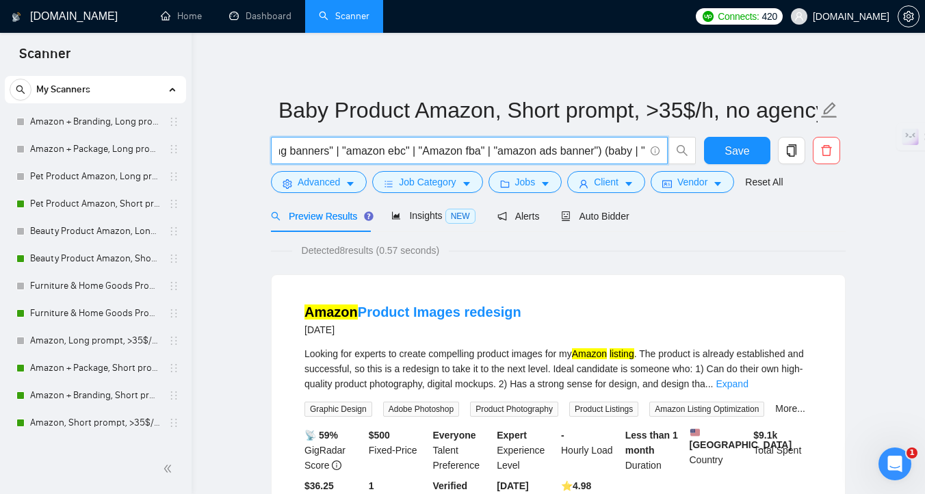
scroll to position [0, 1706]
click at [588, 154] on input "( "cover image" | "Product Listing" | "Listing Optimization" | "Product pages" …" at bounding box center [461, 150] width 365 height 17
click at [639, 151] on input "( "cover image" | "Product Listing" | "Listing Optimization" | "Product pages" …" at bounding box center [461, 150] width 365 height 17
paste input "infant"
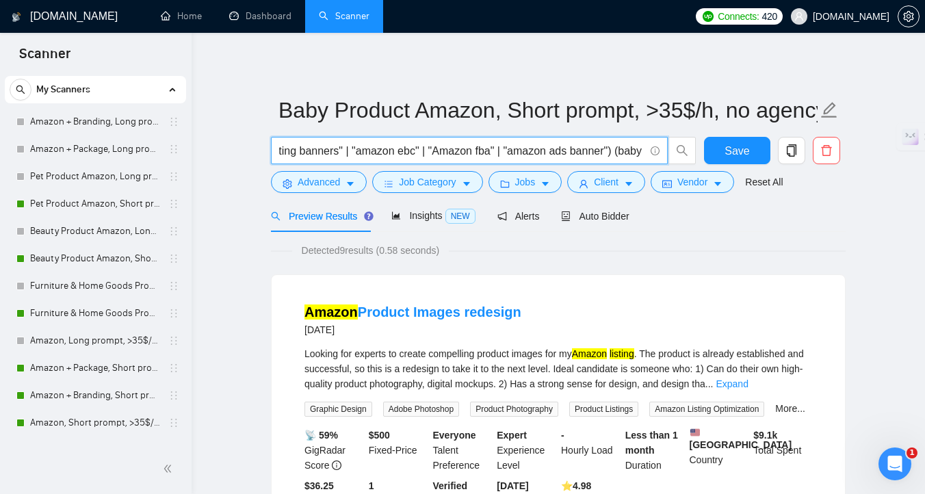
scroll to position [0, 1754]
paste input "newborn"
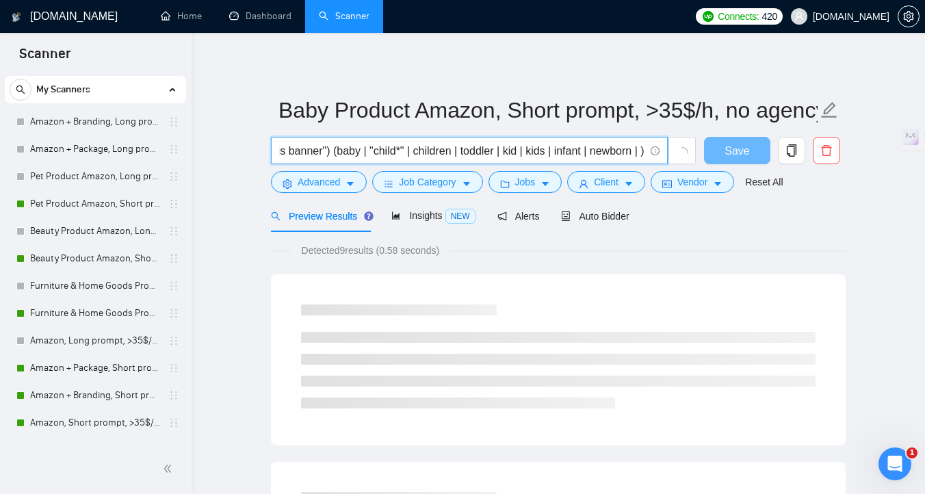
scroll to position [0, 0]
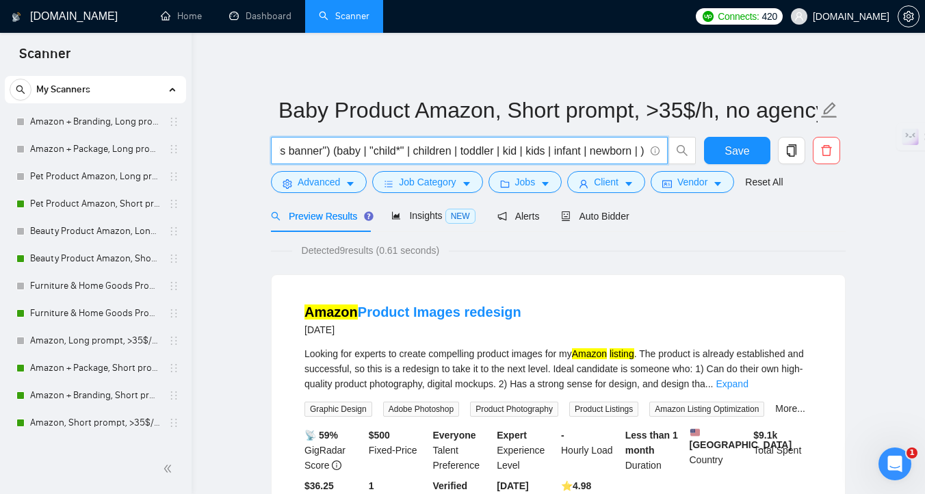
paste input "tot"
paste input "babe"
paste input "tyke"
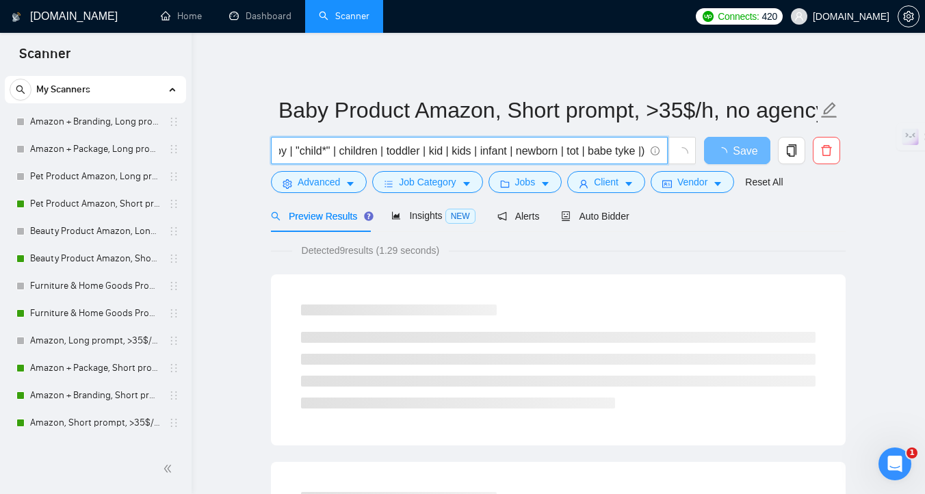
scroll to position [0, 1879]
click at [617, 153] on input "( "cover image" | "Product Listing" | "Listing Optimization" | "Product pages" …" at bounding box center [461, 150] width 365 height 17
click at [640, 154] on input "( "cover image" | "Product Listing" | "Listing Optimization" | "Product pages" …" at bounding box center [461, 151] width 365 height 17
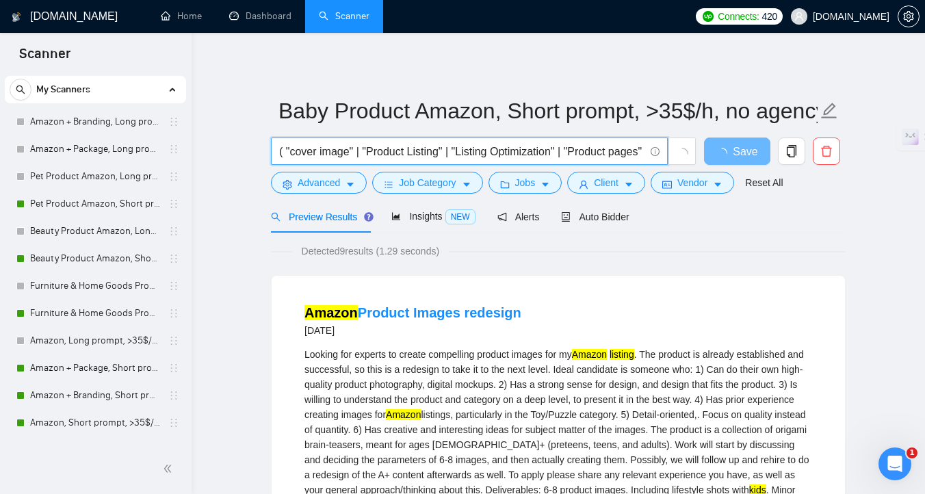
paste input "moppet"
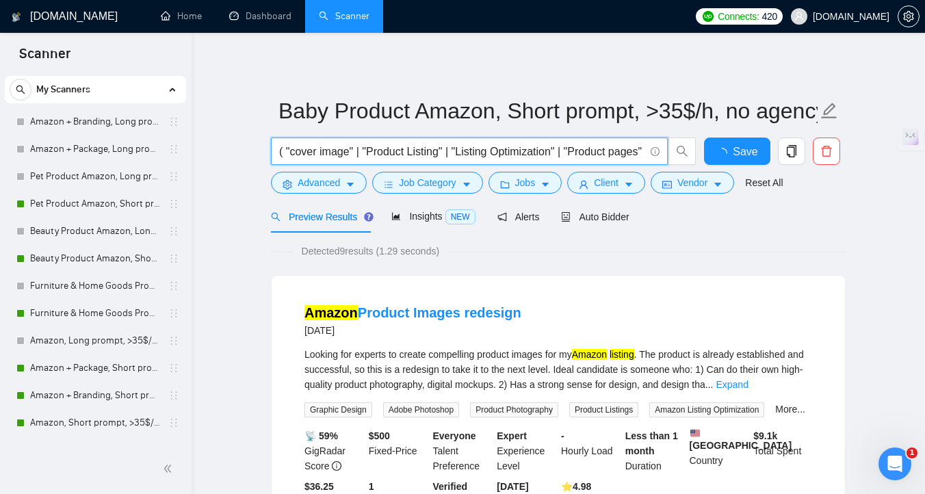
scroll to position [0, 1926]
type input "( "cover image" | "Product Listing" | "Listing Optimization" | "Product pages" …"
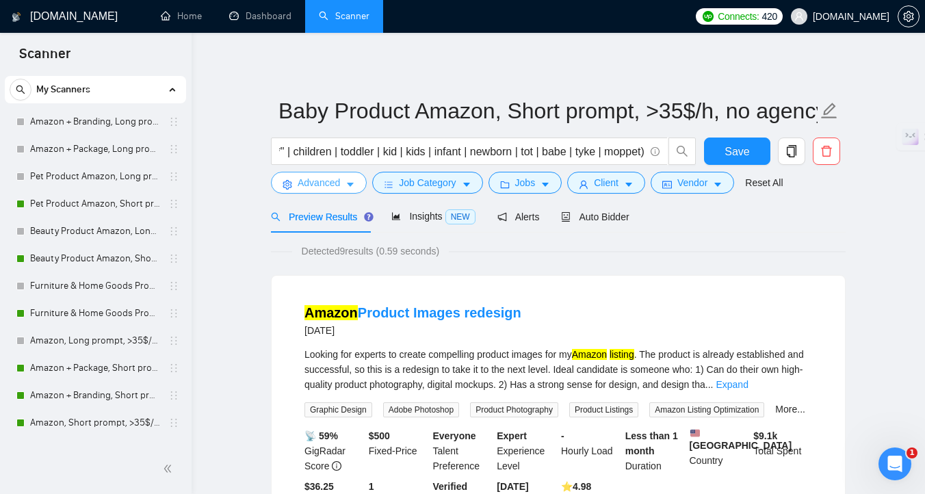
click at [337, 187] on span "Advanced" at bounding box center [319, 182] width 42 height 15
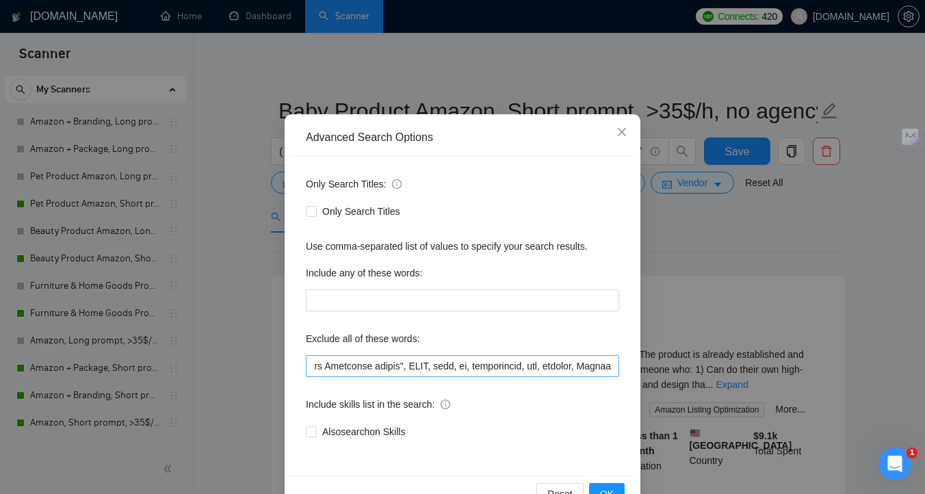
scroll to position [0, 68]
click at [451, 370] on input "text" at bounding box center [462, 366] width 313 height 22
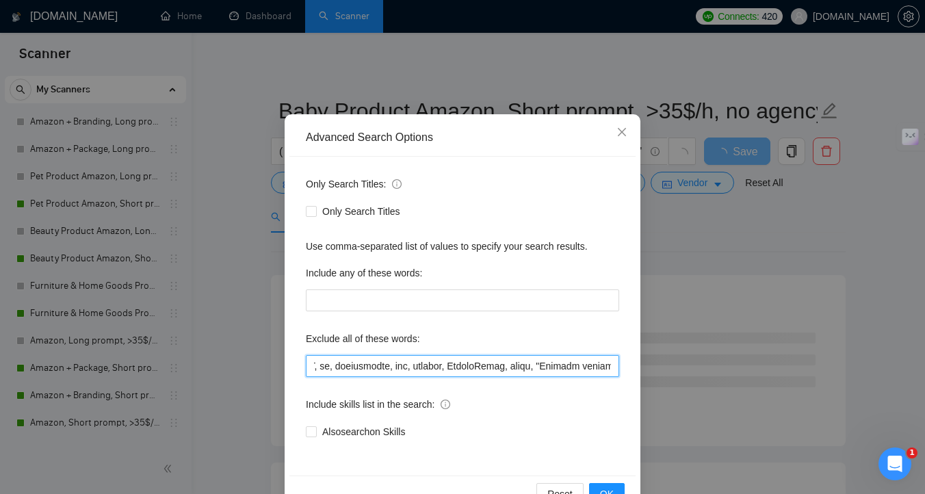
scroll to position [0, 177]
type input ""3d", CAD, "strong Marketing skills", ASMR, ui, development, web, fashion, Ingr…"
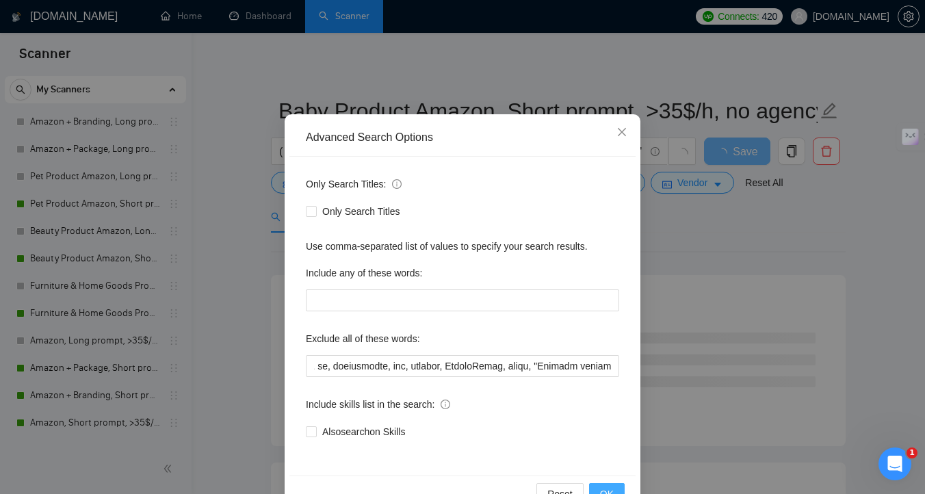
click at [607, 493] on span "OK" at bounding box center [607, 494] width 14 height 15
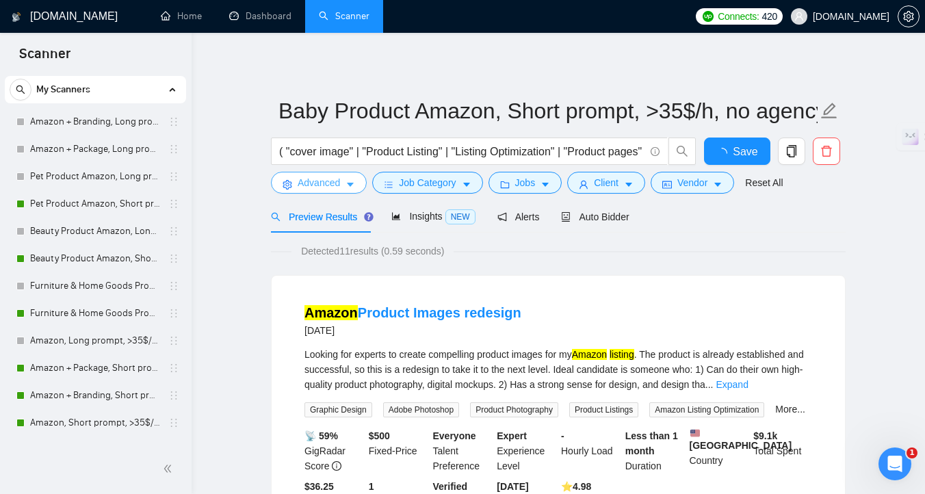
scroll to position [0, 0]
click at [716, 153] on button "Save" at bounding box center [737, 151] width 66 height 27
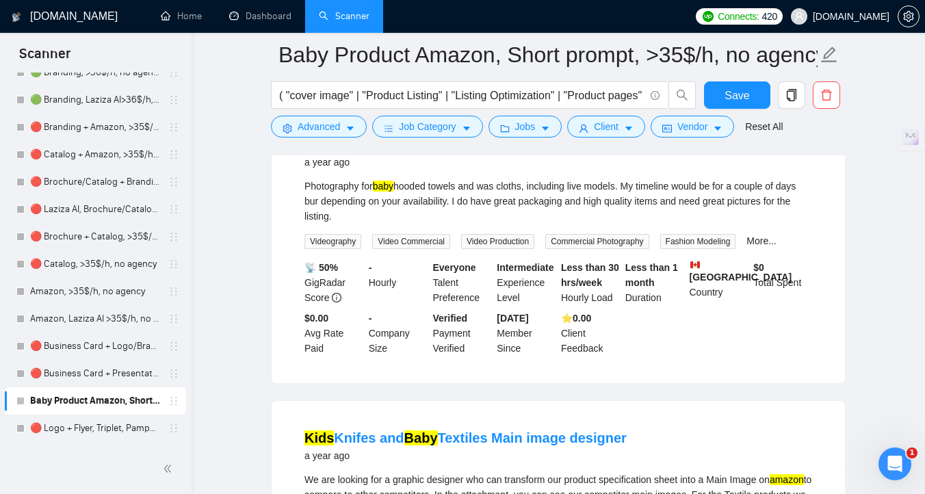
scroll to position [593, 0]
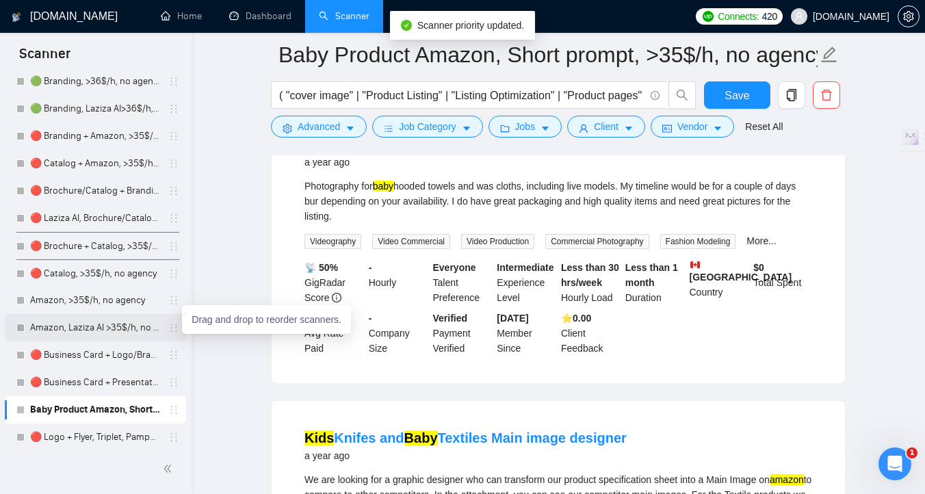
drag, startPoint x: 169, startPoint y: 406, endPoint x: 169, endPoint y: 324, distance: 82.1
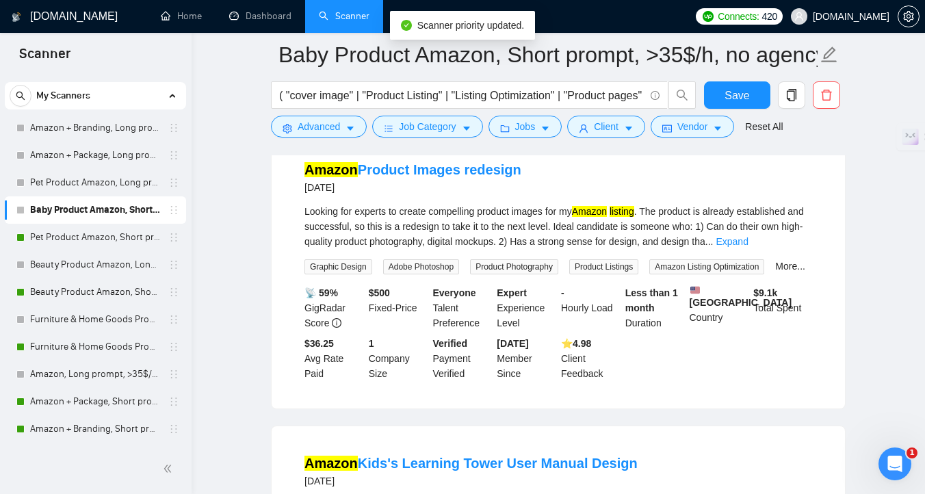
scroll to position [139, 0]
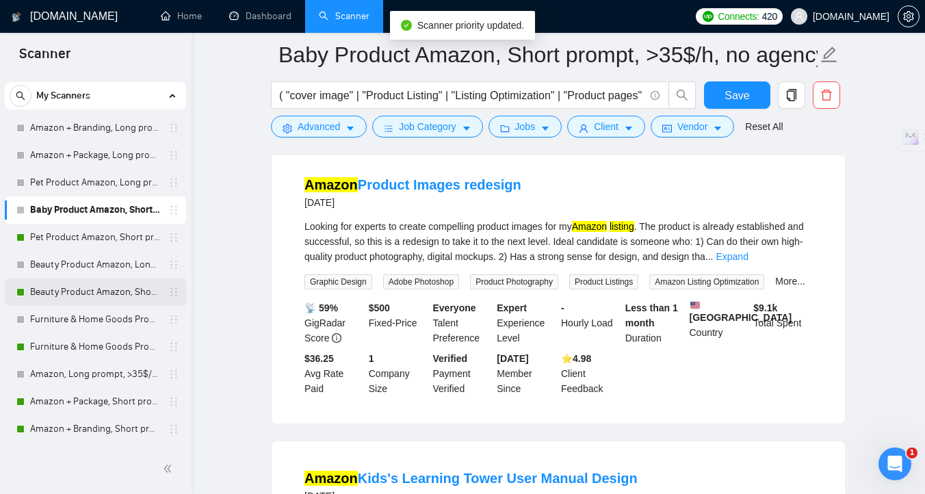
click at [66, 296] on link "Beauty Product Amazon, Short prompt, >35$/h, no agency" at bounding box center [95, 291] width 130 height 27
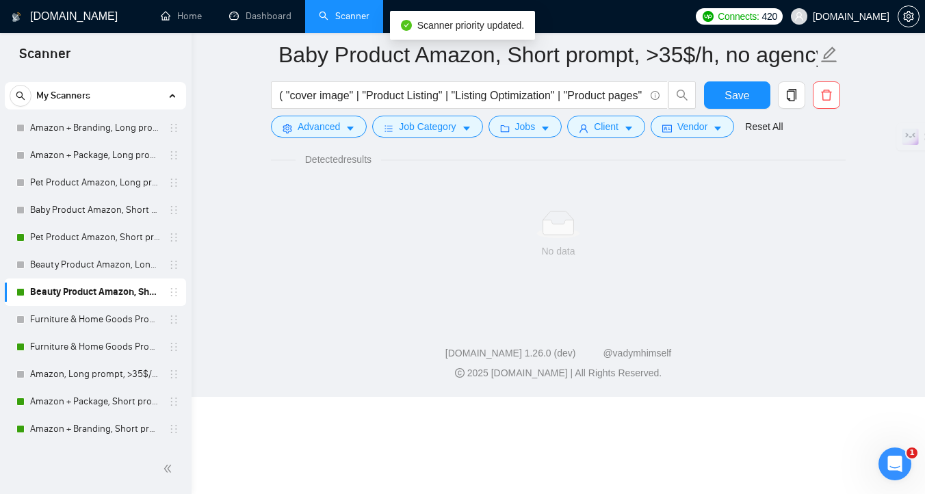
scroll to position [5, 0]
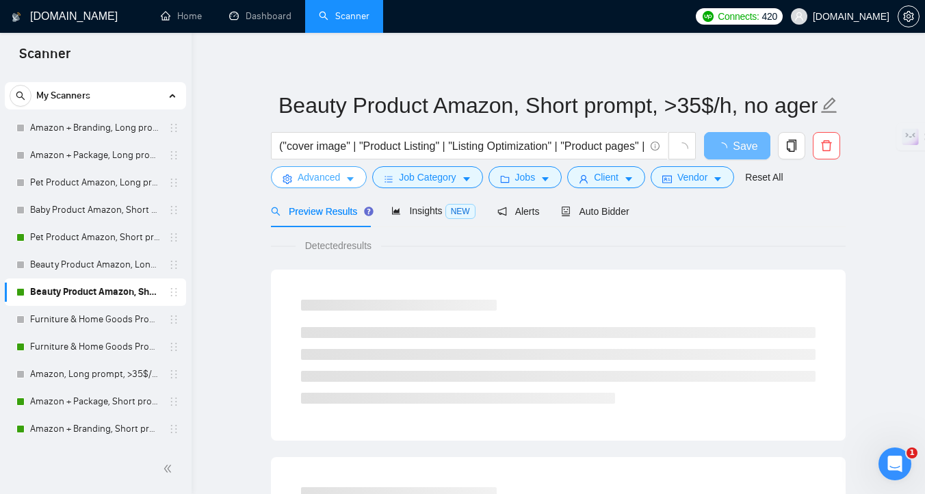
click at [343, 178] on button "Advanced" at bounding box center [319, 177] width 96 height 22
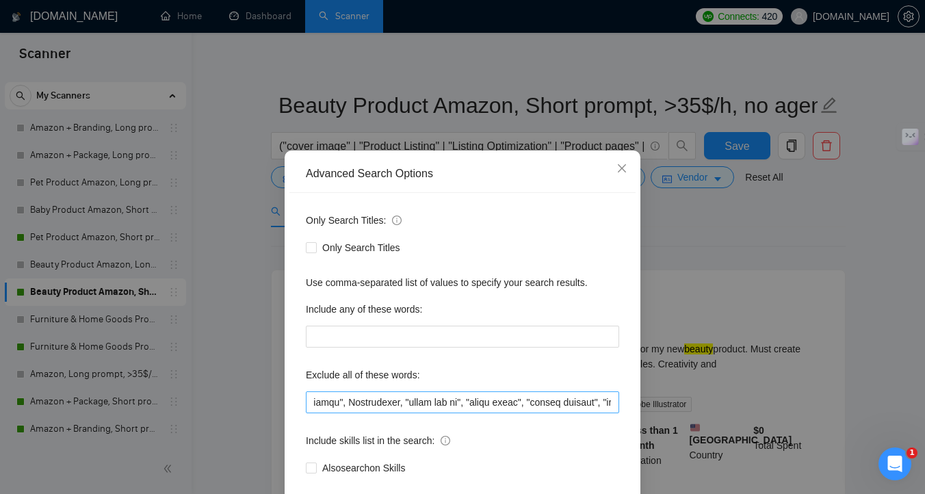
scroll to position [0, 513]
click at [777, 277] on div "Advanced Search Options Only Search Titles: Only Search Titles Use comma-separa…" at bounding box center [462, 247] width 925 height 494
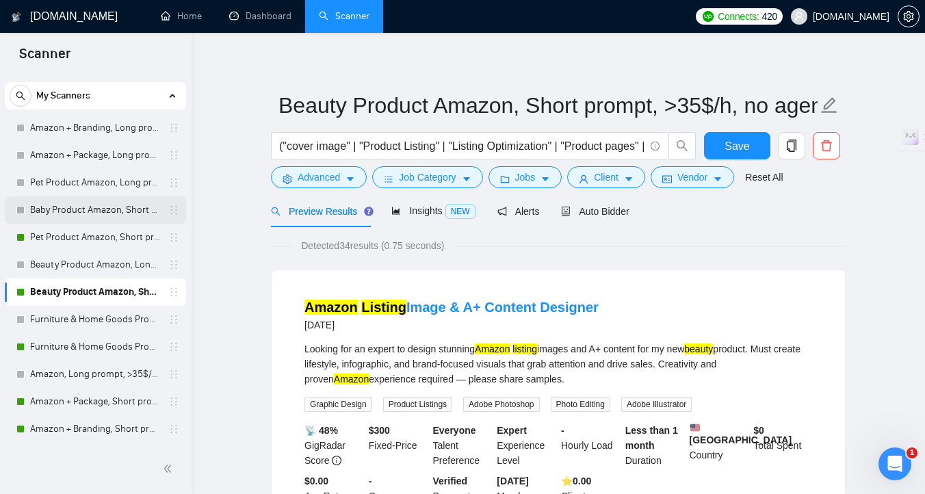
click at [80, 213] on link "Baby Product Amazon, Short prompt, >35$/h, no agency" at bounding box center [95, 209] width 130 height 27
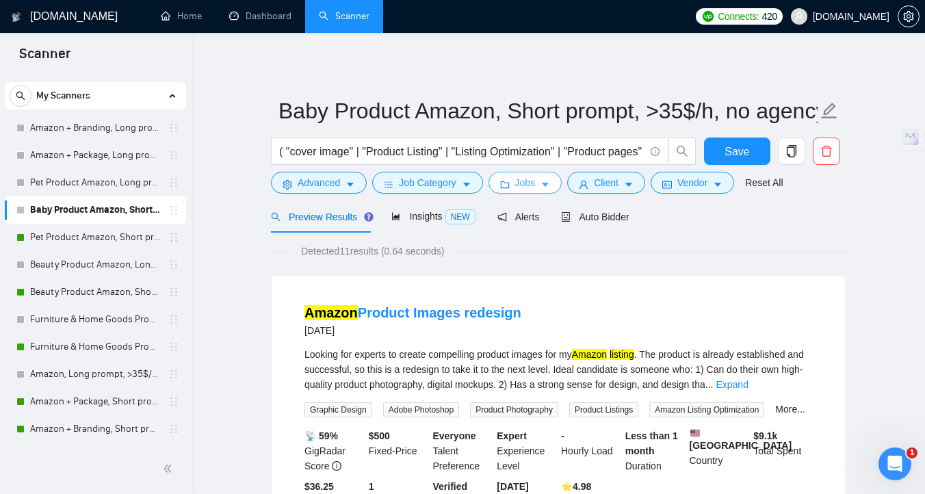
click at [554, 174] on button "Jobs" at bounding box center [526, 183] width 74 height 22
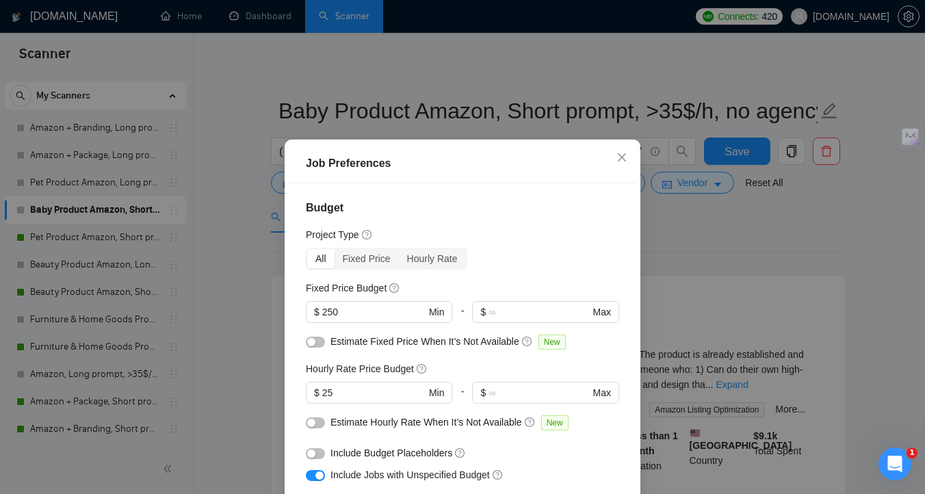
click at [741, 283] on div "Job Preferences Budget Project Type All Fixed Price Hourly Rate Fixed Price Bud…" at bounding box center [462, 247] width 925 height 494
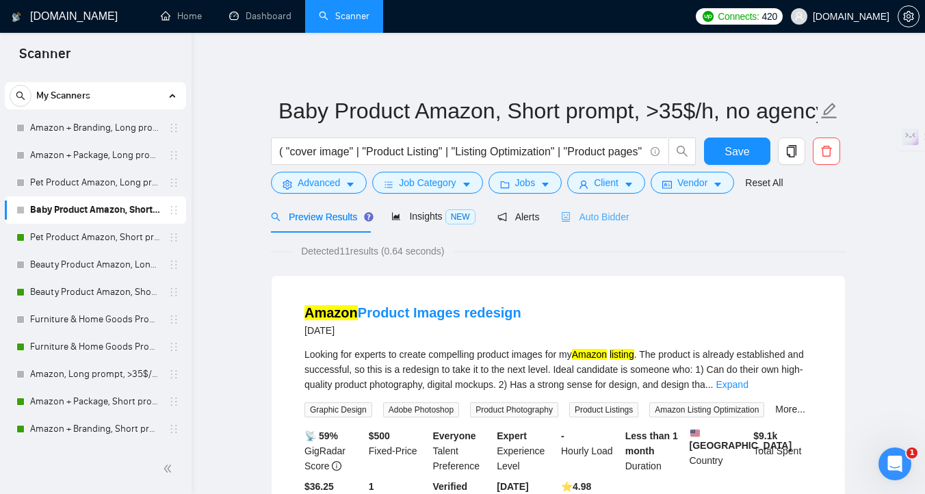
click at [625, 228] on div "Auto Bidder" at bounding box center [595, 216] width 68 height 32
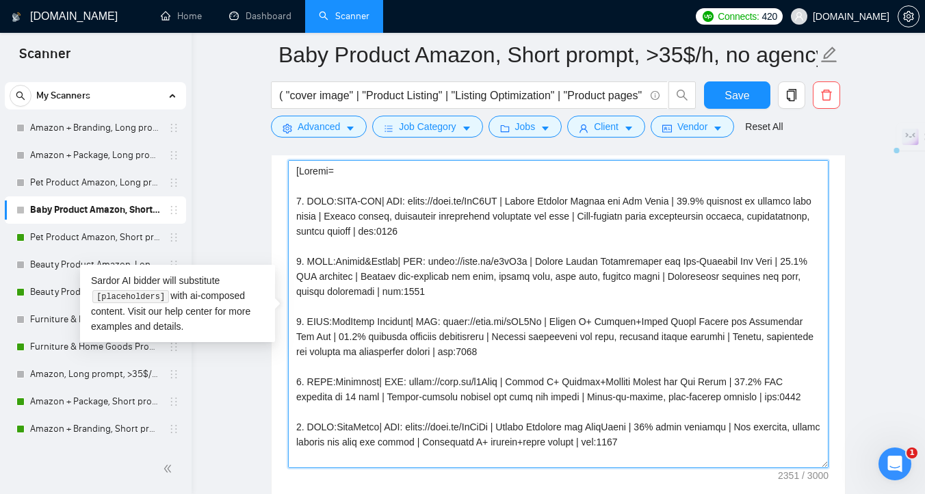
drag, startPoint x: 297, startPoint y: 203, endPoint x: 632, endPoint y: 441, distance: 411.6
click at [632, 441] on textarea "Cover letter template:" at bounding box center [558, 314] width 541 height 308
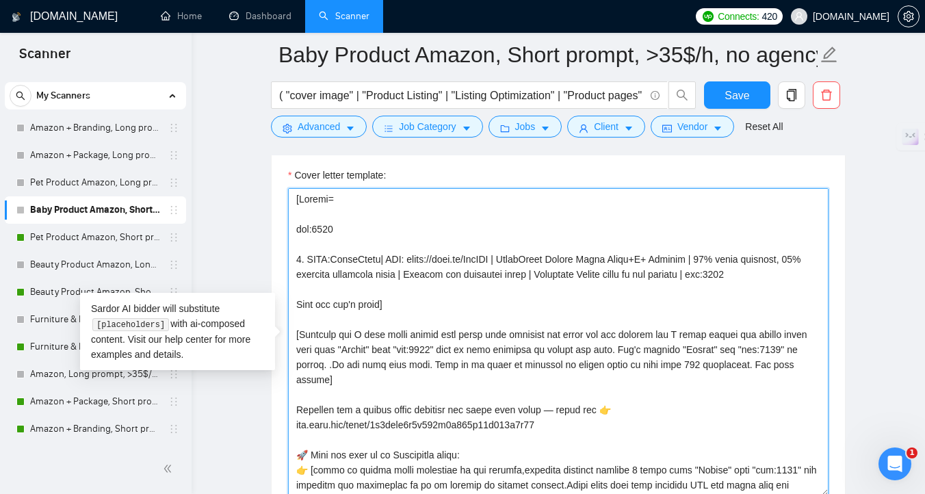
scroll to position [1593, 0]
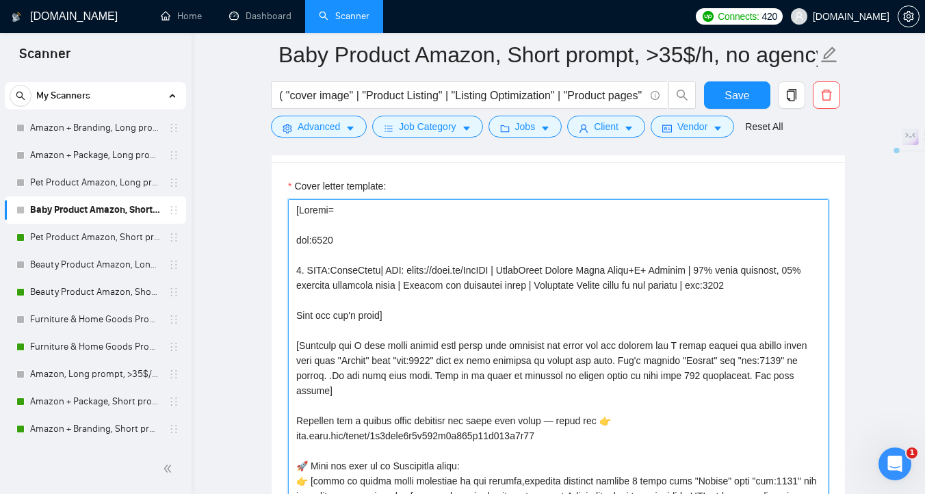
drag, startPoint x: 741, startPoint y: 285, endPoint x: 291, endPoint y: 241, distance: 452.4
click at [291, 241] on textarea "Cover letter template:" at bounding box center [558, 353] width 541 height 308
paste textarea "CLNT: Galiskey | URL: noto.li/qu2lc2 | Amazon Branding+A+Content+Listings for p…"
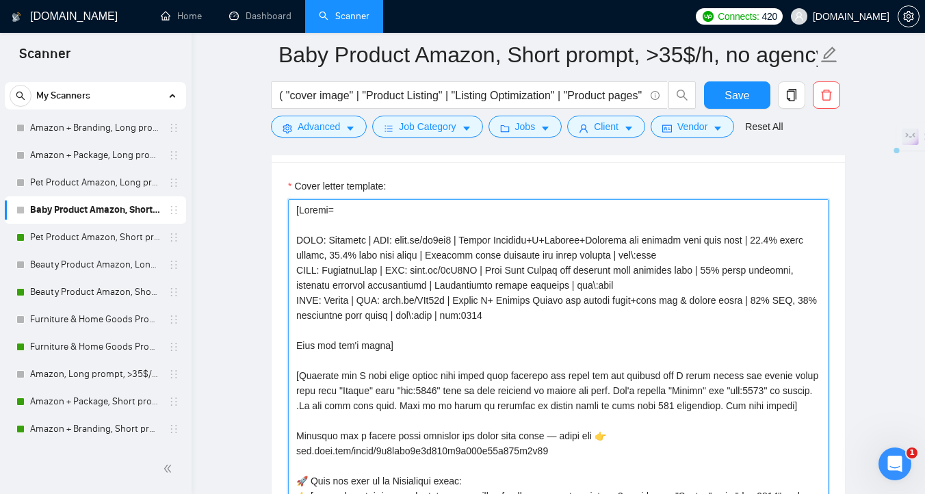
drag, startPoint x: 464, startPoint y: 315, endPoint x: 417, endPoint y: 315, distance: 46.5
click at [417, 315] on textarea "Cover letter template:" at bounding box center [558, 353] width 541 height 308
drag, startPoint x: 469, startPoint y: 318, endPoint x: 415, endPoint y: 317, distance: 54.1
click at [415, 317] on textarea "Cover letter template:" at bounding box center [558, 353] width 541 height 308
drag, startPoint x: 627, startPoint y: 287, endPoint x: 572, endPoint y: 287, distance: 55.4
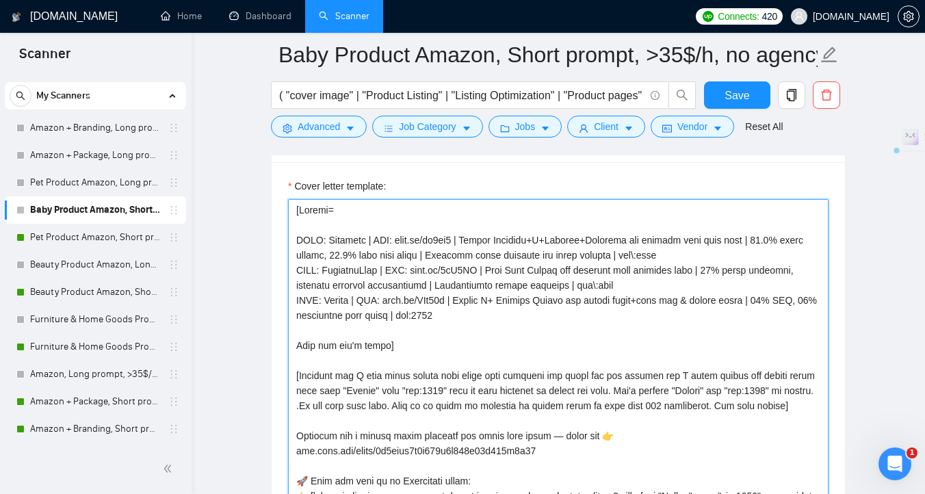
click at [573, 287] on textarea "Cover letter template:" at bounding box center [558, 353] width 541 height 308
paste textarea ":7748"
drag, startPoint x: 718, startPoint y: 254, endPoint x: 656, endPoint y: 254, distance: 63.0
click at [656, 254] on textarea "Cover letter template:" at bounding box center [558, 353] width 541 height 308
paste textarea ":7748"
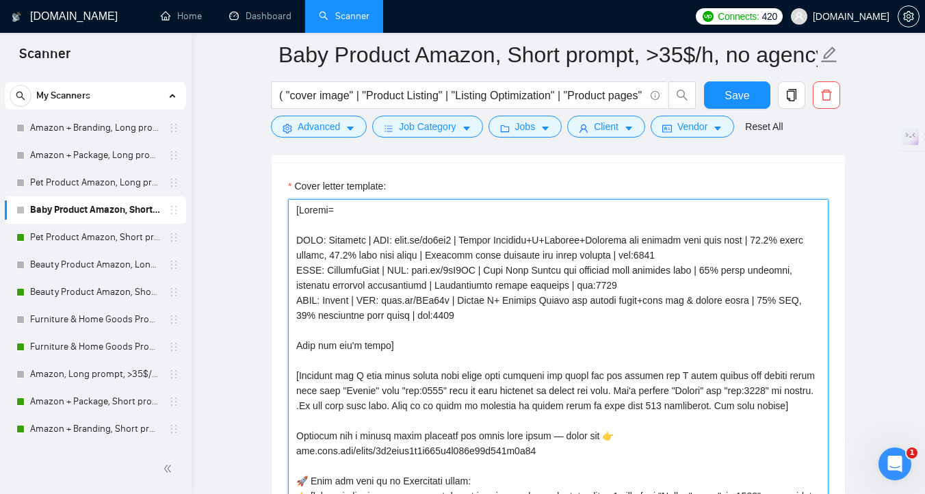
click at [298, 242] on textarea "Cover letter template:" at bounding box center [558, 353] width 541 height 308
click at [295, 268] on textarea "Cover letter template:" at bounding box center [558, 353] width 541 height 308
click at [297, 301] on textarea "Cover letter template:" at bounding box center [558, 353] width 541 height 308
drag, startPoint x: 467, startPoint y: 316, endPoint x: 296, endPoint y: 241, distance: 187.5
click at [296, 241] on textarea "Cover letter template:" at bounding box center [558, 353] width 541 height 308
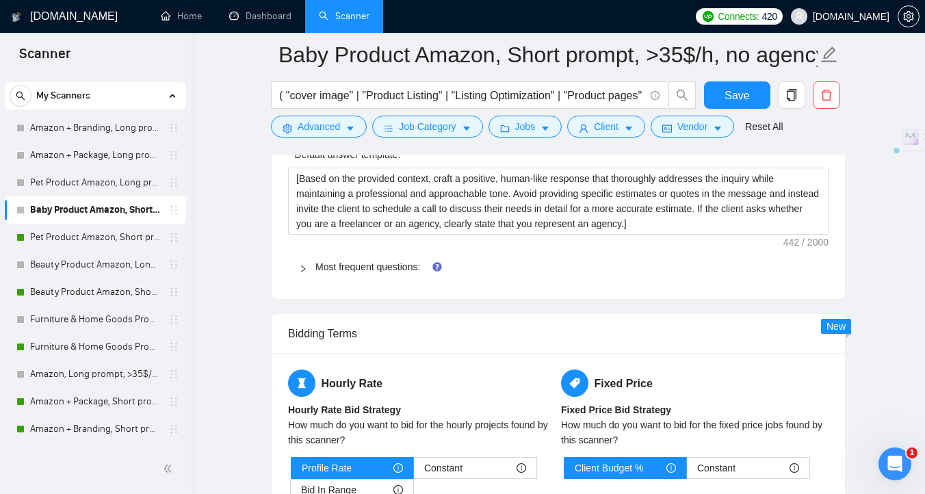
scroll to position [2126, 0]
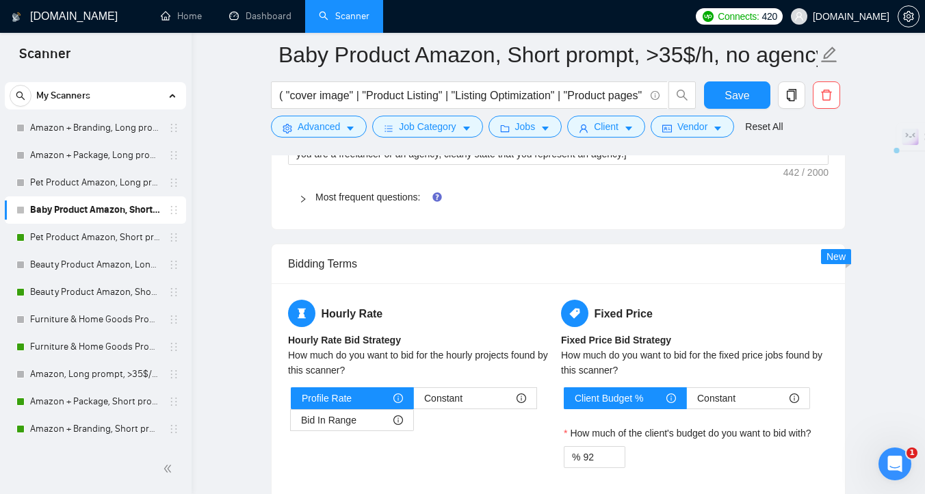
type textarea "[Folder= 1. CLNT: Galiskey | URL: noto.li/qu2lc2 | Amazon Branding+A+Content+Li…"
click at [318, 205] on div "Most frequent questions:" at bounding box center [558, 196] width 541 height 31
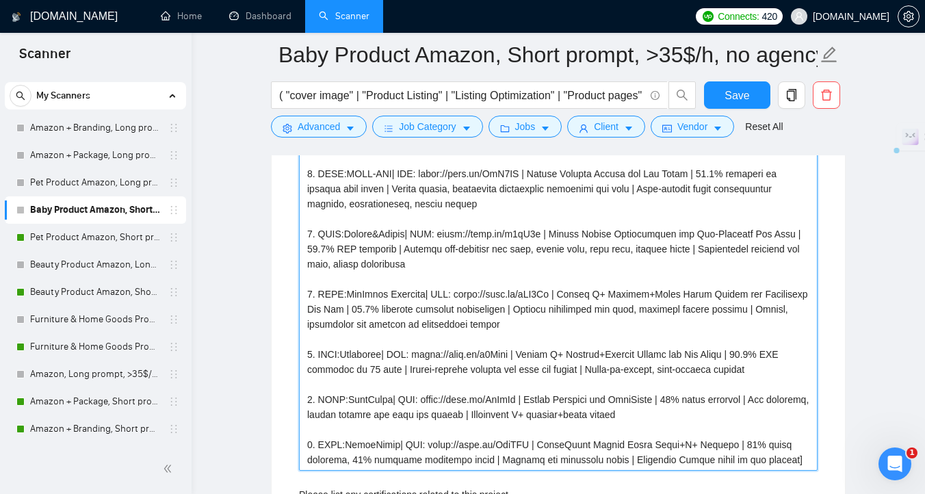
scroll to position [2452, 0]
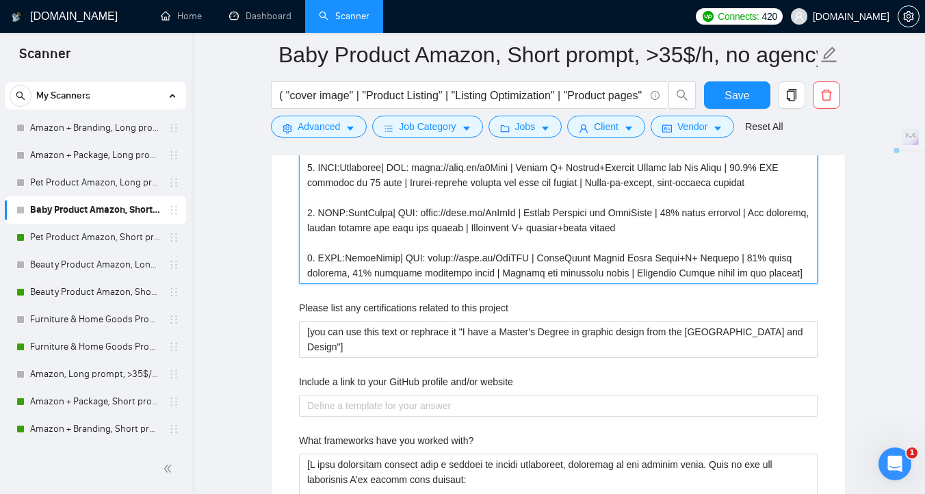
drag, startPoint x: 309, startPoint y: 223, endPoint x: 790, endPoint y: 270, distance: 483.4
type projects "[based on client needs described in job posting,describe specific mention 3 sto…"
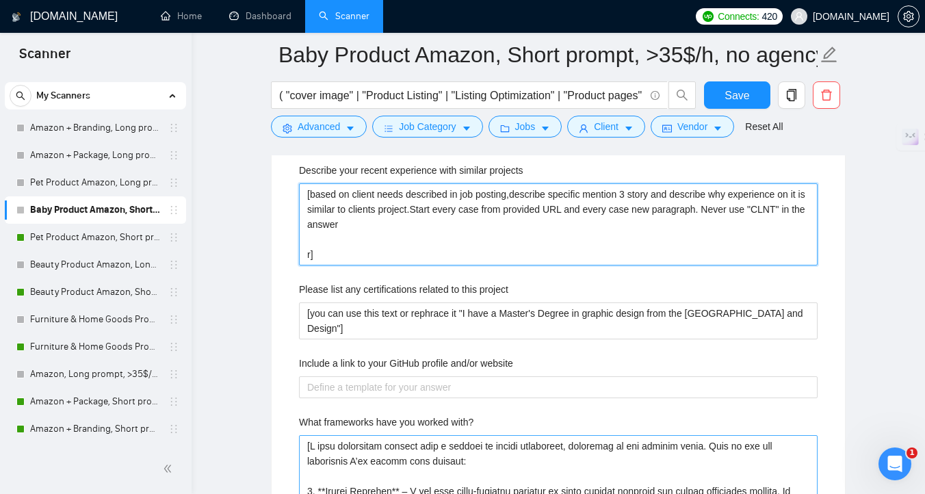
scroll to position [2132, 0]
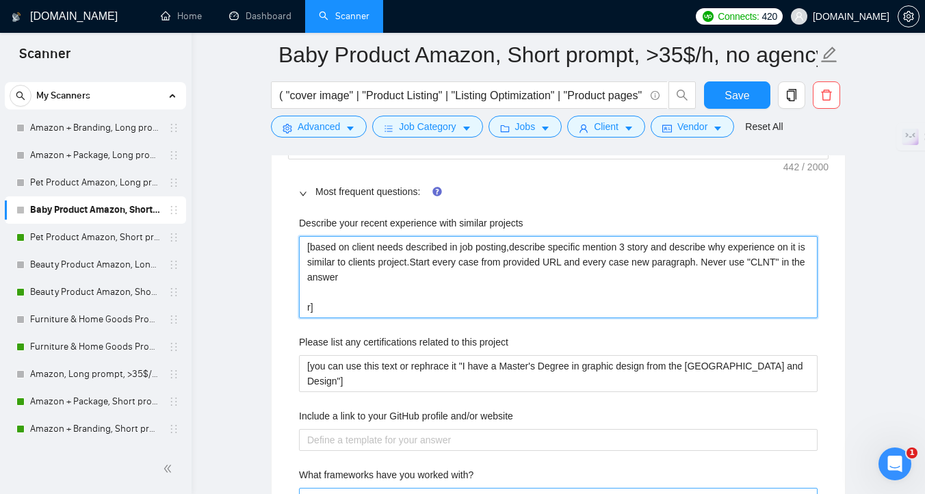
type projects "[based on client needs described in job posting,describe specific mention 3 sto…"
paste projects "1. CLNT: Galiskey | URL: noto.li/qu2lc2 | Amazon Branding+A+Content+Listings fo…"
type projects "[based on client needs described in job posting,describe specific mention 3 sto…"
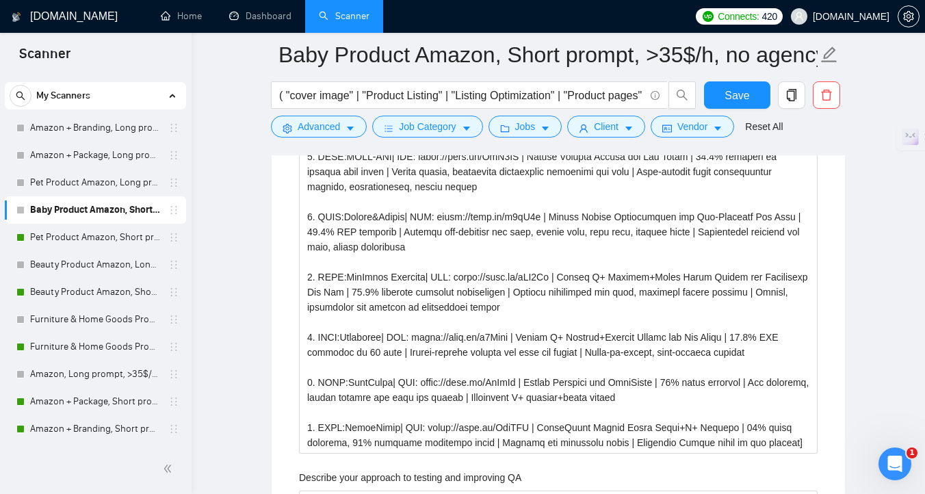
scroll to position [3380, 0]
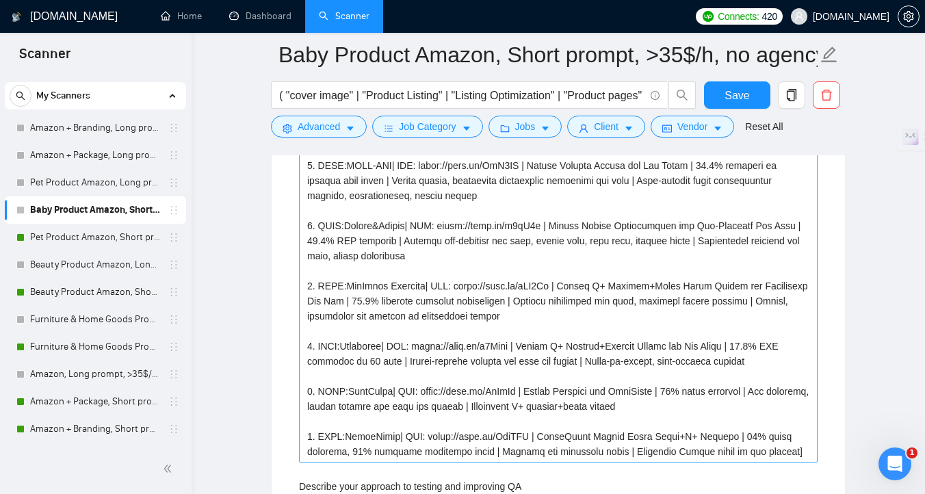
type projects "[based on client needs described in job posting,describe specific mention 3 sto…"
drag, startPoint x: 794, startPoint y: 450, endPoint x: 285, endPoint y: 168, distance: 581.0
click at [285, 168] on div "Default answer template: [Based on the provided context, craft a positive, huma…" at bounding box center [558, 306] width 573 height 2998
paste why\? "Galiskey | URL: noto.li/qu2lc2 | Amazon Branding+A+Content+Listings for premium…"
type why\? "[based on client needs described in job posting,describe specific mention 3 sto…"
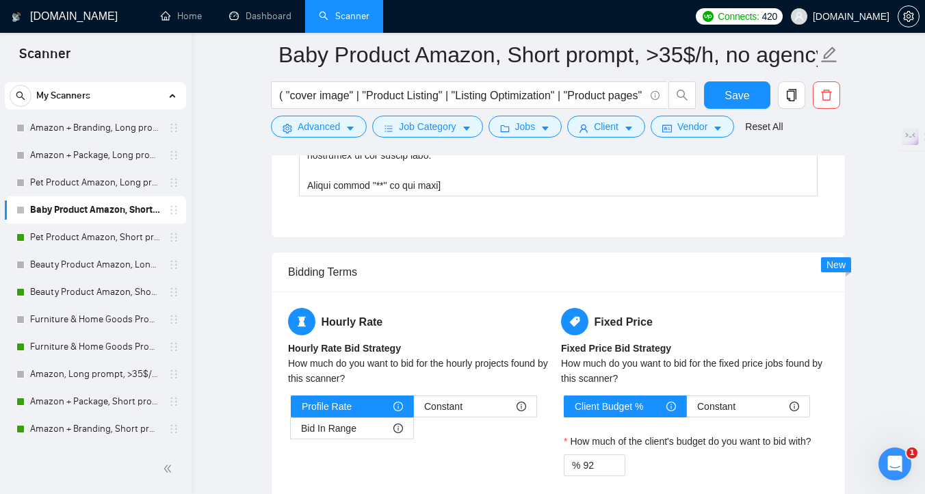
scroll to position [4743, 0]
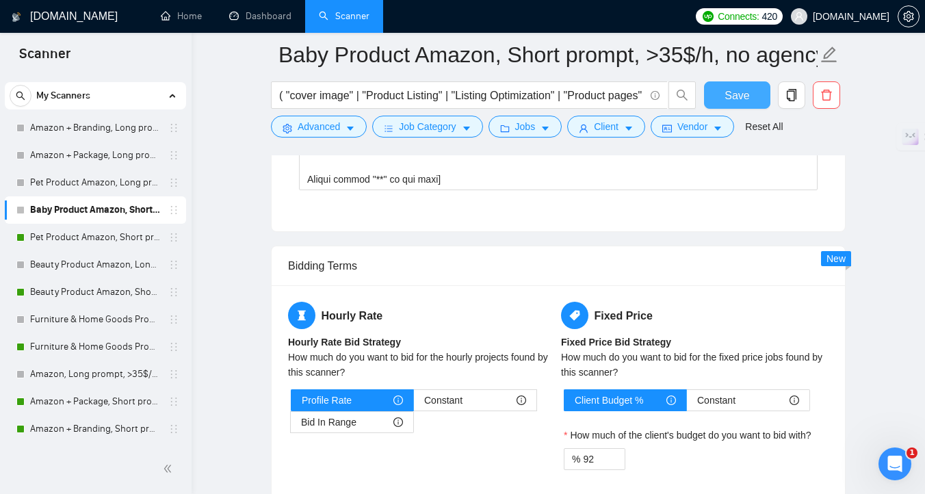
type why\? "[based on client needs described in job posting,describe specific mention 3 sto…"
click at [727, 97] on span "Save" at bounding box center [737, 95] width 25 height 17
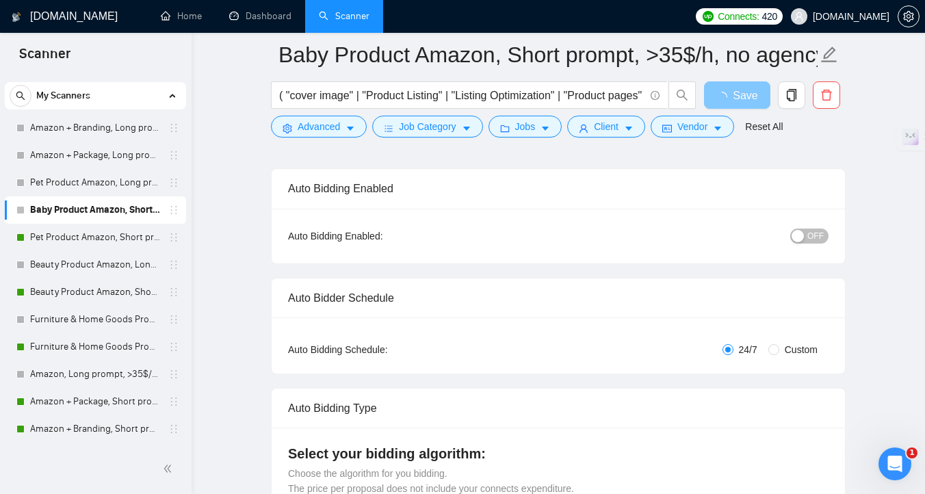
scroll to position [0, 0]
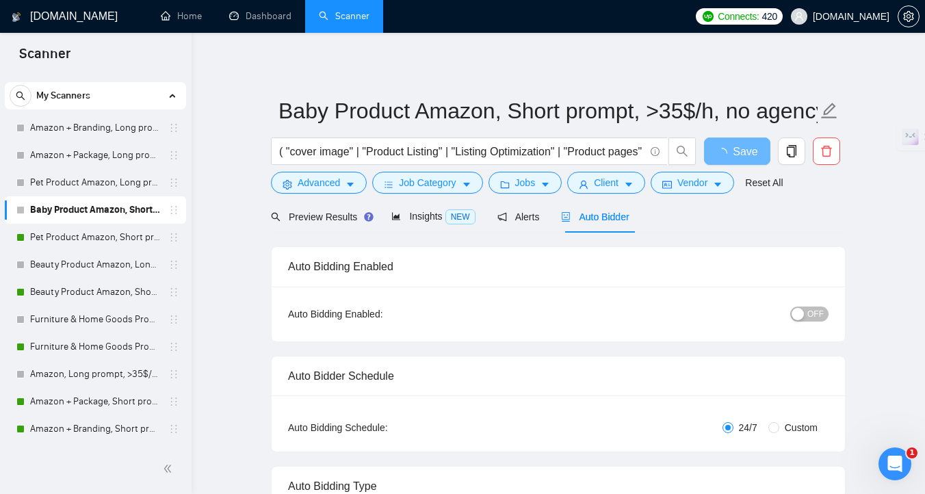
click at [805, 315] on button "OFF" at bounding box center [809, 314] width 38 height 15
click at [812, 315] on span "OFF" at bounding box center [815, 314] width 16 height 15
click at [740, 149] on span "Save" at bounding box center [737, 151] width 25 height 17
click at [335, 216] on span "Preview Results" at bounding box center [320, 216] width 99 height 11
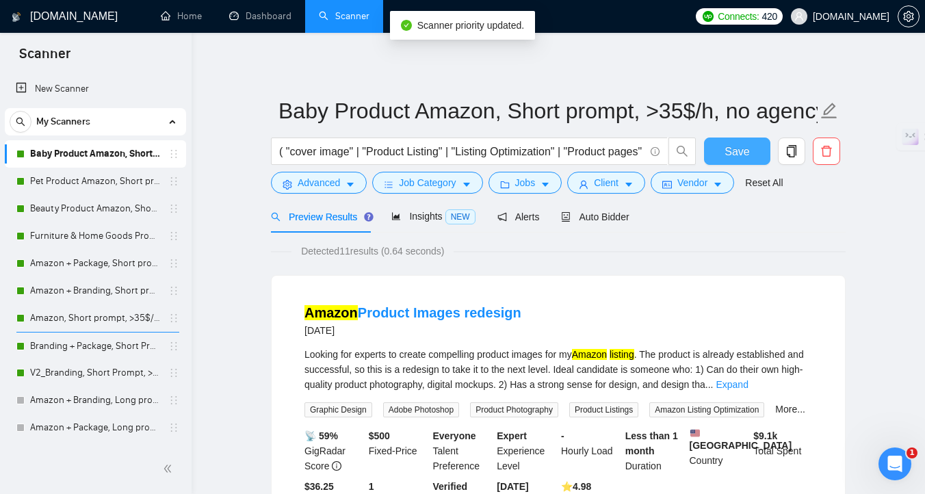
click at [728, 154] on span "Save" at bounding box center [737, 151] width 25 height 17
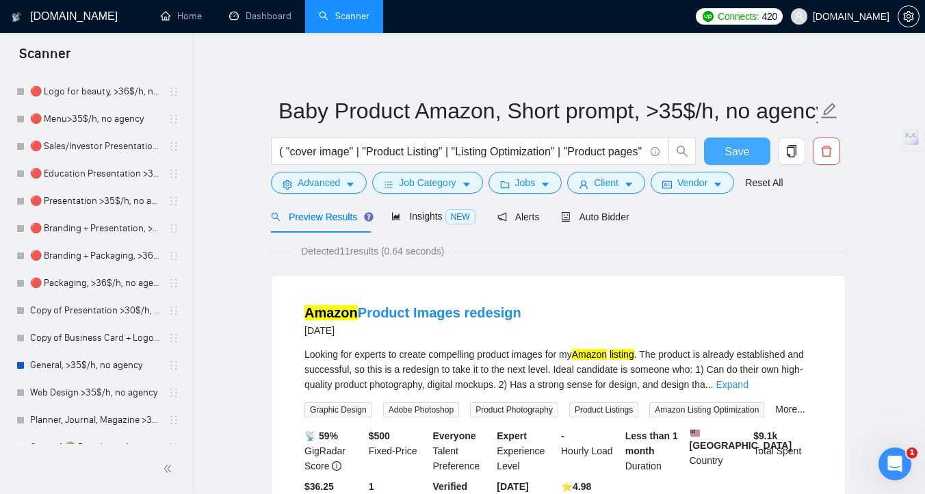
scroll to position [1076, 0]
click at [87, 362] on link "General, >35$/h, no agency" at bounding box center [95, 363] width 130 height 27
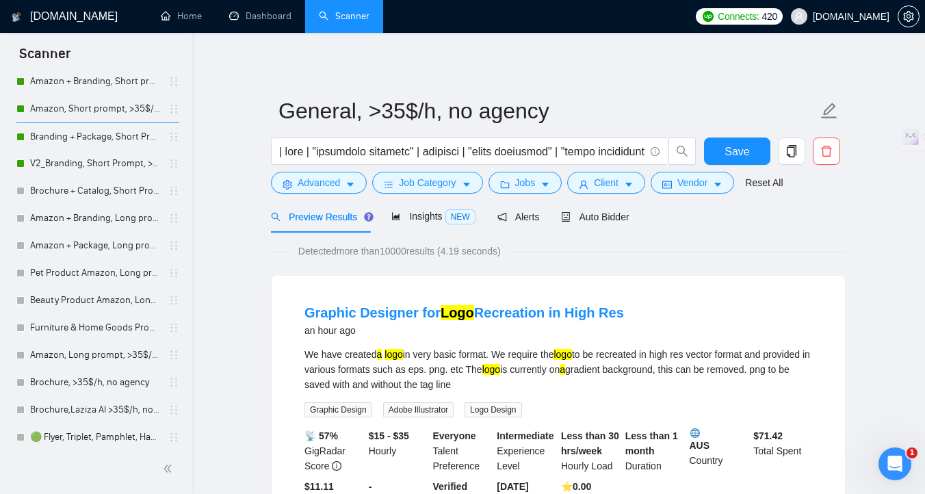
scroll to position [208, 0]
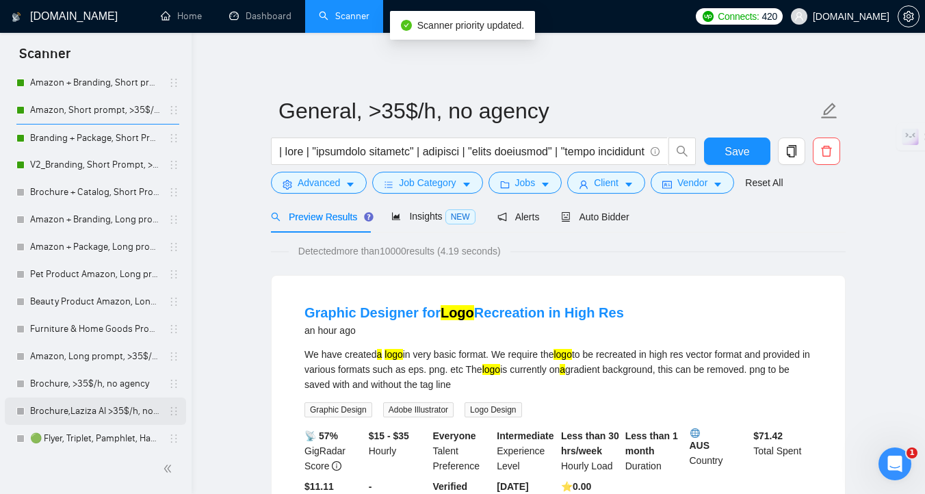
click at [131, 414] on link "Brochure,Laziza AI >35$/h, no agency" at bounding box center [95, 411] width 130 height 27
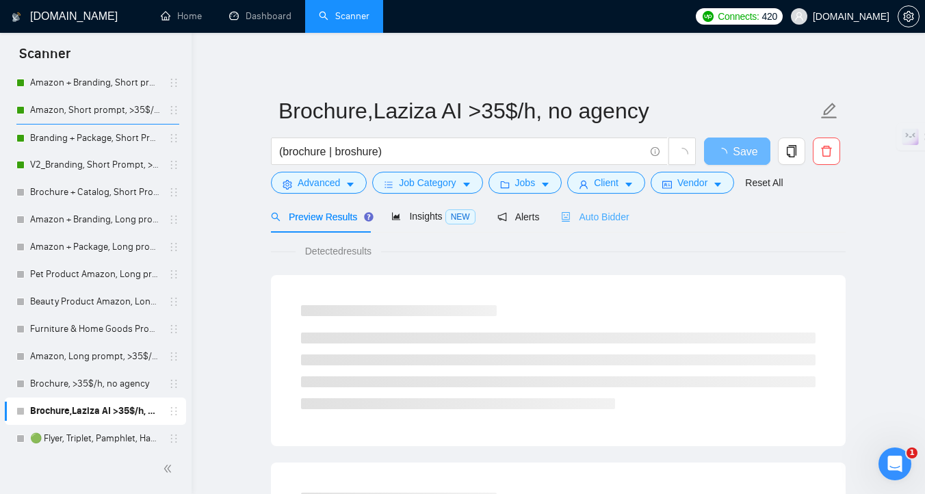
click at [590, 224] on div "Auto Bidder" at bounding box center [595, 216] width 68 height 32
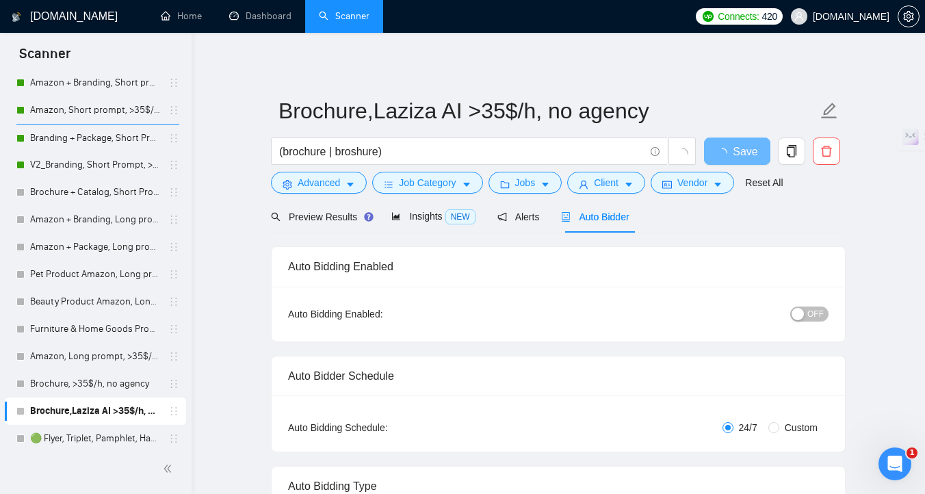
radio input "false"
radio input "true"
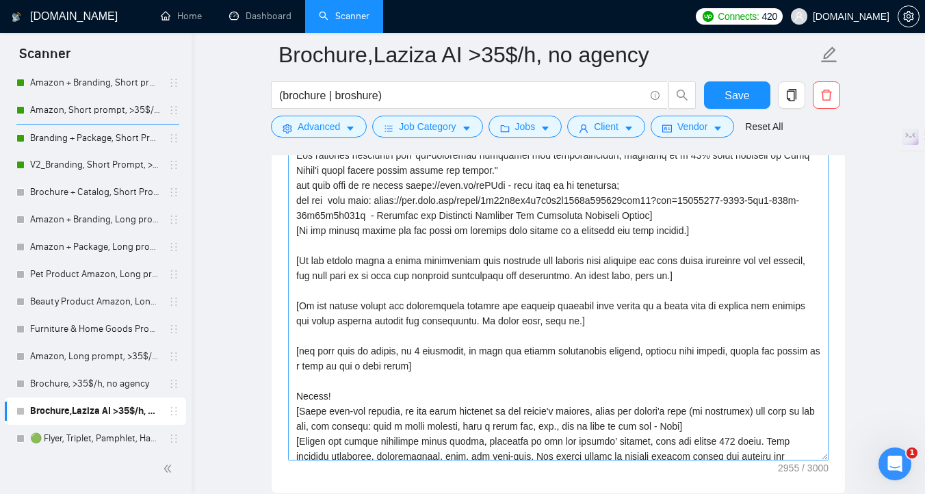
scroll to position [301, 0]
